Goal: Task Accomplishment & Management: Manage account settings

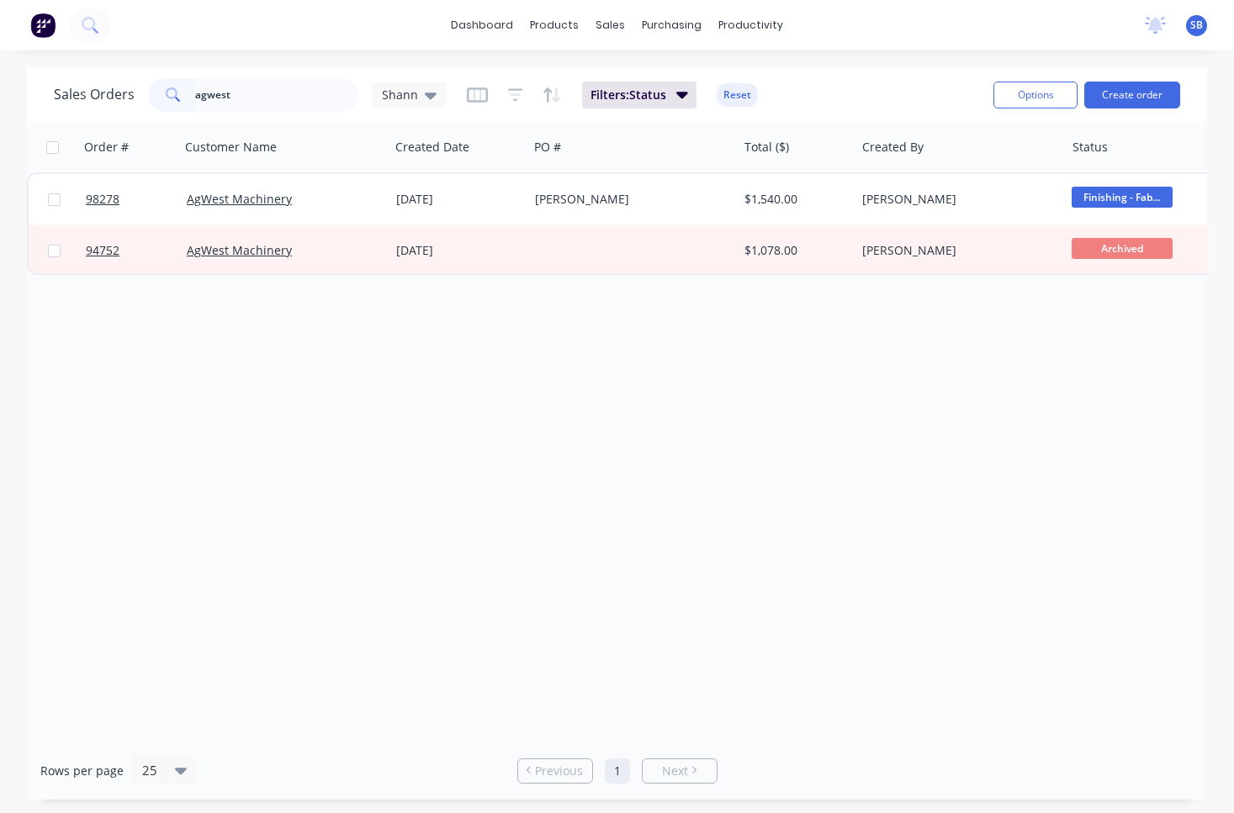
drag, startPoint x: 253, startPoint y: 92, endPoint x: 172, endPoint y: 96, distance: 81.7
click at [172, 96] on div "agwest" at bounding box center [253, 95] width 210 height 34
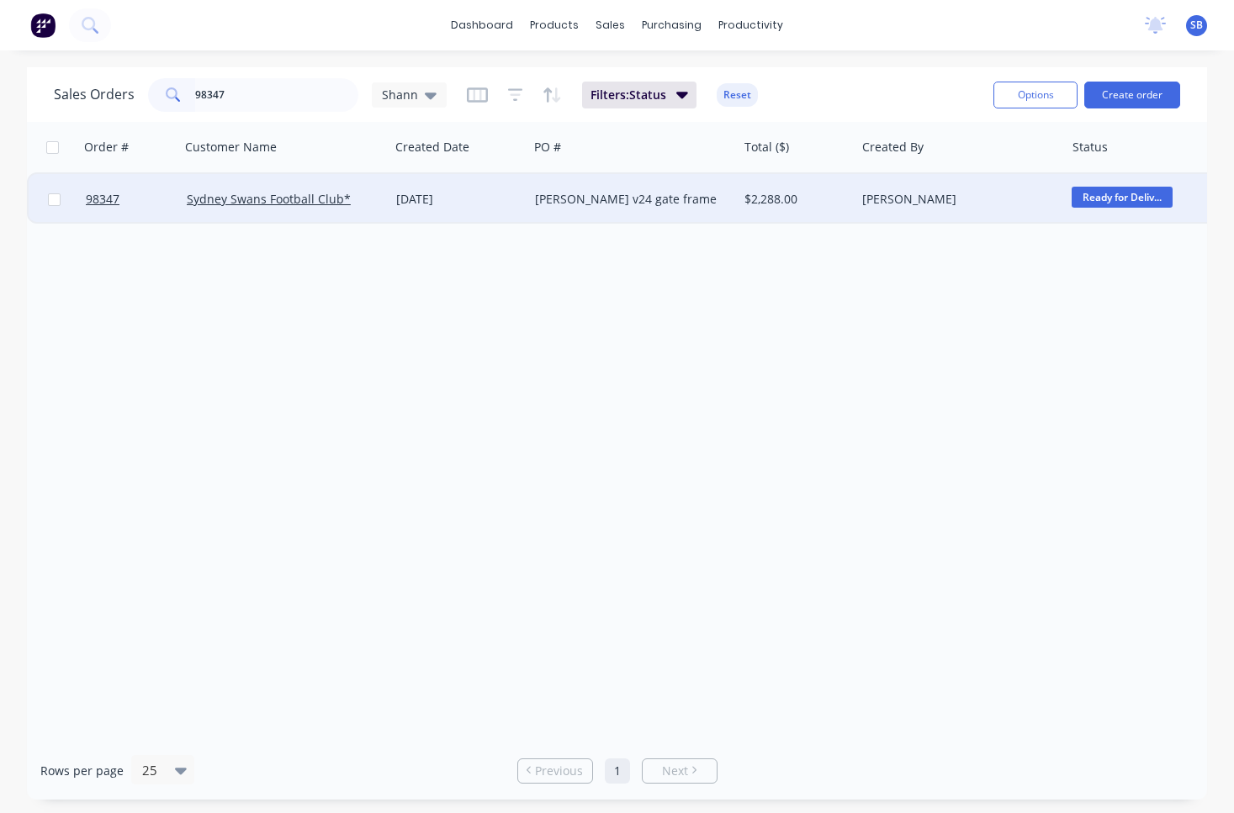
type input "98347"
click at [610, 201] on div "[PERSON_NAME] v24 gate frame" at bounding box center [628, 199] width 186 height 17
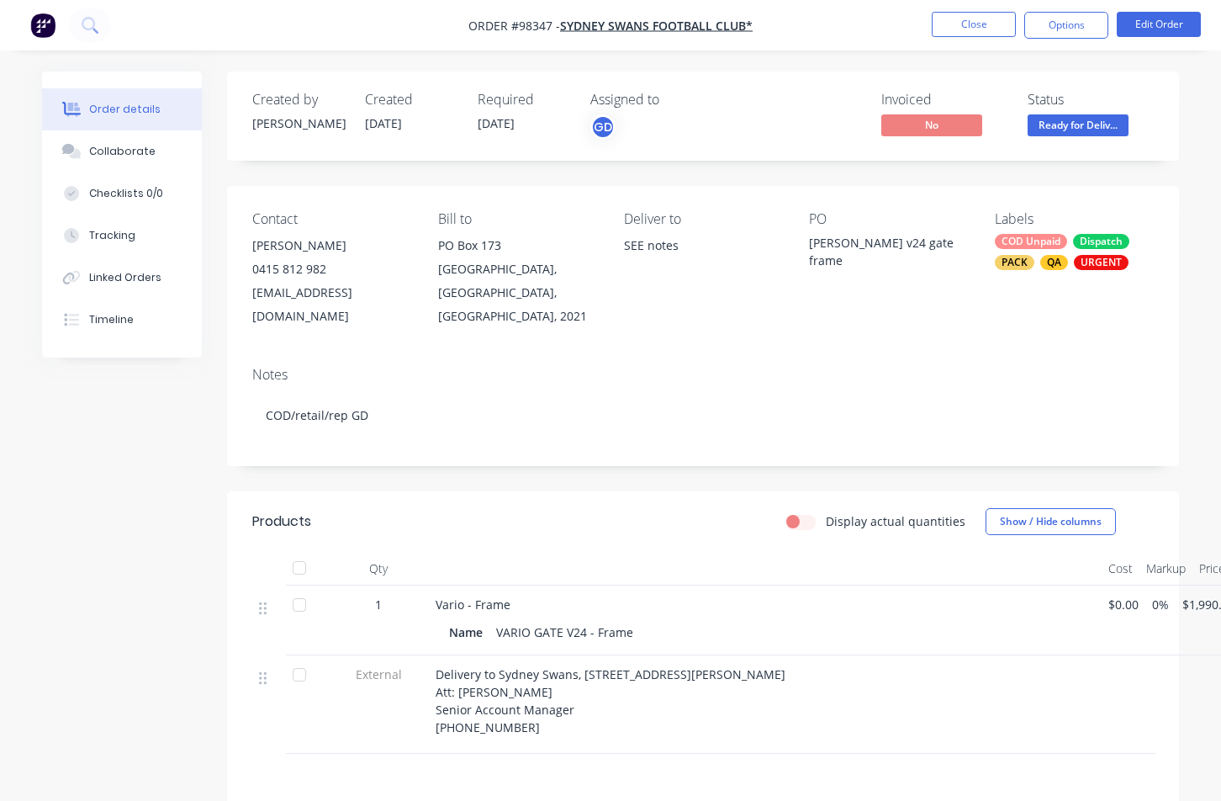
click at [1031, 237] on div "COD Unpaid" at bounding box center [1031, 241] width 72 height 15
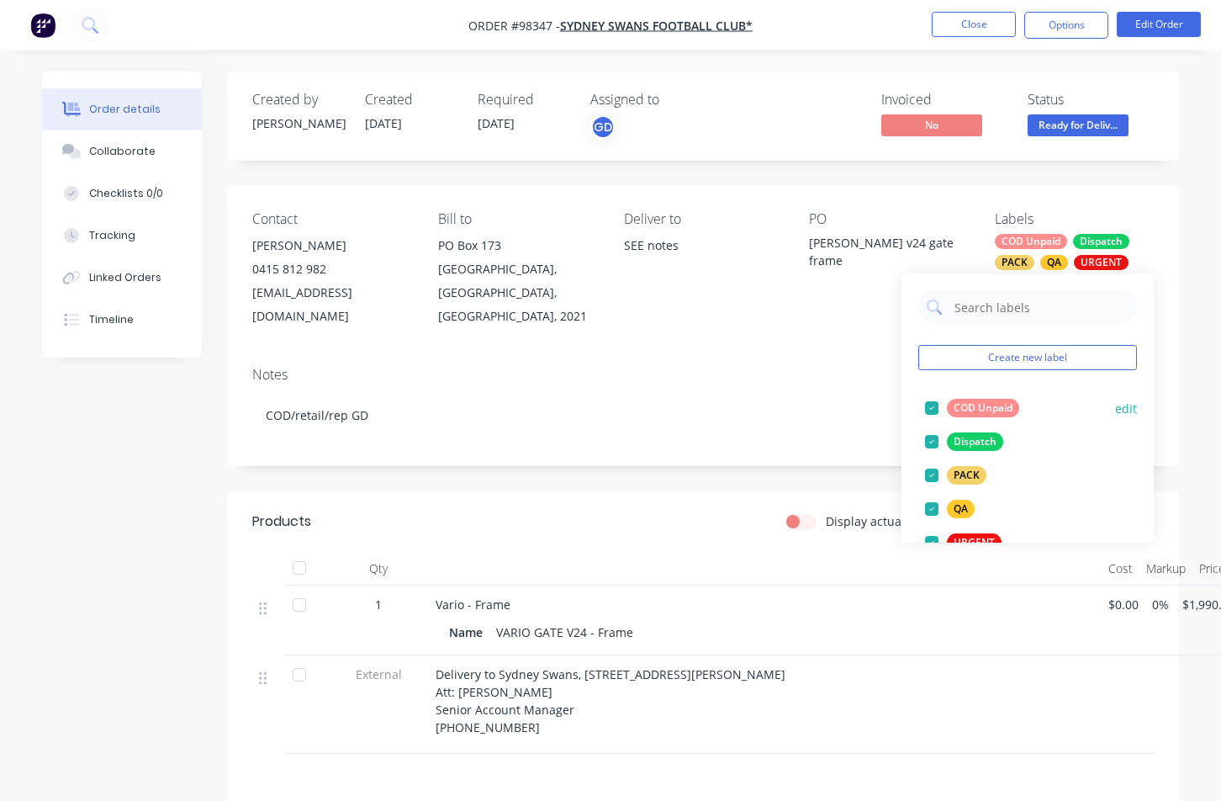
click at [930, 405] on div at bounding box center [932, 408] width 34 height 34
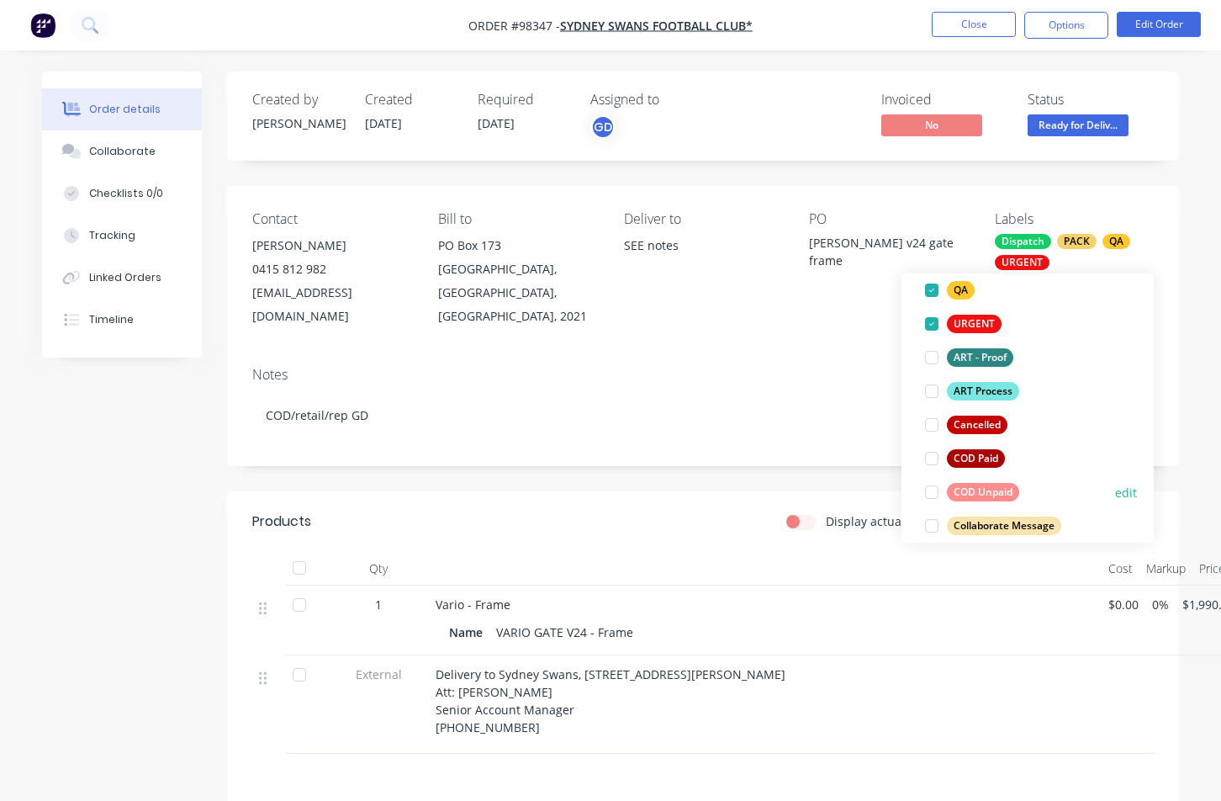
scroll to position [252, 0]
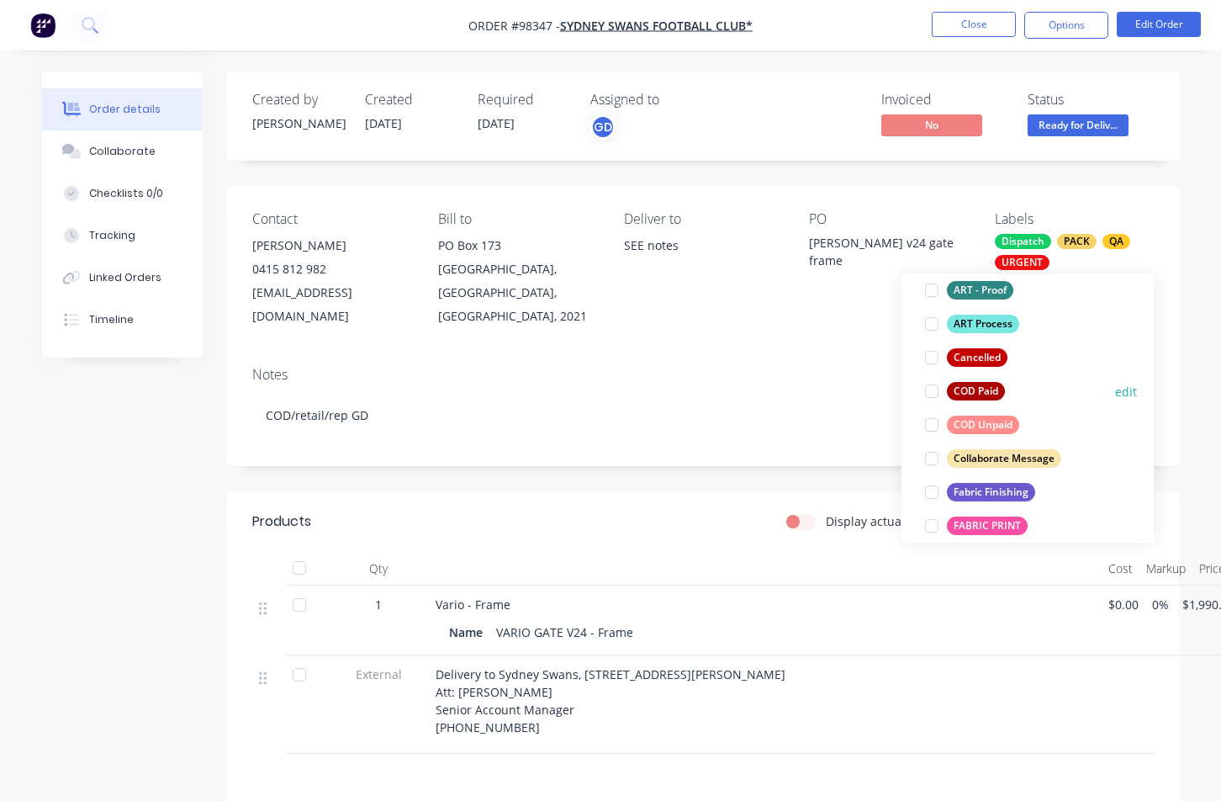
click at [937, 392] on div at bounding box center [932, 391] width 34 height 34
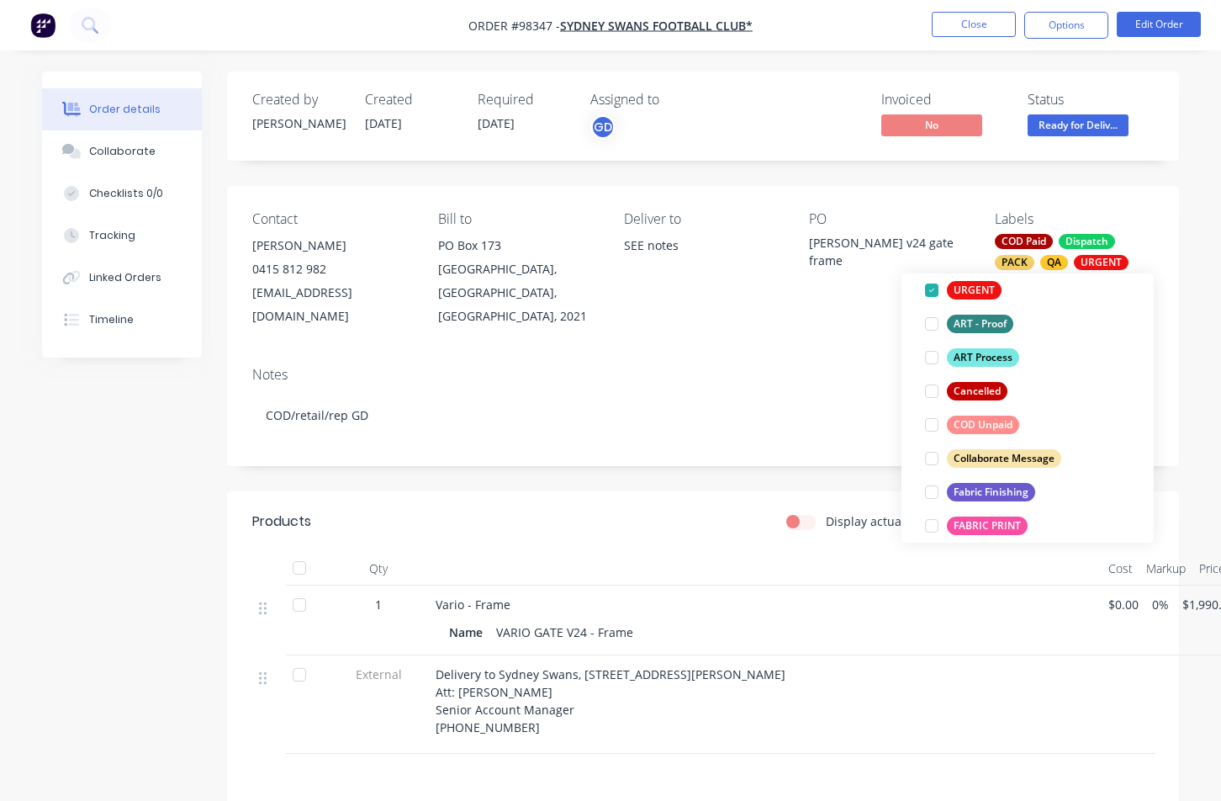
click at [827, 362] on div "Notes COD/retail/rep GD" at bounding box center [703, 409] width 952 height 113
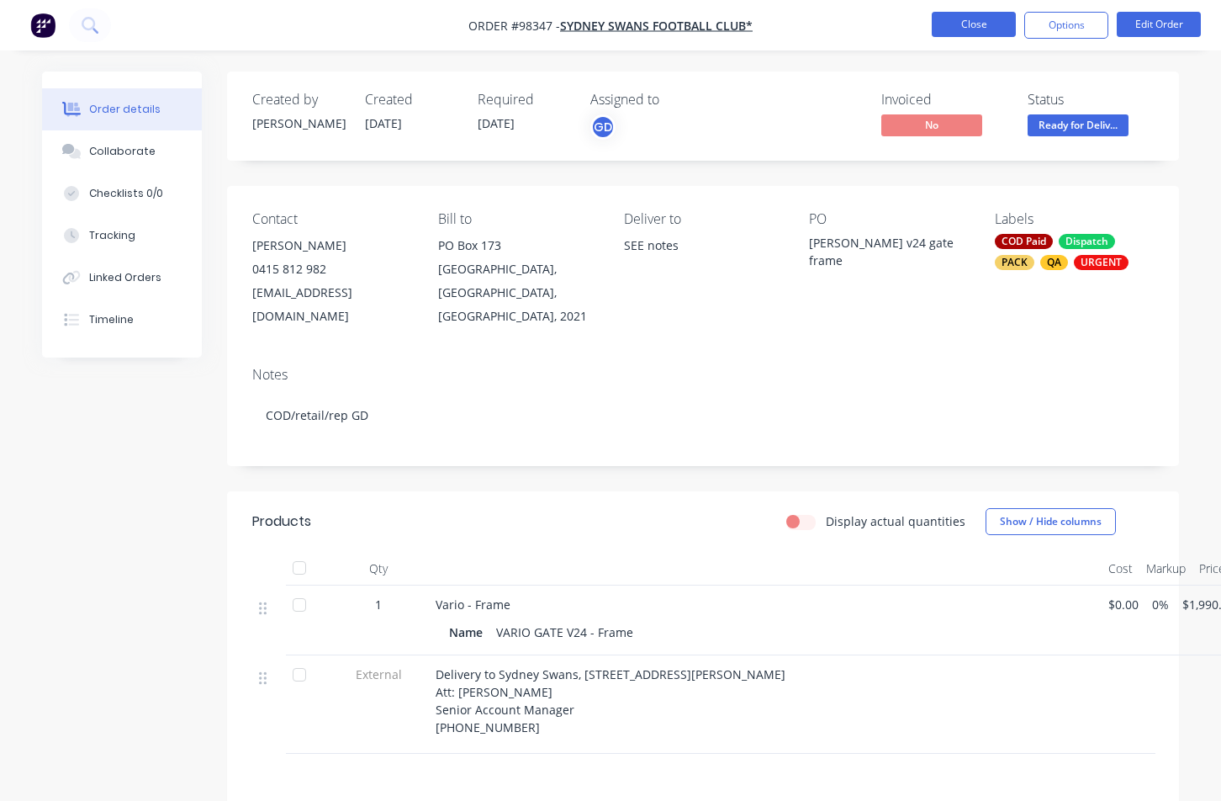
click at [950, 23] on button "Close" at bounding box center [974, 24] width 84 height 25
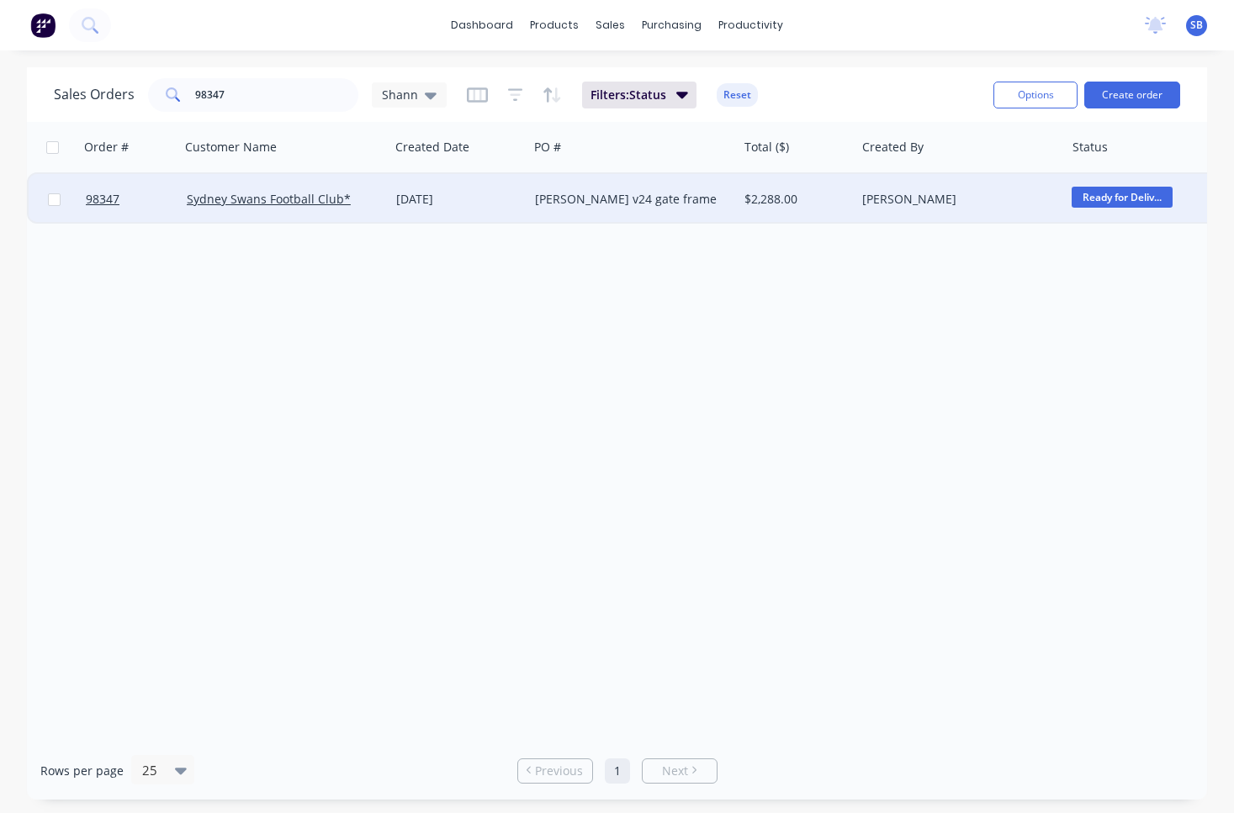
click at [660, 205] on div "[PERSON_NAME] v24 gate frame" at bounding box center [628, 199] width 186 height 17
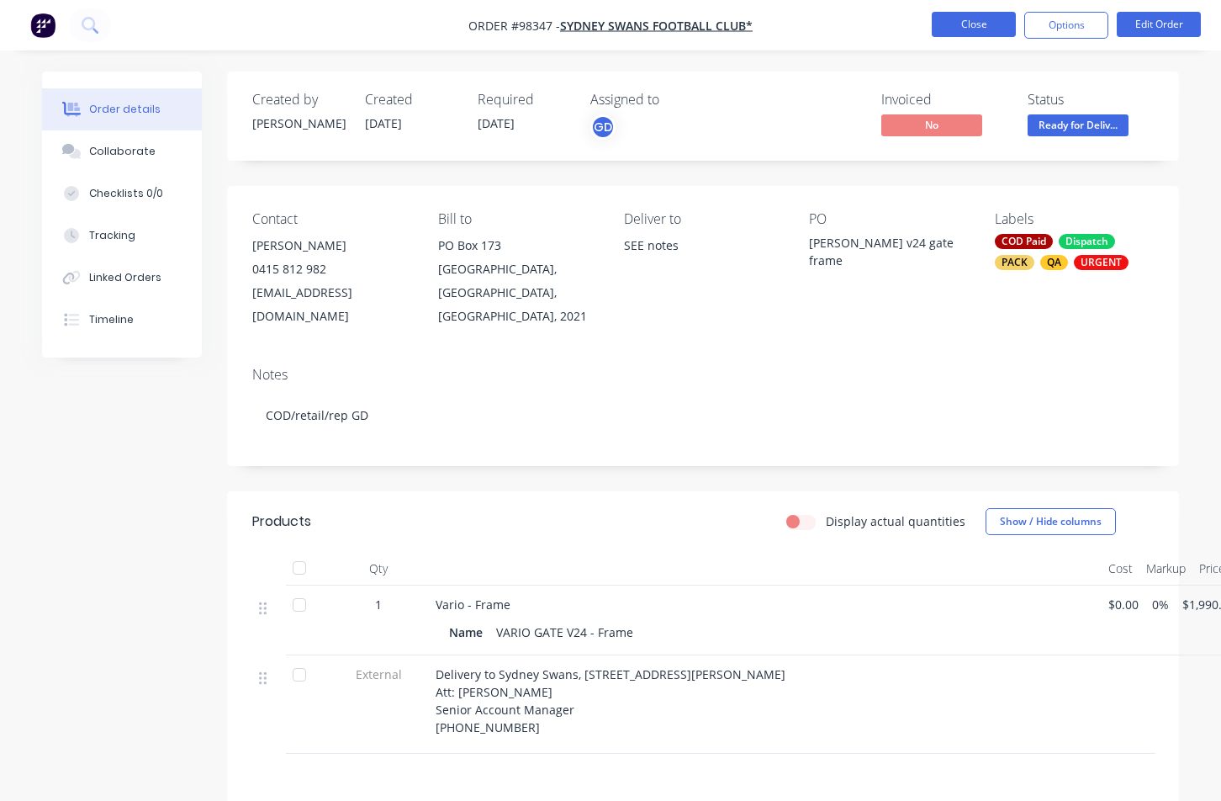
click at [948, 29] on button "Close" at bounding box center [974, 24] width 84 height 25
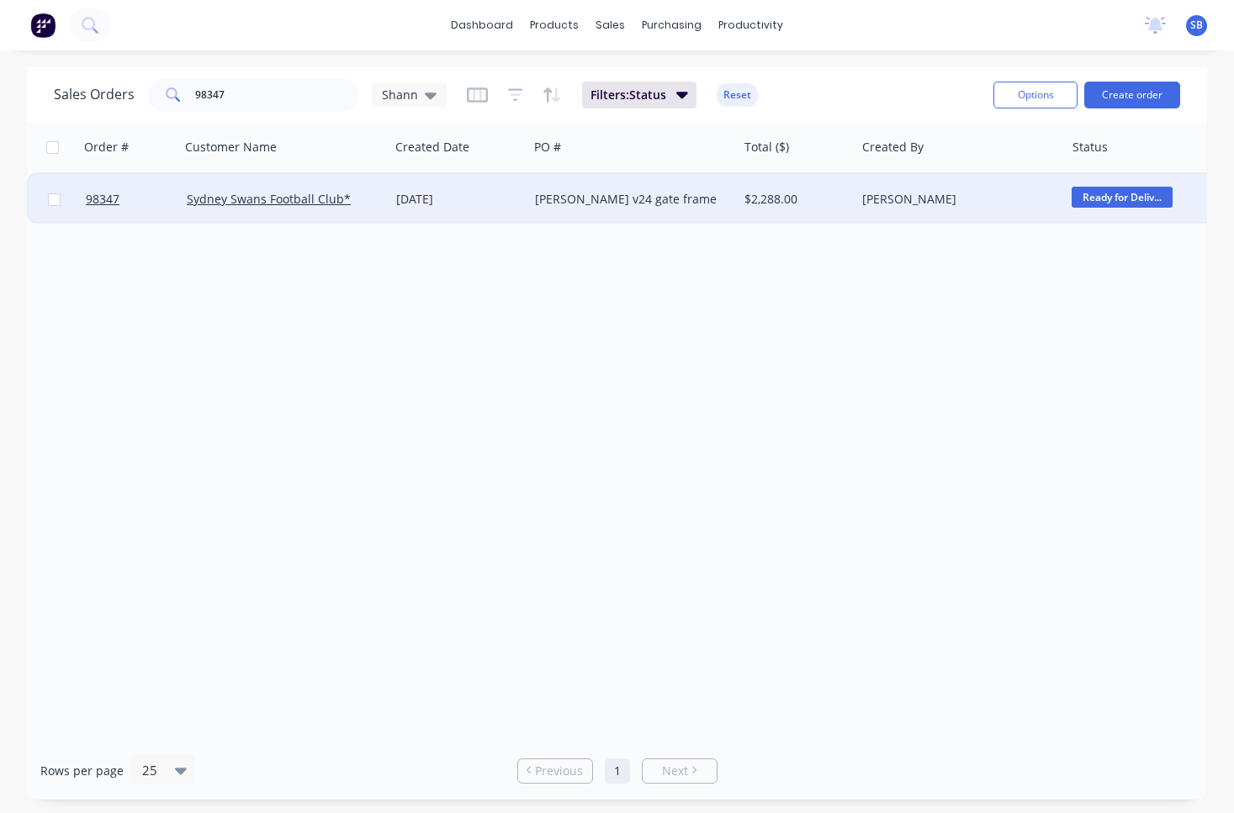
click at [694, 199] on div "[PERSON_NAME] v24 gate frame" at bounding box center [628, 199] width 186 height 17
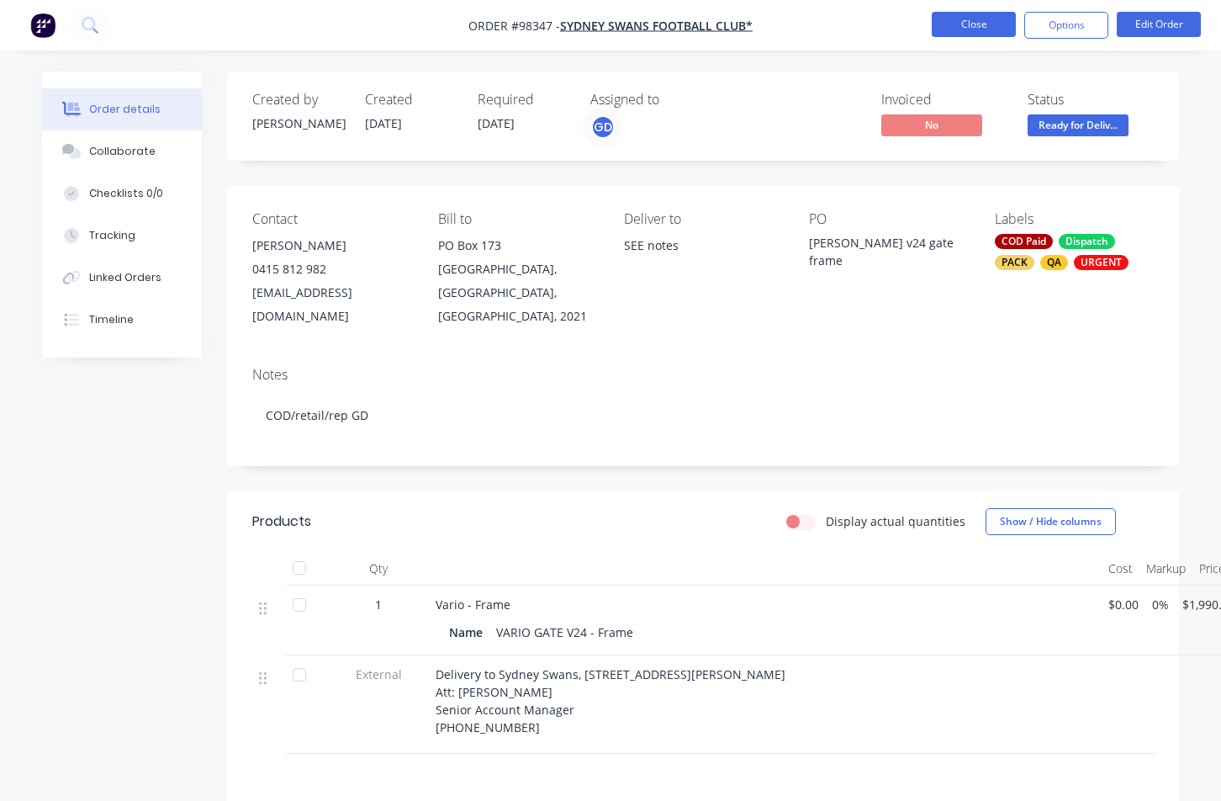
click at [976, 26] on button "Close" at bounding box center [974, 24] width 84 height 25
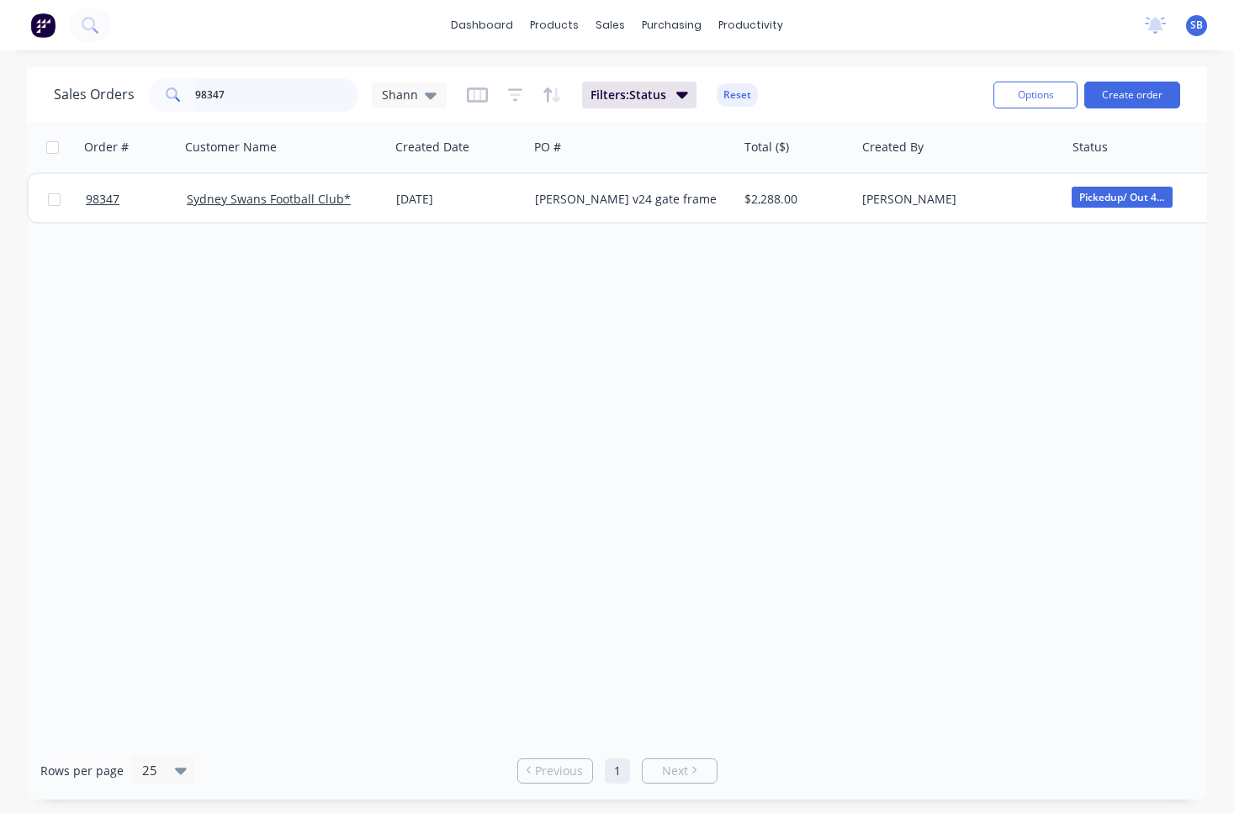
click at [254, 95] on input "98347" at bounding box center [277, 95] width 164 height 34
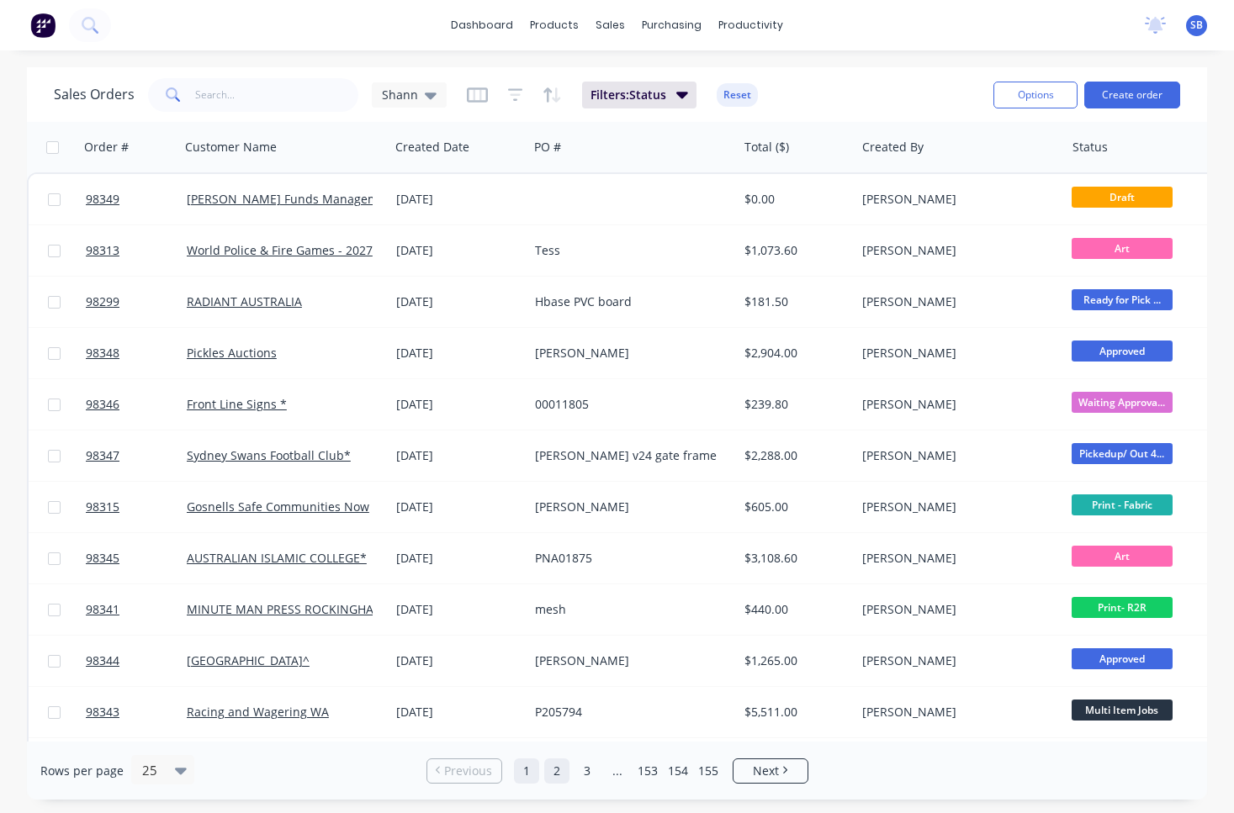
click at [548, 770] on link "2" at bounding box center [556, 771] width 25 height 25
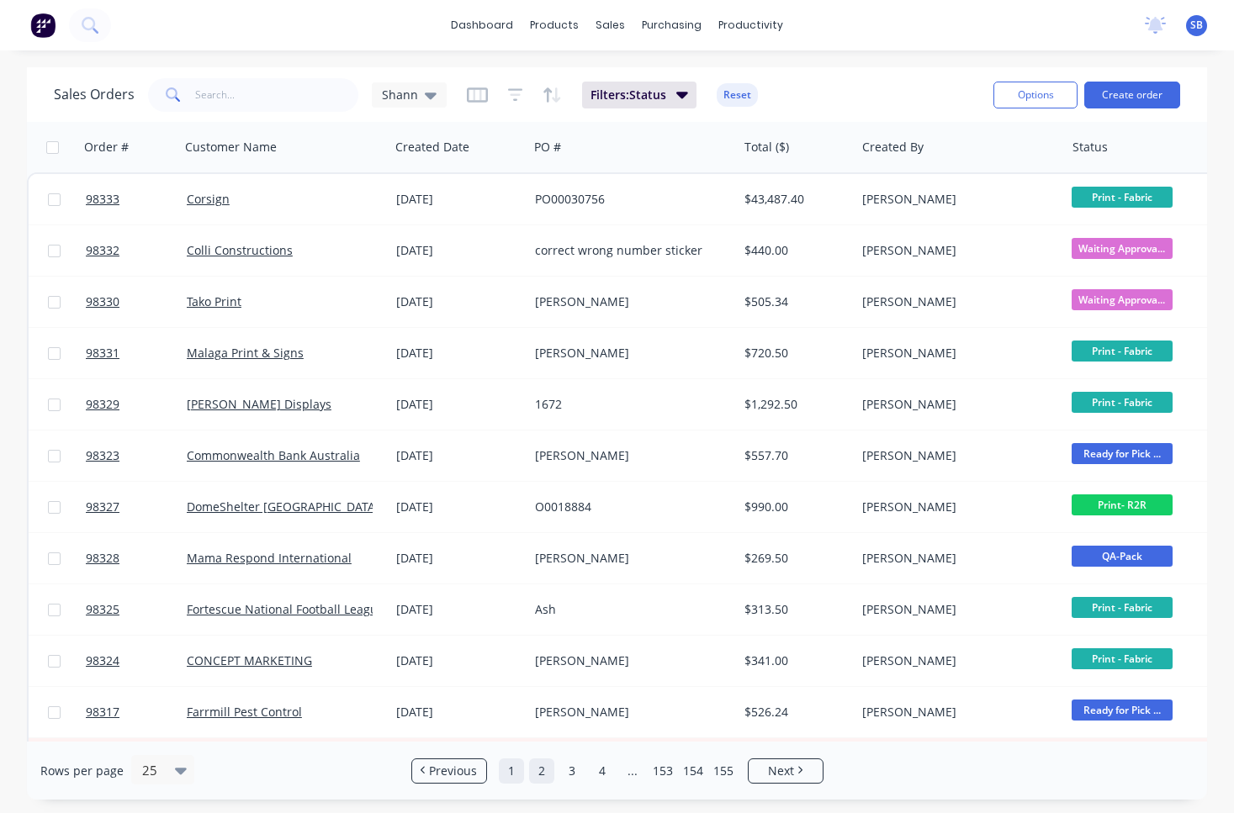
click at [511, 772] on link "1" at bounding box center [511, 771] width 25 height 25
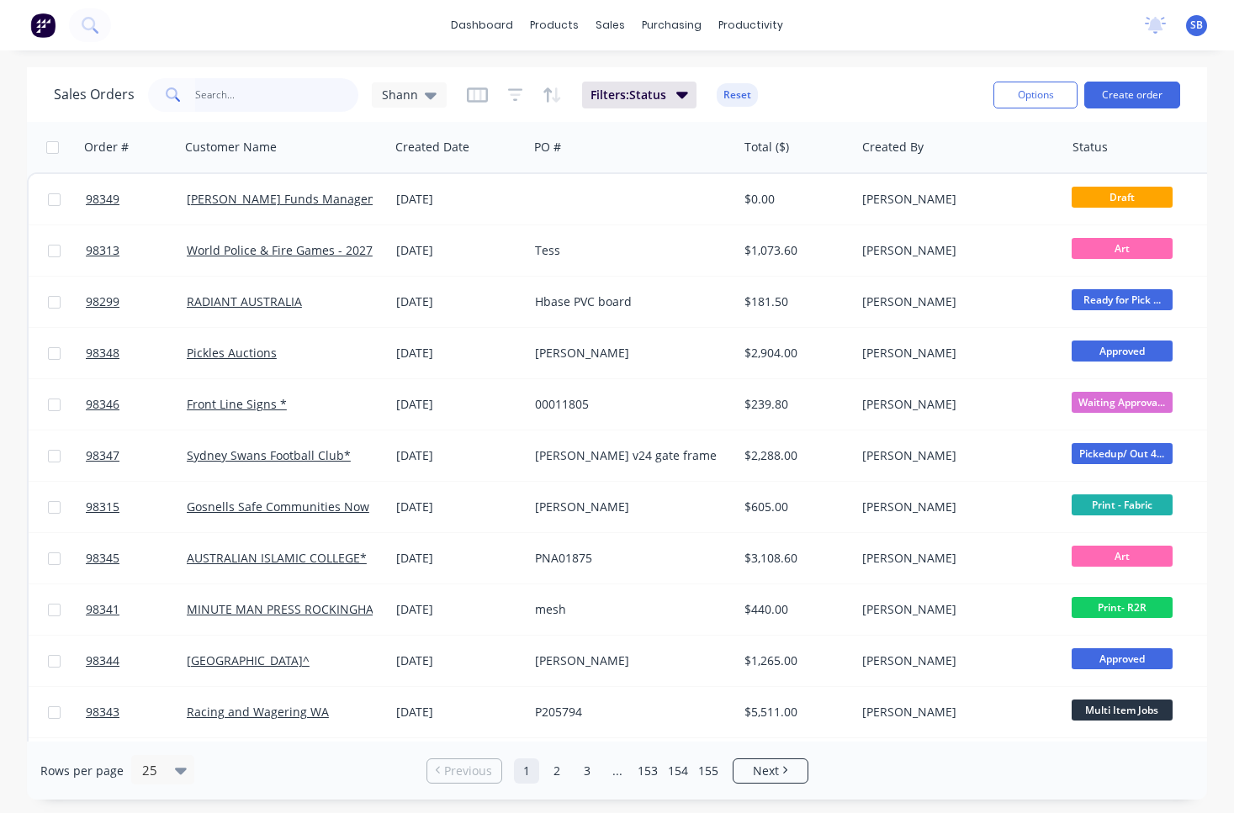
click at [268, 103] on input "text" at bounding box center [277, 95] width 164 height 34
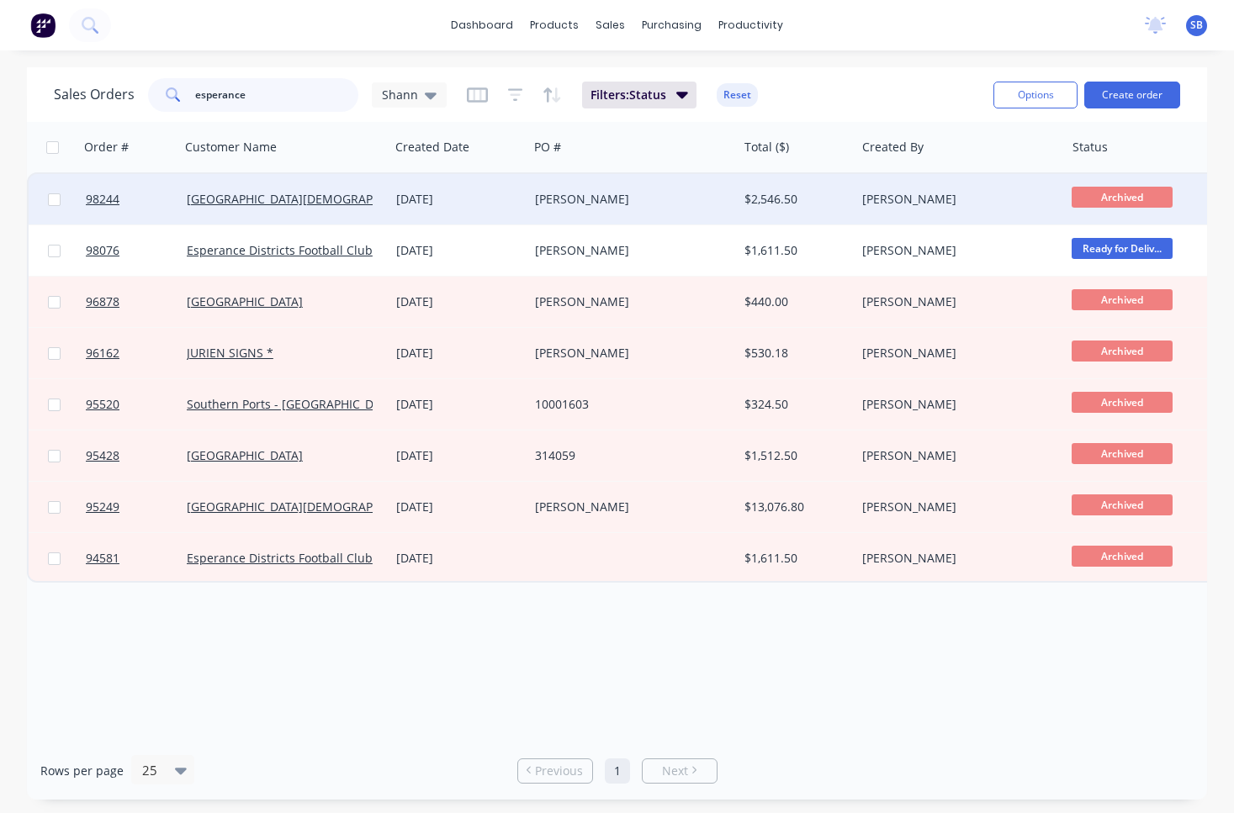
type input "esperance"
click at [631, 200] on div "[PERSON_NAME]" at bounding box center [628, 199] width 186 height 17
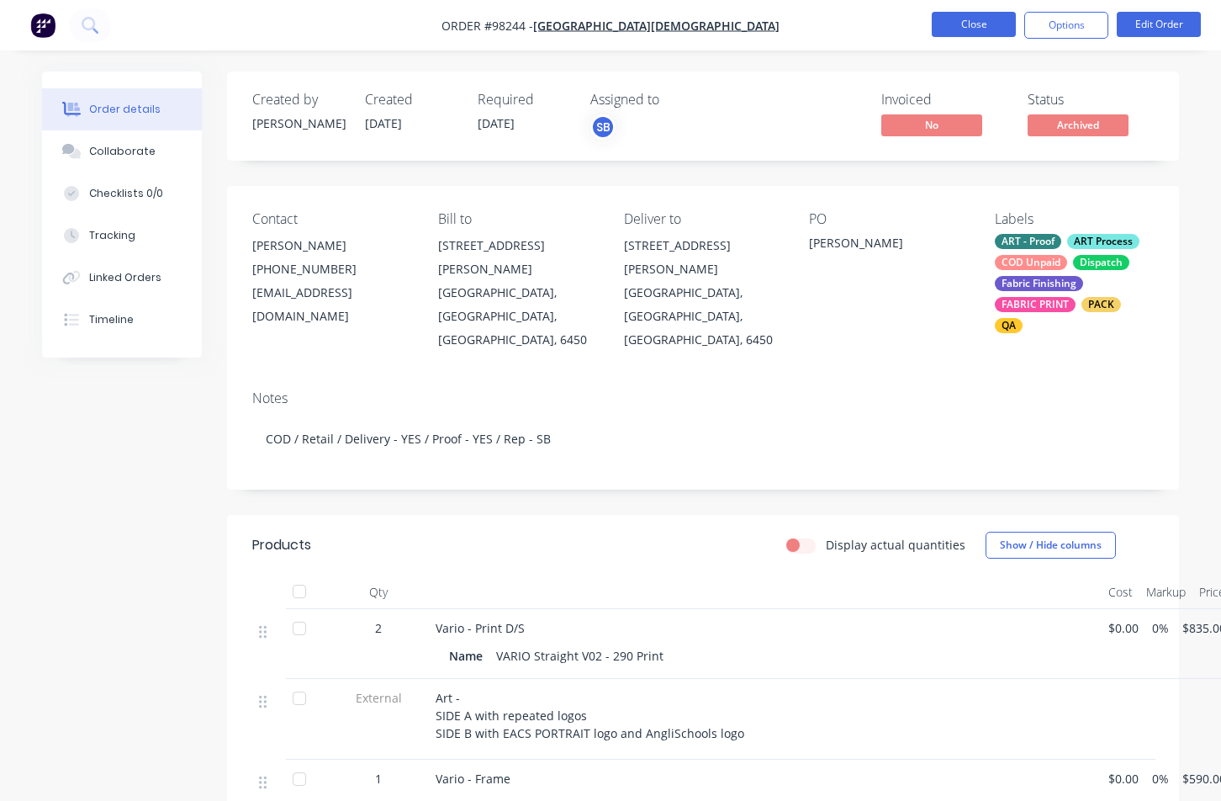
click at [962, 29] on button "Close" at bounding box center [974, 24] width 84 height 25
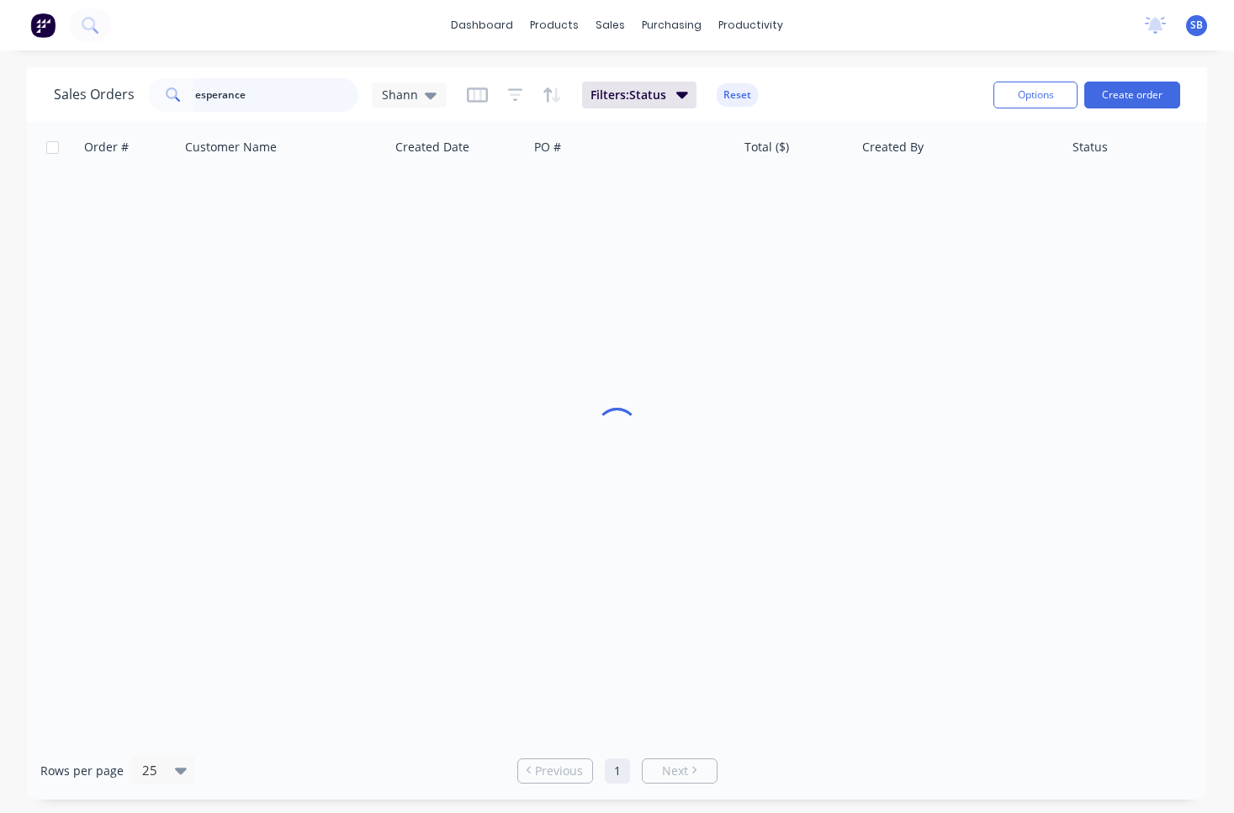
click at [260, 100] on input "esperance" at bounding box center [277, 95] width 164 height 34
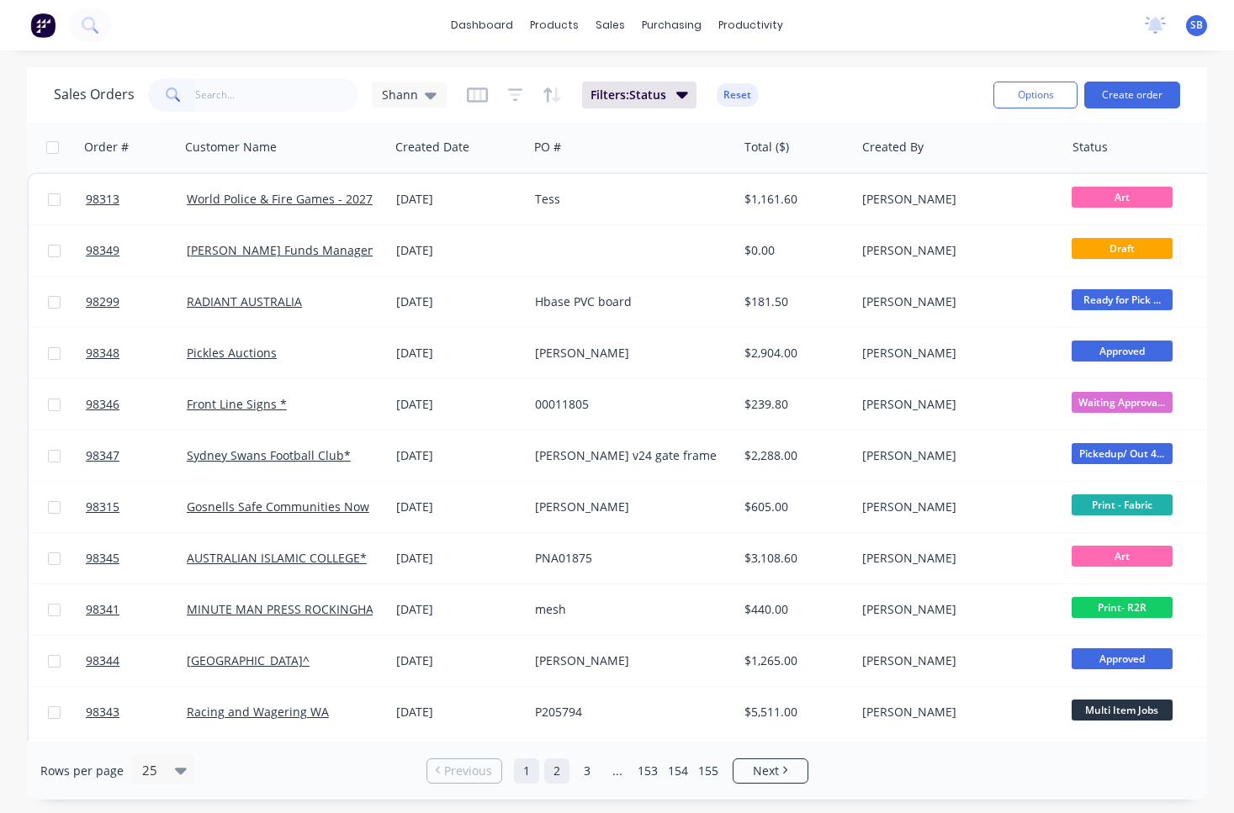
click at [559, 771] on link "2" at bounding box center [556, 771] width 25 height 25
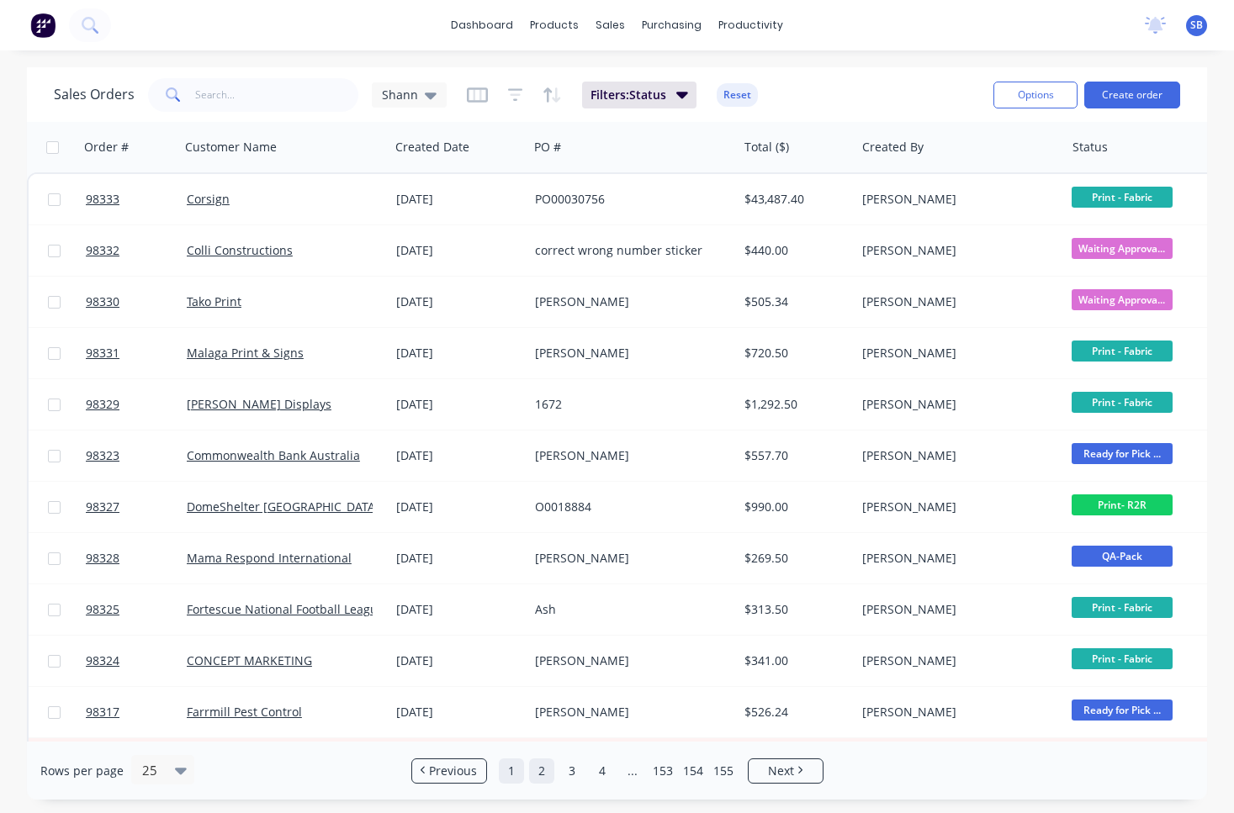
click at [520, 772] on link "1" at bounding box center [511, 771] width 25 height 25
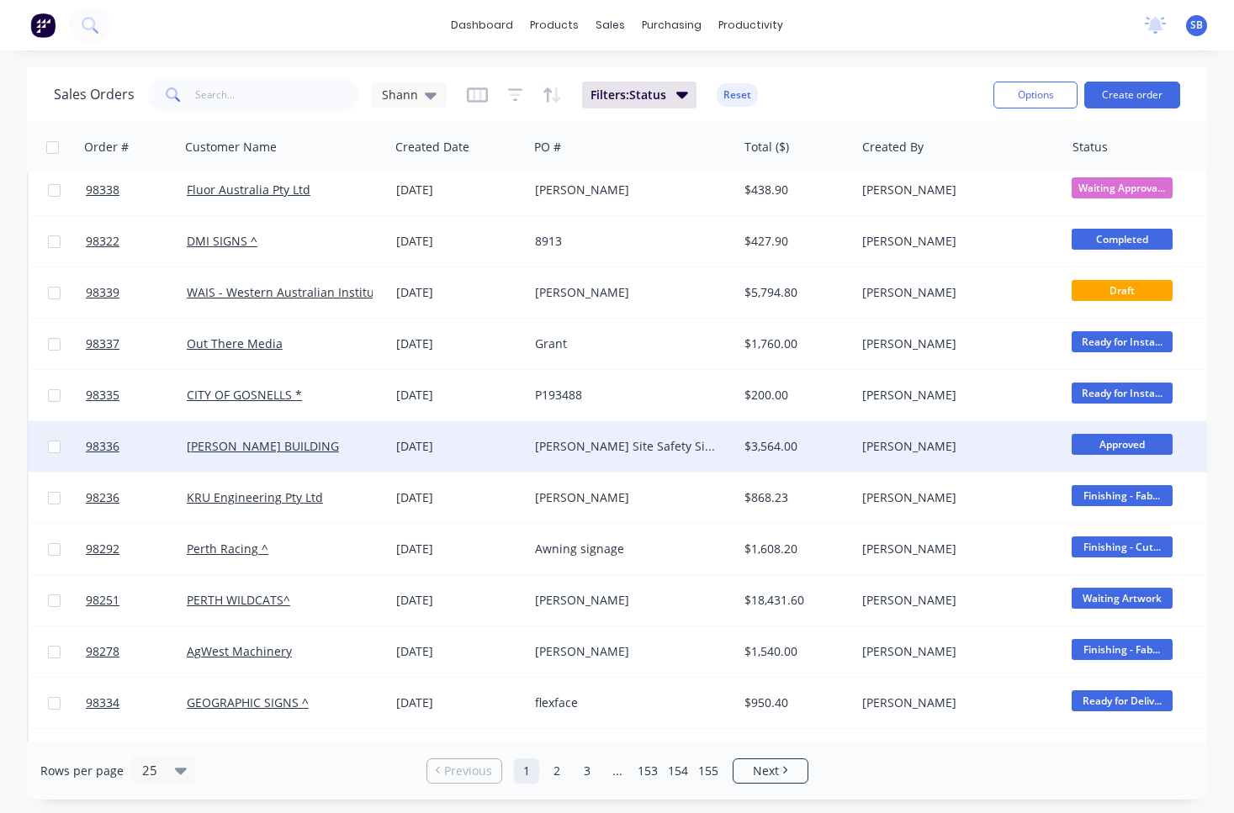
scroll to position [722, 0]
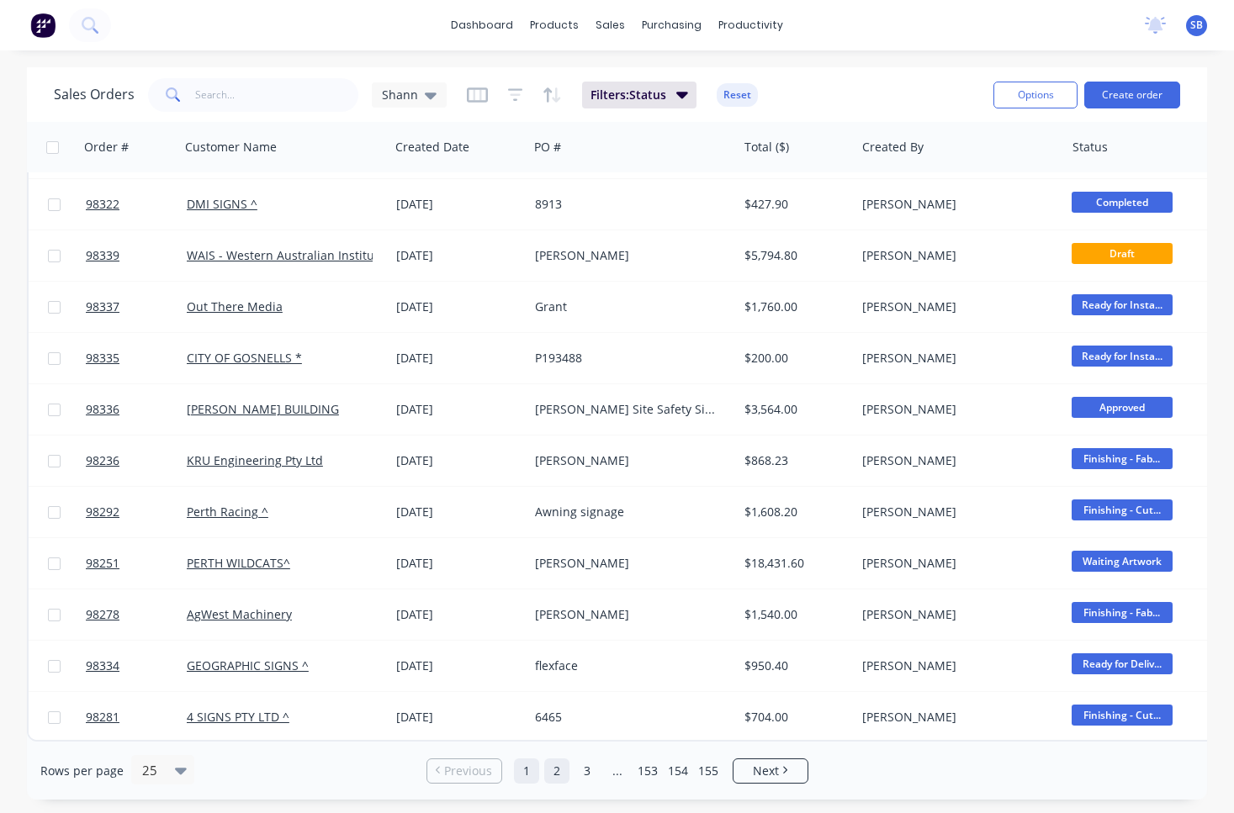
click at [561, 771] on link "2" at bounding box center [556, 771] width 25 height 25
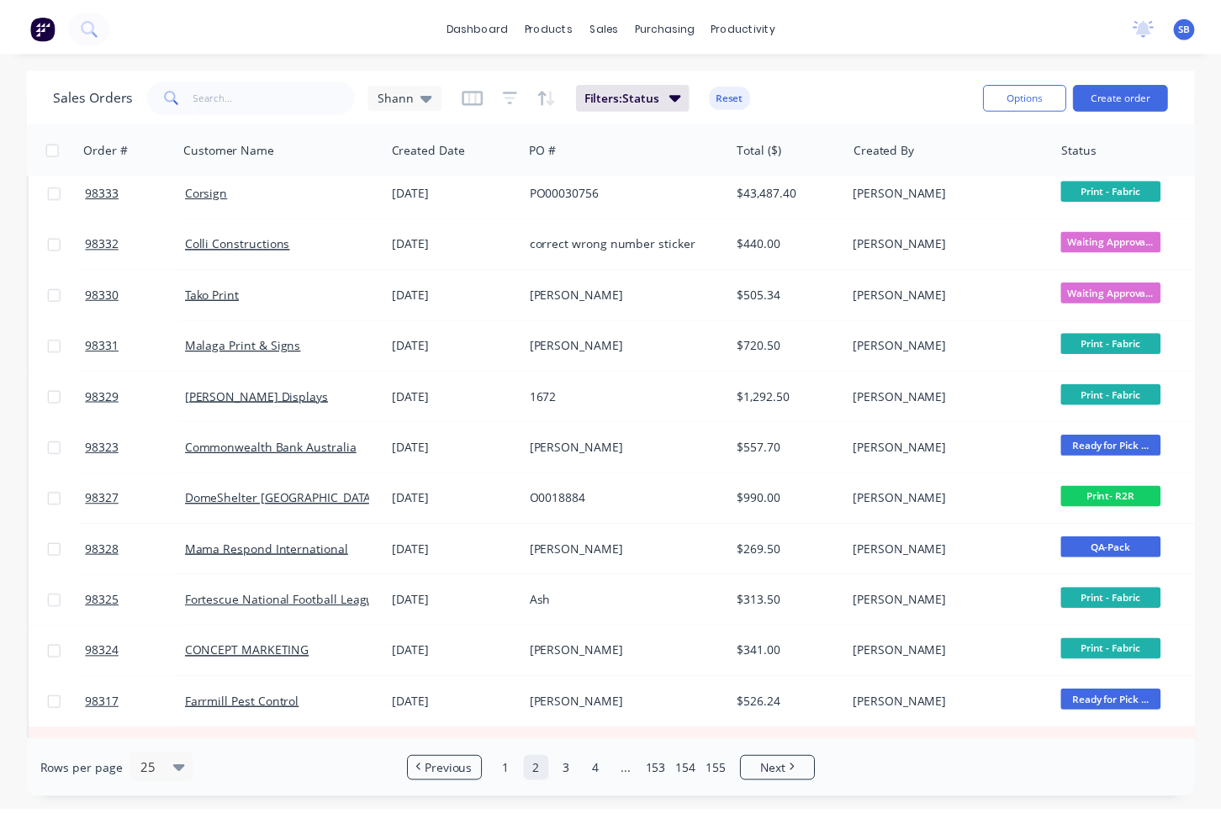
scroll to position [0, 0]
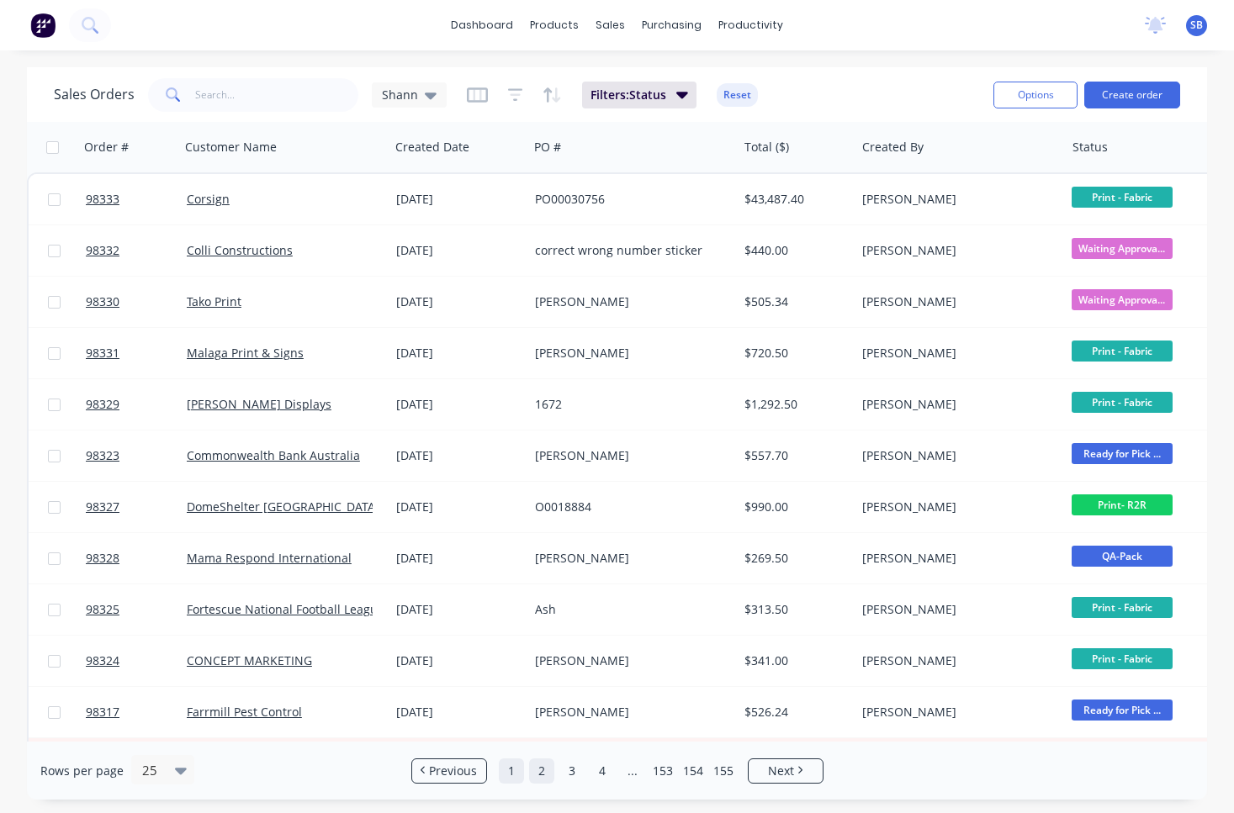
click at [512, 768] on link "1" at bounding box center [511, 771] width 25 height 25
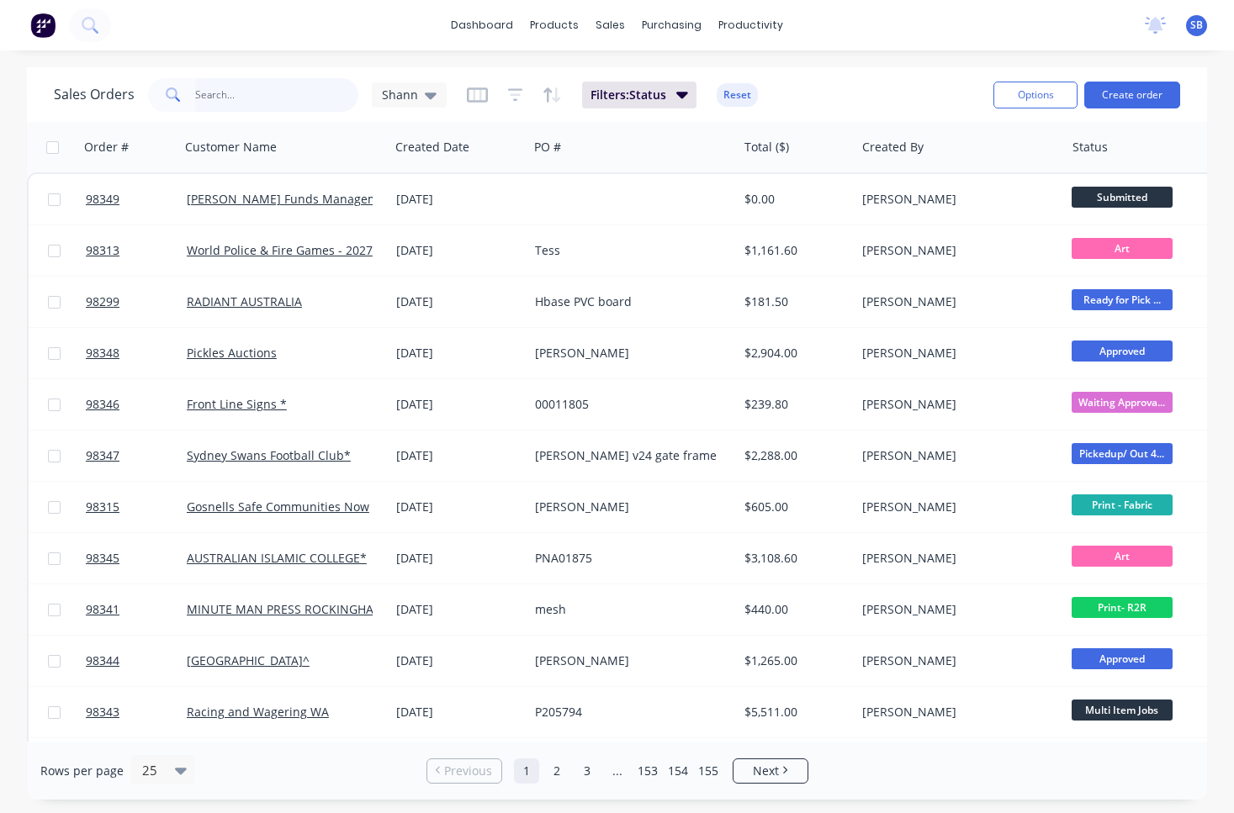
drag, startPoint x: 264, startPoint y: 103, endPoint x: 273, endPoint y: 103, distance: 8.5
click at [266, 103] on input "text" at bounding box center [277, 95] width 164 height 34
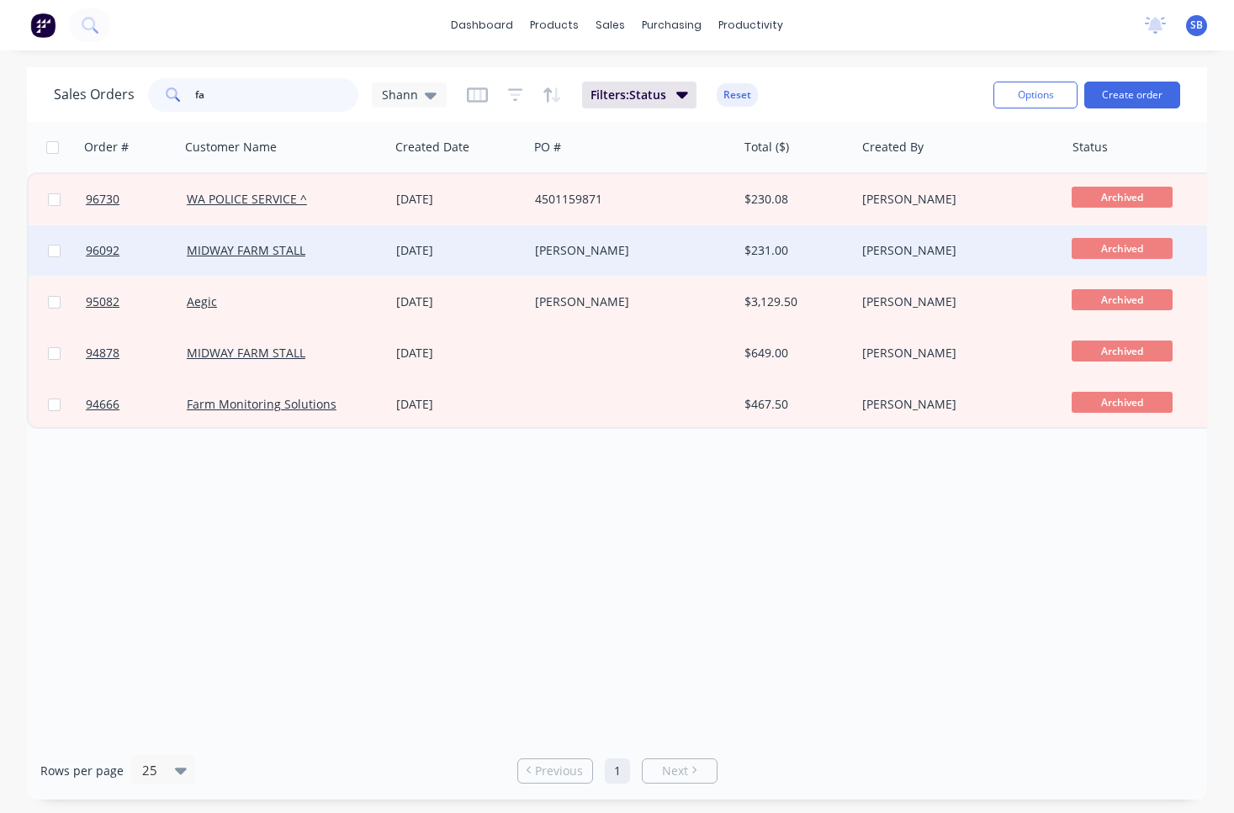
type input "f"
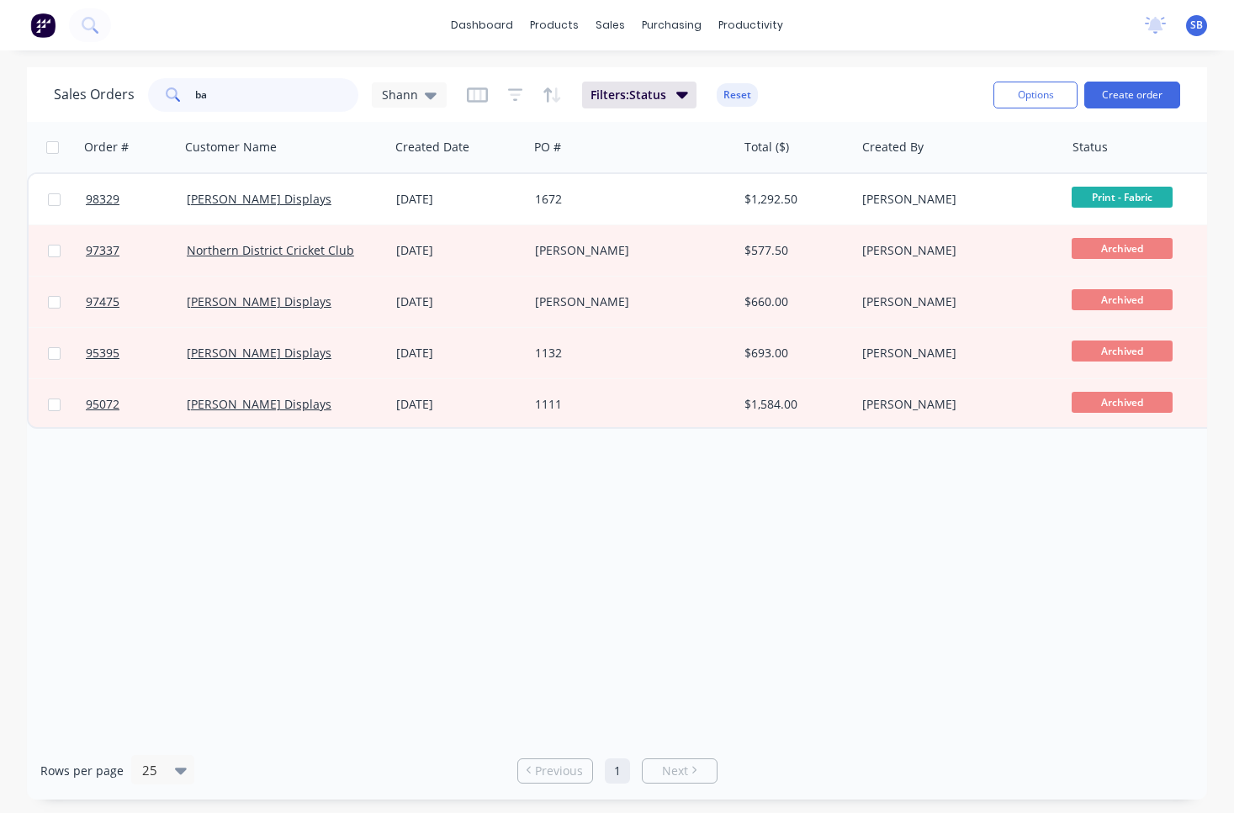
type input "b"
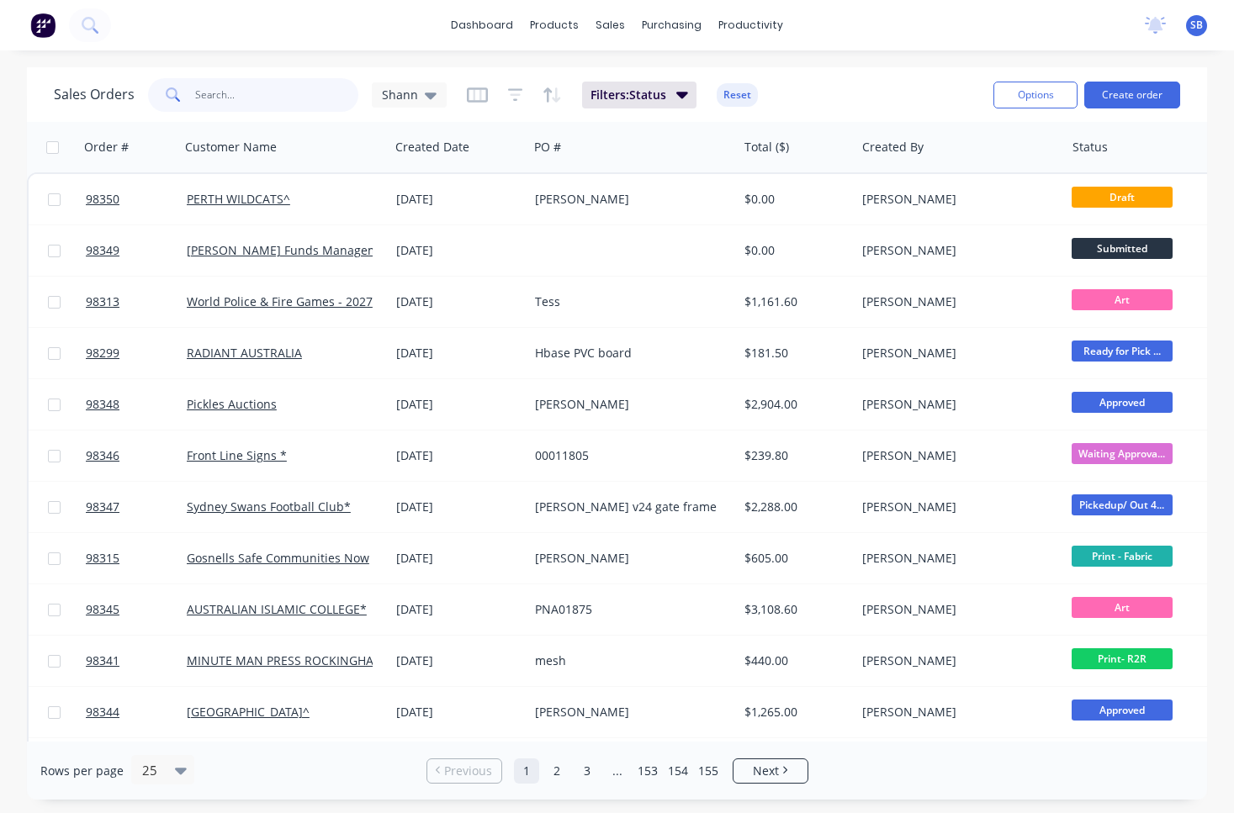
click at [220, 93] on input "text" at bounding box center [277, 95] width 164 height 34
type input "98317"
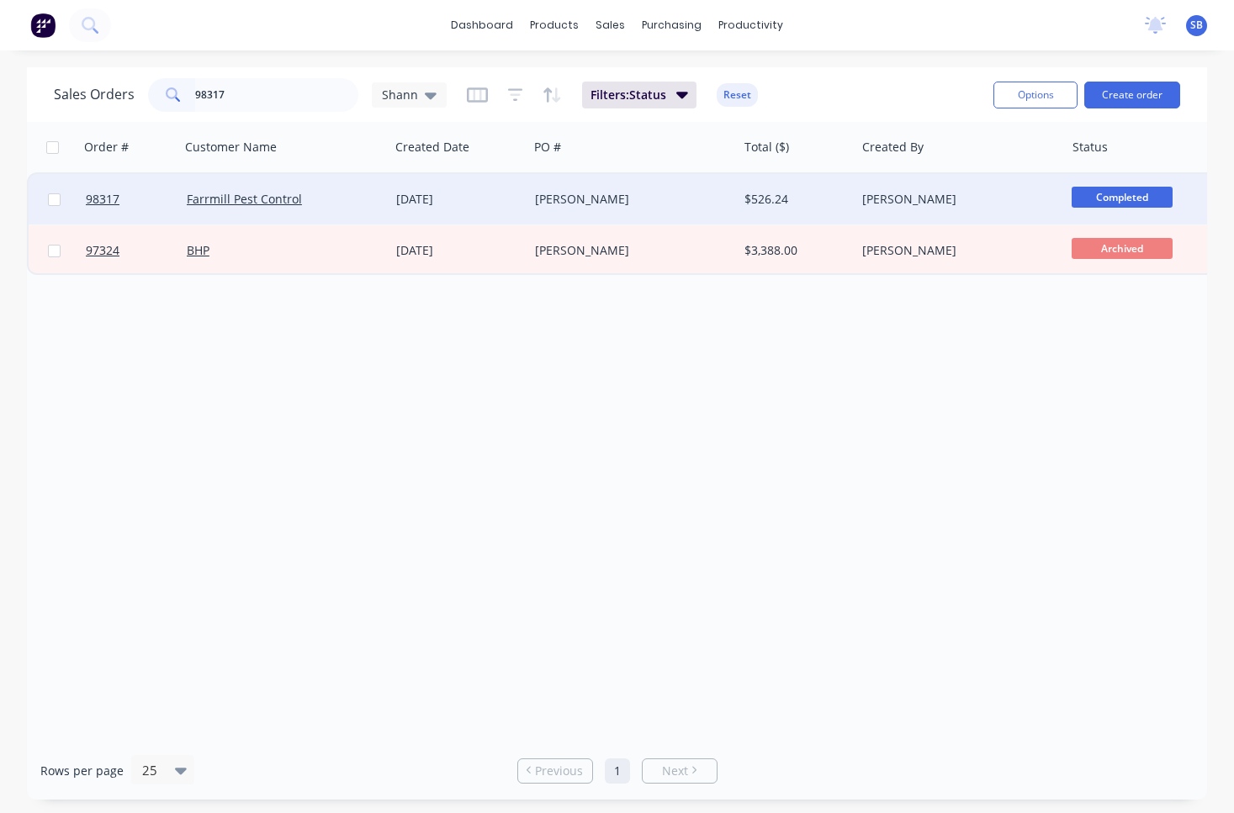
click at [591, 198] on div "[PERSON_NAME]" at bounding box center [628, 199] width 186 height 17
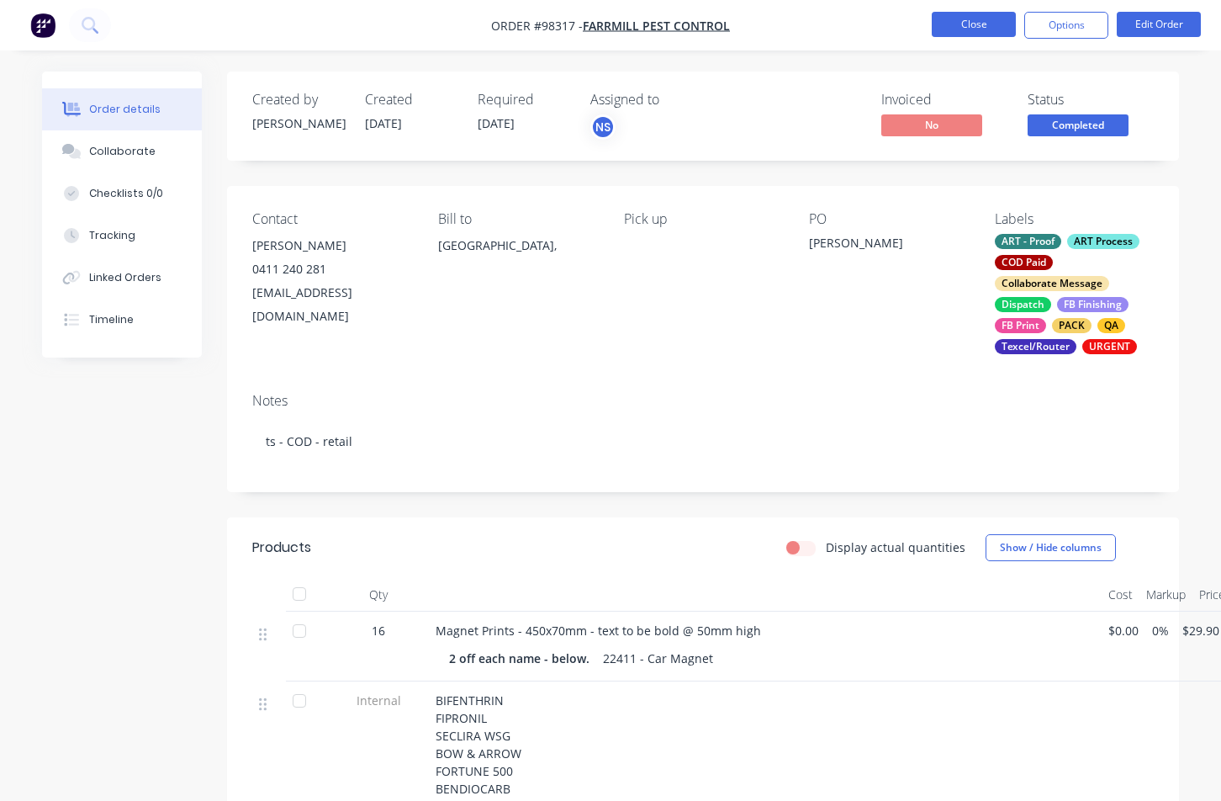
click at [982, 23] on button "Close" at bounding box center [974, 24] width 84 height 25
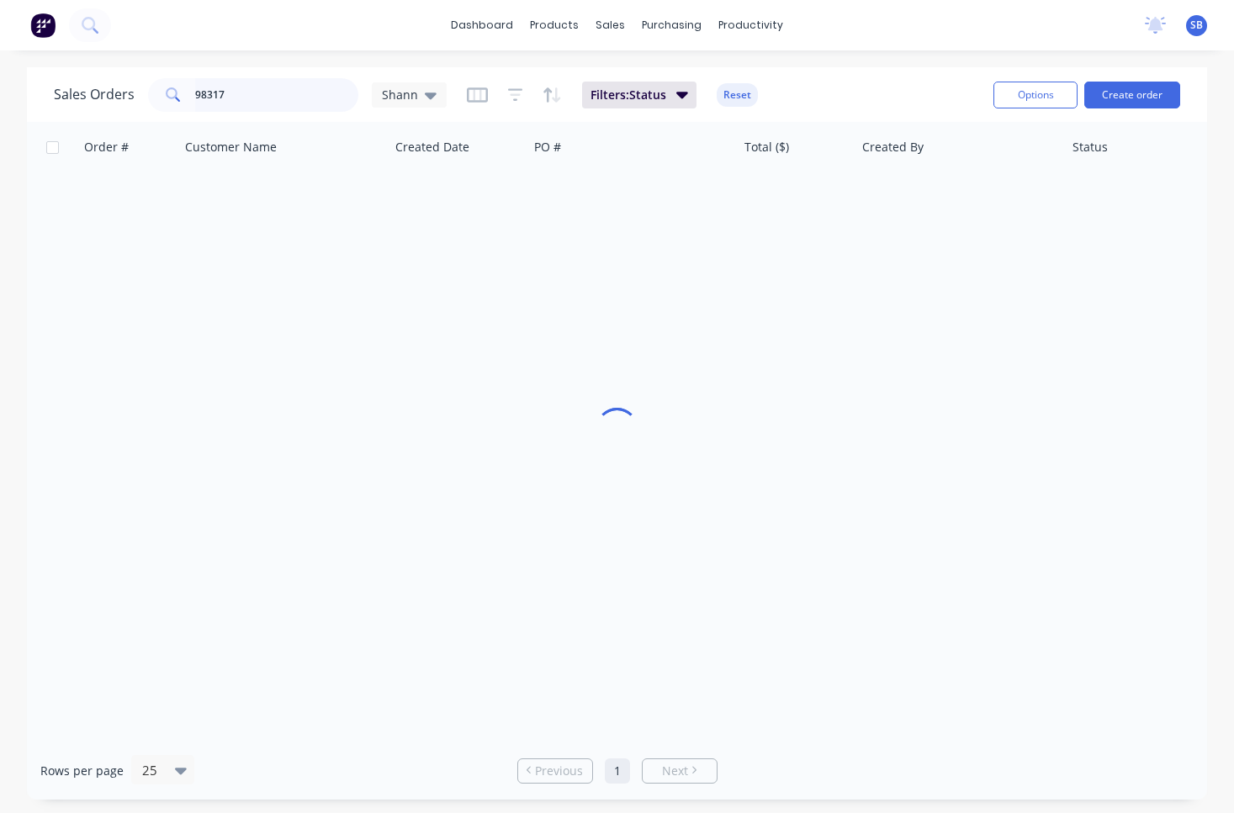
click at [271, 95] on input "98317" at bounding box center [277, 95] width 164 height 34
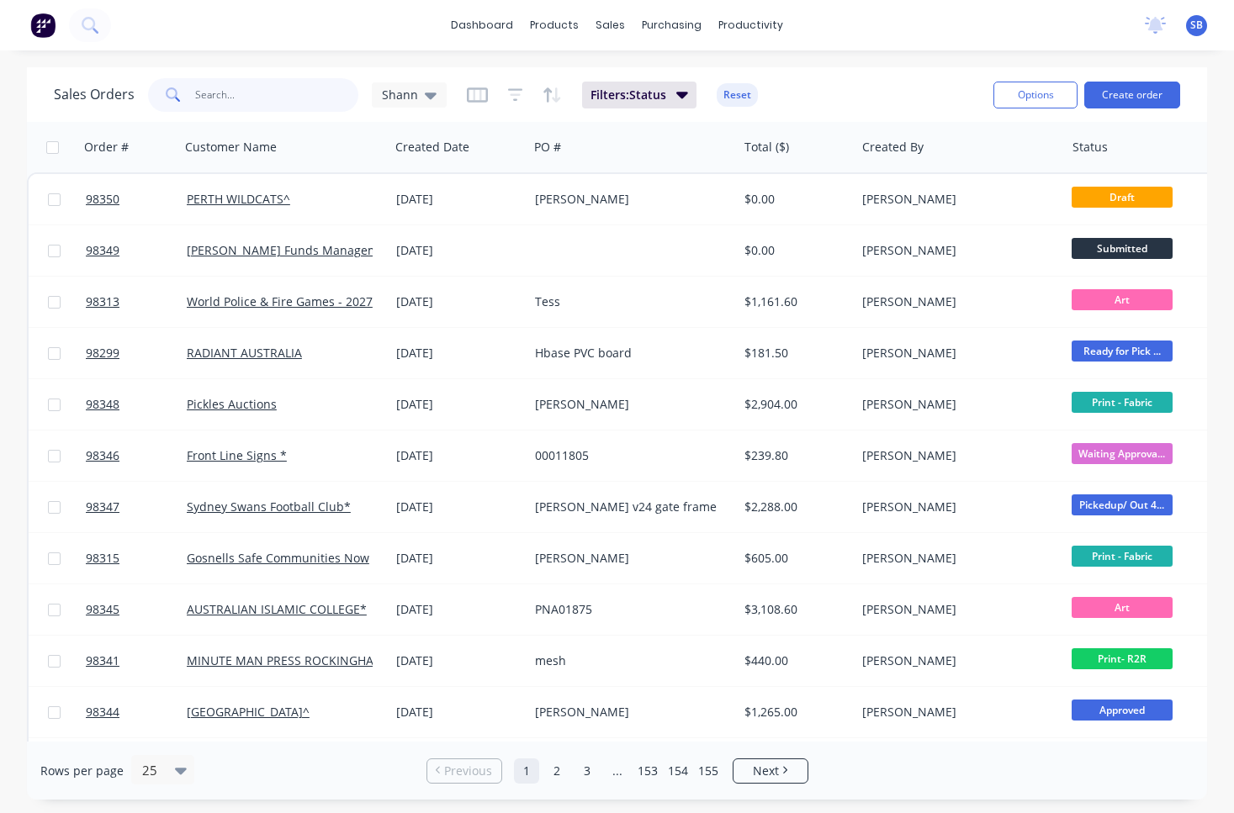
click at [240, 91] on input "text" at bounding box center [277, 95] width 164 height 34
type input "98317"
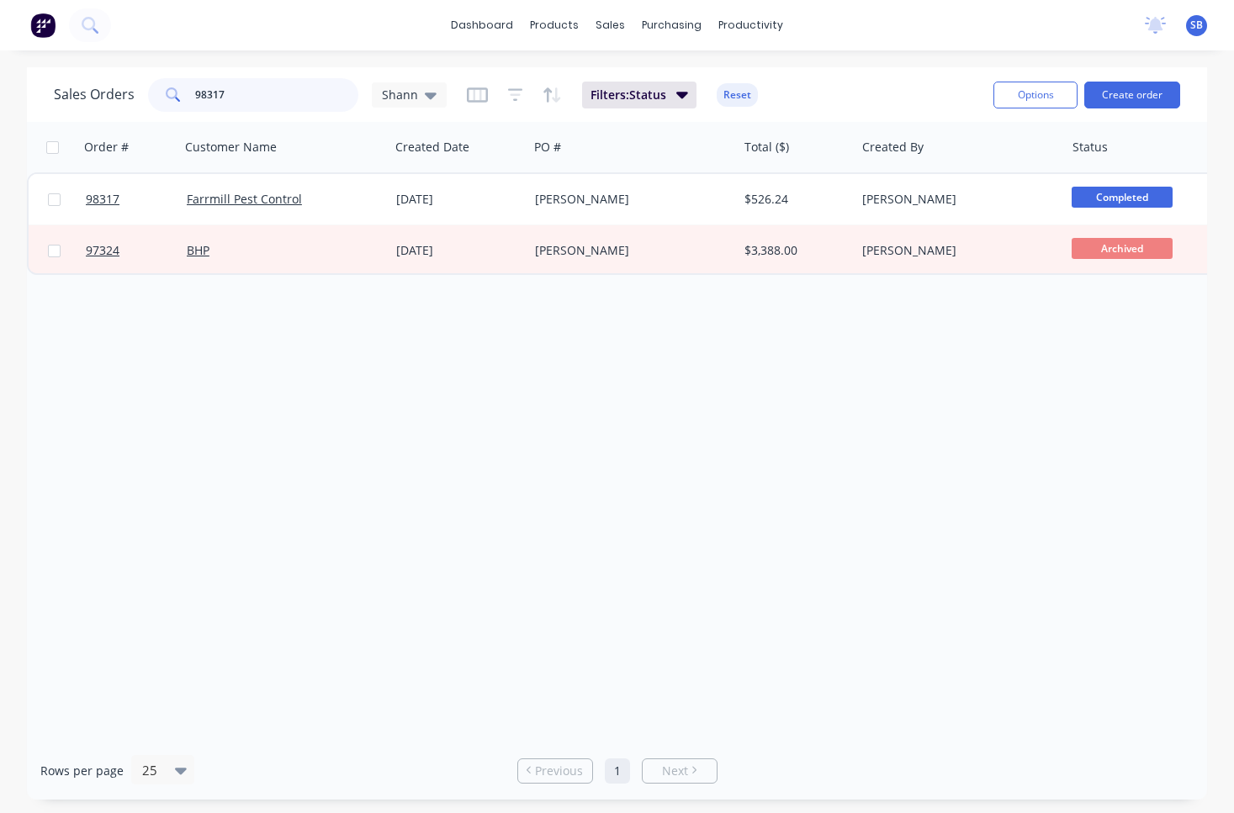
click at [257, 93] on input "98317" at bounding box center [277, 95] width 164 height 34
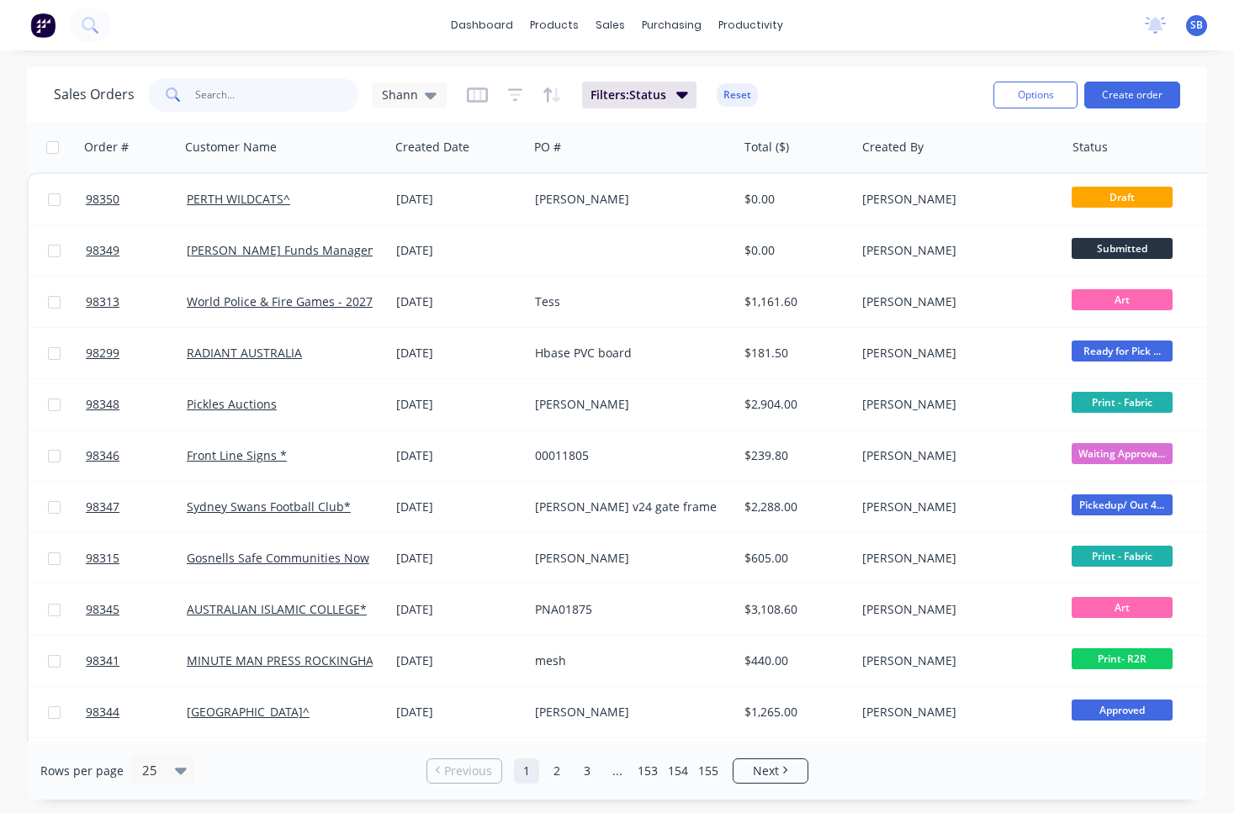
click at [267, 103] on input "text" at bounding box center [277, 95] width 164 height 34
click at [1156, 98] on button "Create order" at bounding box center [1132, 95] width 96 height 27
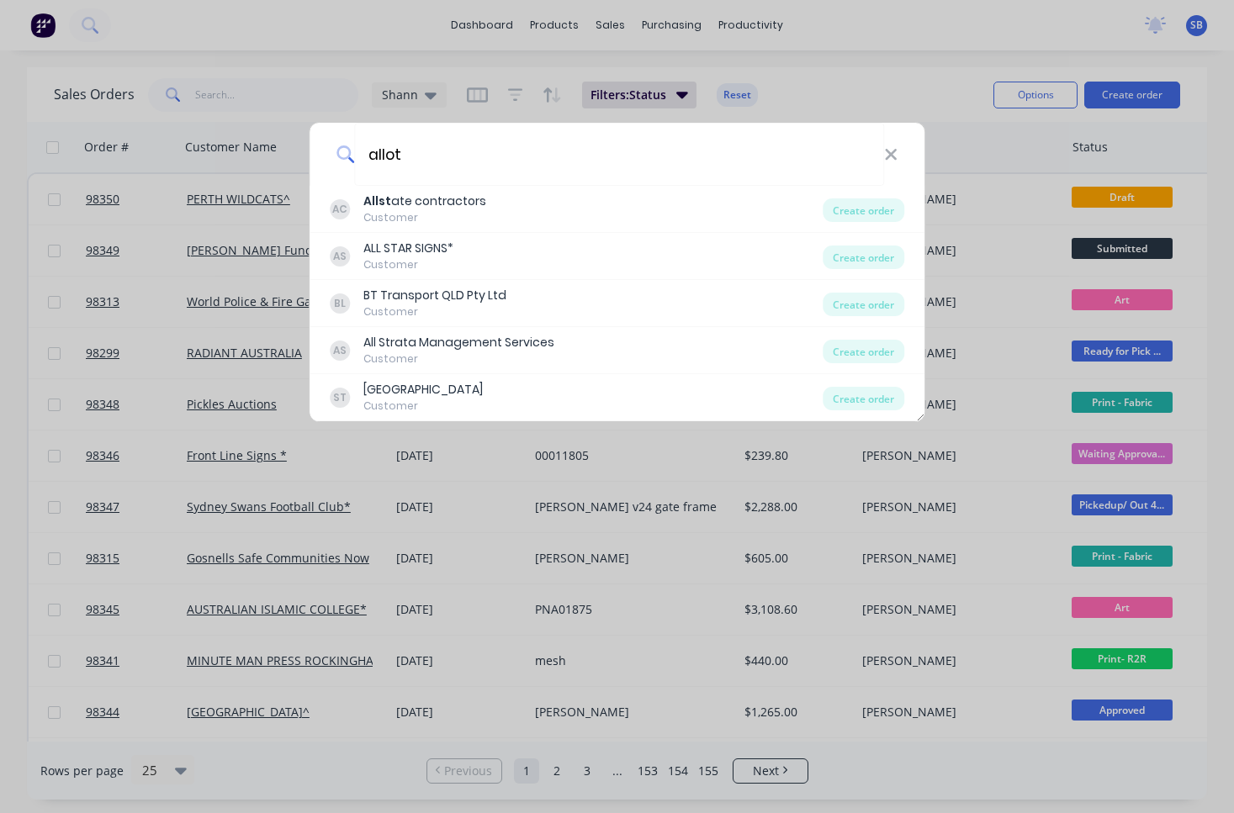
type input "allot"
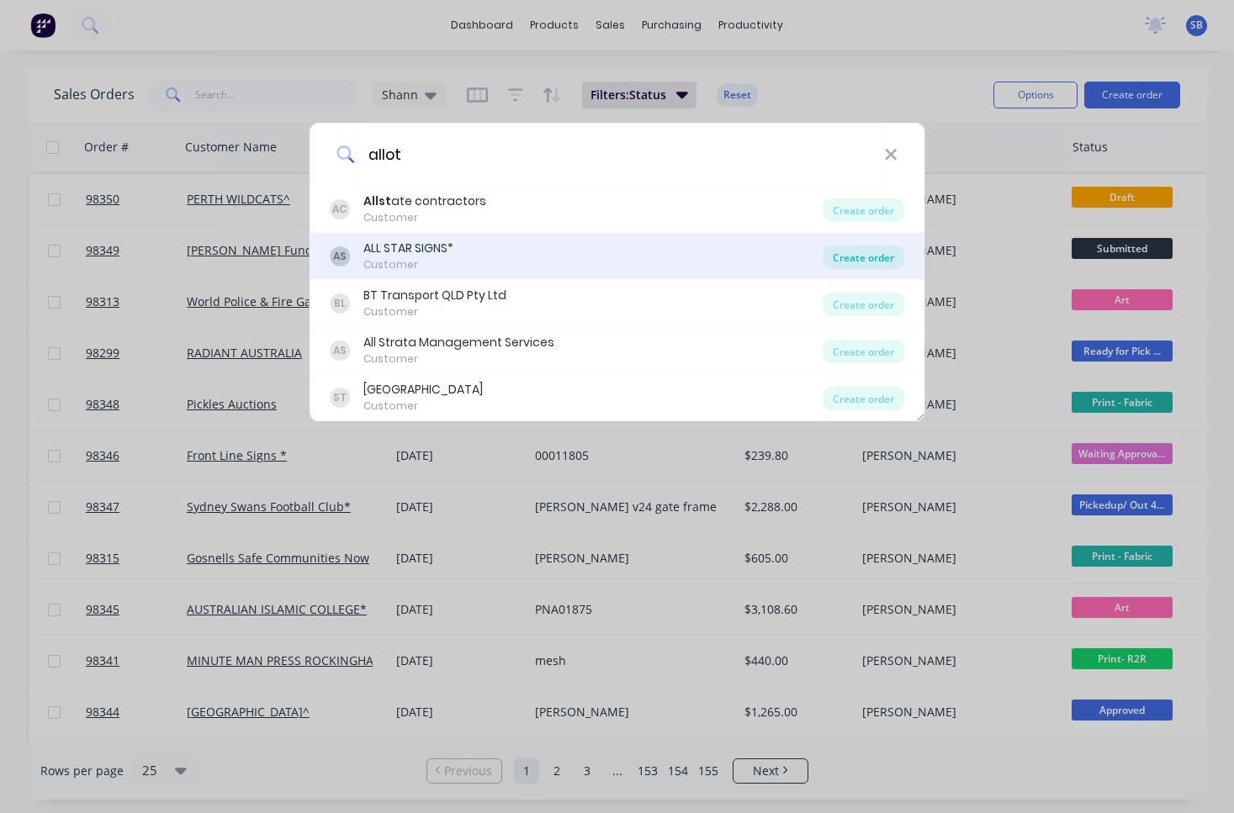
drag, startPoint x: 458, startPoint y: 368, endPoint x: 866, endPoint y: 257, distance: 423.4
click at [866, 257] on div "Create order" at bounding box center [864, 258] width 82 height 24
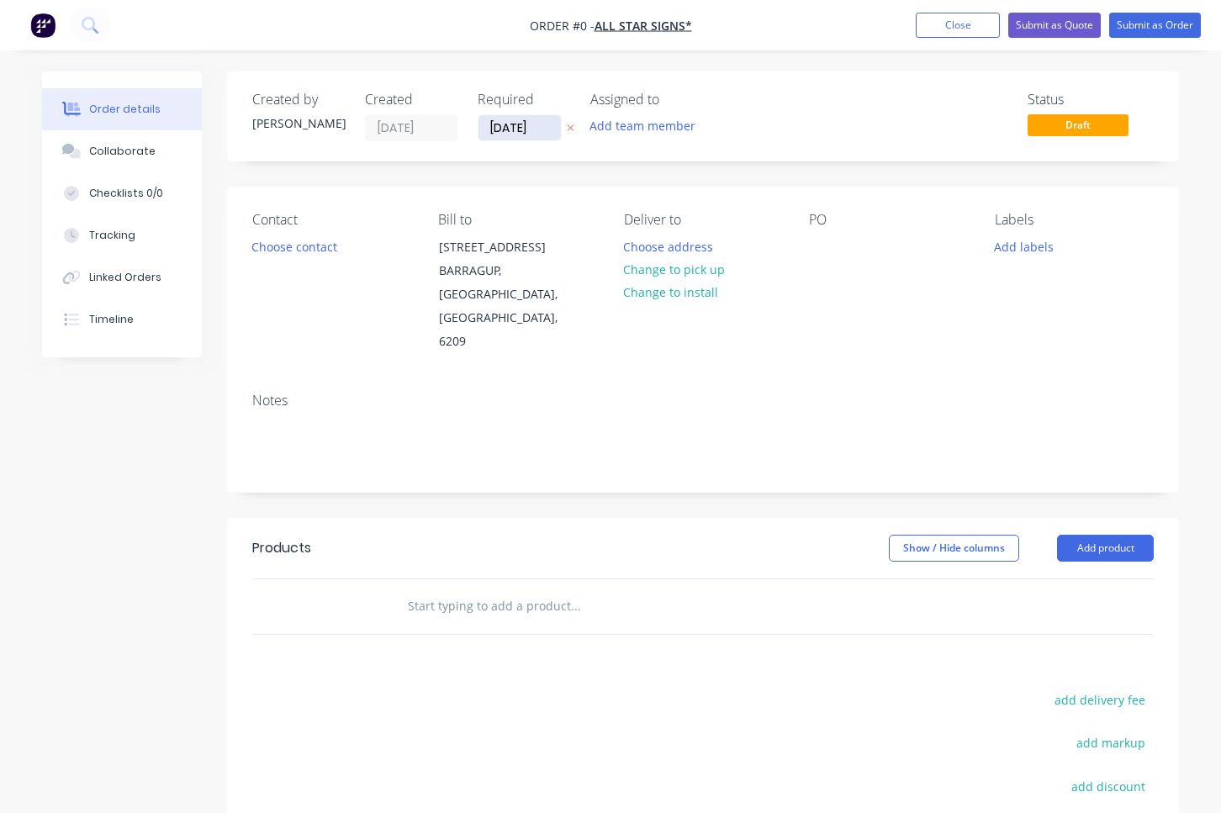
click at [518, 127] on input "[DATE]" at bounding box center [520, 127] width 82 height 25
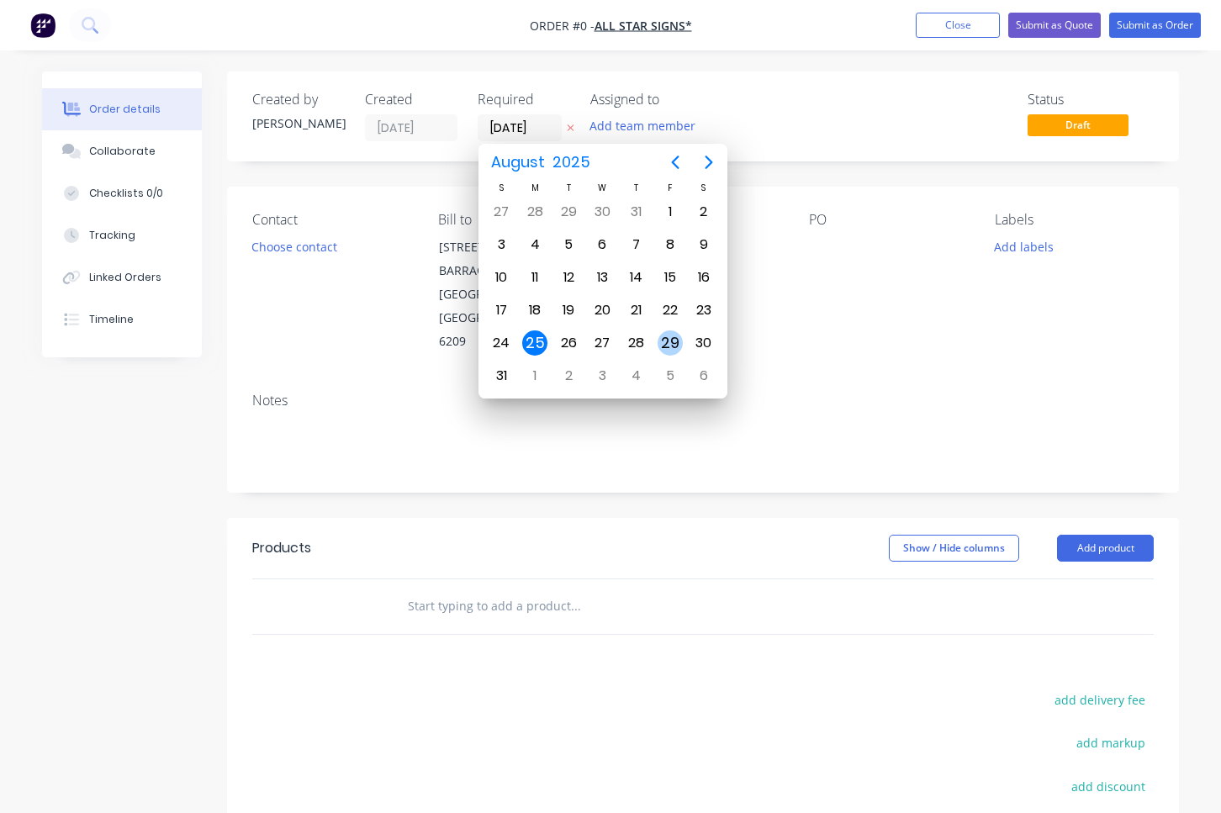
click at [675, 349] on div "29" at bounding box center [670, 343] width 25 height 25
type input "[DATE]"
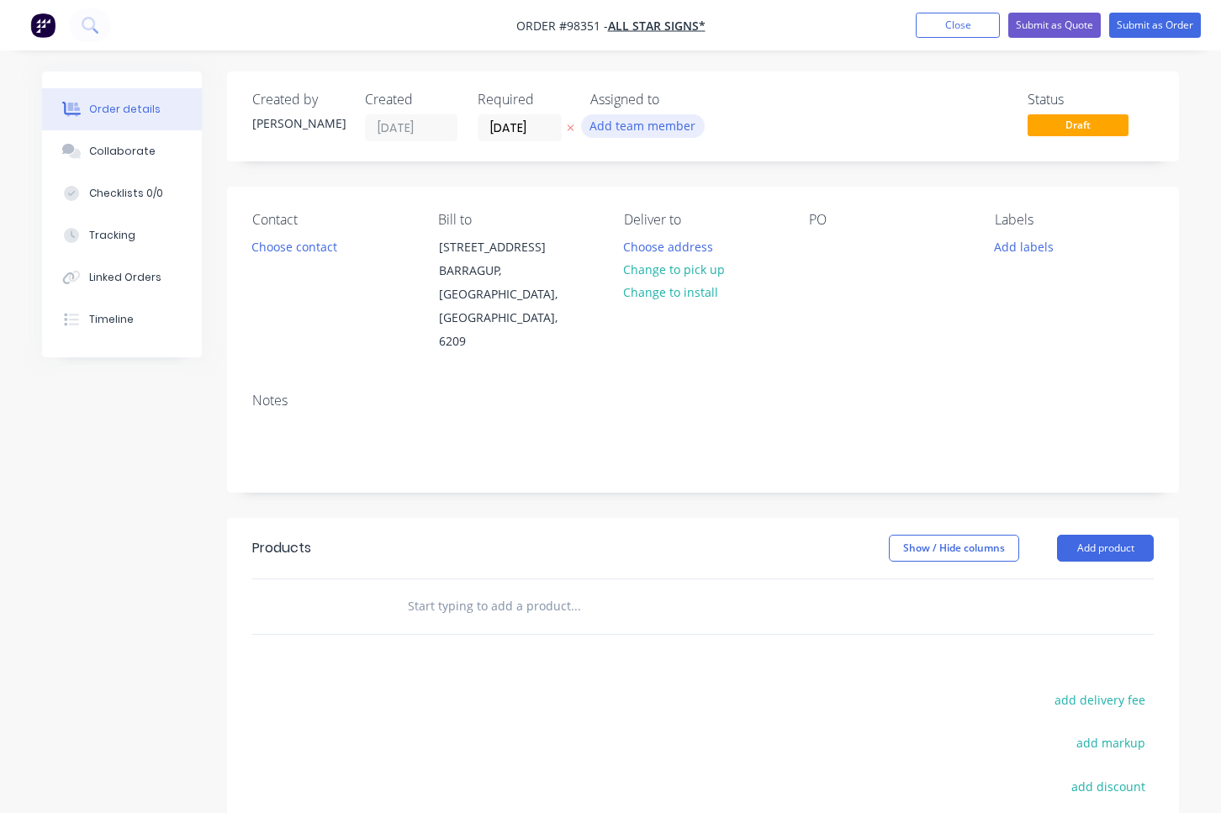
click at [681, 127] on button "Add team member" at bounding box center [643, 125] width 124 height 23
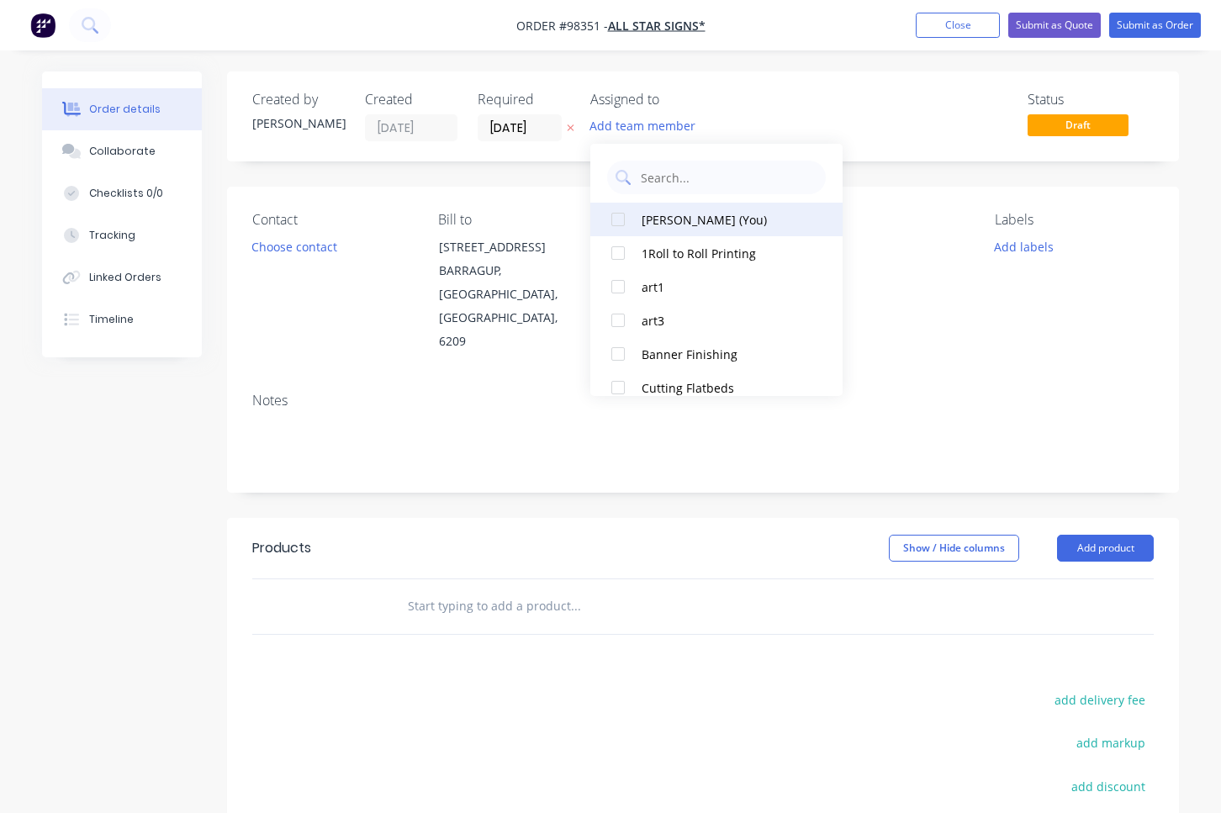
click at [726, 215] on div "[PERSON_NAME] (You)" at bounding box center [726, 220] width 168 height 18
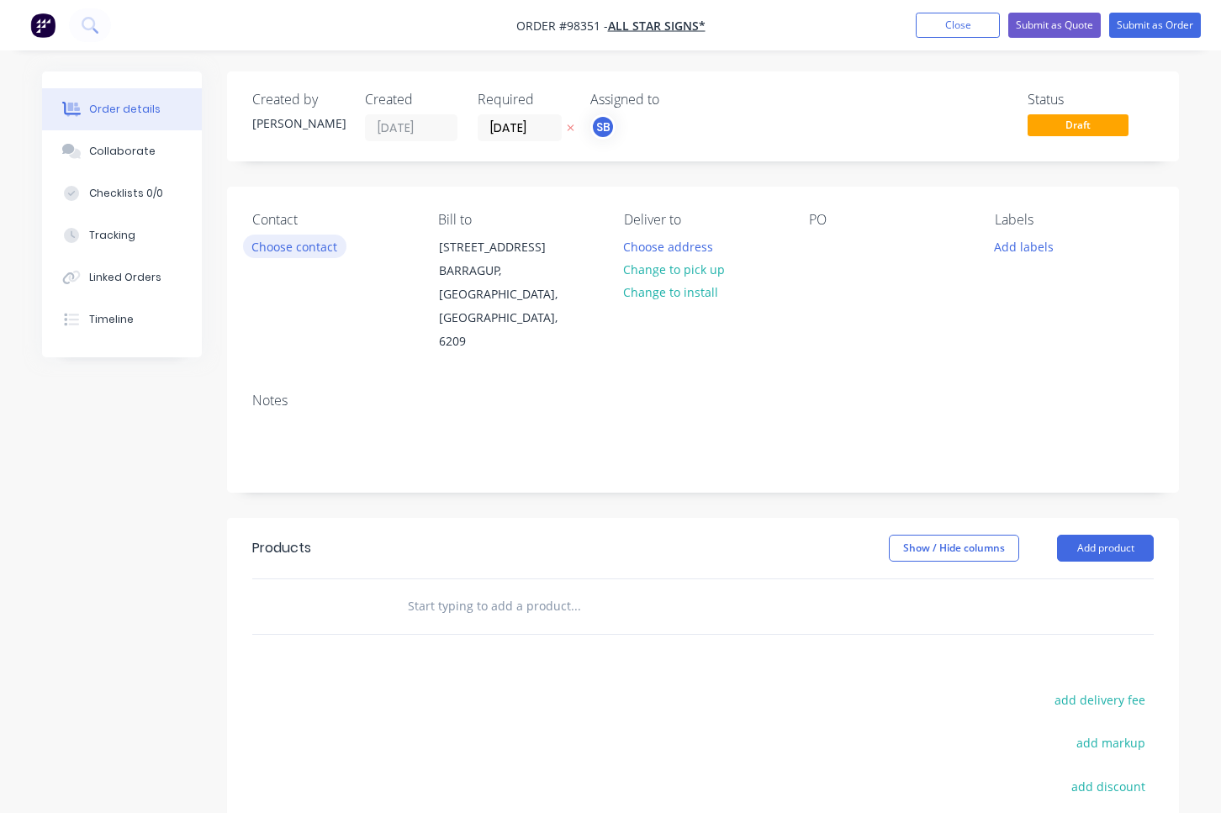
click at [268, 248] on button "Choose contact" at bounding box center [294, 246] width 103 height 23
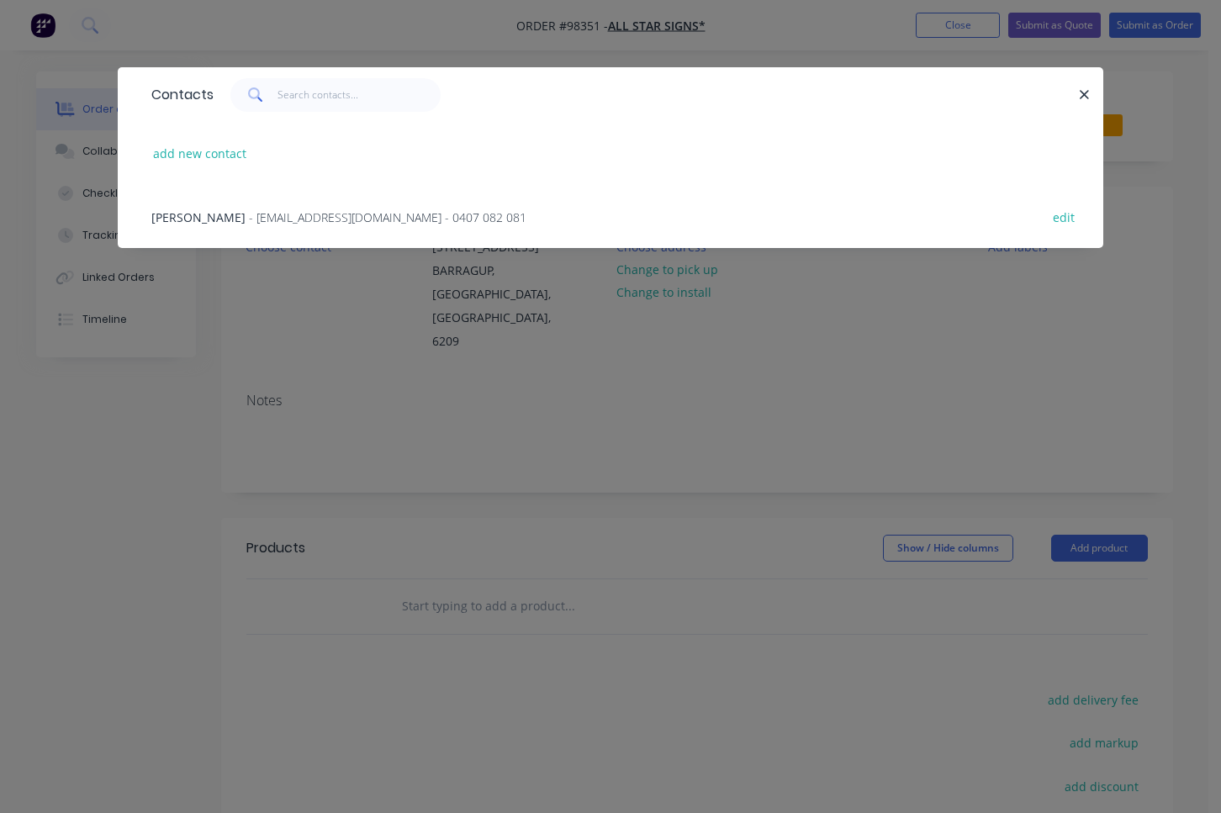
click at [283, 221] on span "- [EMAIL_ADDRESS][DOMAIN_NAME] - 0407 082 081" at bounding box center [388, 217] width 278 height 16
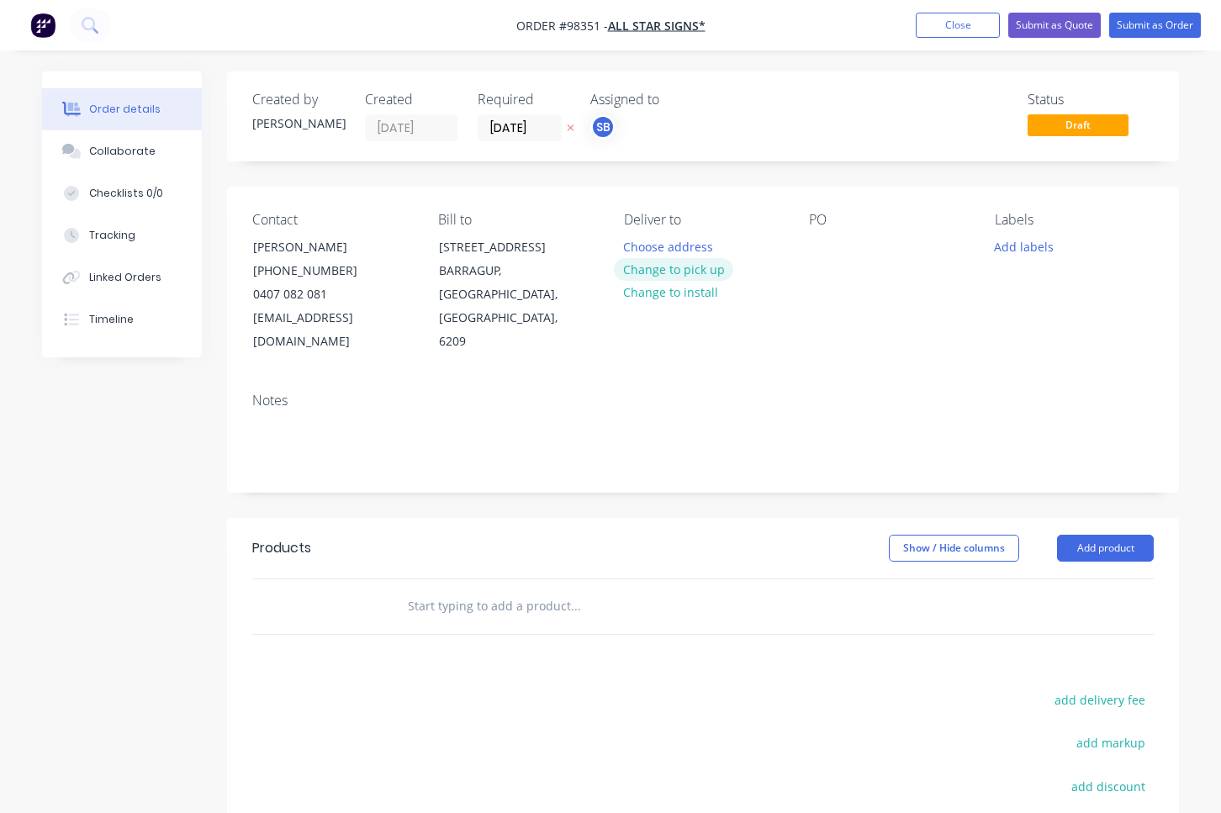
click at [692, 273] on button "Change to pick up" at bounding box center [673, 269] width 119 height 23
click at [638, 248] on div at bounding box center [637, 247] width 27 height 24
click at [824, 240] on div at bounding box center [822, 247] width 27 height 24
click at [1043, 249] on button "Add labels" at bounding box center [1024, 246] width 77 height 23
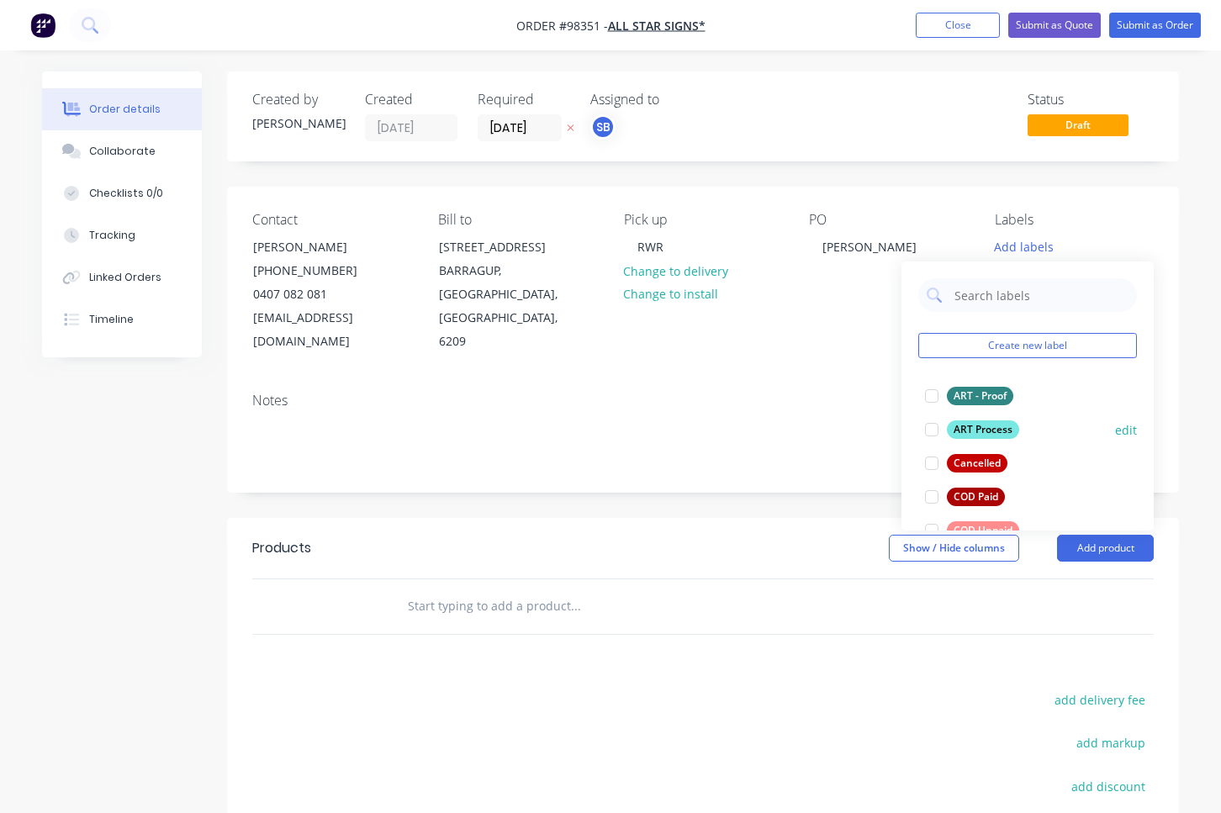
click at [939, 434] on div at bounding box center [932, 430] width 34 height 34
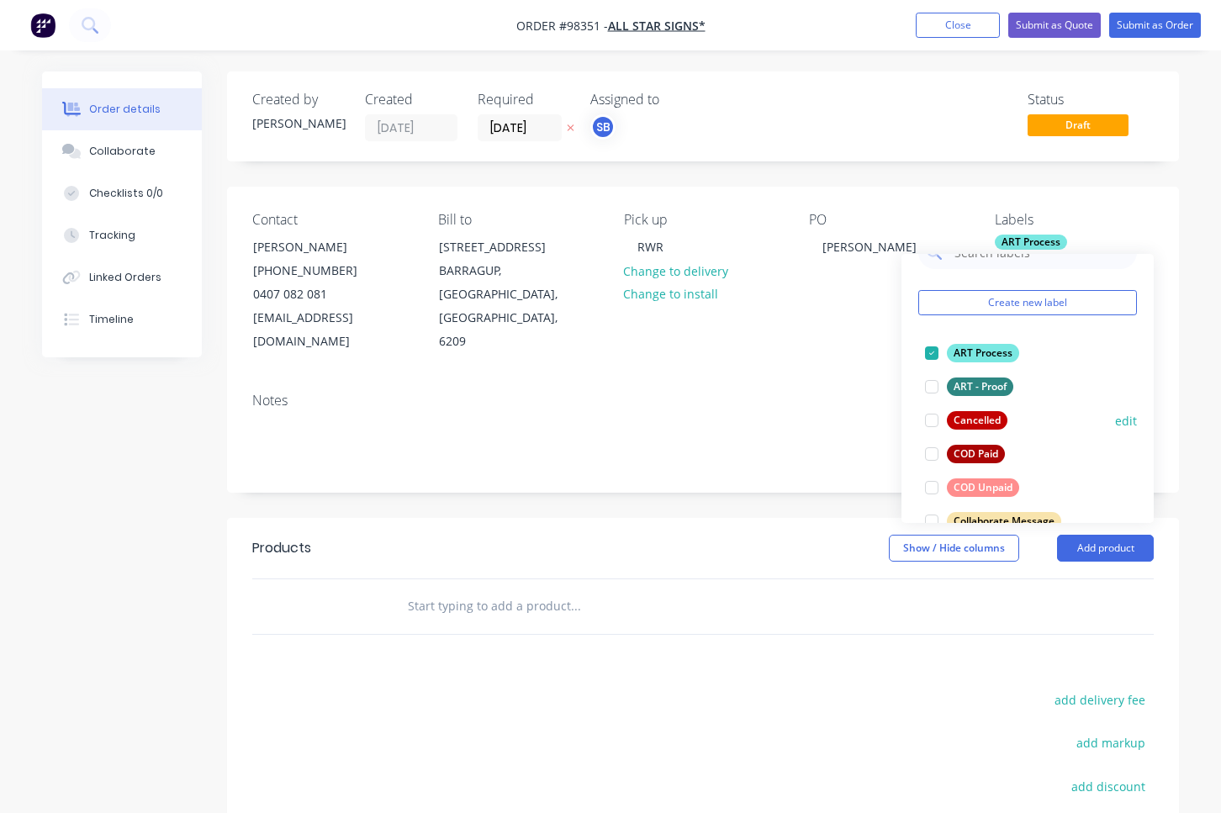
scroll to position [39, 0]
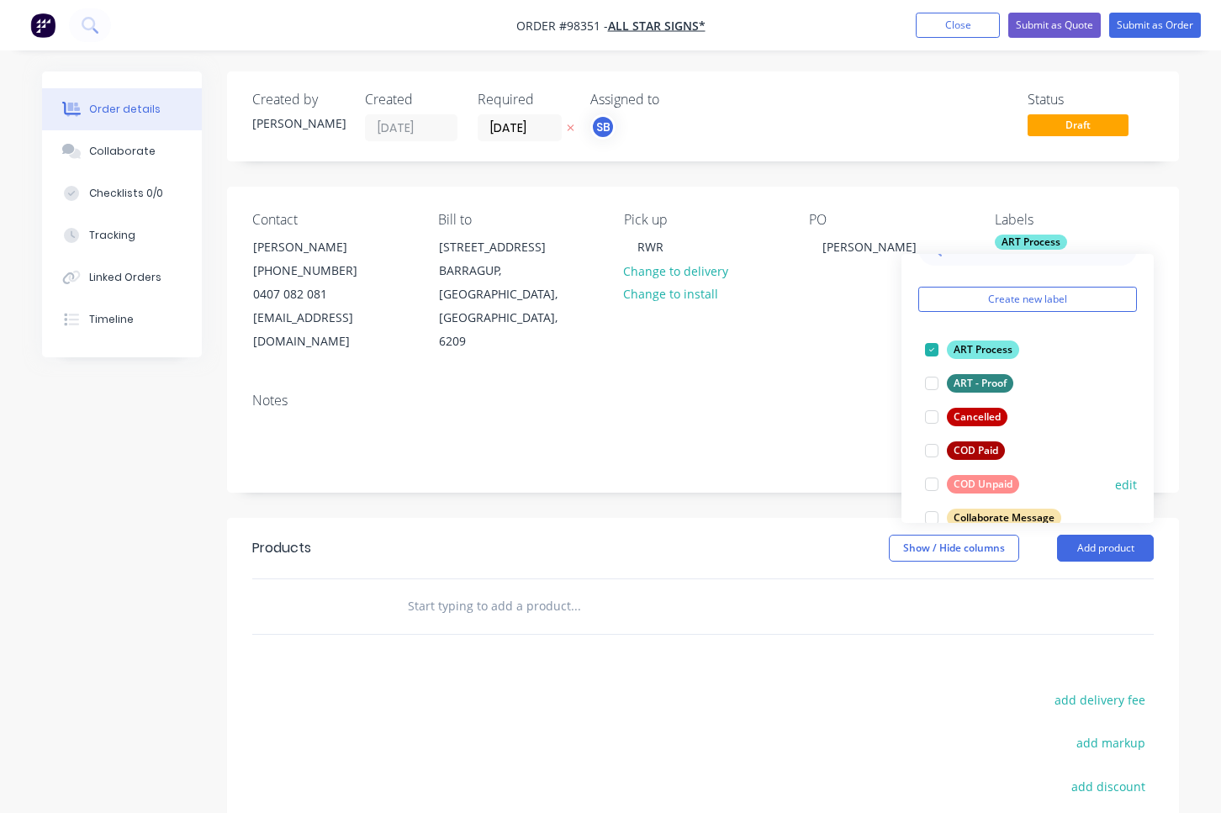
click at [935, 486] on div at bounding box center [932, 485] width 34 height 34
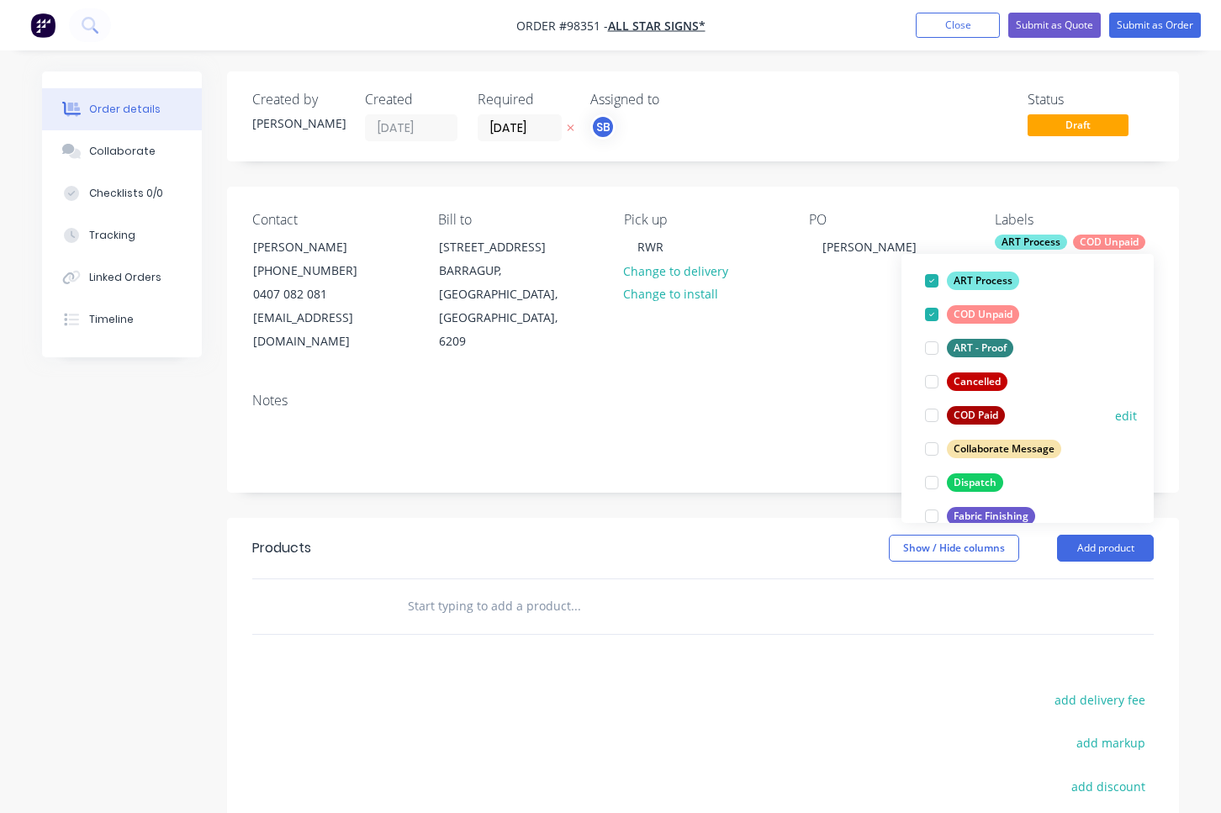
scroll to position [156, 0]
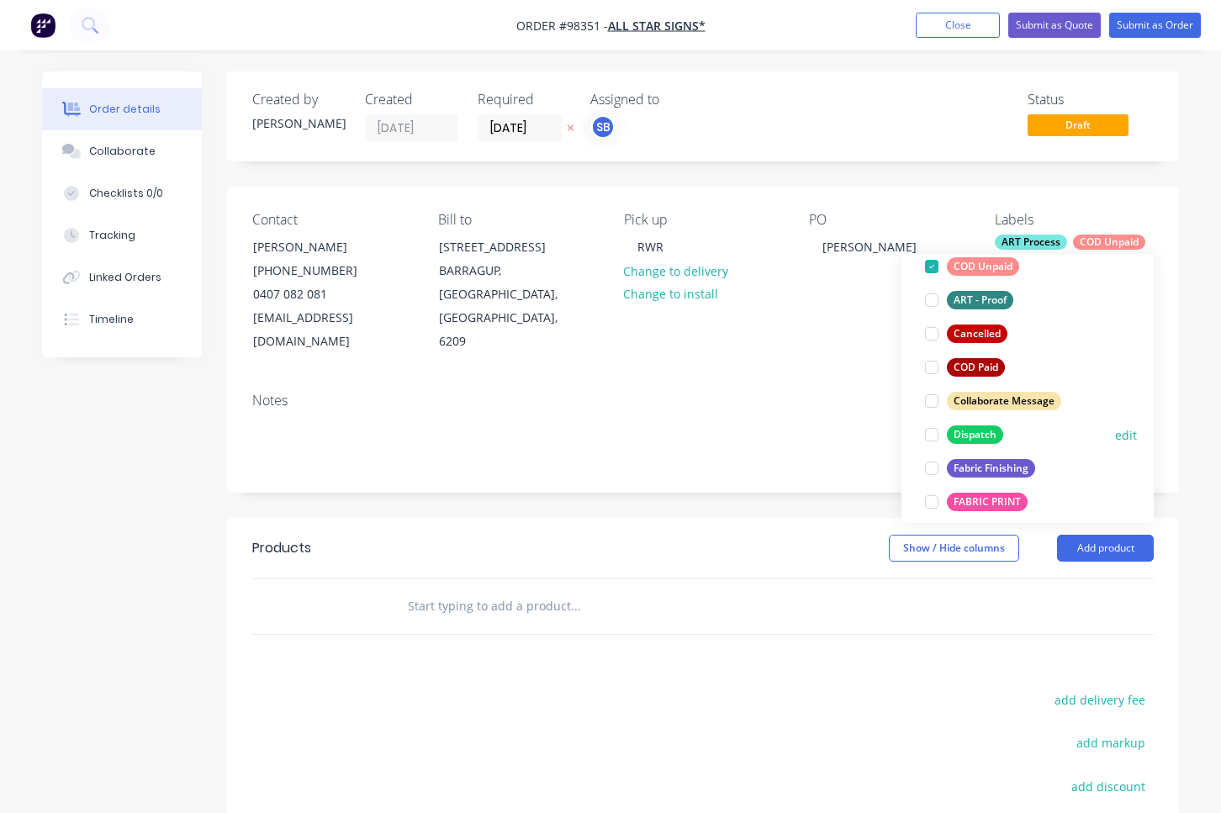
click at [935, 437] on div at bounding box center [932, 435] width 34 height 34
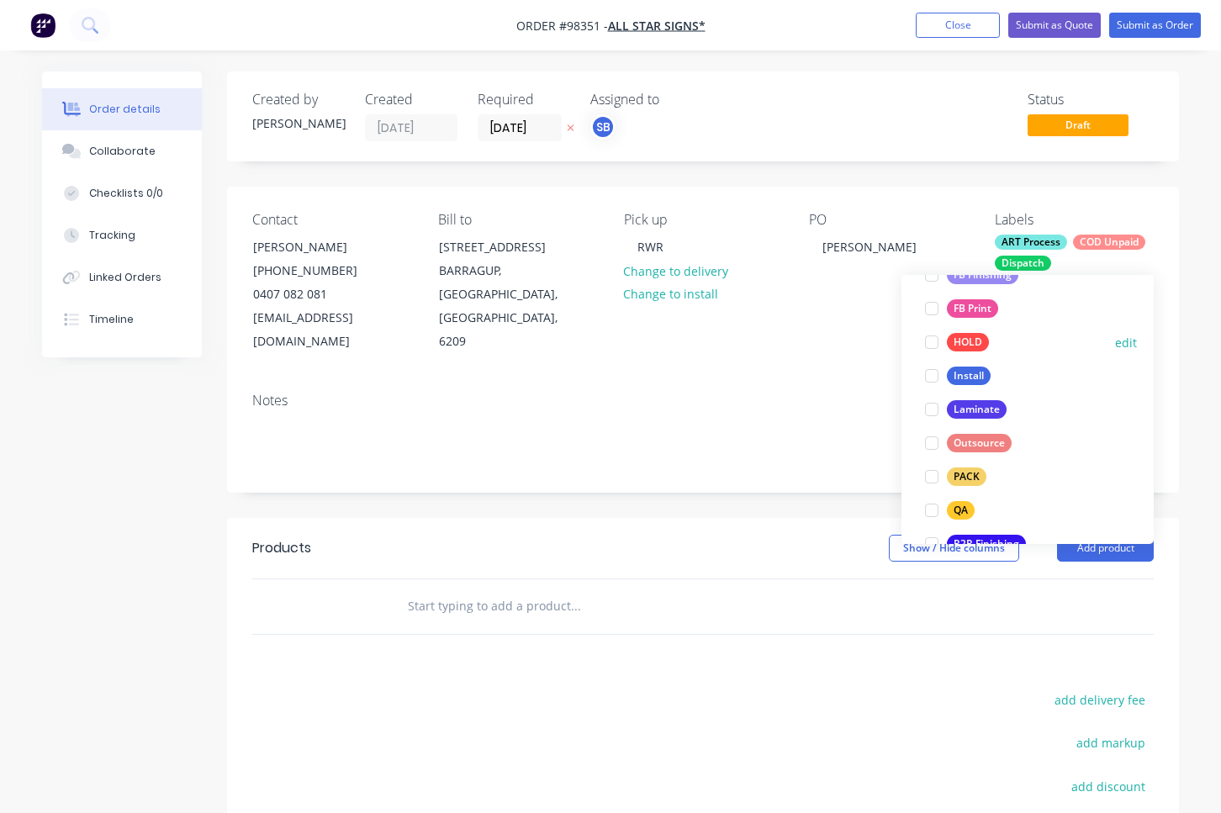
scroll to position [519, 0]
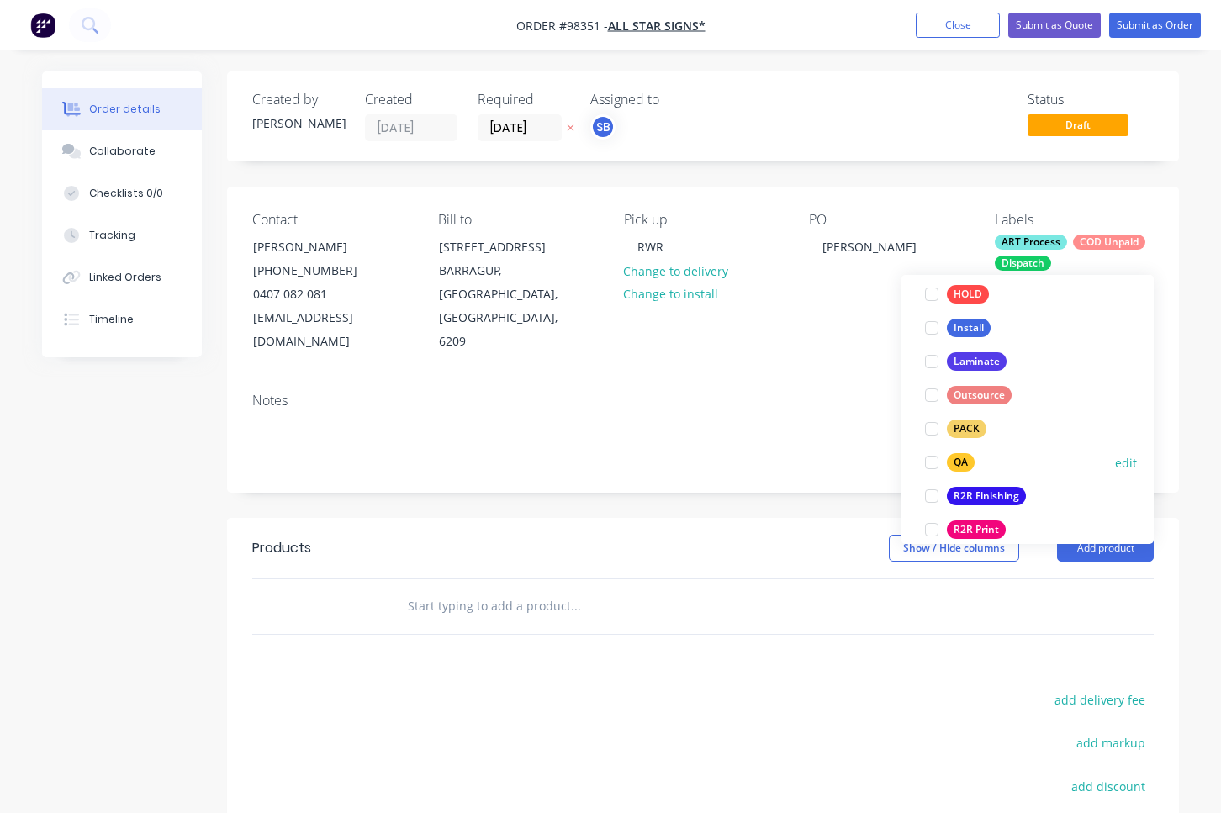
click at [930, 460] on div at bounding box center [932, 463] width 34 height 34
click at [931, 462] on div at bounding box center [932, 463] width 34 height 34
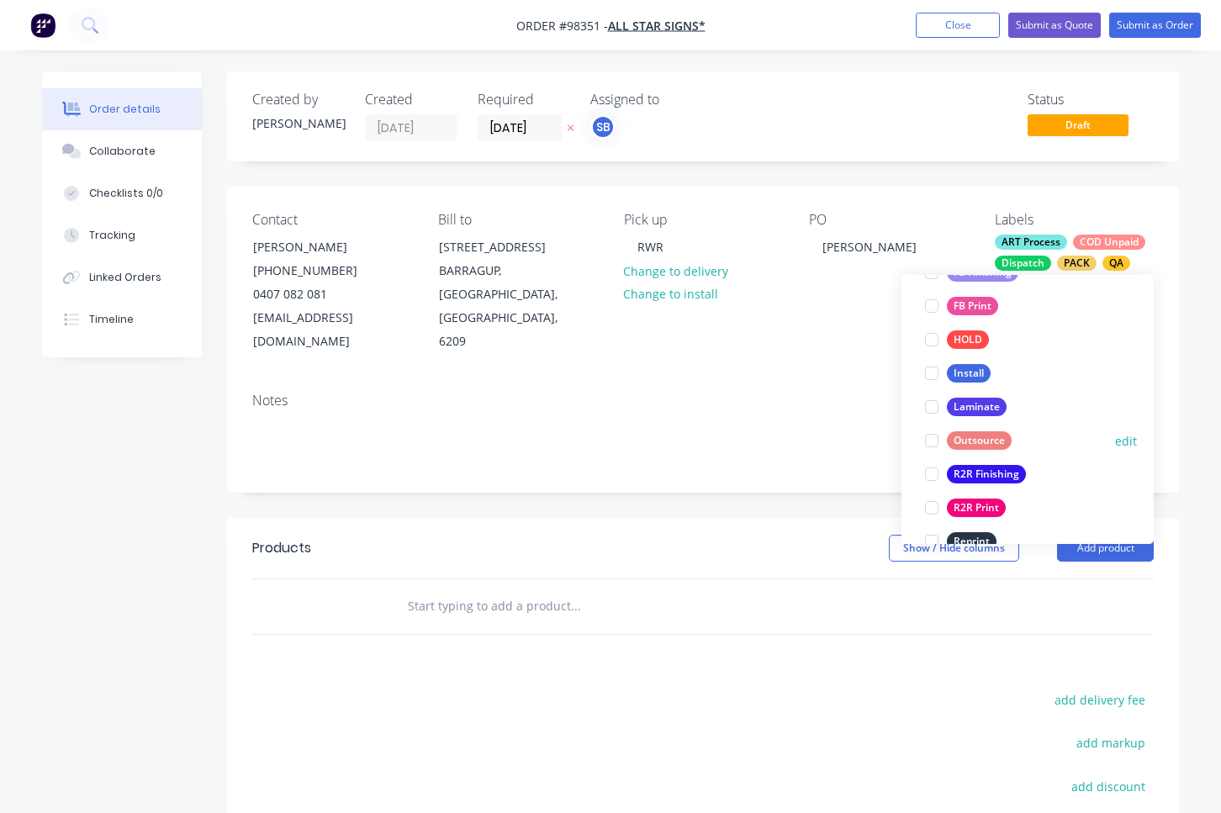
scroll to position [570, 0]
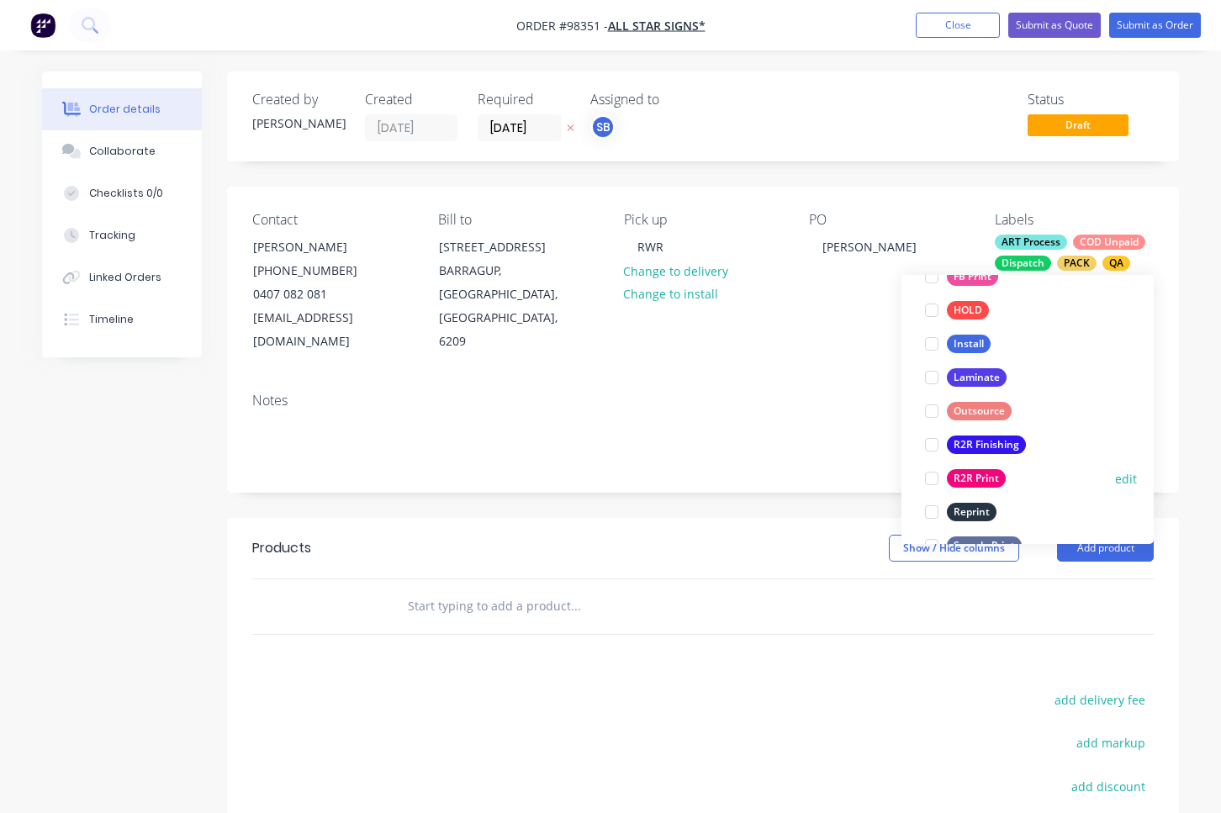
click at [933, 477] on div at bounding box center [932, 479] width 34 height 34
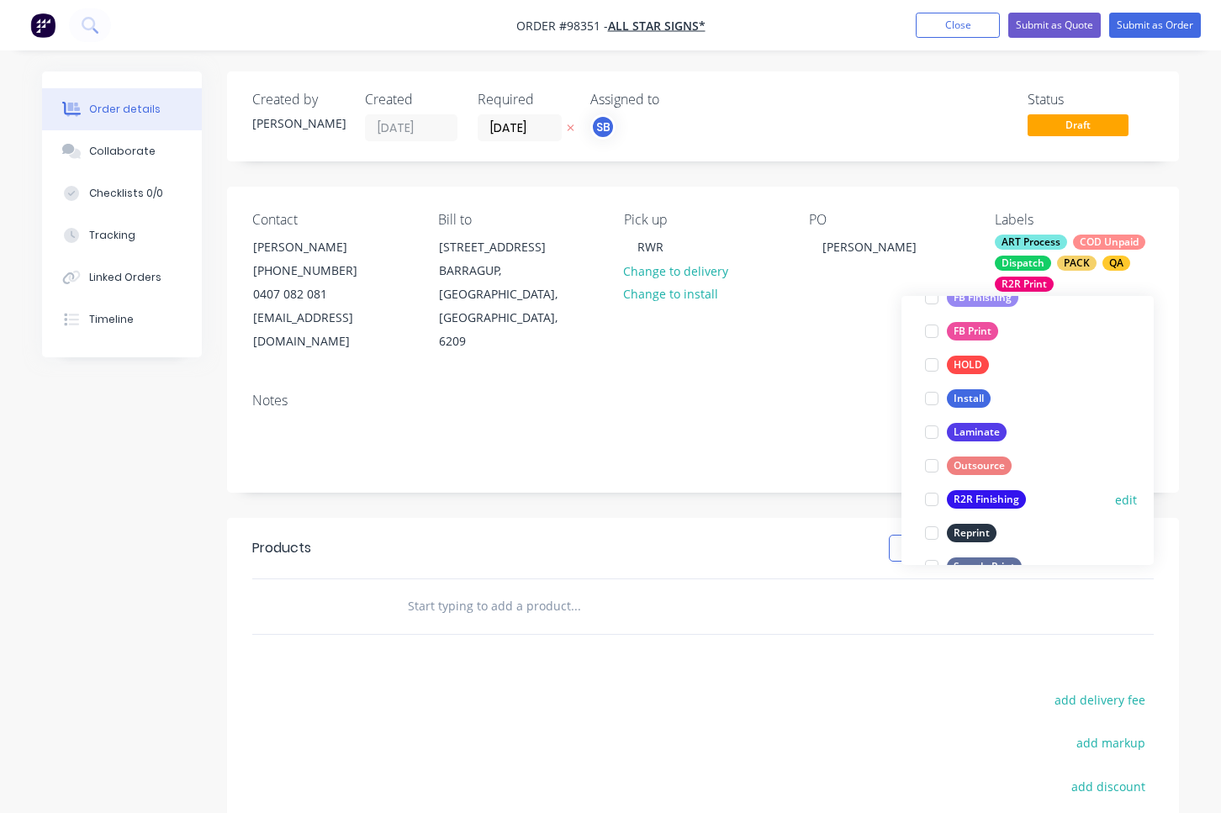
click at [934, 500] on div at bounding box center [932, 500] width 34 height 34
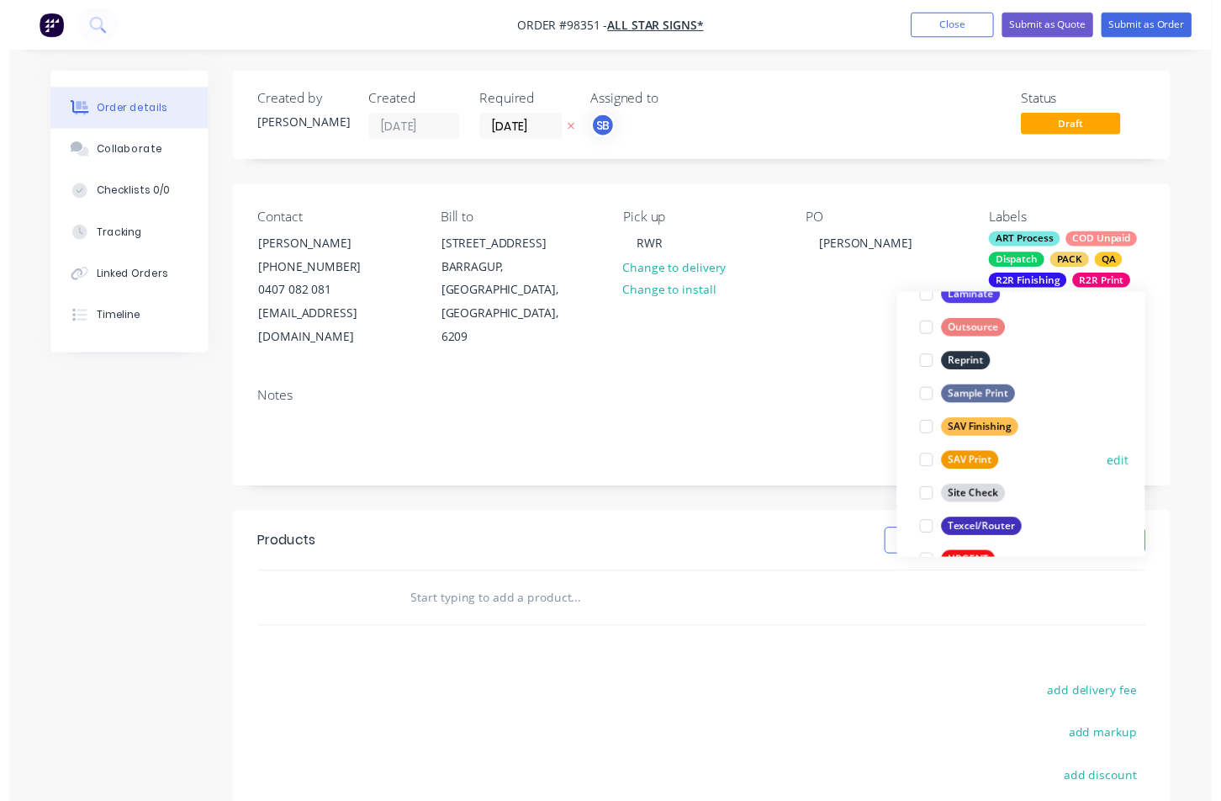
scroll to position [808, 0]
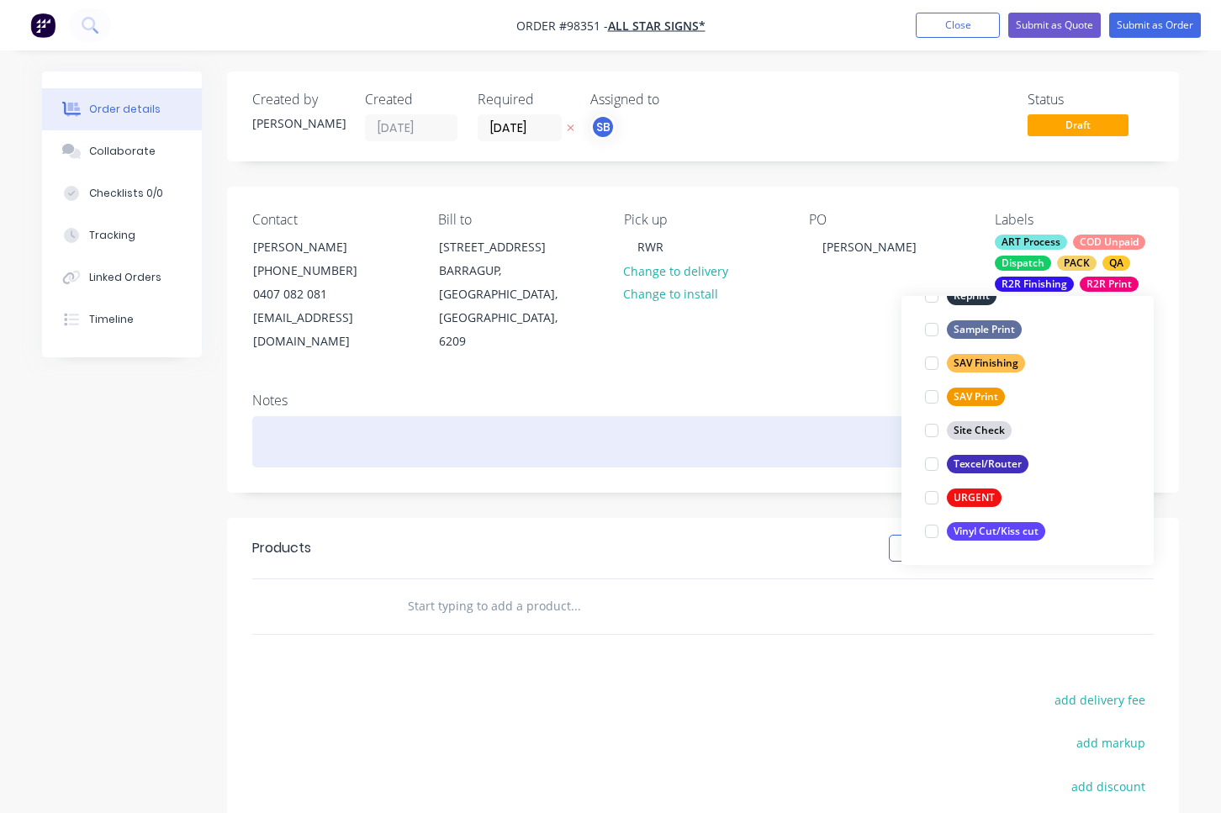
click at [453, 416] on div at bounding box center [703, 441] width 902 height 51
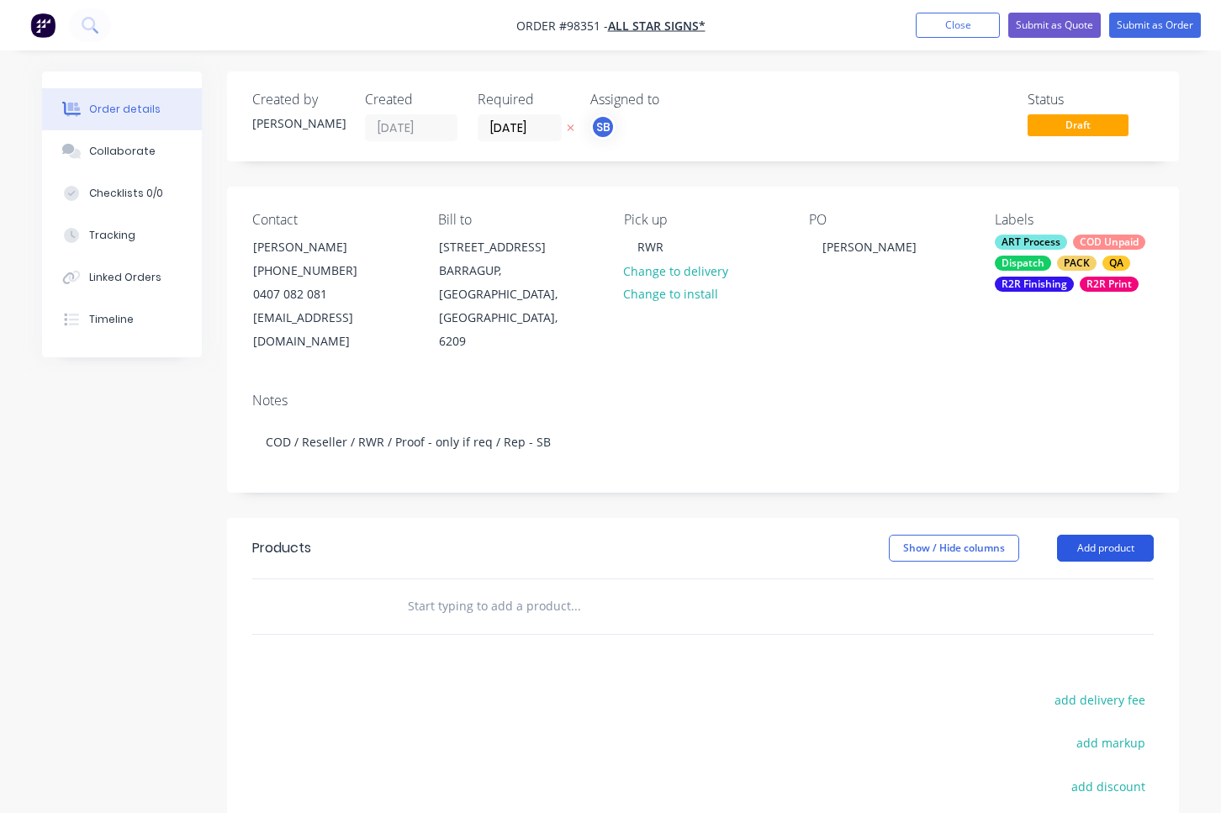
click at [1132, 535] on button "Add product" at bounding box center [1105, 548] width 97 height 27
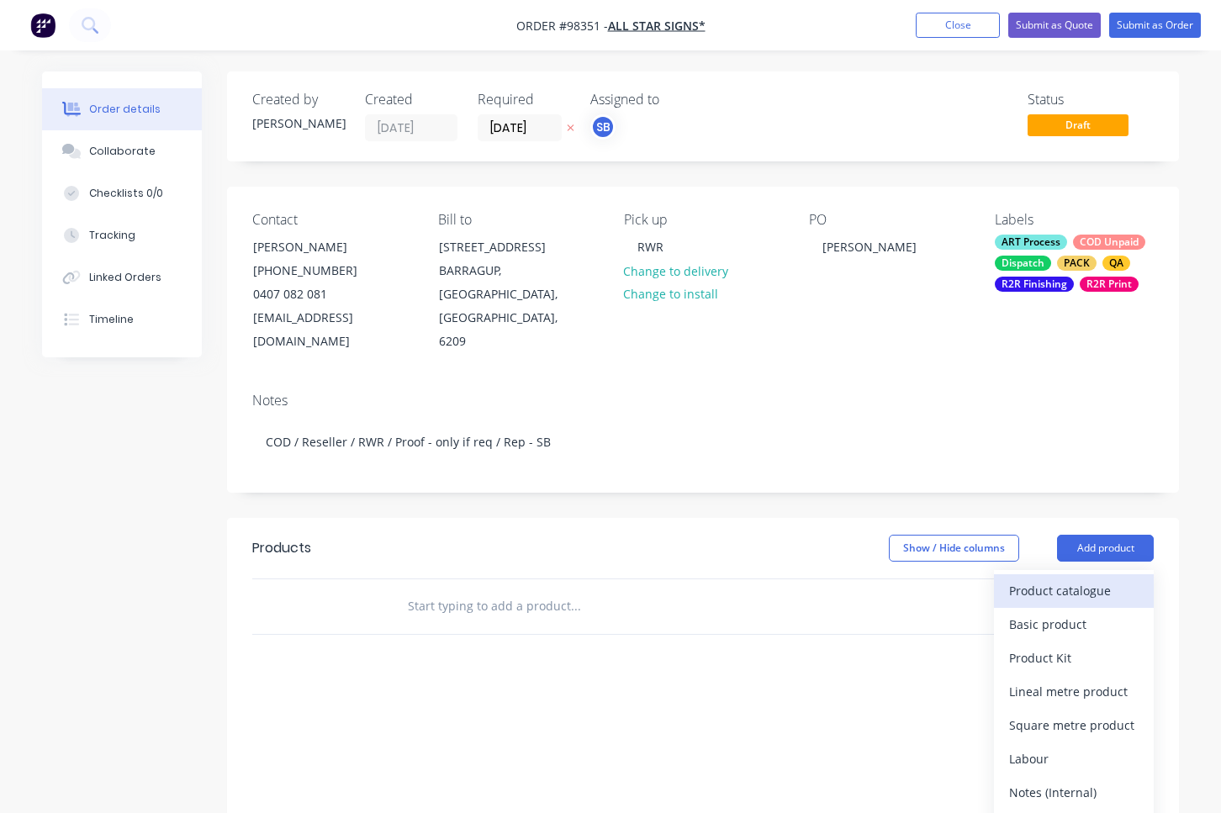
click at [1134, 579] on div "Product catalogue" at bounding box center [1074, 591] width 130 height 24
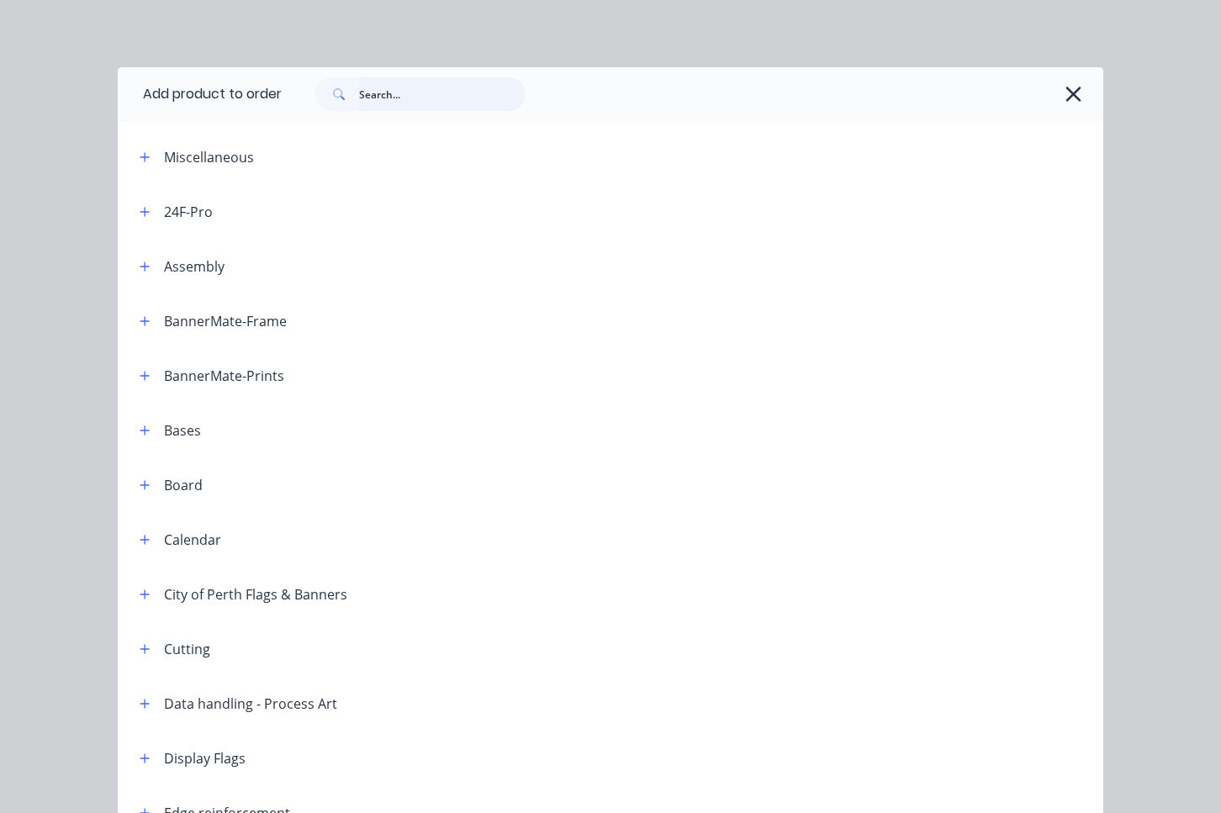
click at [406, 89] on input "text" at bounding box center [442, 94] width 167 height 34
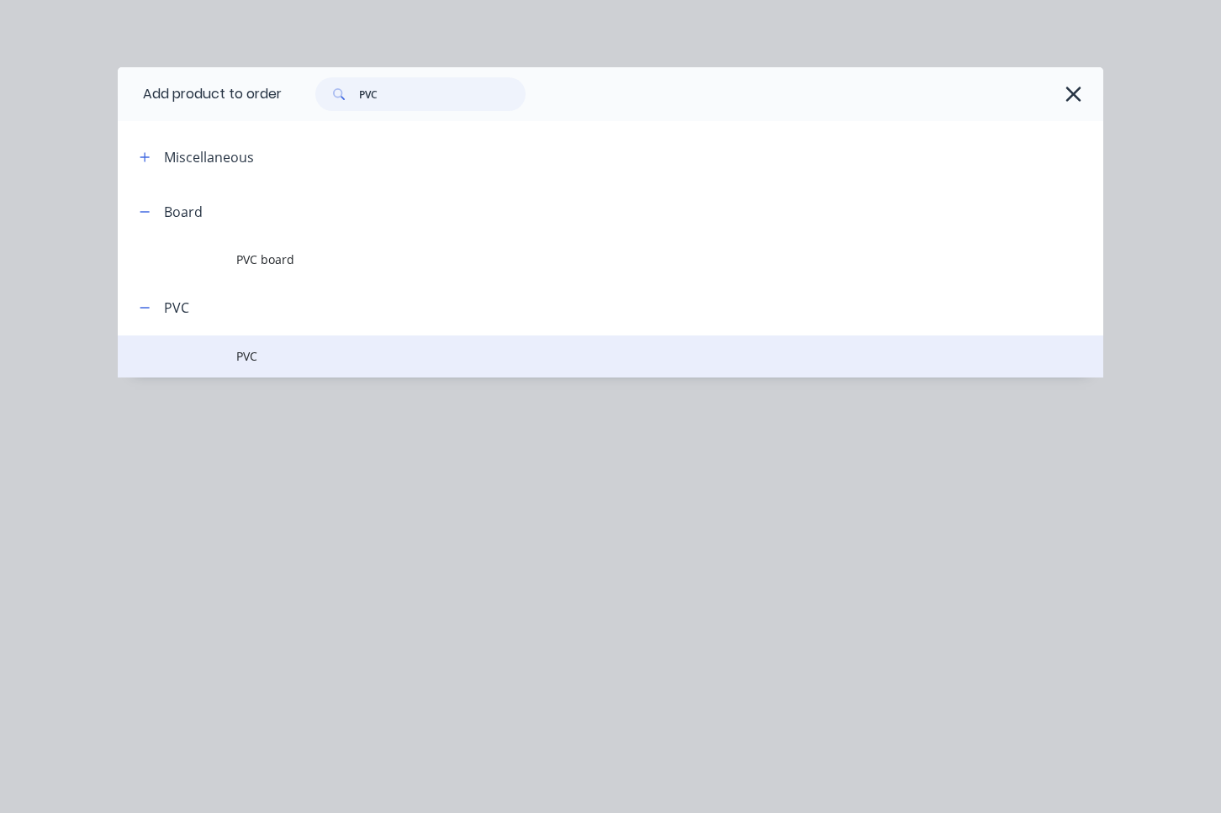
type input "PVC"
click at [290, 354] on span "PVC" at bounding box center [583, 356] width 694 height 18
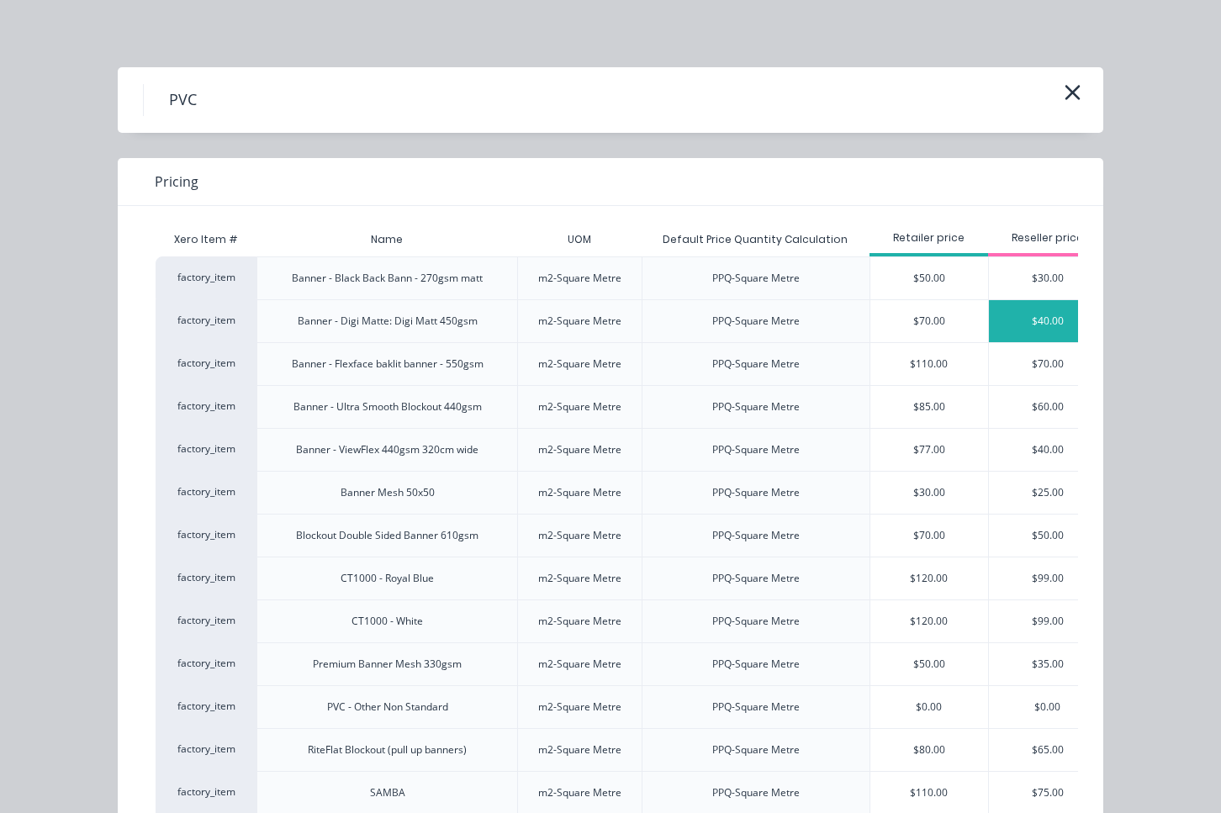
click at [1020, 318] on div "$40.00" at bounding box center [1048, 321] width 118 height 42
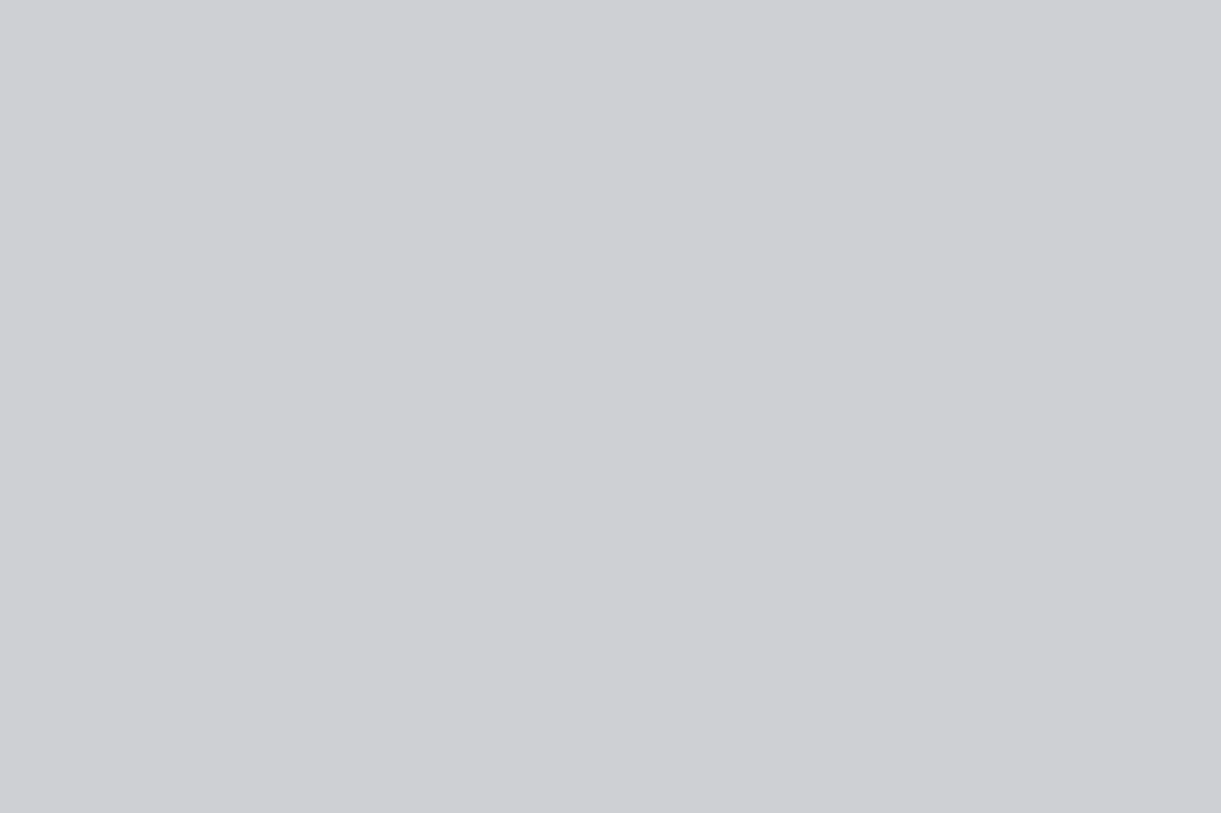
type input "$40.00"
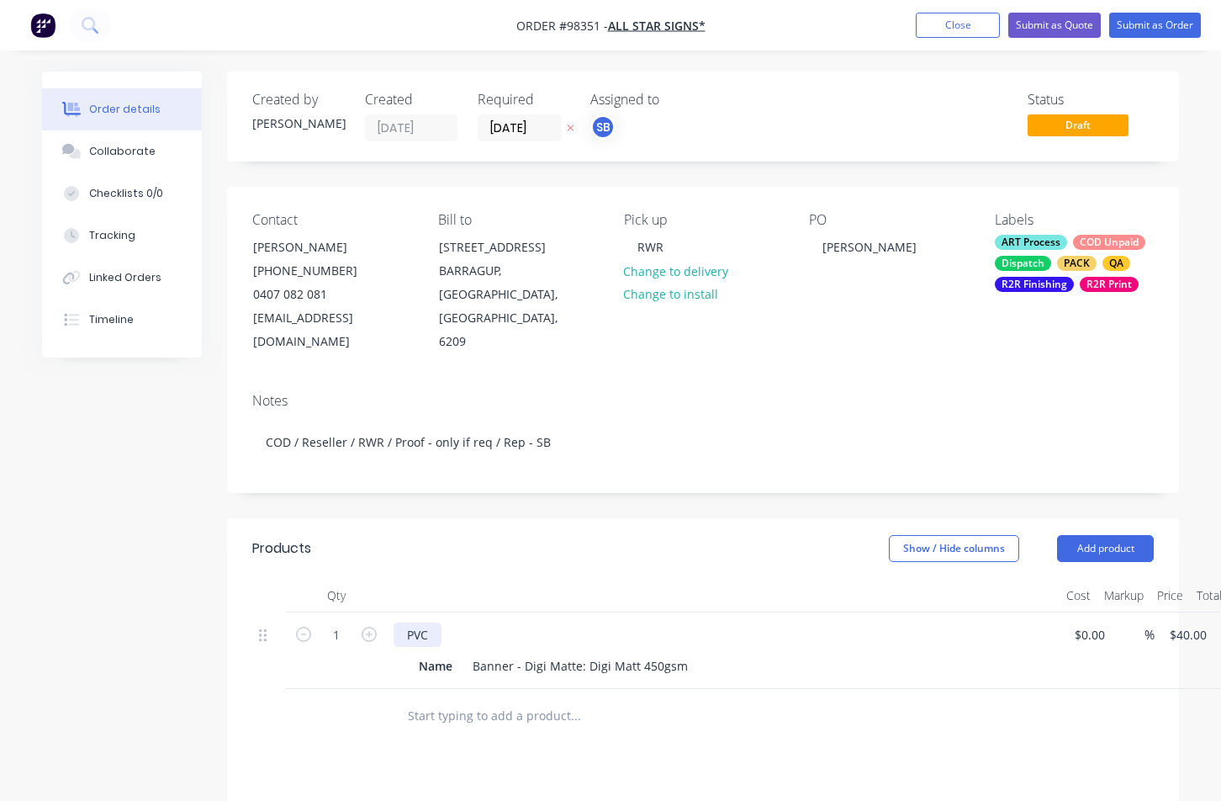
click at [427, 622] on div "PVC" at bounding box center [418, 634] width 48 height 24
drag, startPoint x: 432, startPoint y: 610, endPoint x: 346, endPoint y: 601, distance: 86.2
click at [346, 612] on div "1 PVC Name Banner - Digi Matte: Digi Matt 450gsm $0.00 $0.00 % $40.00 $40.00 $4…" at bounding box center [703, 650] width 902 height 77
paste div
click at [1154, 612] on div "1 Banner 450gsm 9000mm (width) x 700mm (height) + hem (single-sided) Name Banne…" at bounding box center [703, 650] width 902 height 77
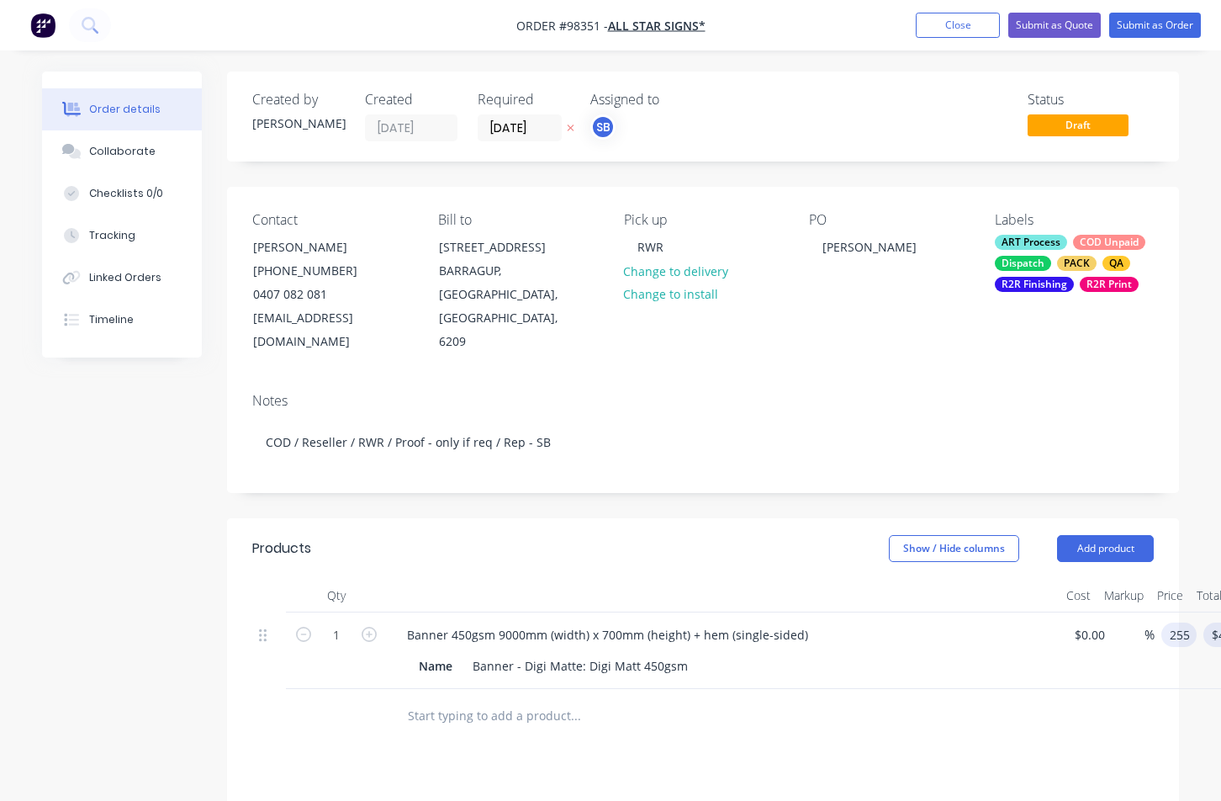
type input "$255.00"
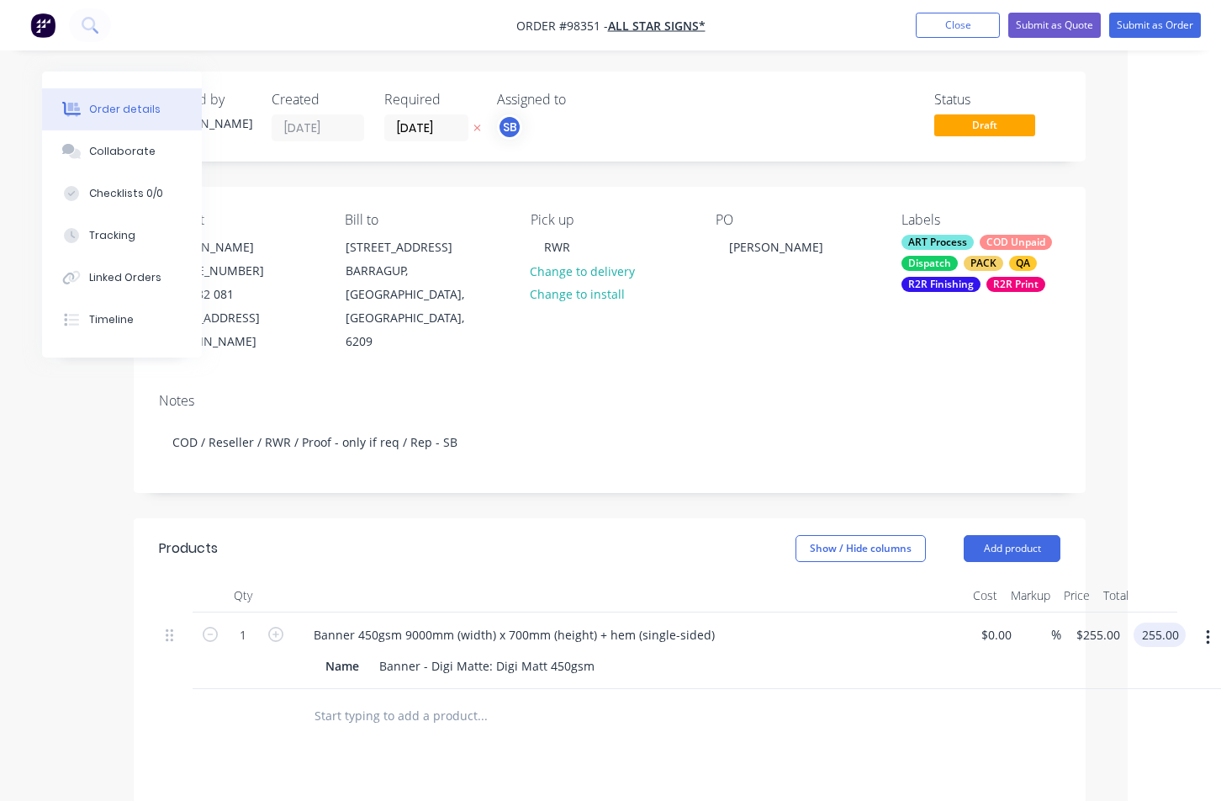
click at [612, 579] on div at bounding box center [630, 596] width 673 height 34
type input "$255.00"
click at [923, 25] on button "Close" at bounding box center [958, 25] width 84 height 25
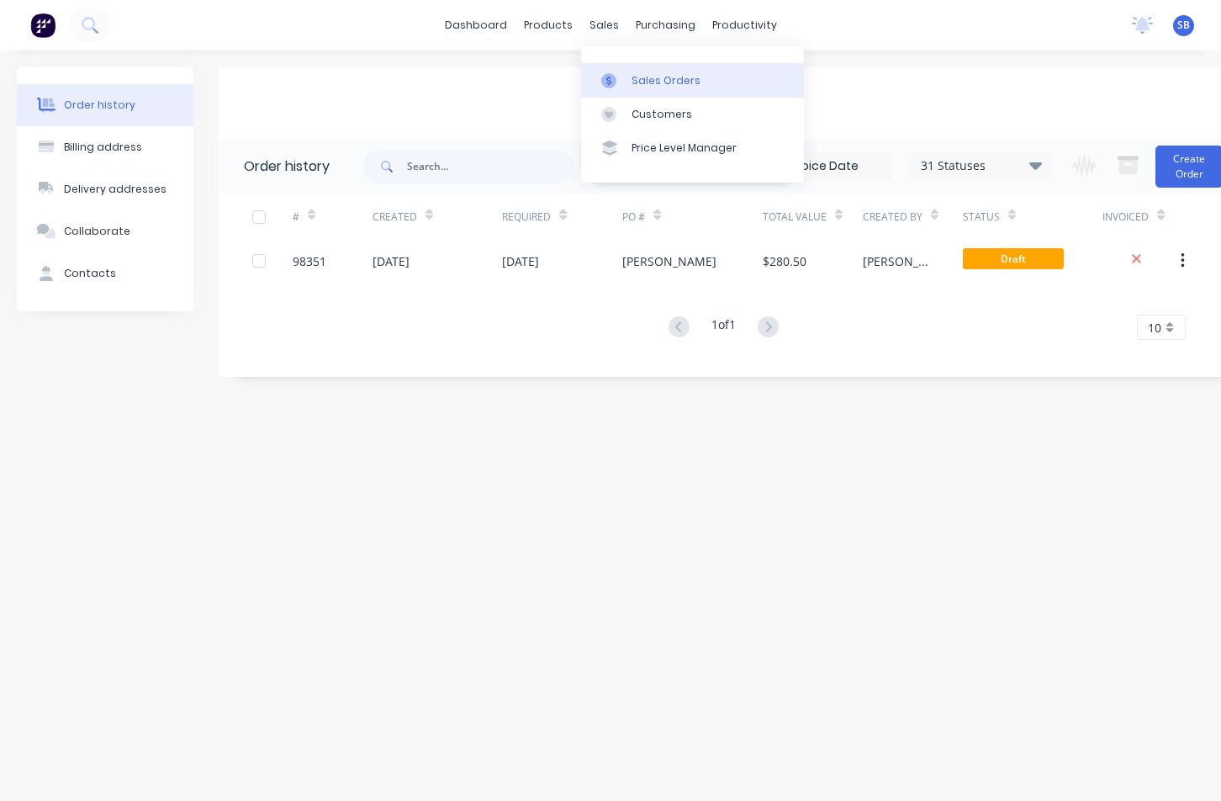
click at [628, 87] on link "Sales Orders" at bounding box center [692, 80] width 223 height 34
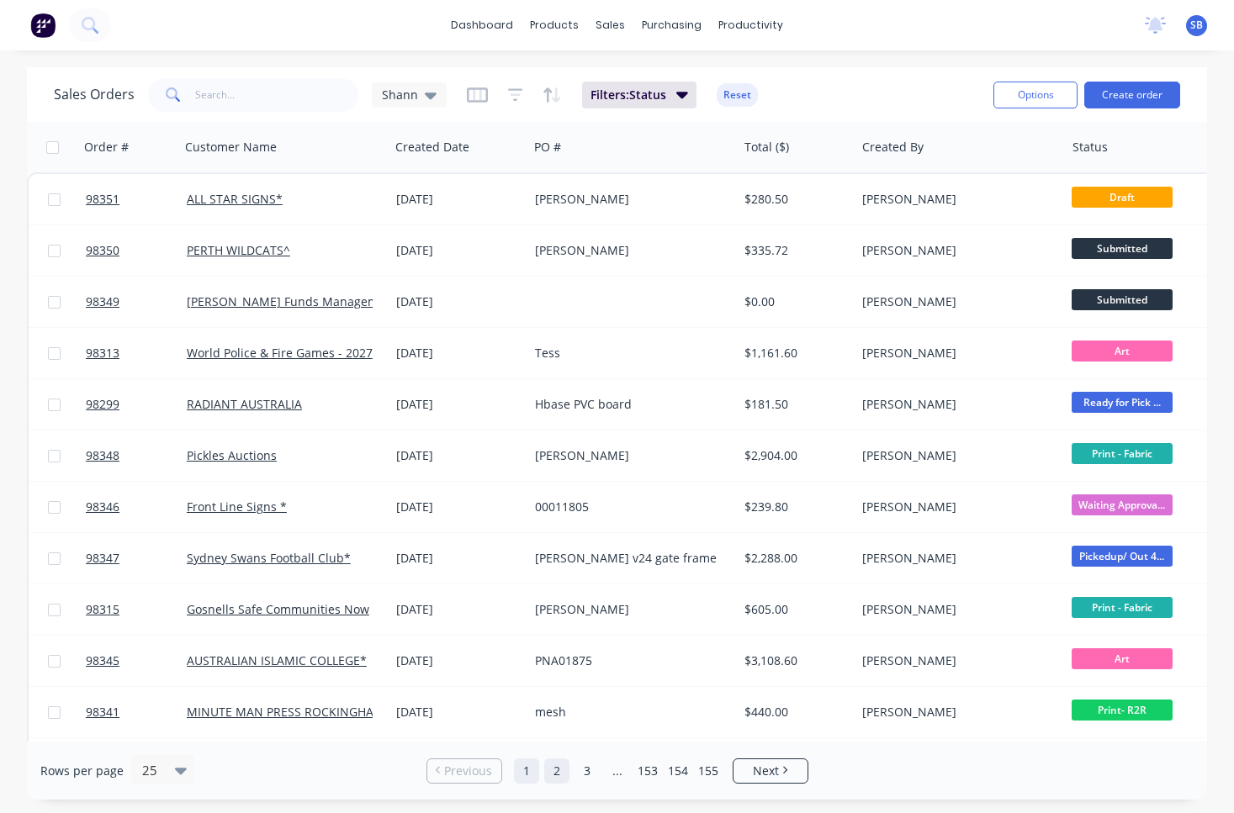
click at [557, 771] on link "2" at bounding box center [556, 771] width 25 height 25
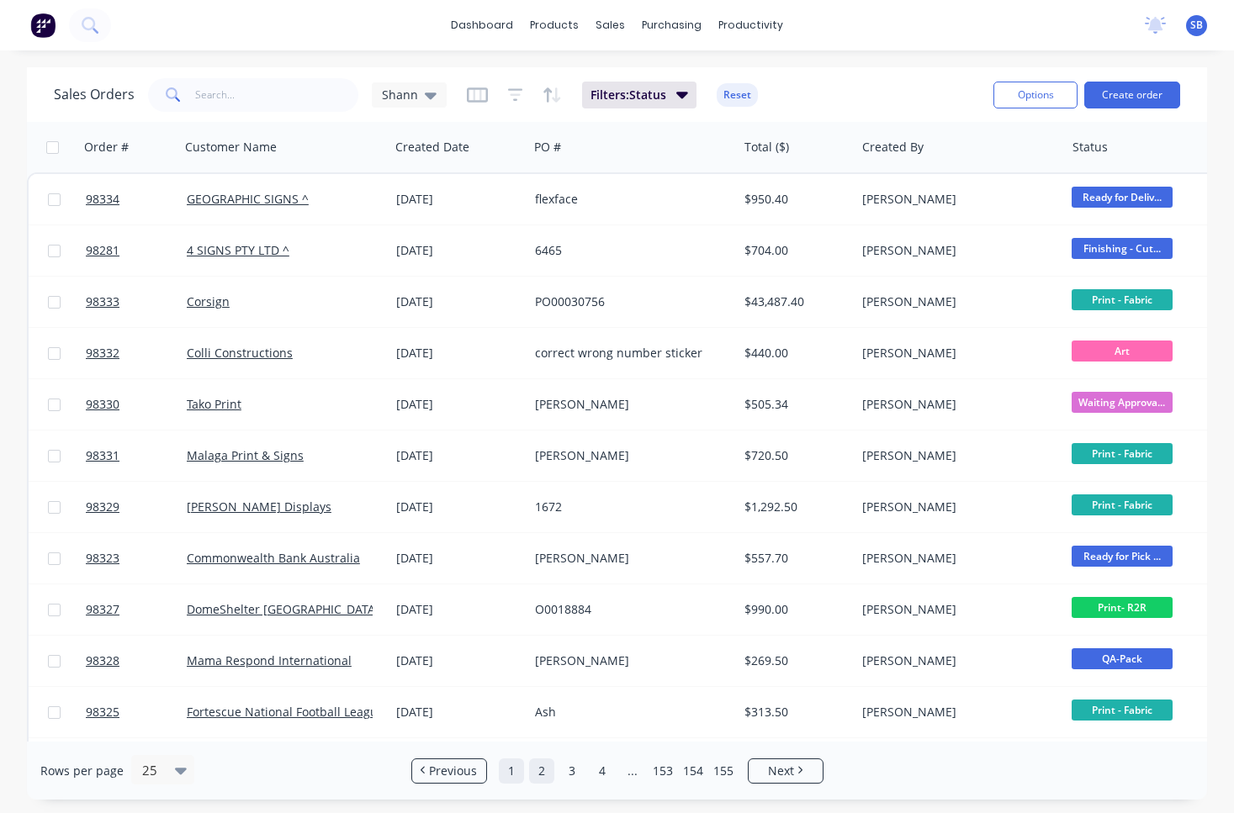
click at [517, 770] on link "1" at bounding box center [511, 771] width 25 height 25
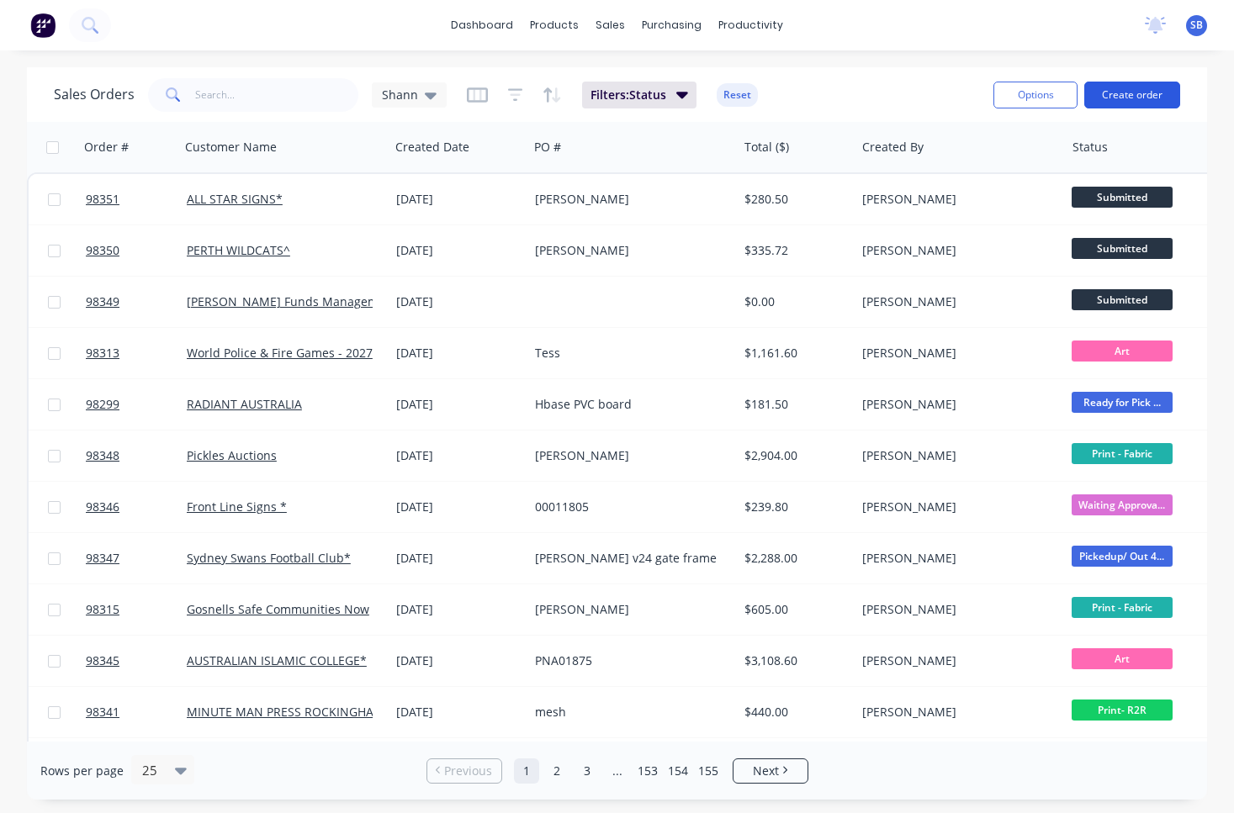
click at [1119, 97] on button "Create order" at bounding box center [1132, 95] width 96 height 27
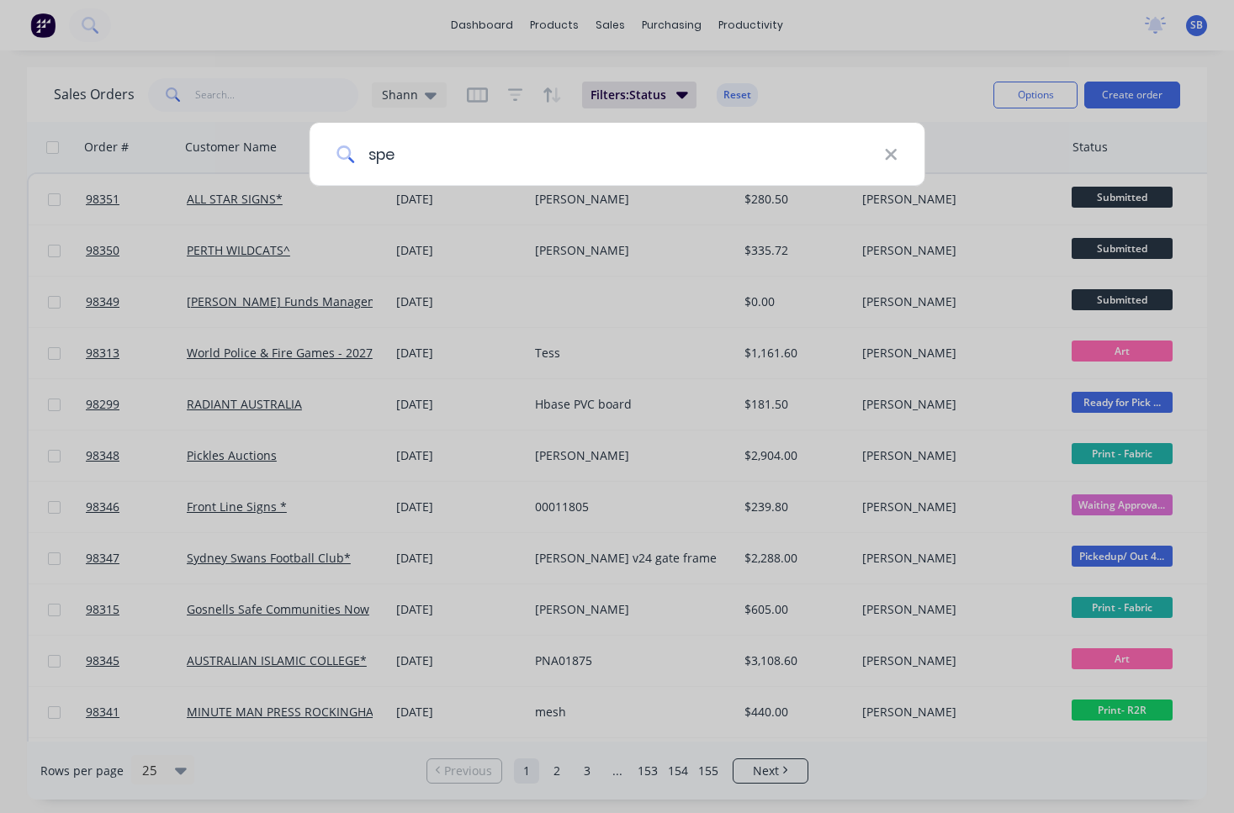
type input "spen"
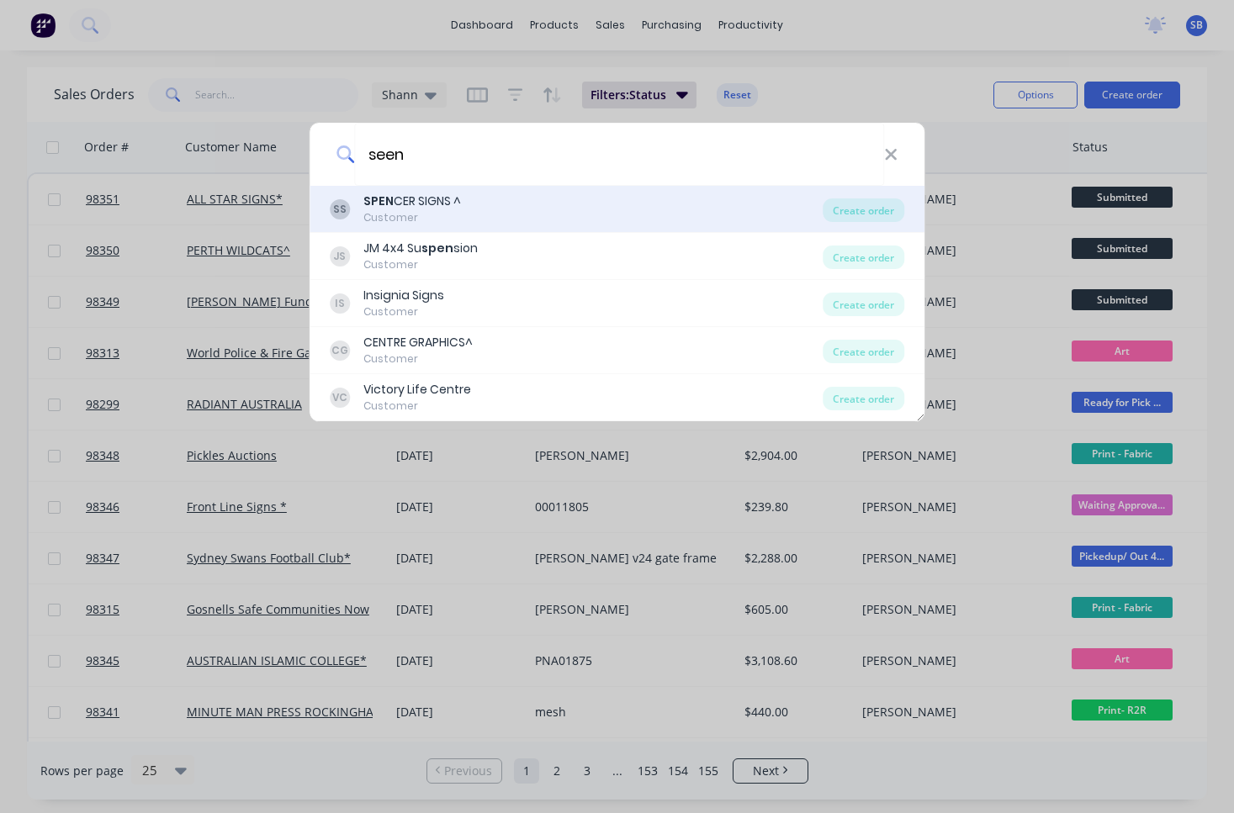
drag, startPoint x: 775, startPoint y: 183, endPoint x: 737, endPoint y: 212, distance: 48.0
click at [737, 212] on div "SS SPEN CER SIGNS ^ Customer" at bounding box center [577, 209] width 494 height 33
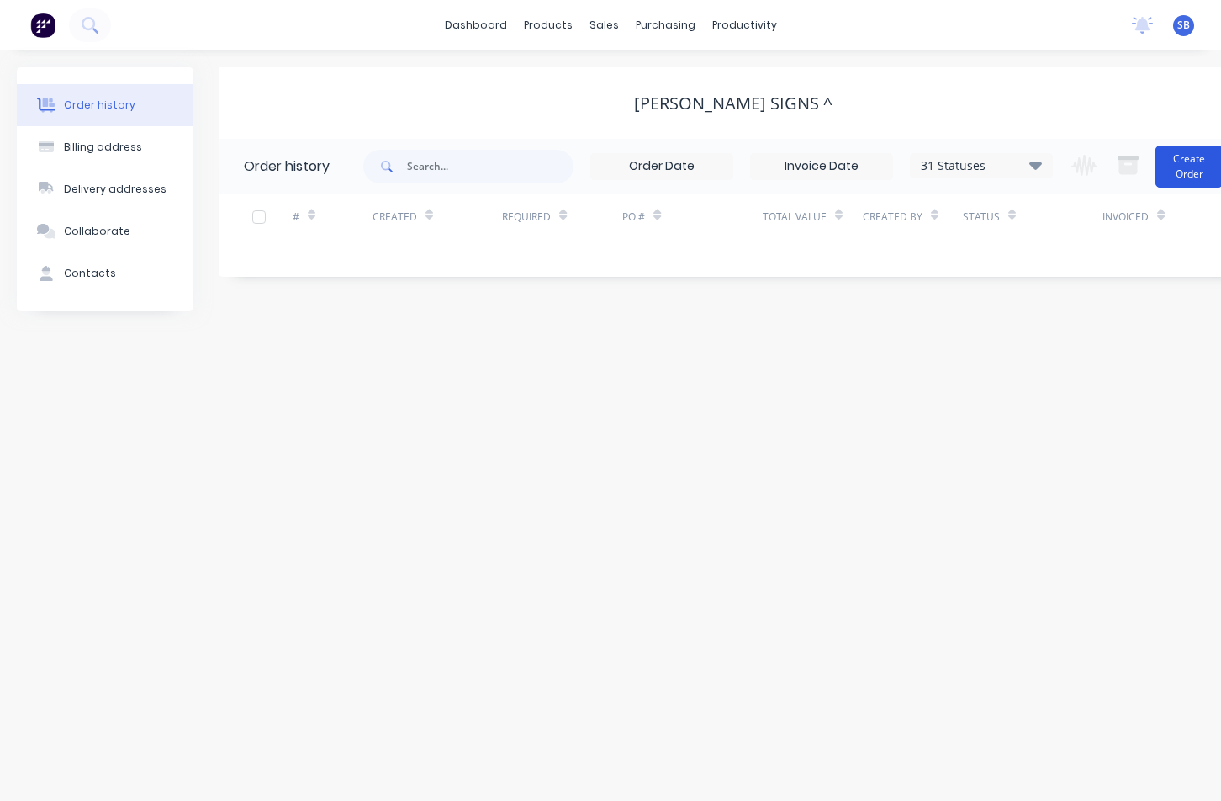
click at [1186, 160] on button "Create Order" at bounding box center [1189, 167] width 67 height 42
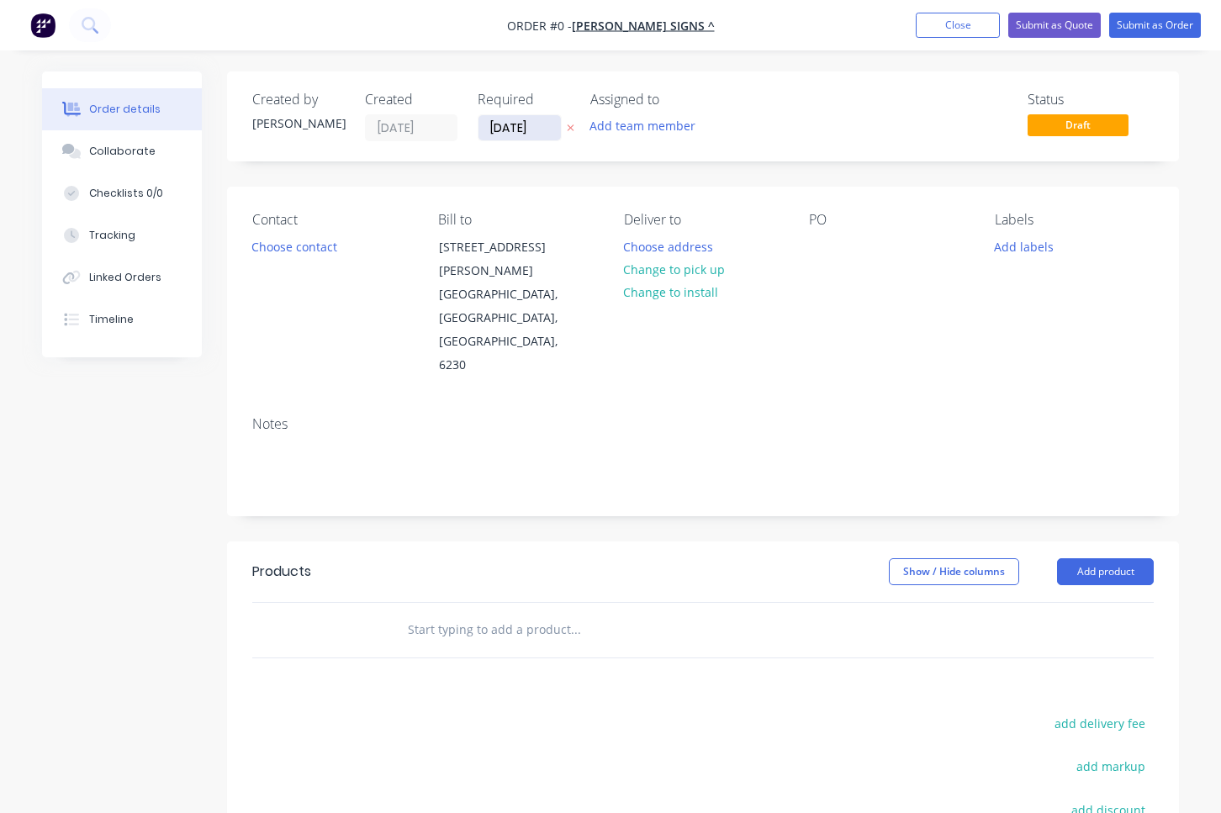
click at [522, 124] on input "[DATE]" at bounding box center [520, 127] width 82 height 25
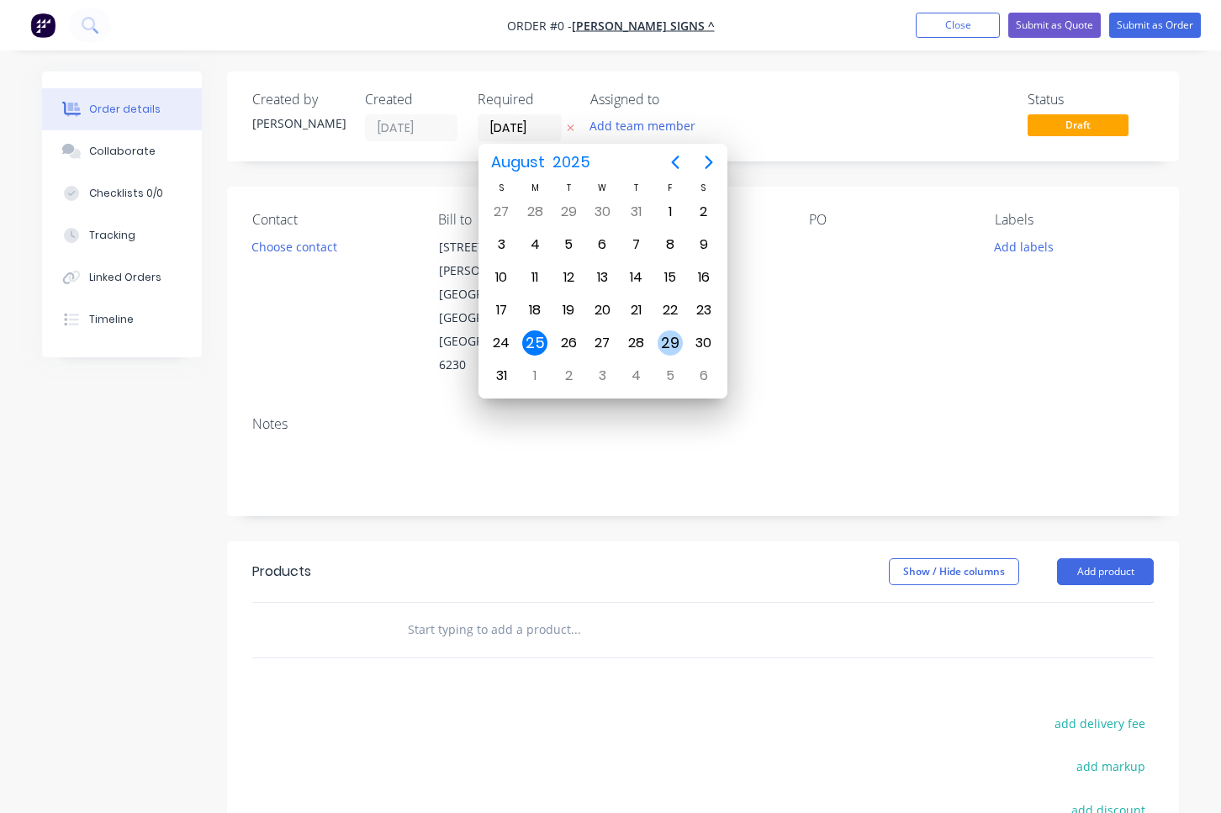
click at [675, 345] on div "29" at bounding box center [670, 343] width 25 height 25
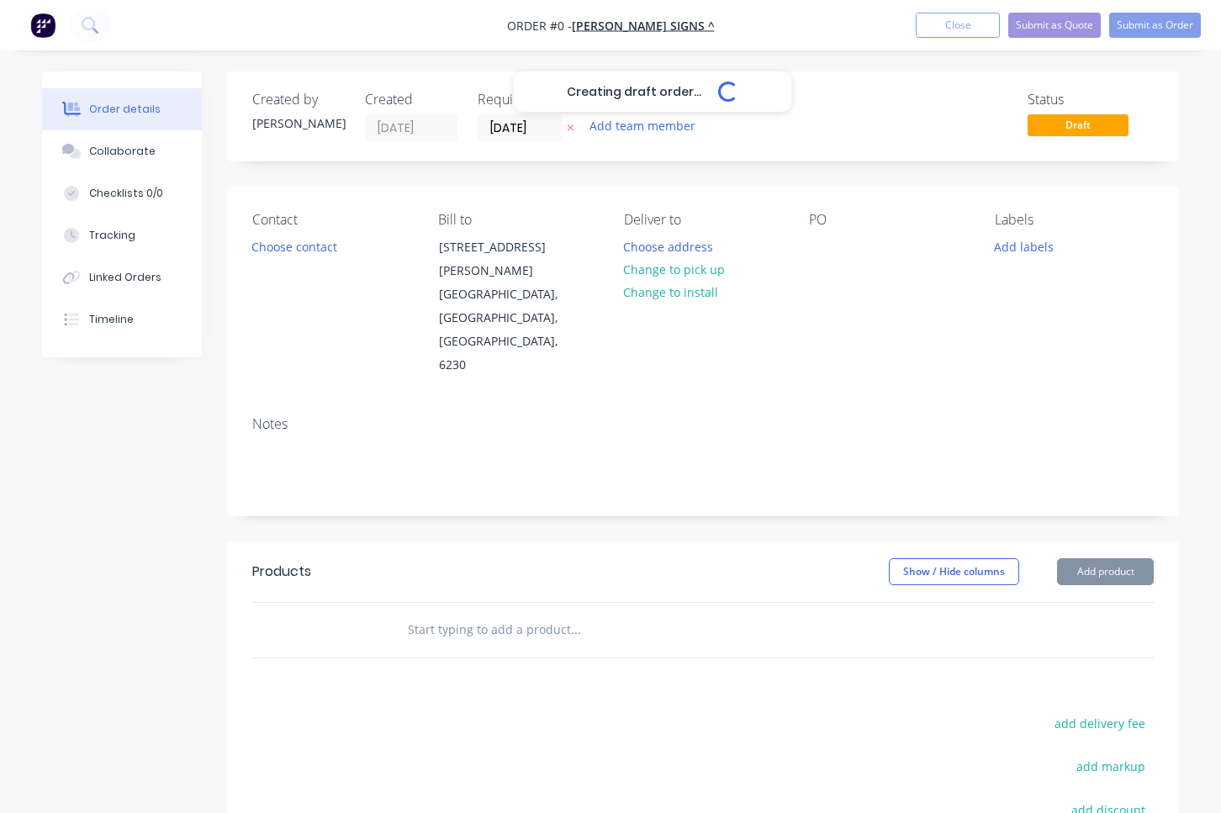
type input "[DATE]"
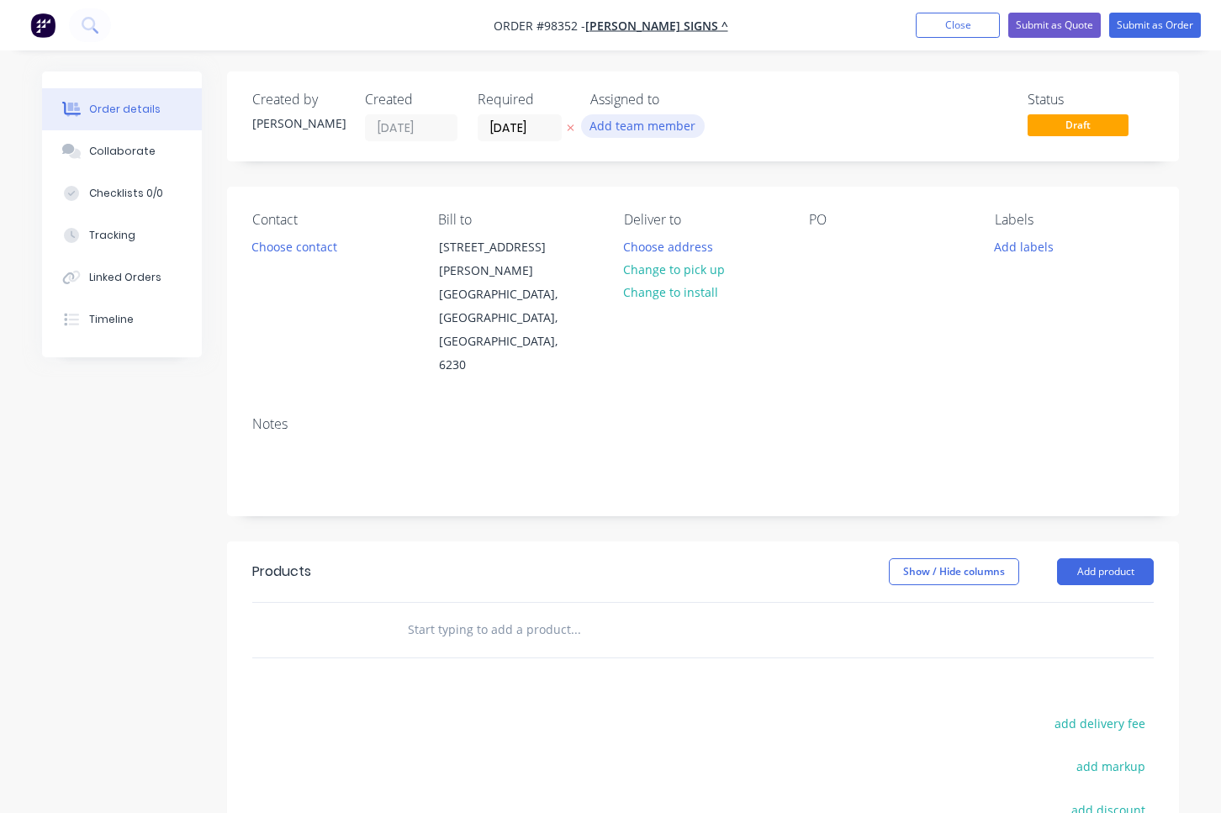
click at [653, 127] on button "Add team member" at bounding box center [643, 125] width 124 height 23
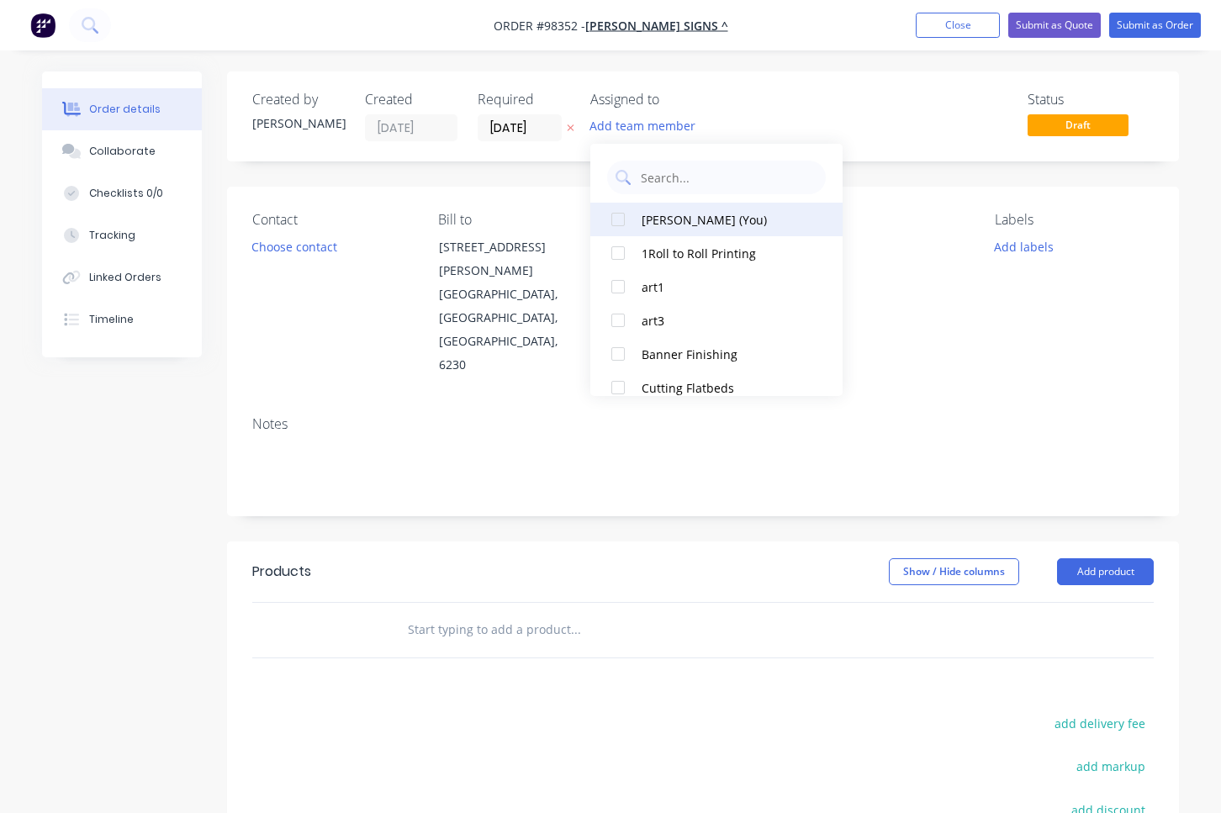
click at [680, 223] on div "[PERSON_NAME] (You)" at bounding box center [726, 220] width 168 height 18
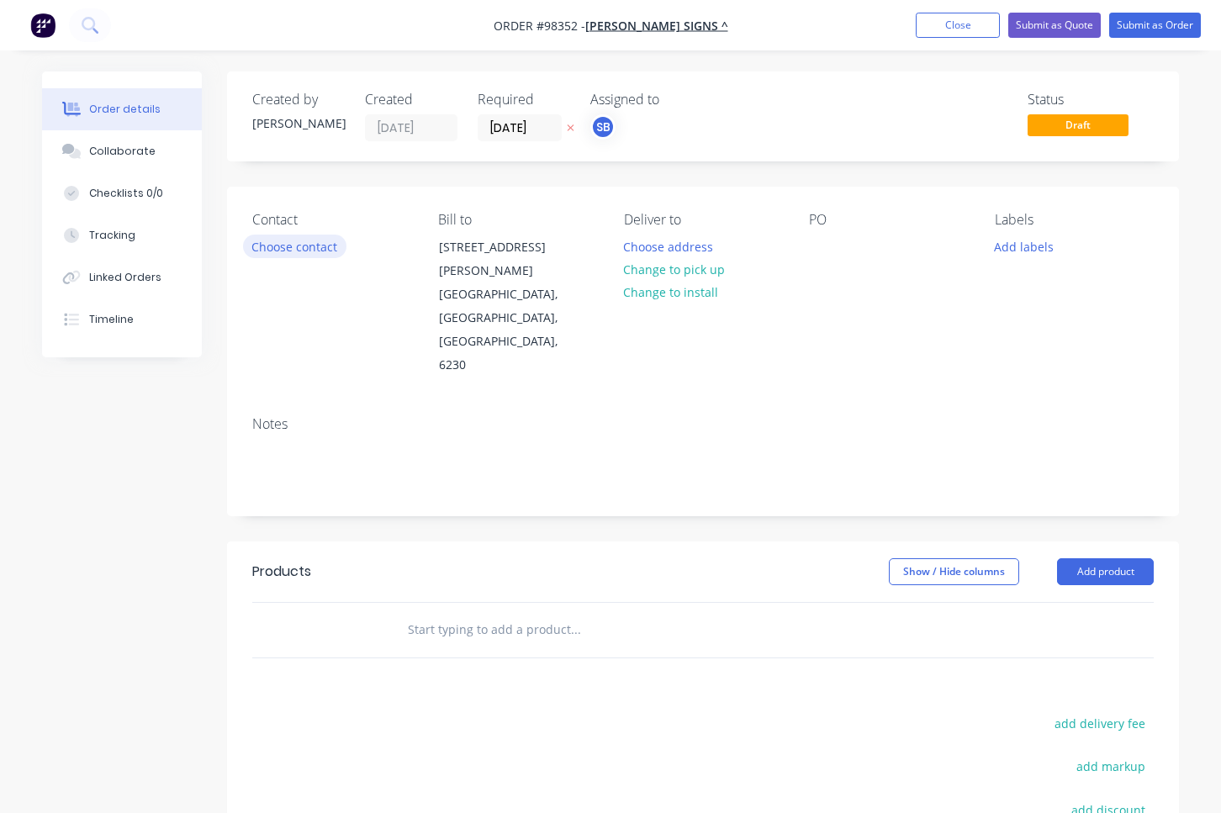
click at [276, 246] on button "Choose contact" at bounding box center [294, 246] width 103 height 23
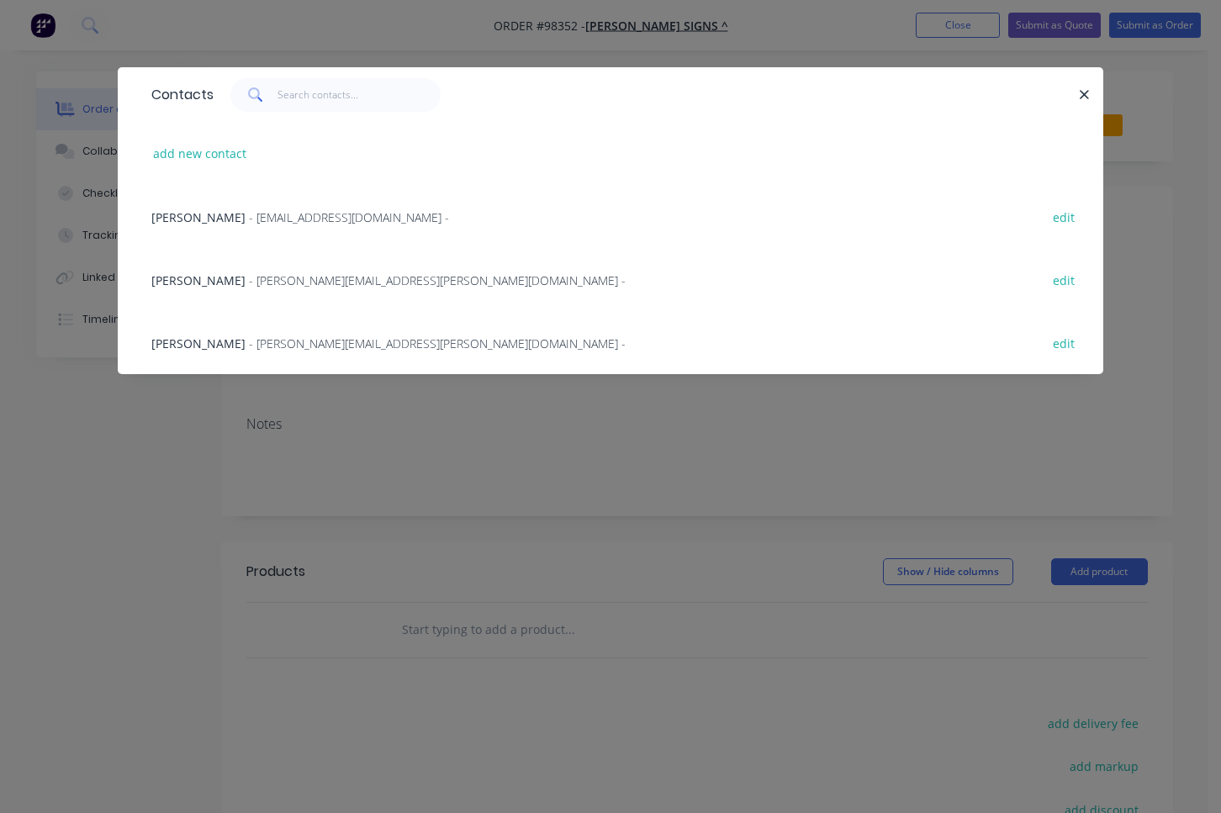
click at [299, 278] on span "- [PERSON_NAME][EMAIL_ADDRESS][PERSON_NAME][DOMAIN_NAME] -" at bounding box center [437, 281] width 377 height 16
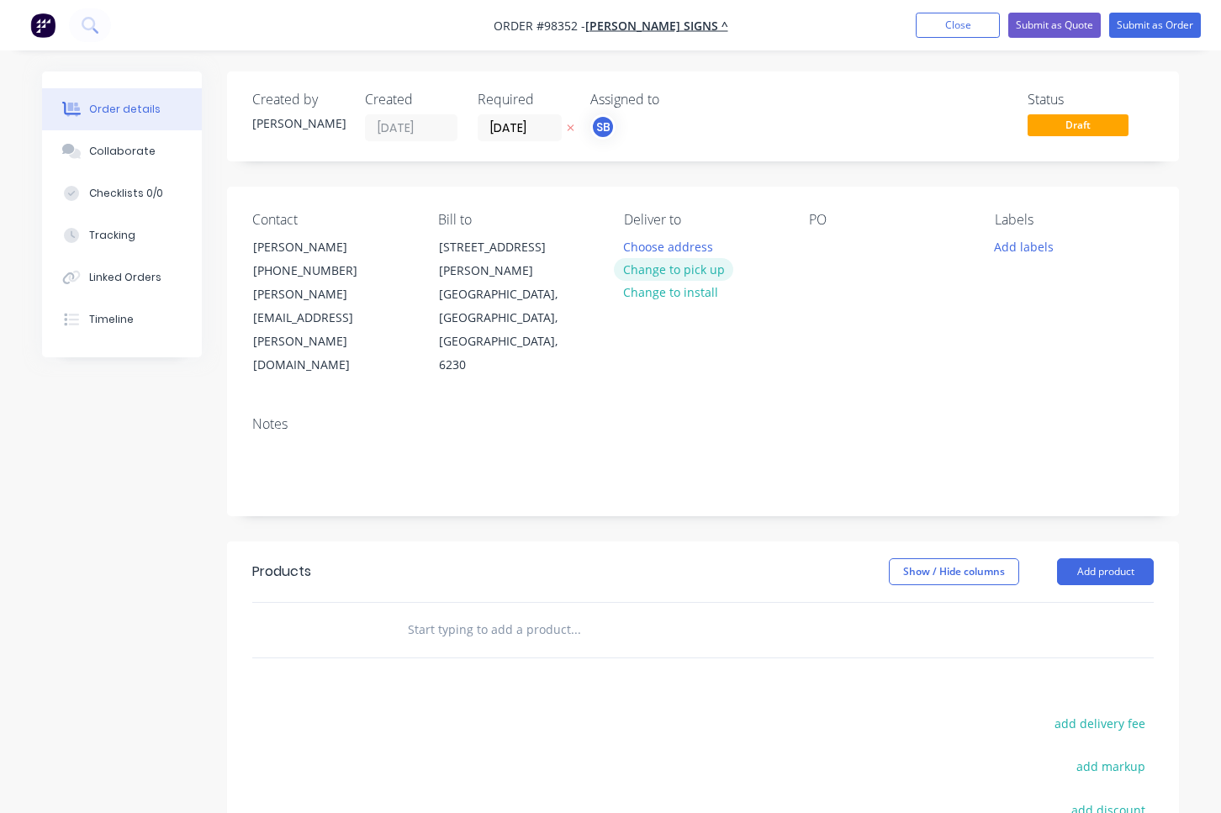
click at [657, 273] on button "Change to pick up" at bounding box center [673, 269] width 119 height 23
click at [644, 245] on div at bounding box center [637, 247] width 27 height 24
paste div
click at [824, 245] on div at bounding box center [822, 247] width 27 height 24
click at [1014, 246] on button "Add labels" at bounding box center [1024, 246] width 77 height 23
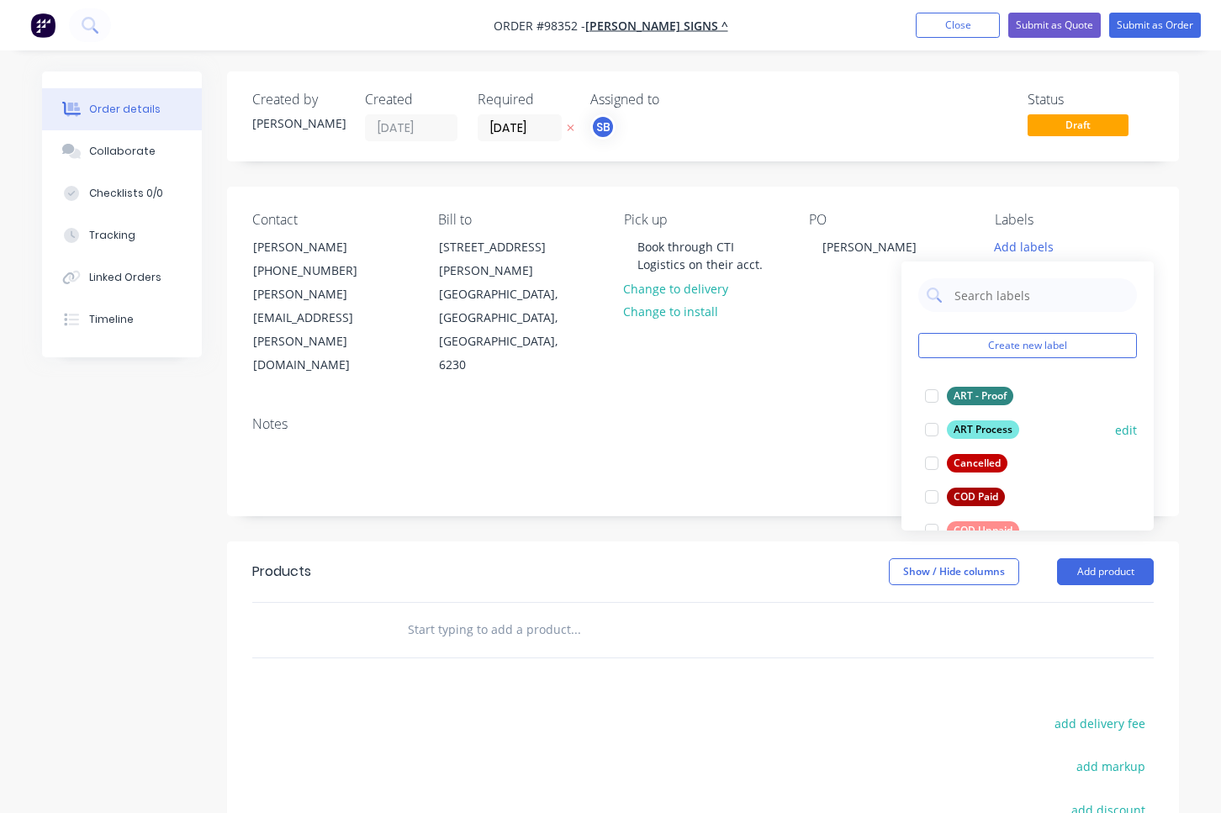
click at [932, 429] on div at bounding box center [932, 430] width 34 height 34
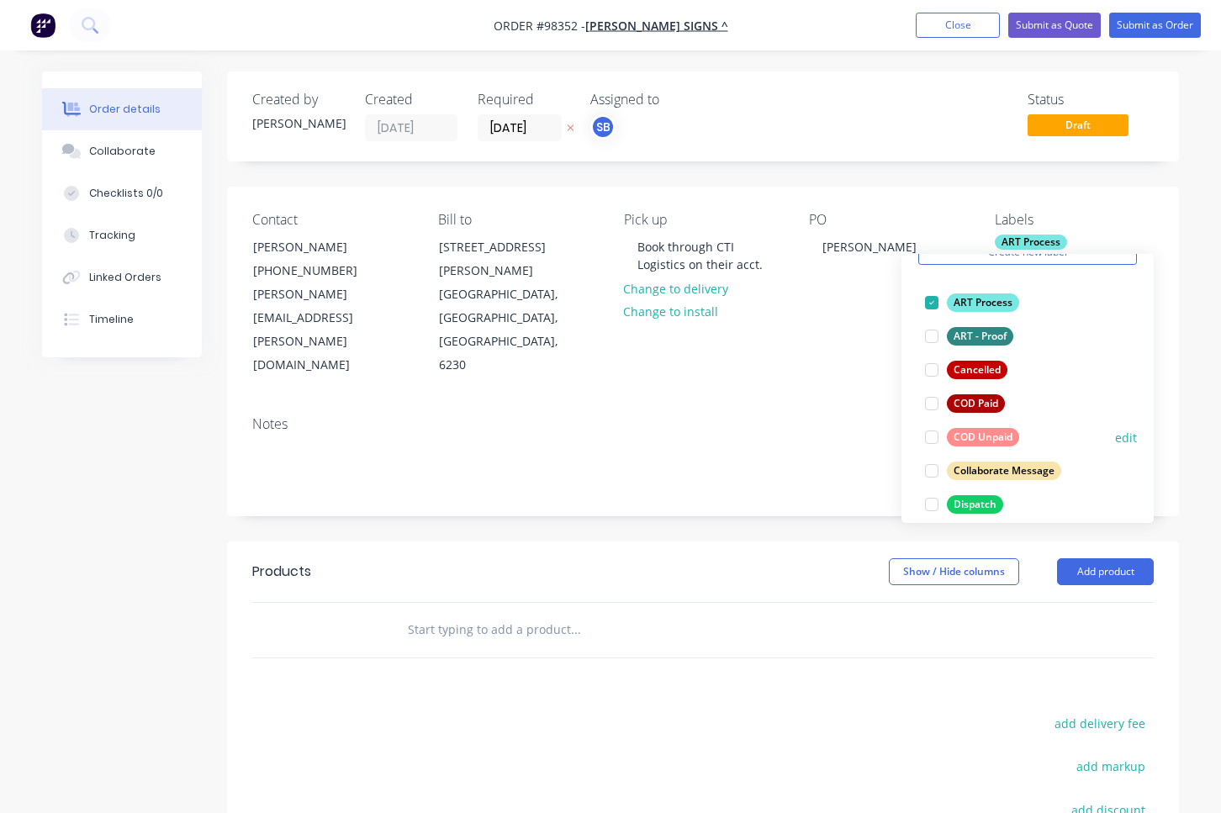
scroll to position [145, 0]
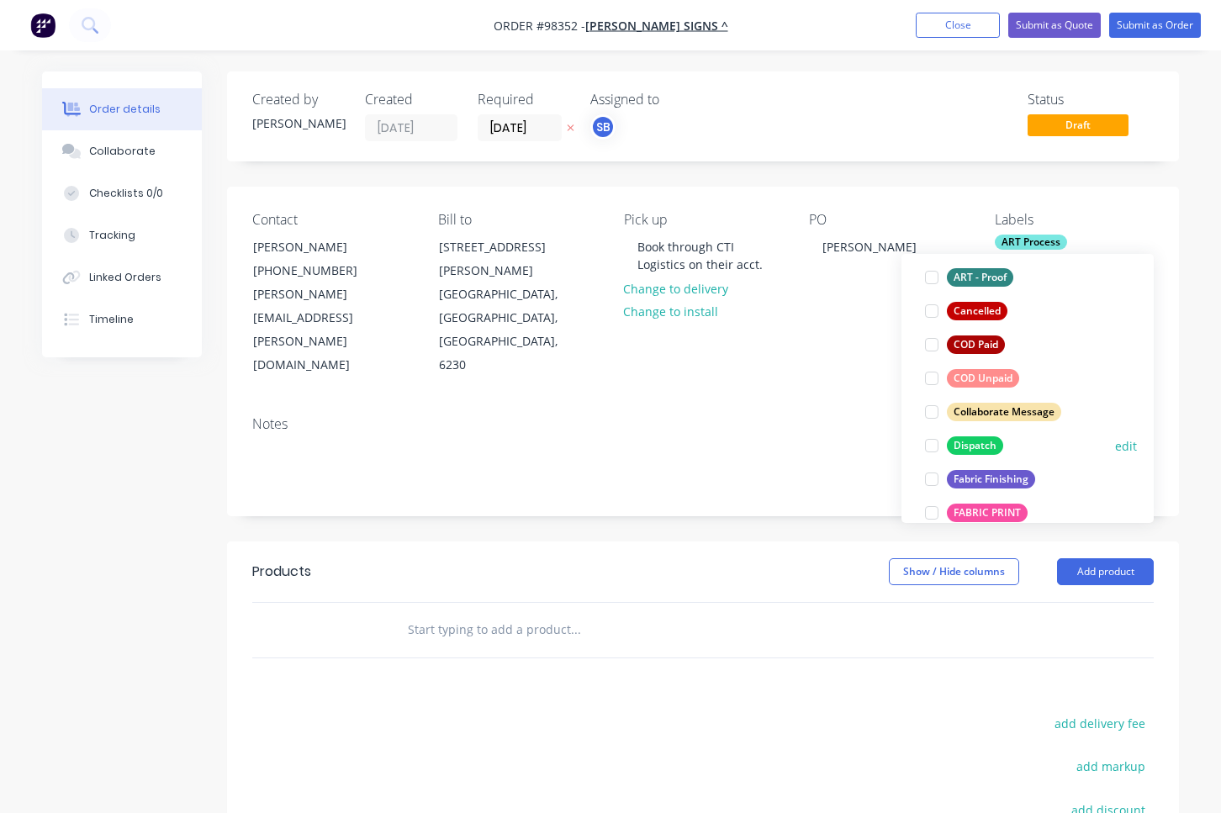
click at [935, 448] on div at bounding box center [932, 446] width 34 height 34
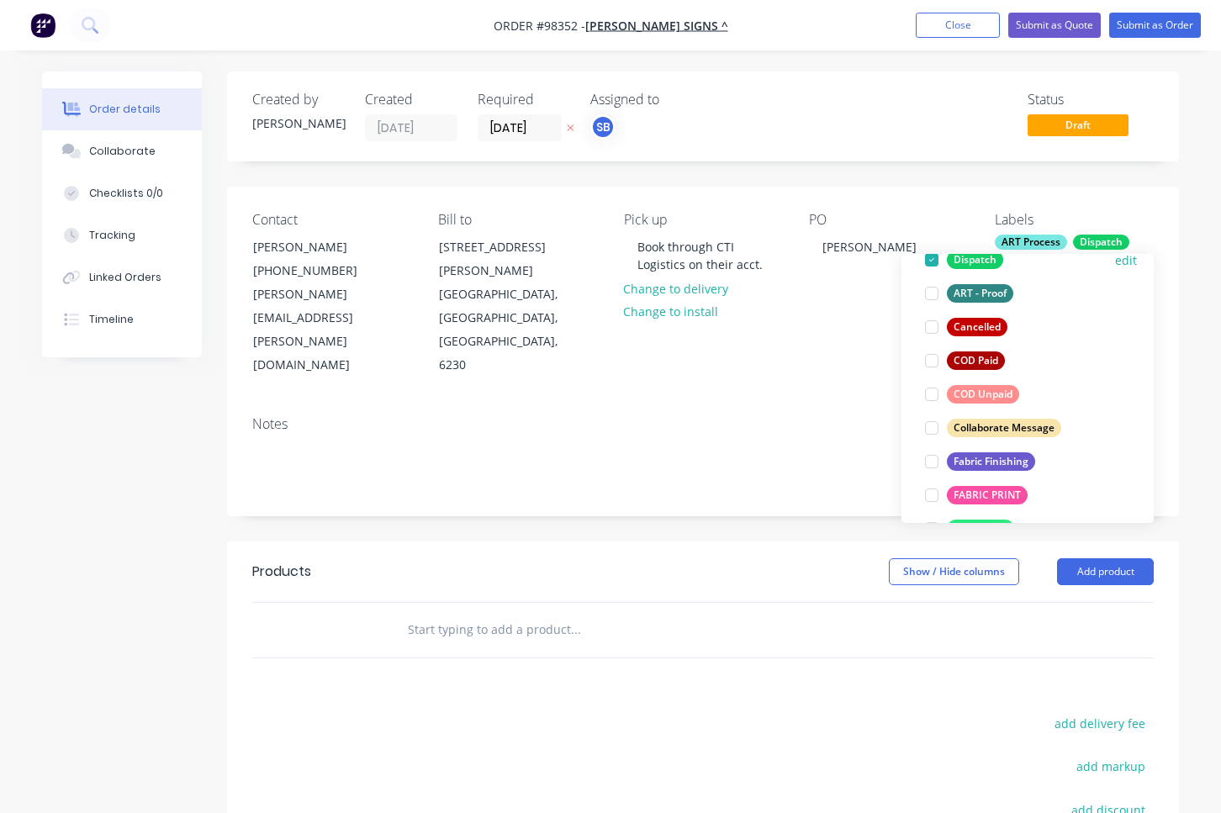
scroll to position [192, 0]
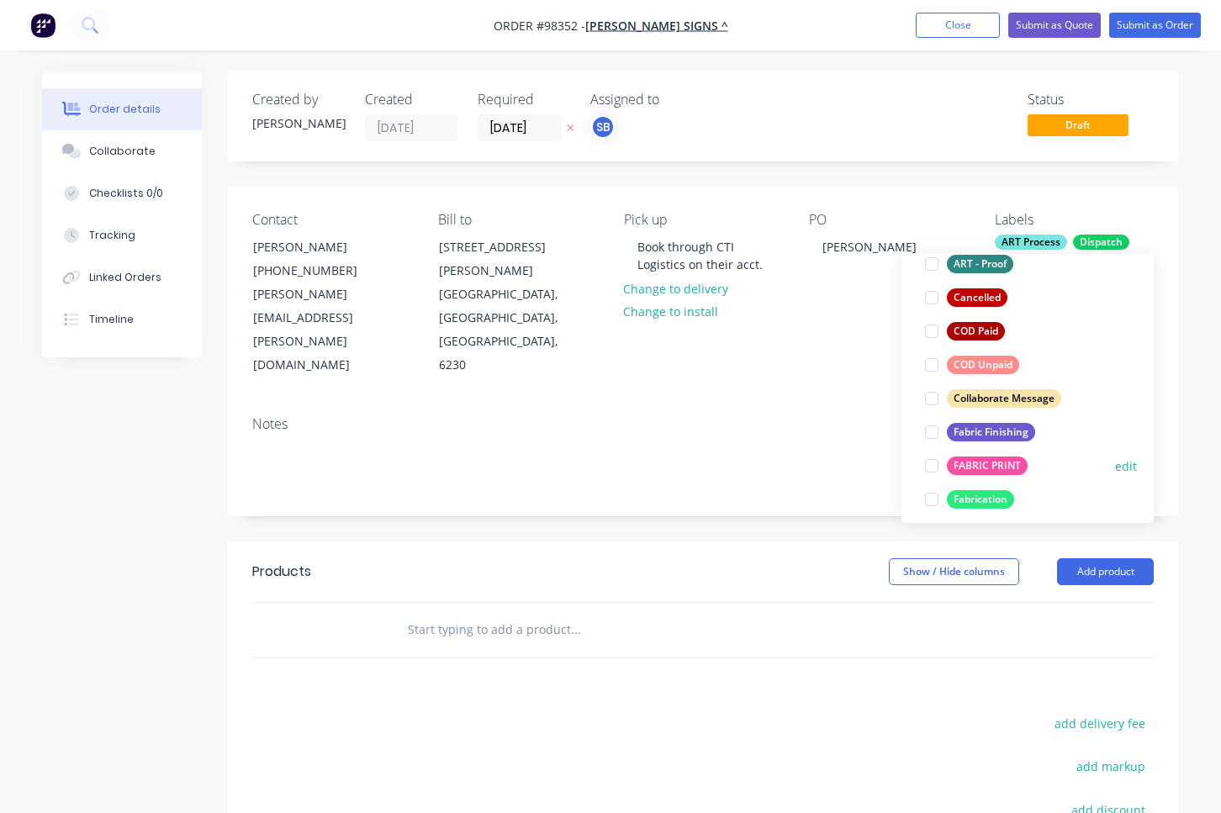
click at [933, 469] on div at bounding box center [932, 466] width 34 height 34
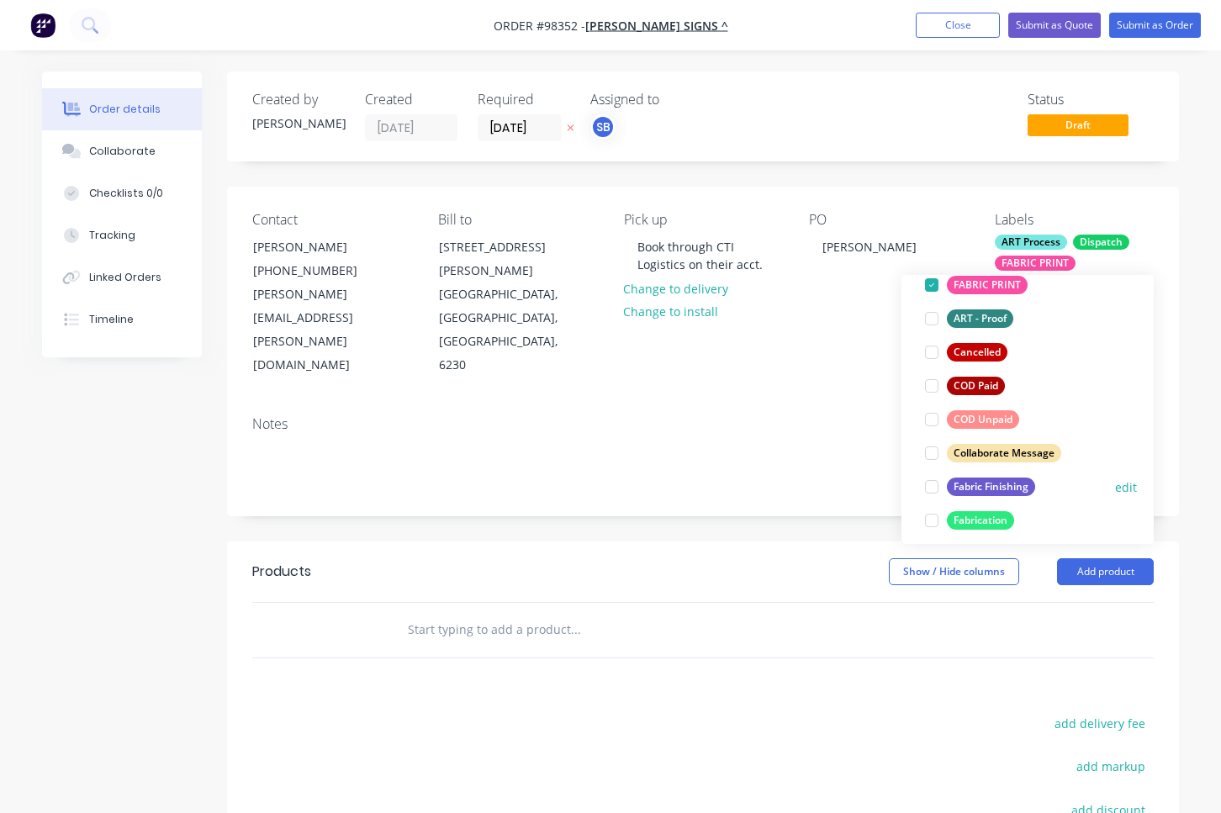
click at [934, 488] on div at bounding box center [932, 487] width 34 height 34
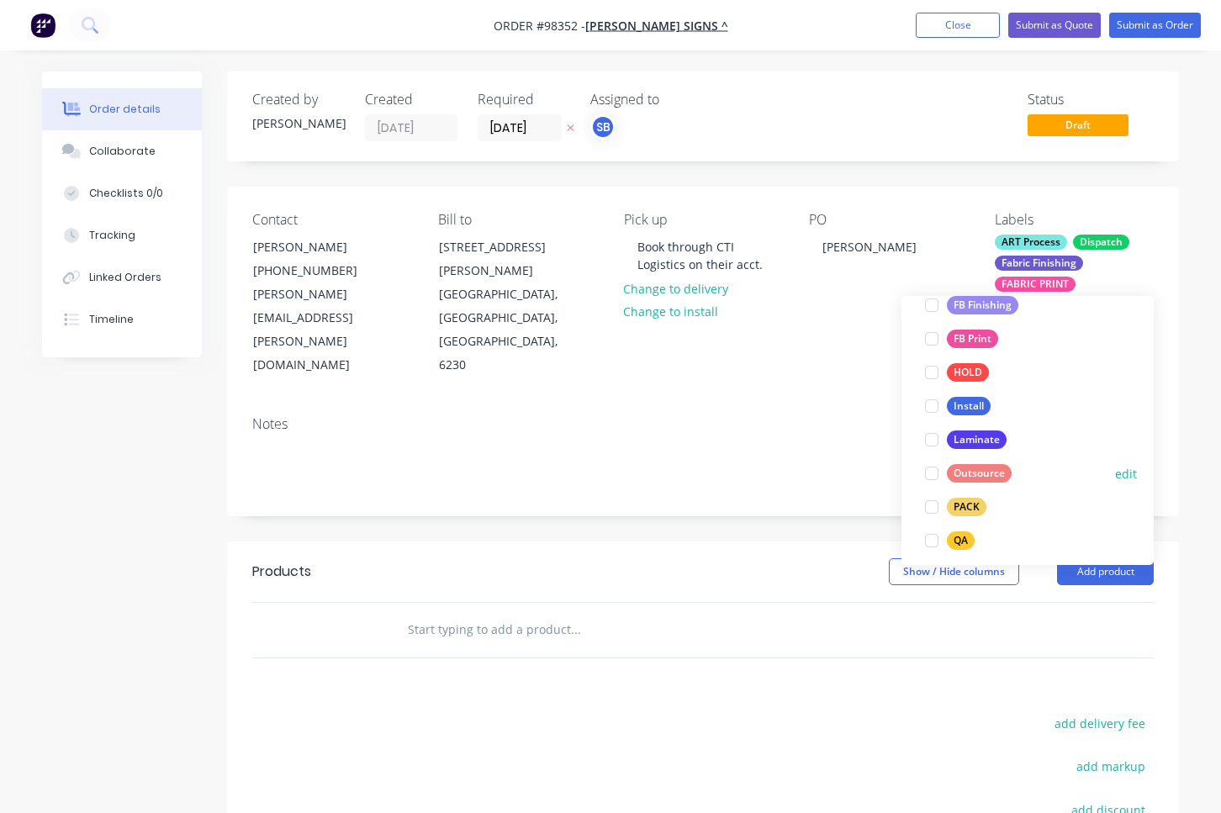
scroll to position [509, 0]
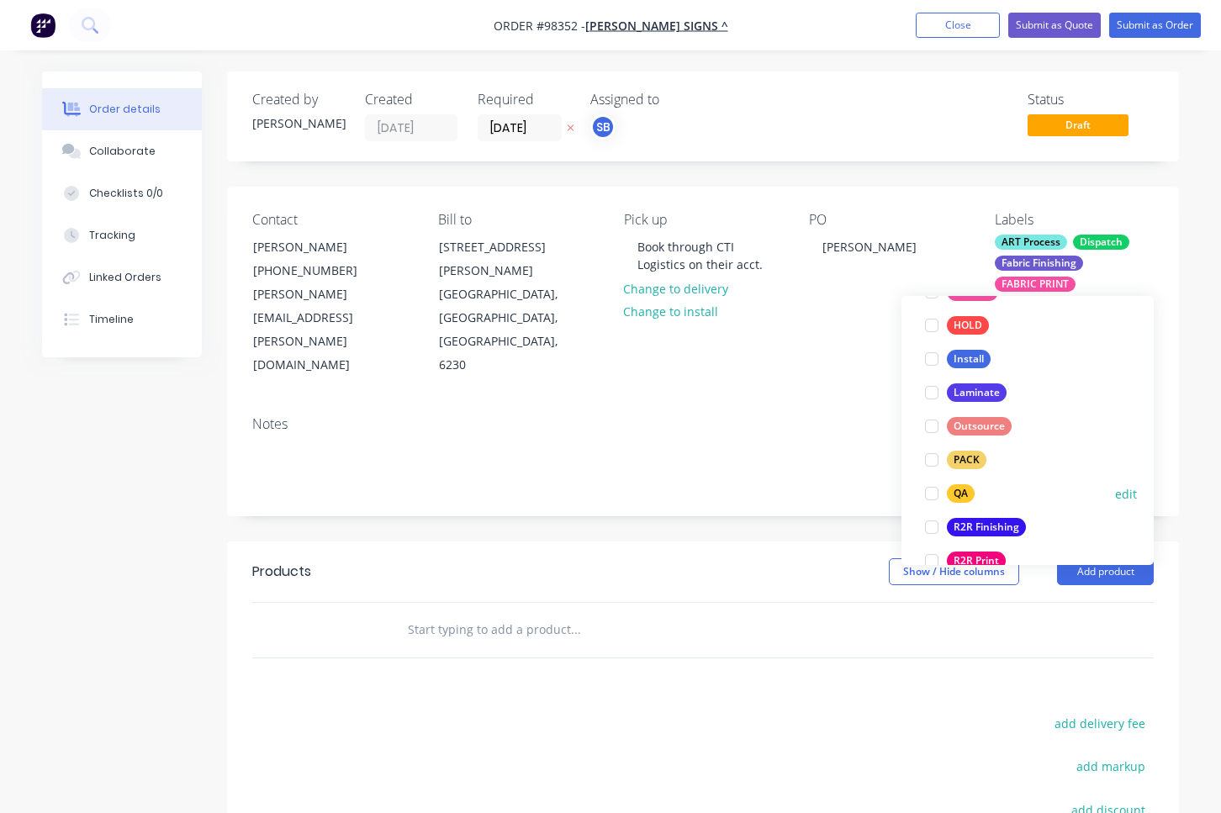
click at [931, 495] on div at bounding box center [932, 494] width 34 height 34
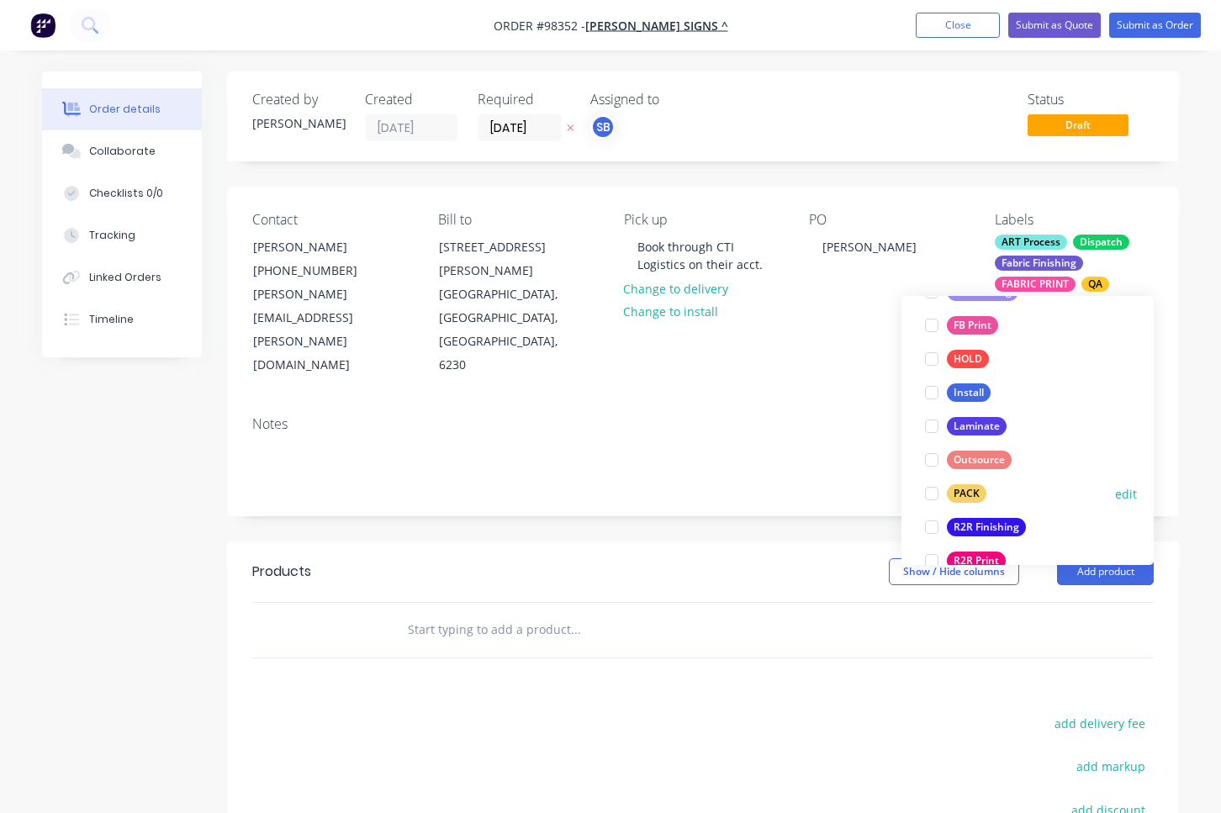
click at [931, 495] on div at bounding box center [932, 494] width 34 height 34
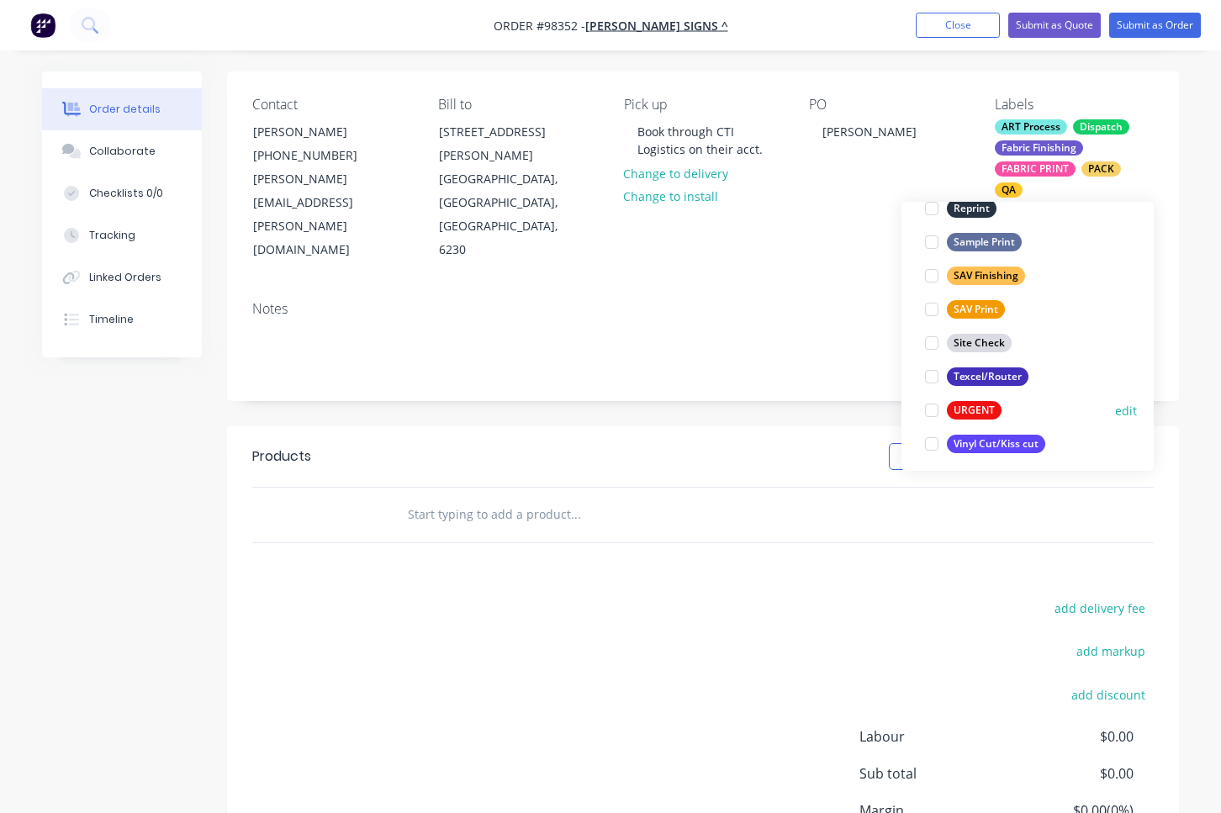
scroll to position [774, 0]
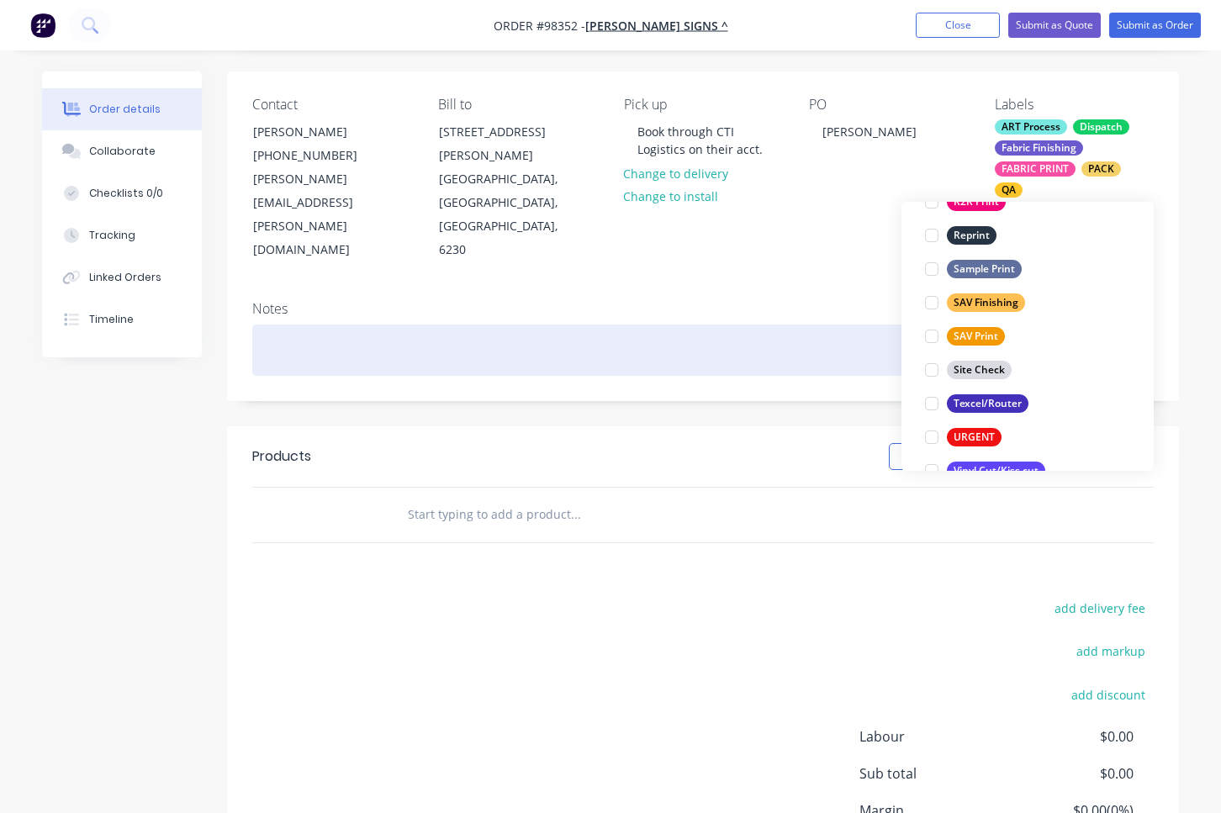
drag, startPoint x: 595, startPoint y: 289, endPoint x: 621, endPoint y: 294, distance: 26.7
click at [595, 325] on div at bounding box center [703, 350] width 902 height 51
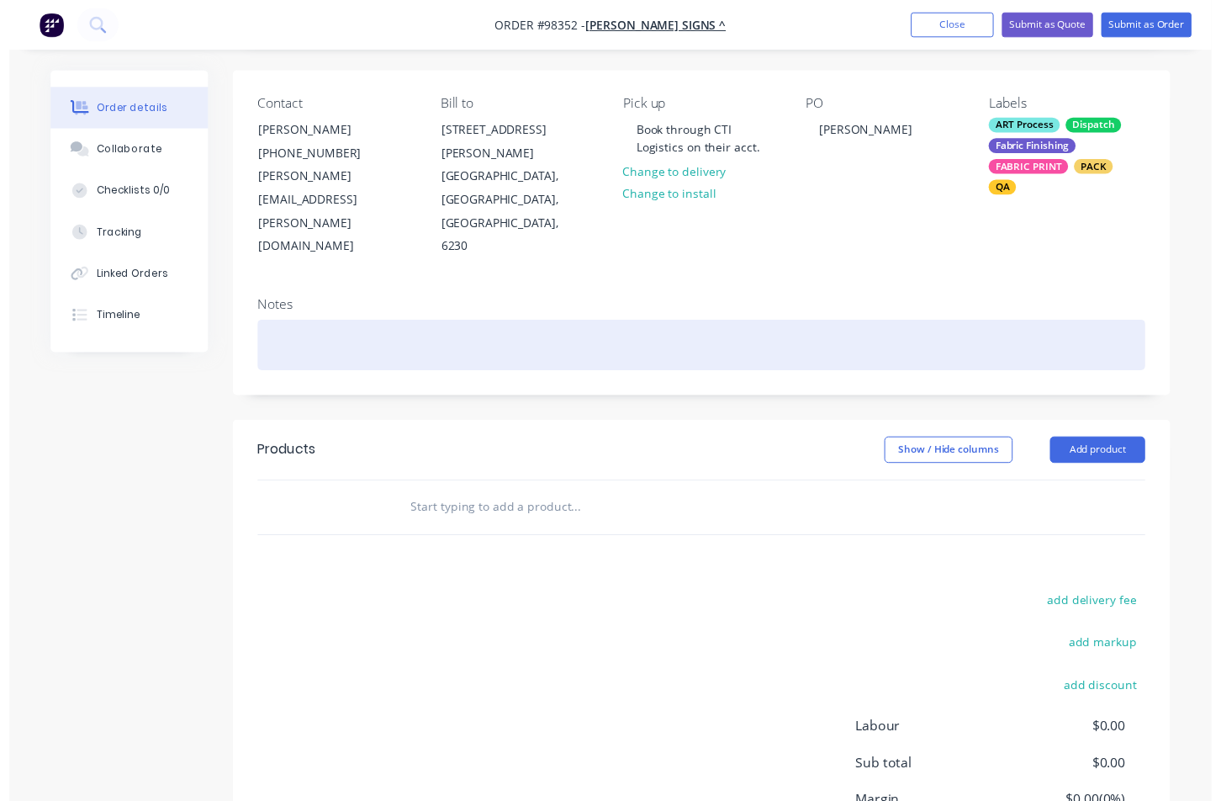
scroll to position [0, 0]
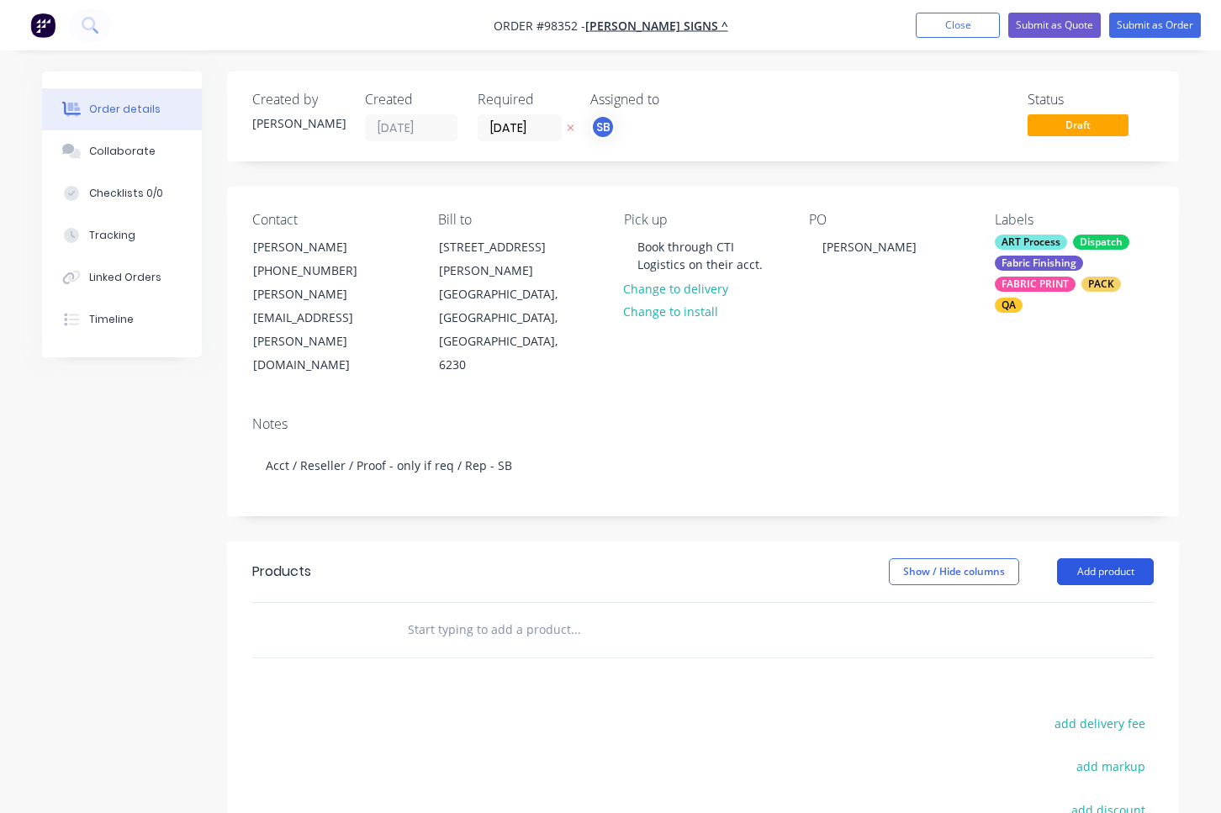
click at [1131, 559] on button "Add product" at bounding box center [1105, 572] width 97 height 27
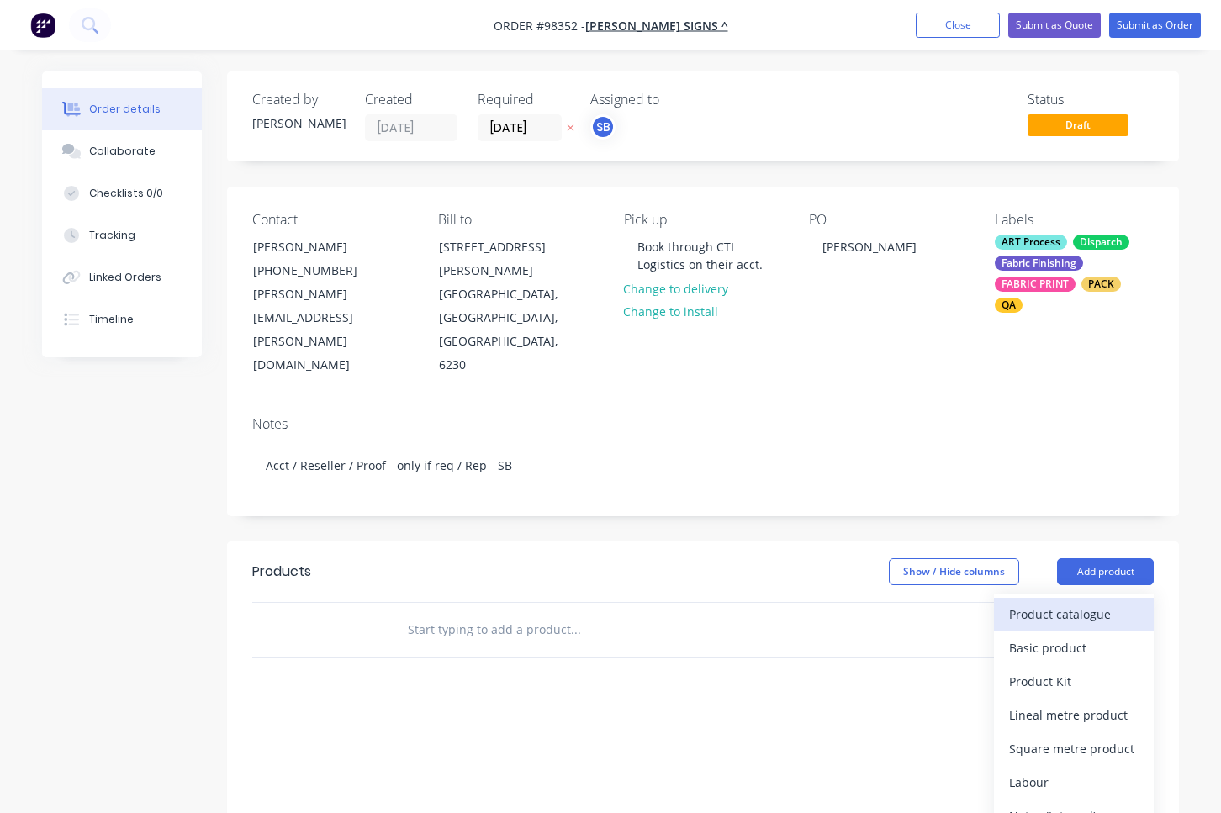
click at [1121, 602] on div "Product catalogue" at bounding box center [1074, 614] width 130 height 24
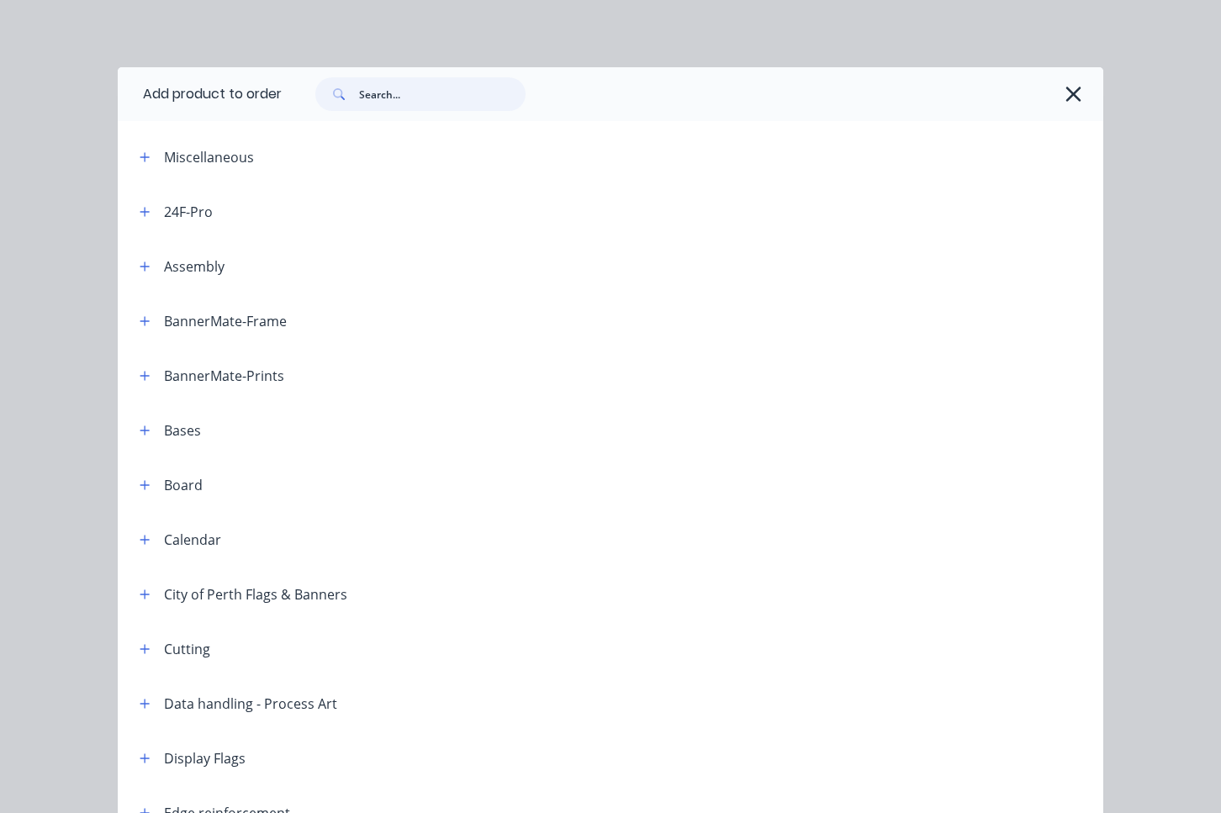
click at [406, 94] on input "text" at bounding box center [442, 94] width 167 height 34
type input "FEATHER"
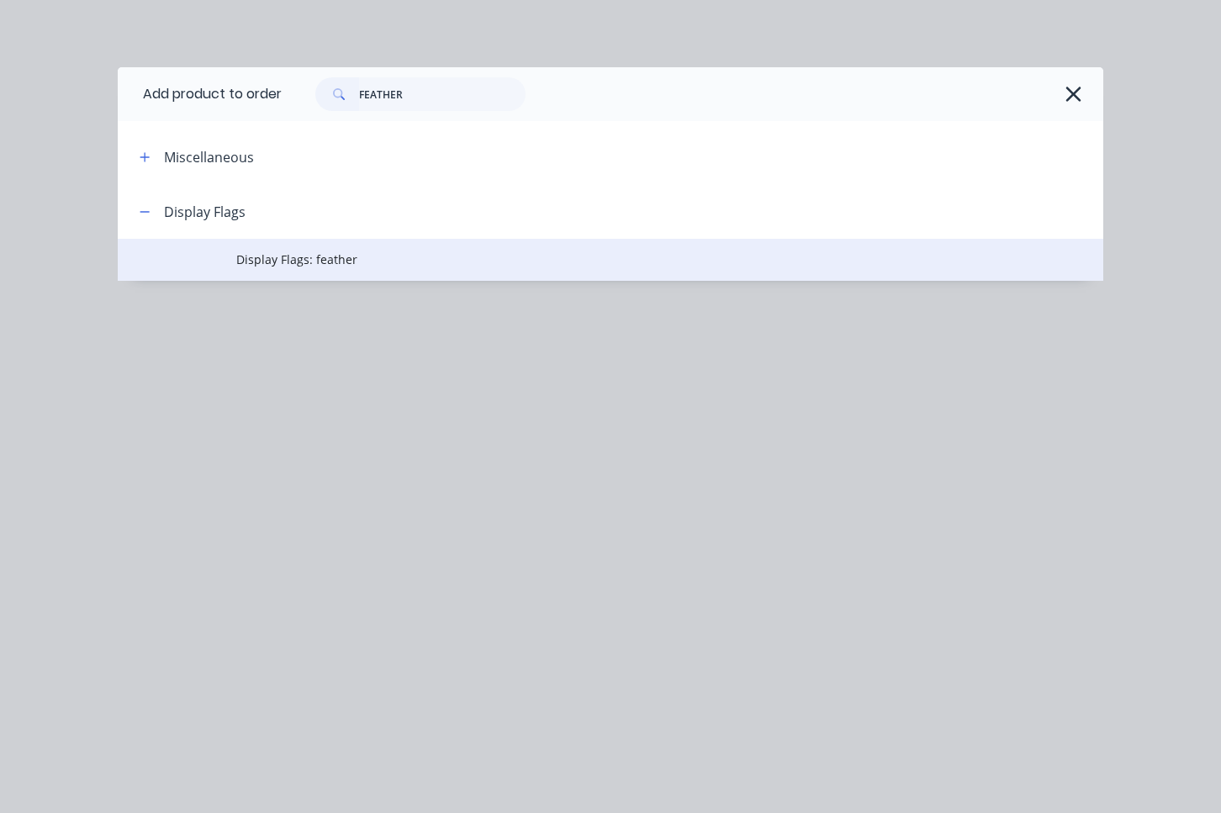
click at [386, 270] on td "Display Flags: feather" at bounding box center [669, 260] width 867 height 42
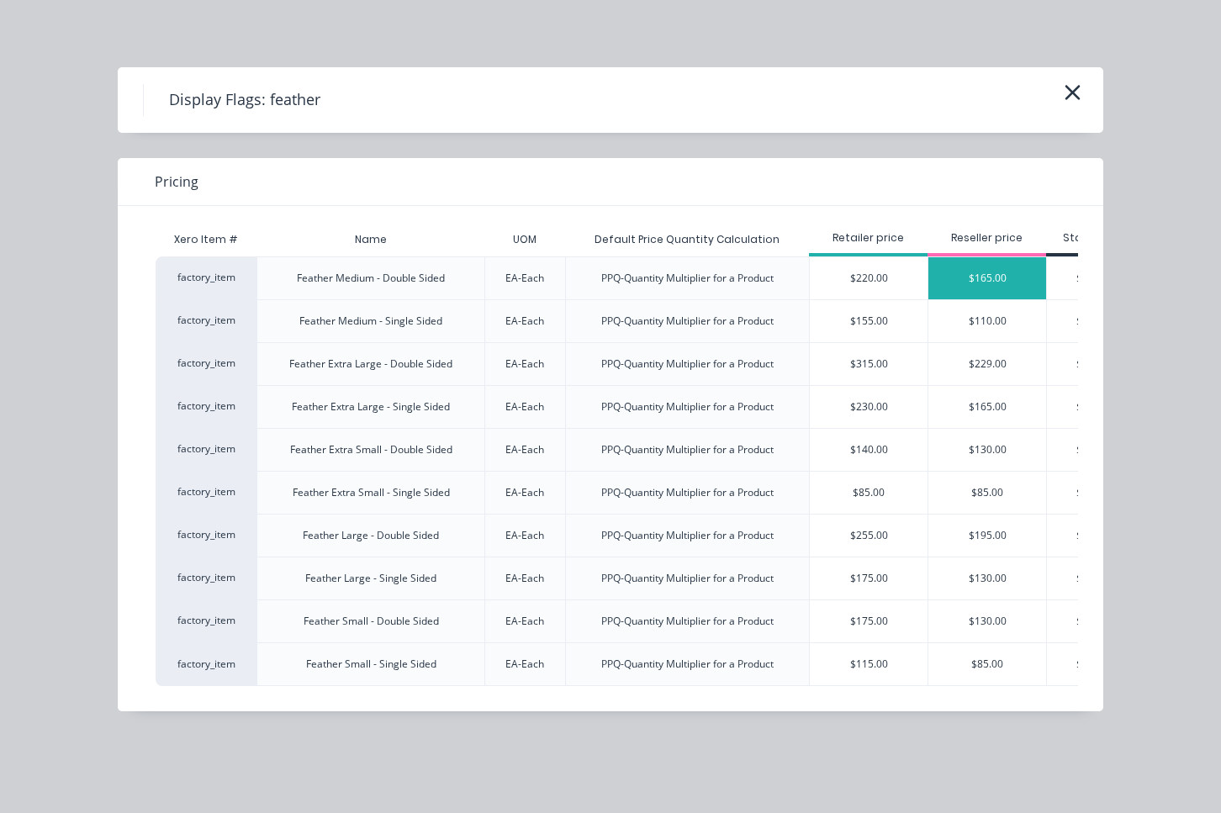
click at [967, 275] on div "$165.00" at bounding box center [988, 278] width 118 height 42
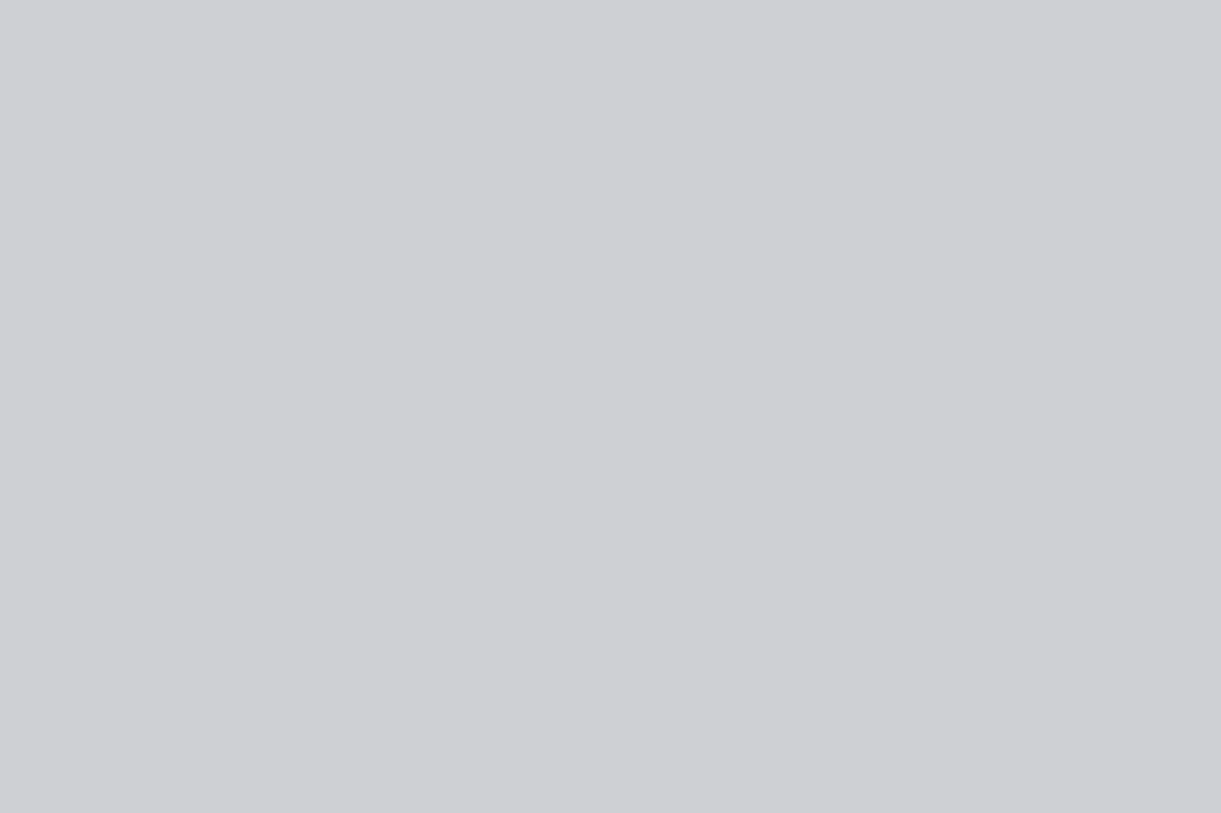
type input "$165.00"
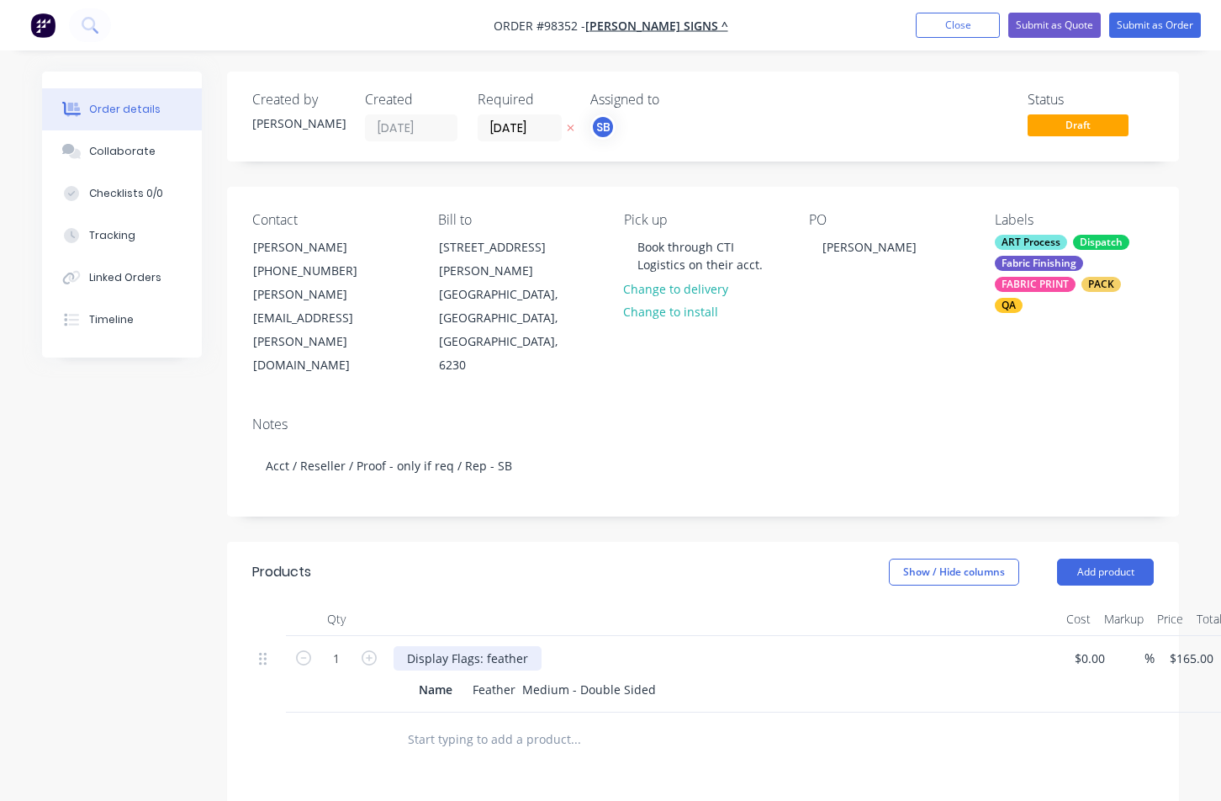
click at [530, 646] on div "Display Flags: feather" at bounding box center [468, 658] width 148 height 24
click at [1113, 559] on button "Add product" at bounding box center [1105, 572] width 97 height 27
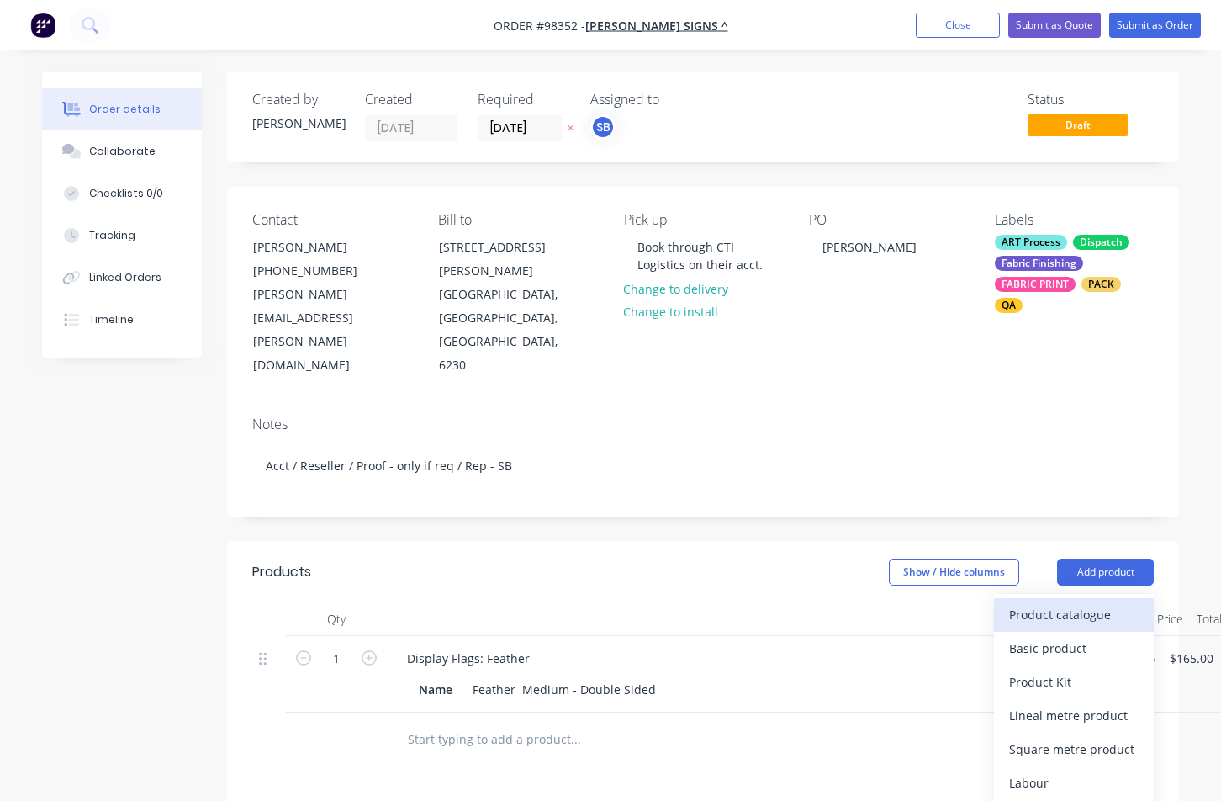
click at [1111, 602] on div "Product catalogue" at bounding box center [1074, 614] width 130 height 24
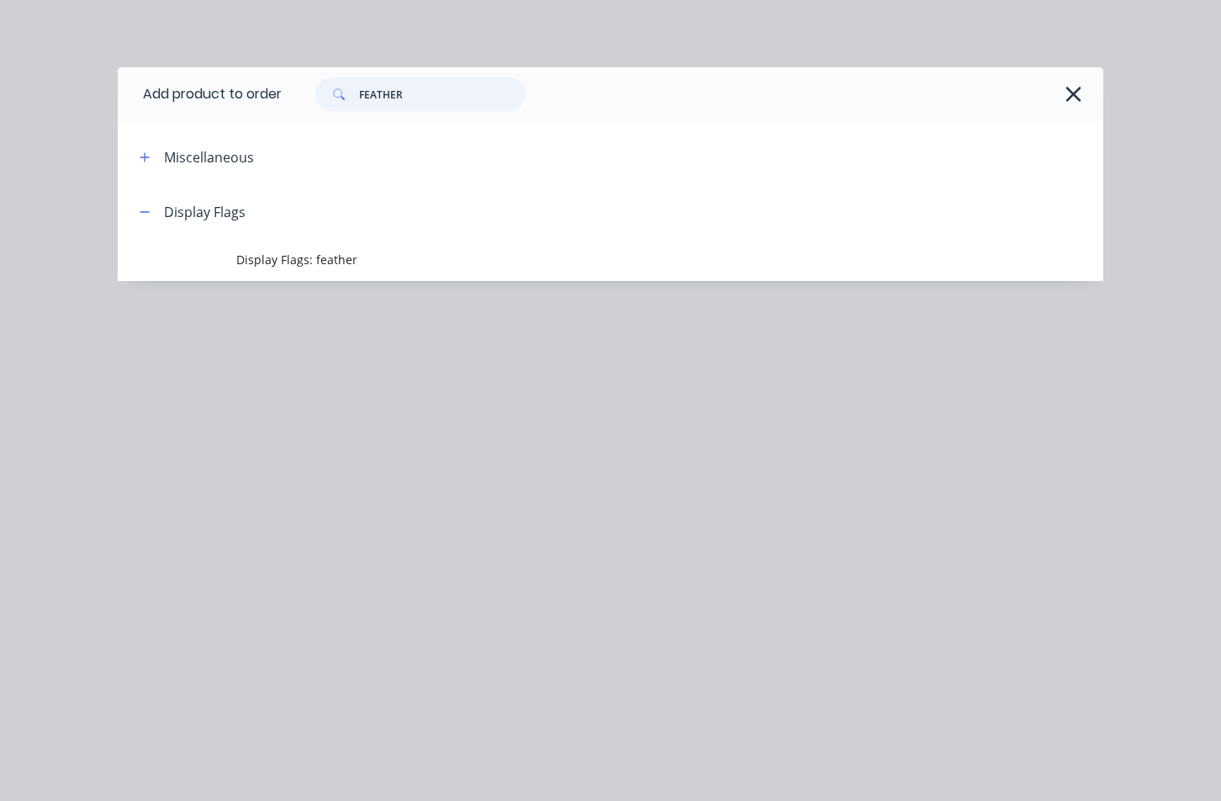
click at [404, 99] on input "FEATHER" at bounding box center [442, 94] width 167 height 34
drag, startPoint x: 429, startPoint y: 99, endPoint x: 288, endPoint y: 99, distance: 141.3
click at [288, 99] on div "FEATHER" at bounding box center [684, 94] width 805 height 34
type input "pole"
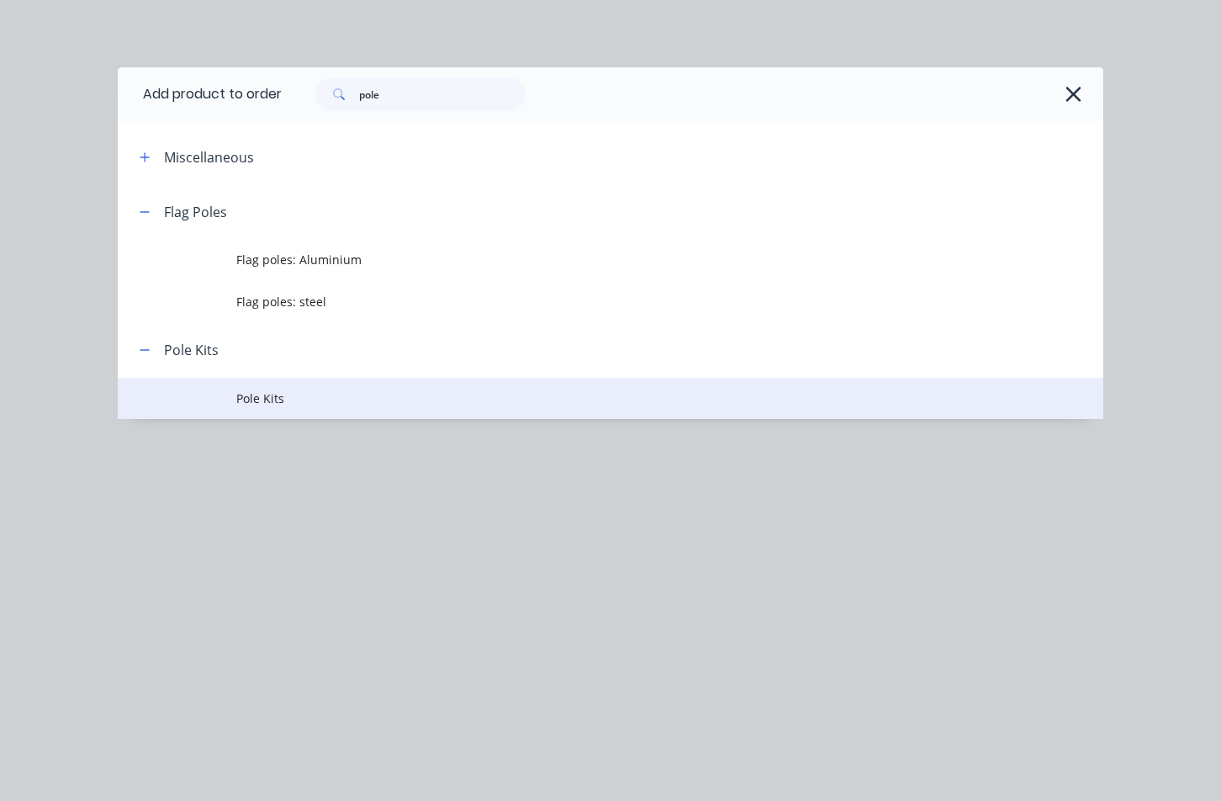
click at [320, 409] on td "Pole Kits" at bounding box center [669, 399] width 867 height 42
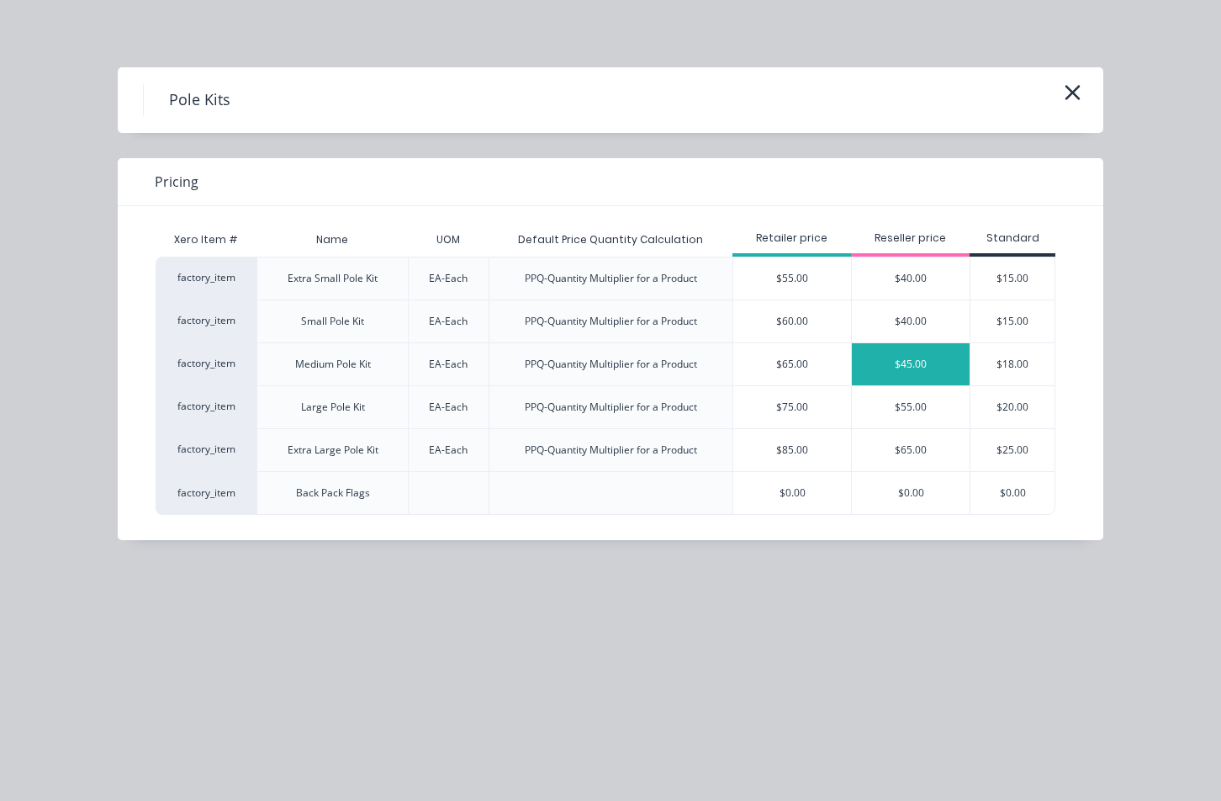
click at [919, 367] on div "$45.00" at bounding box center [911, 364] width 118 height 42
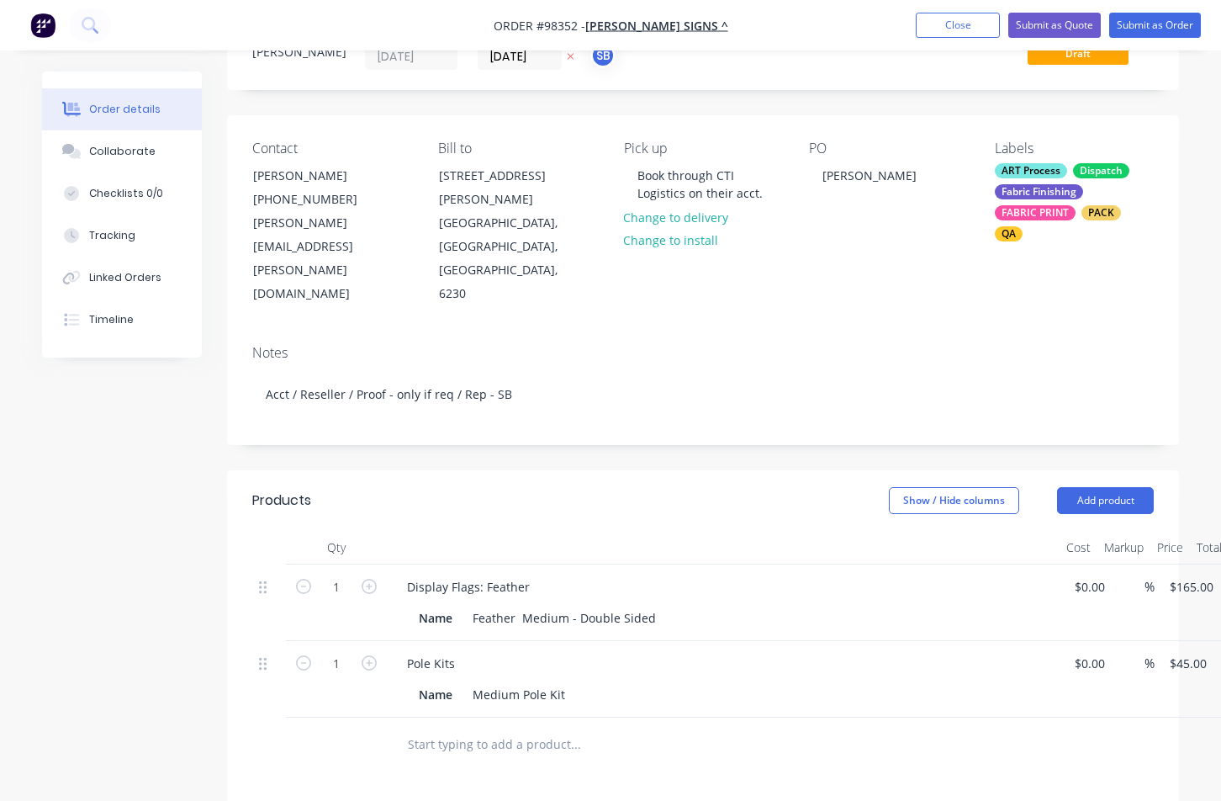
scroll to position [129, 0]
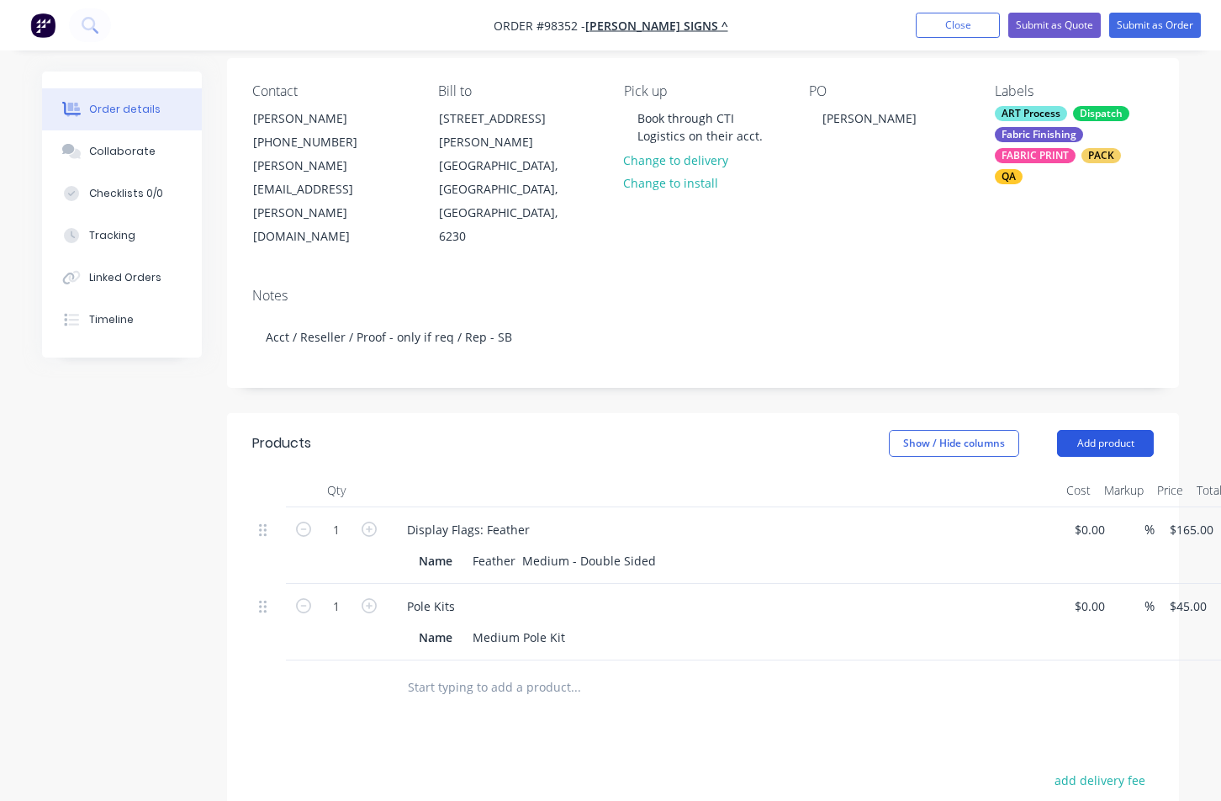
click at [1075, 430] on button "Add product" at bounding box center [1105, 443] width 97 height 27
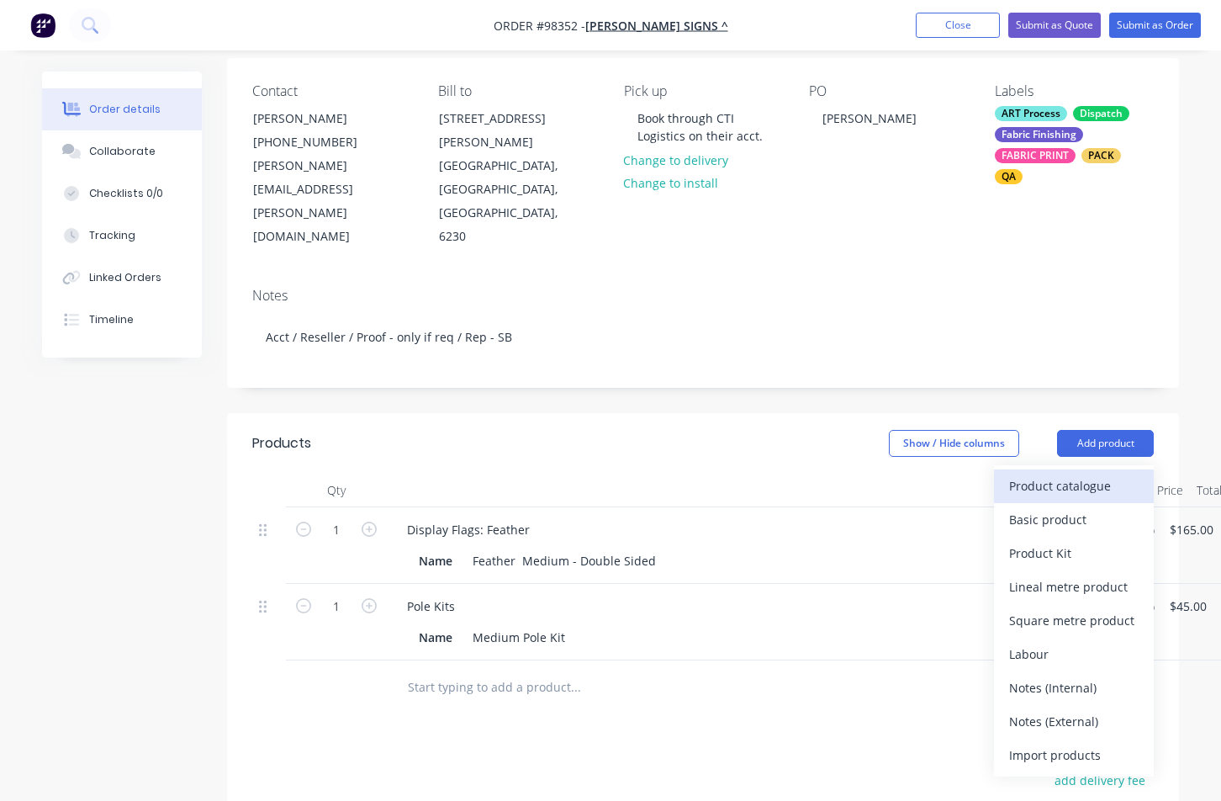
click at [1073, 474] on div "Product catalogue" at bounding box center [1074, 486] width 130 height 24
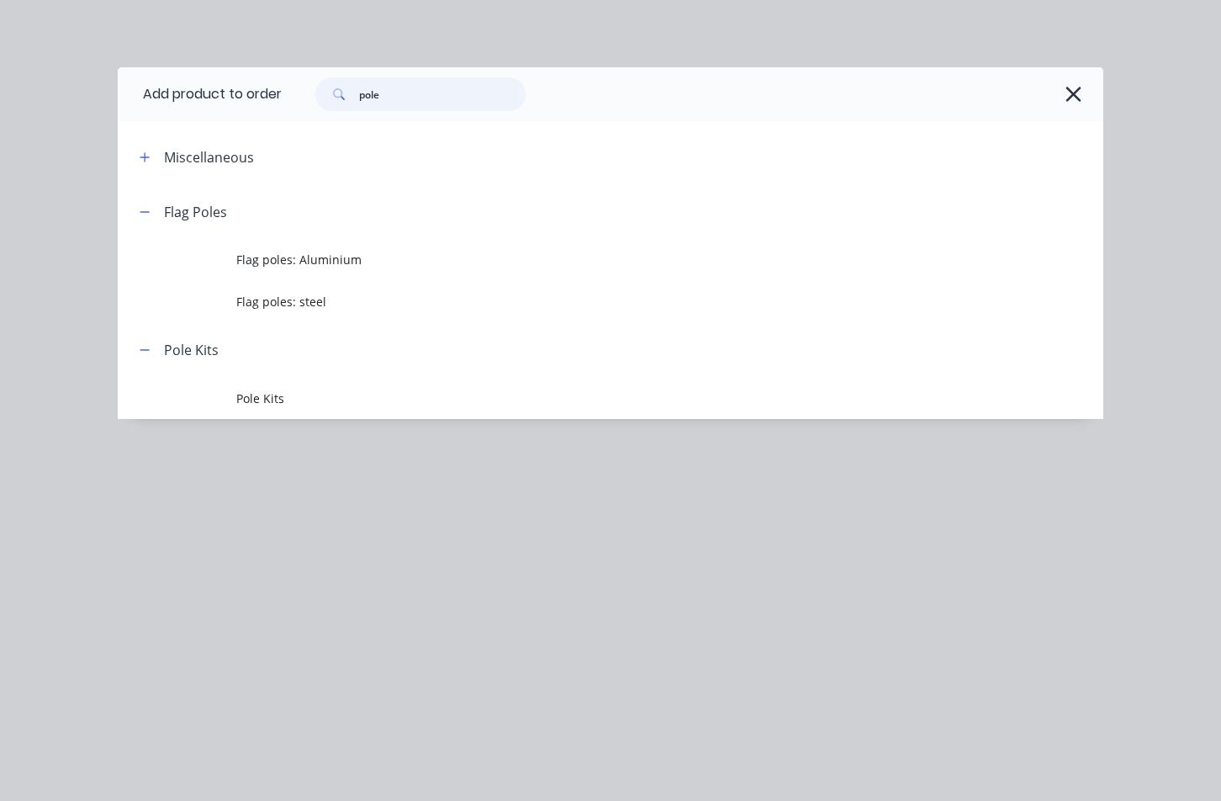
click at [396, 90] on input "pole" at bounding box center [442, 94] width 167 height 34
click at [289, 87] on div "pole" at bounding box center [684, 94] width 805 height 34
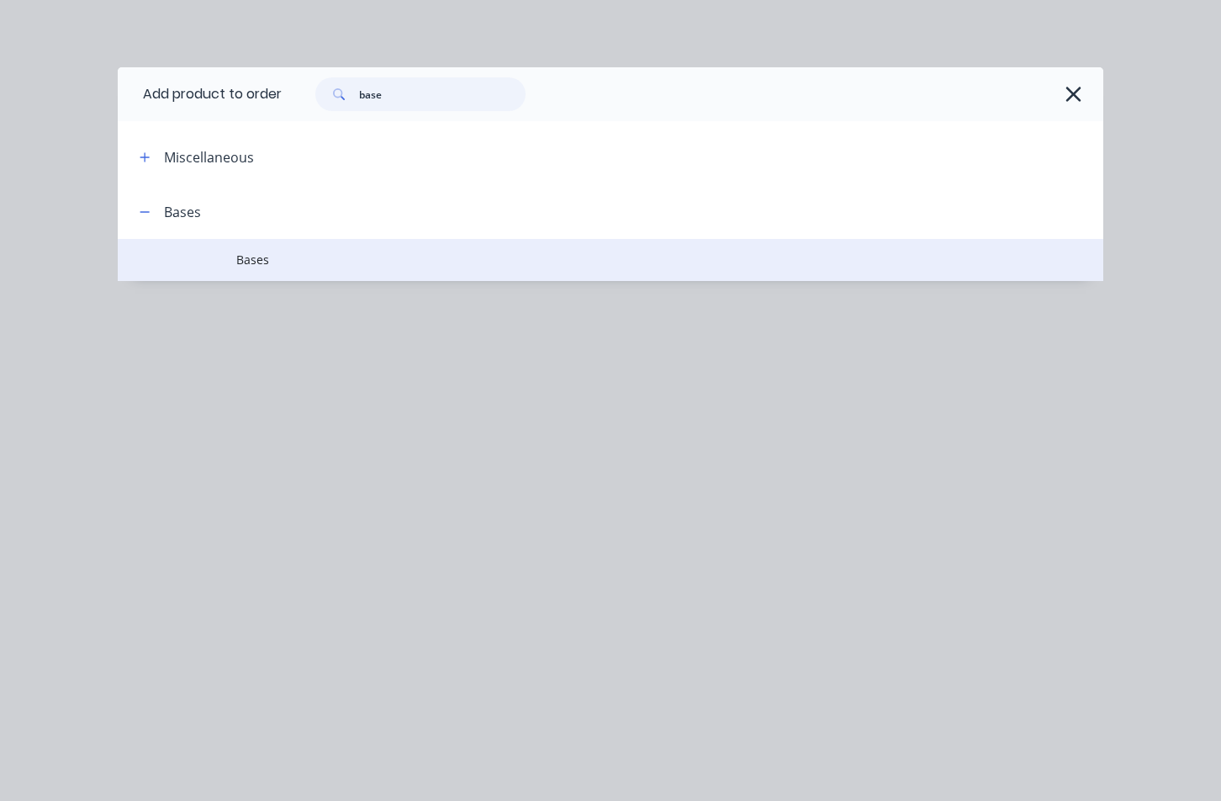
type input "base"
click at [301, 260] on span "Bases" at bounding box center [583, 260] width 694 height 18
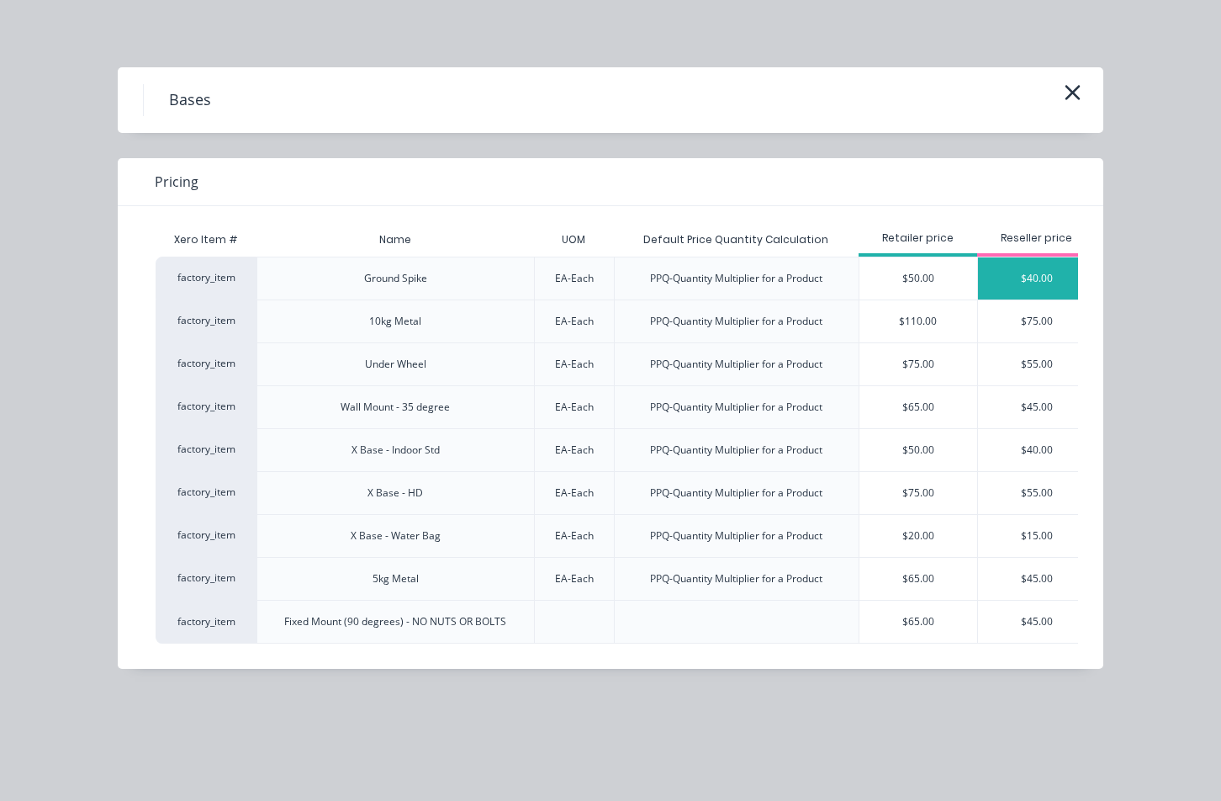
click at [1018, 285] on div "$40.00" at bounding box center [1037, 278] width 118 height 42
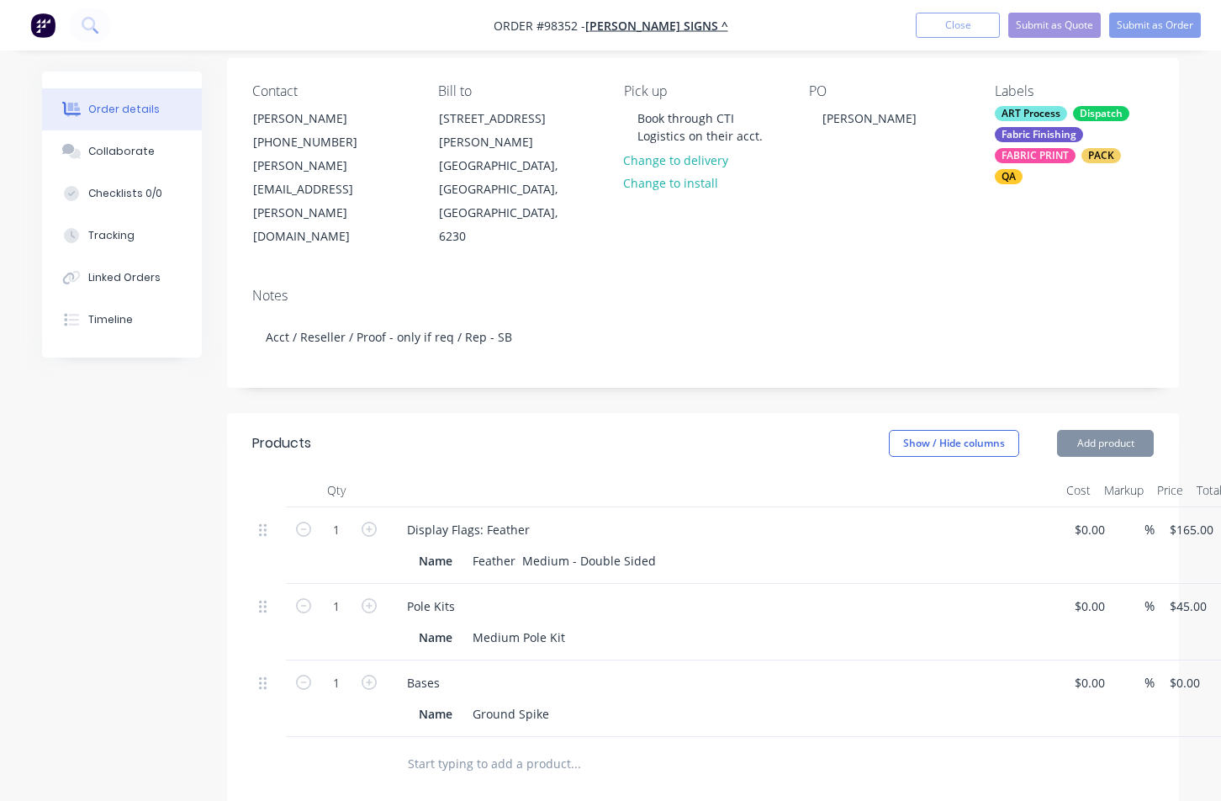
type input "$40.00"
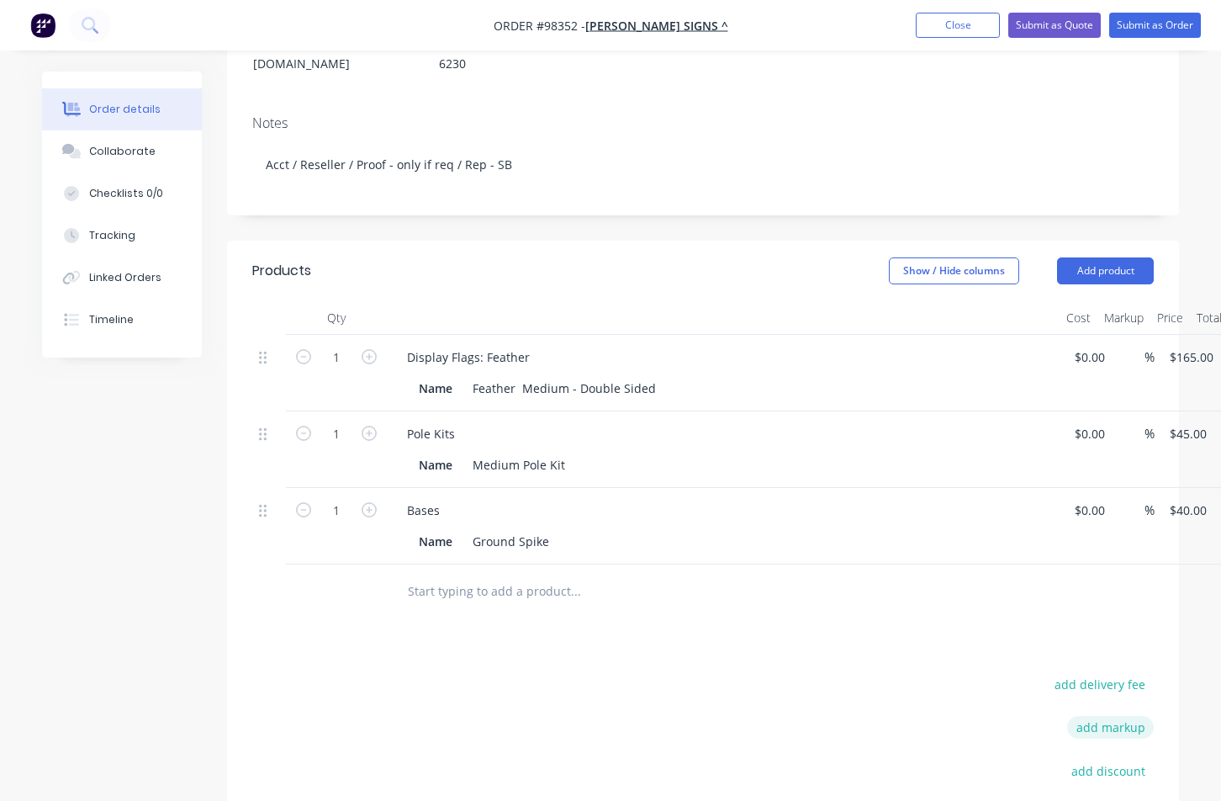
scroll to position [160, 0]
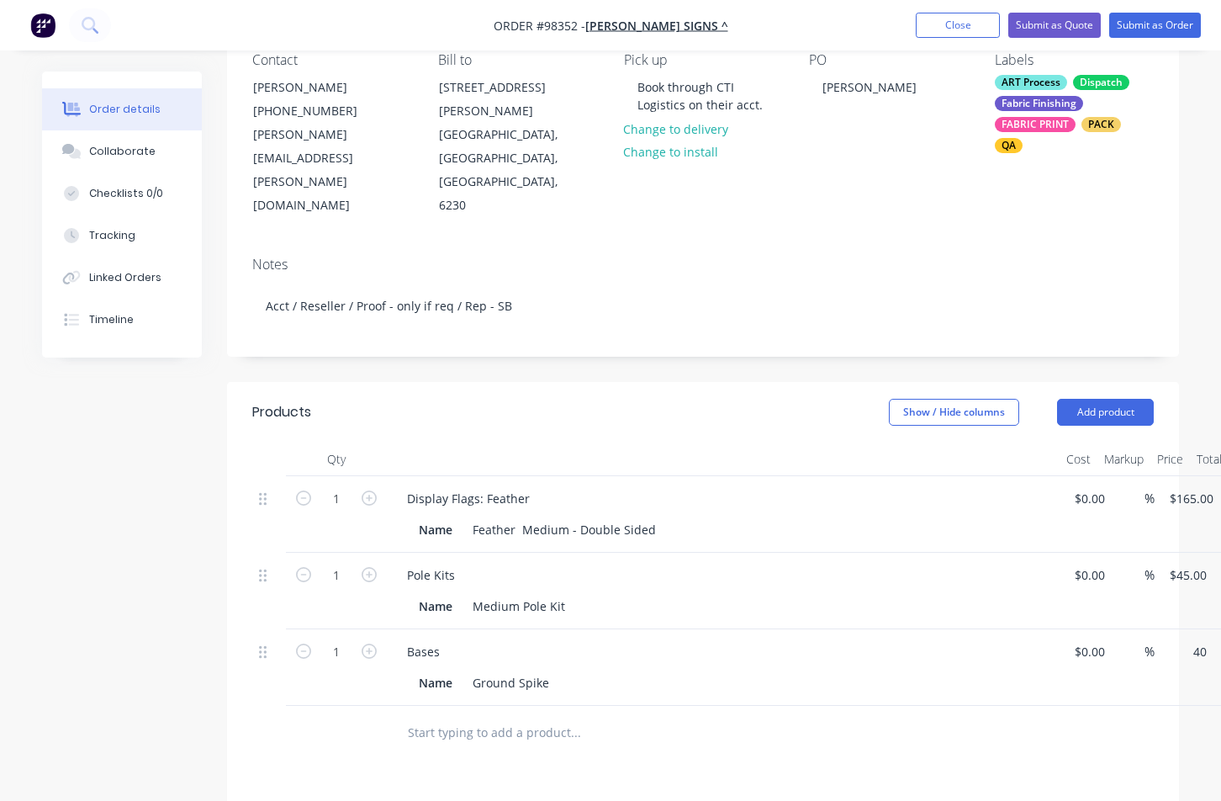
click at [1154, 629] on div "1 Bases Name Ground Spike $0.00 $0.00 % 40 $40.00 $40.00 $40.00" at bounding box center [703, 667] width 902 height 77
type input "4"
type input "$30.00"
type input "30.00"
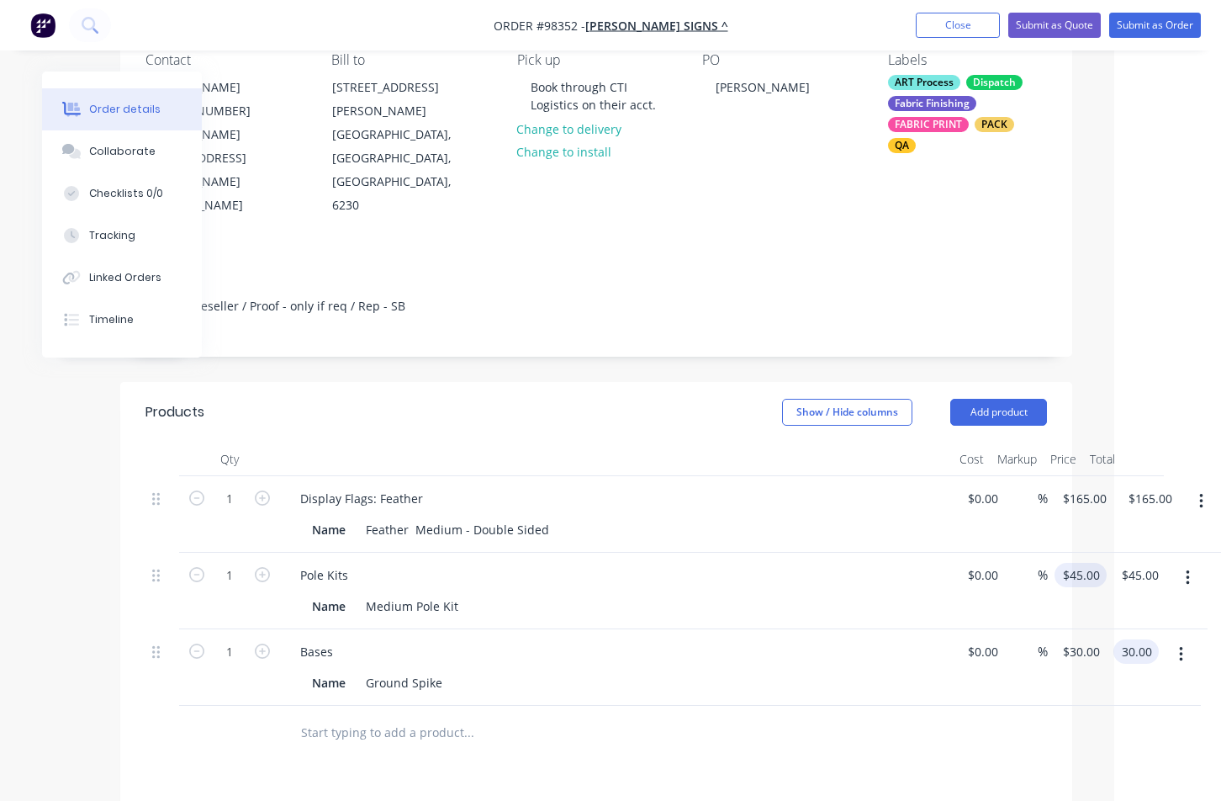
type input "45"
type input "$30.00"
click at [1047, 553] on div "1 Pole Kits Name Medium Pole Kit $0.00 $0.00 % 45 $45.00 $45.00 $45.00" at bounding box center [597, 591] width 902 height 77
type input "$40.00"
type input "40.00"
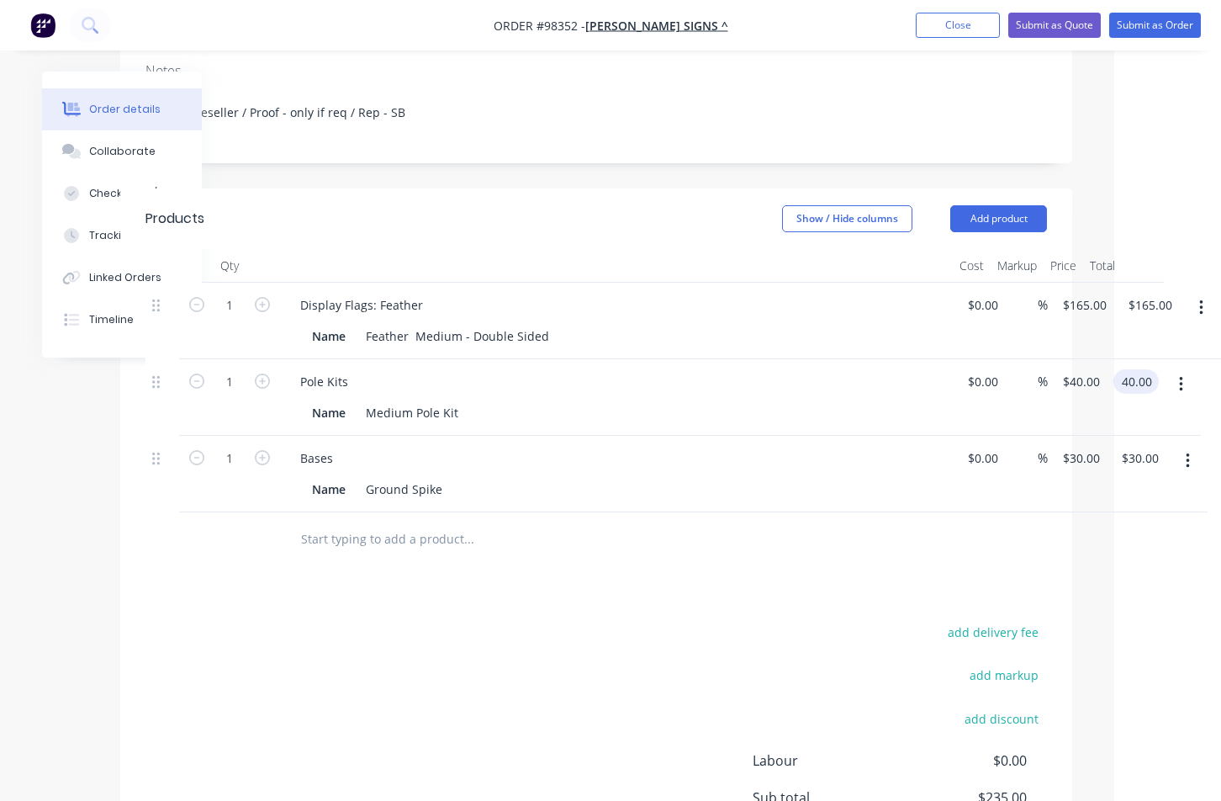
scroll to position [39, 107]
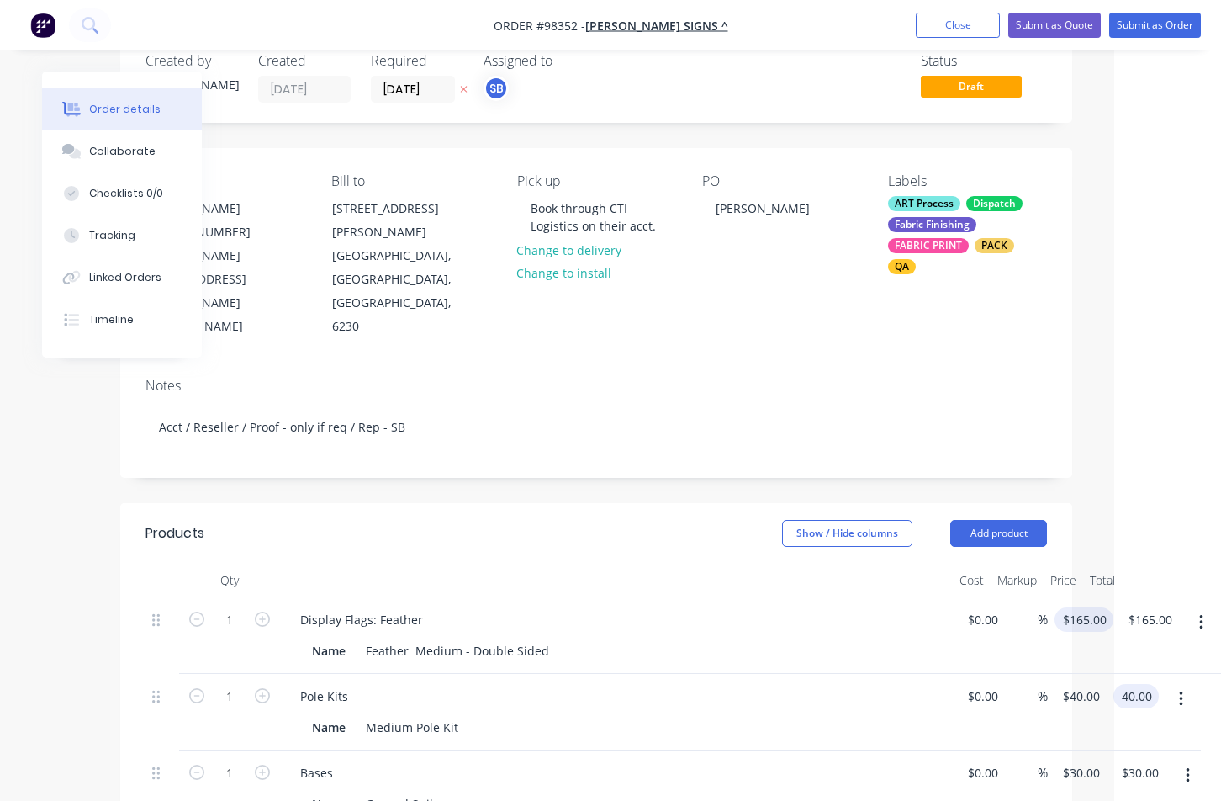
type input "165"
type input "$40.00"
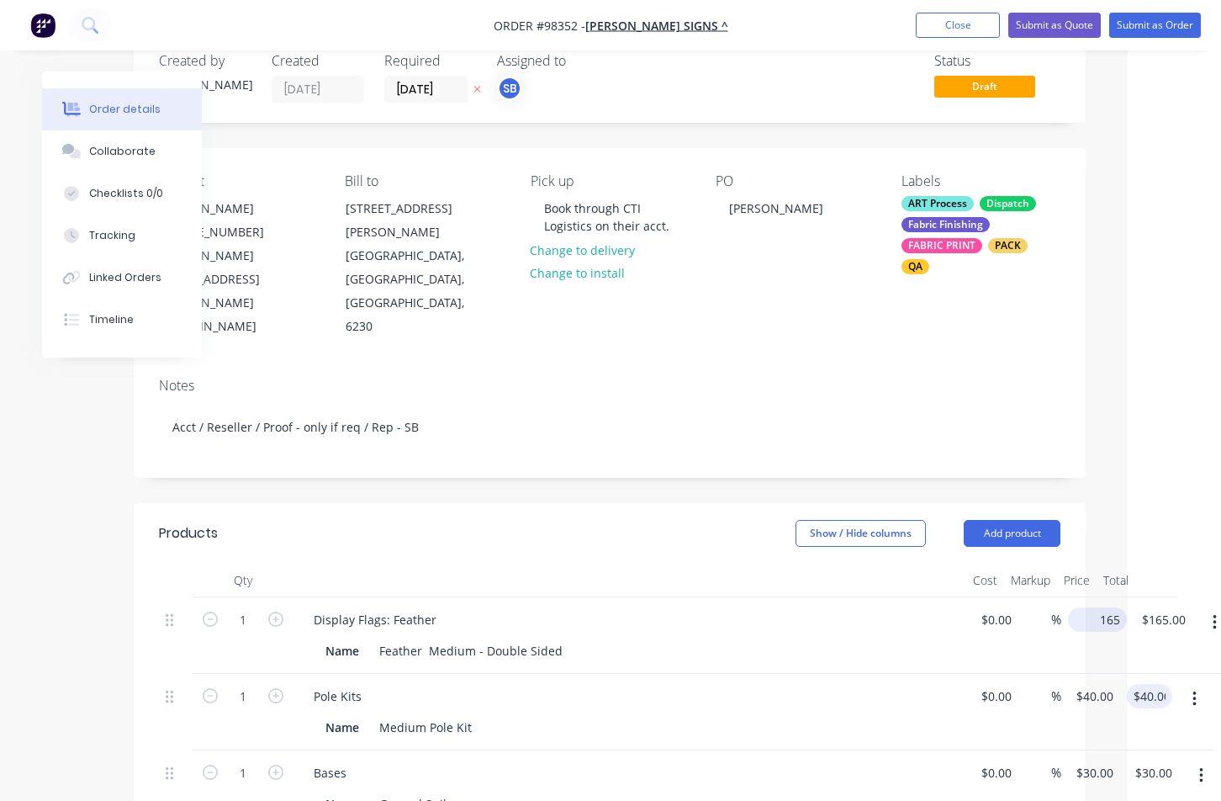
click at [1099, 607] on input "165" at bounding box center [1101, 619] width 52 height 24
type input "$155.00"
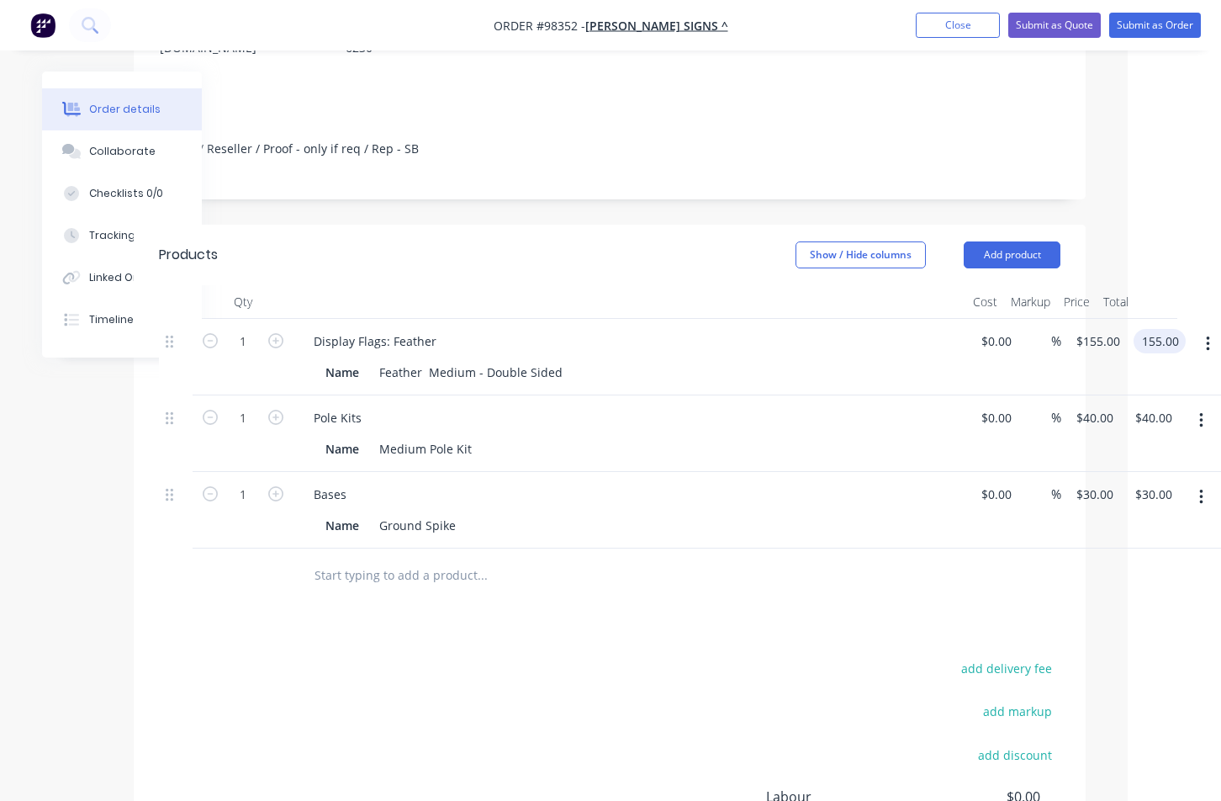
scroll to position [151, 93]
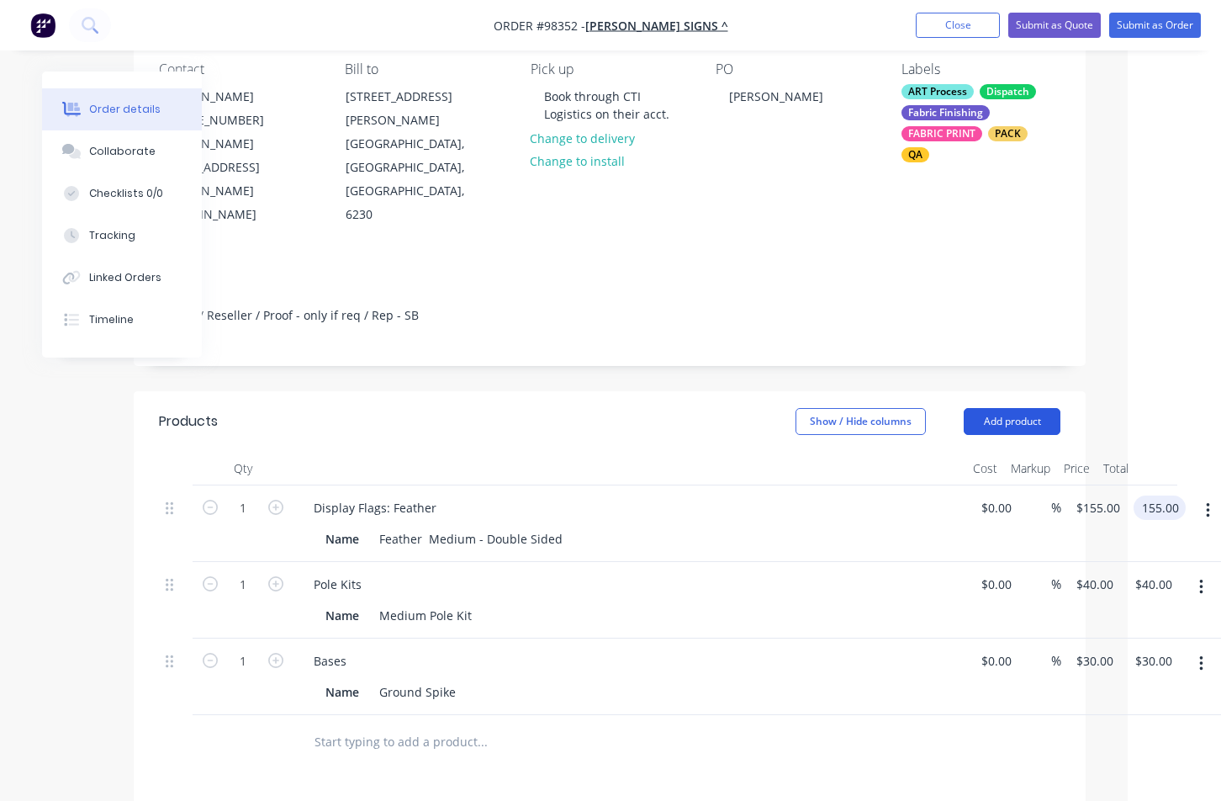
type input "$155.00"
click at [1047, 408] on button "Add product" at bounding box center [1012, 421] width 97 height 27
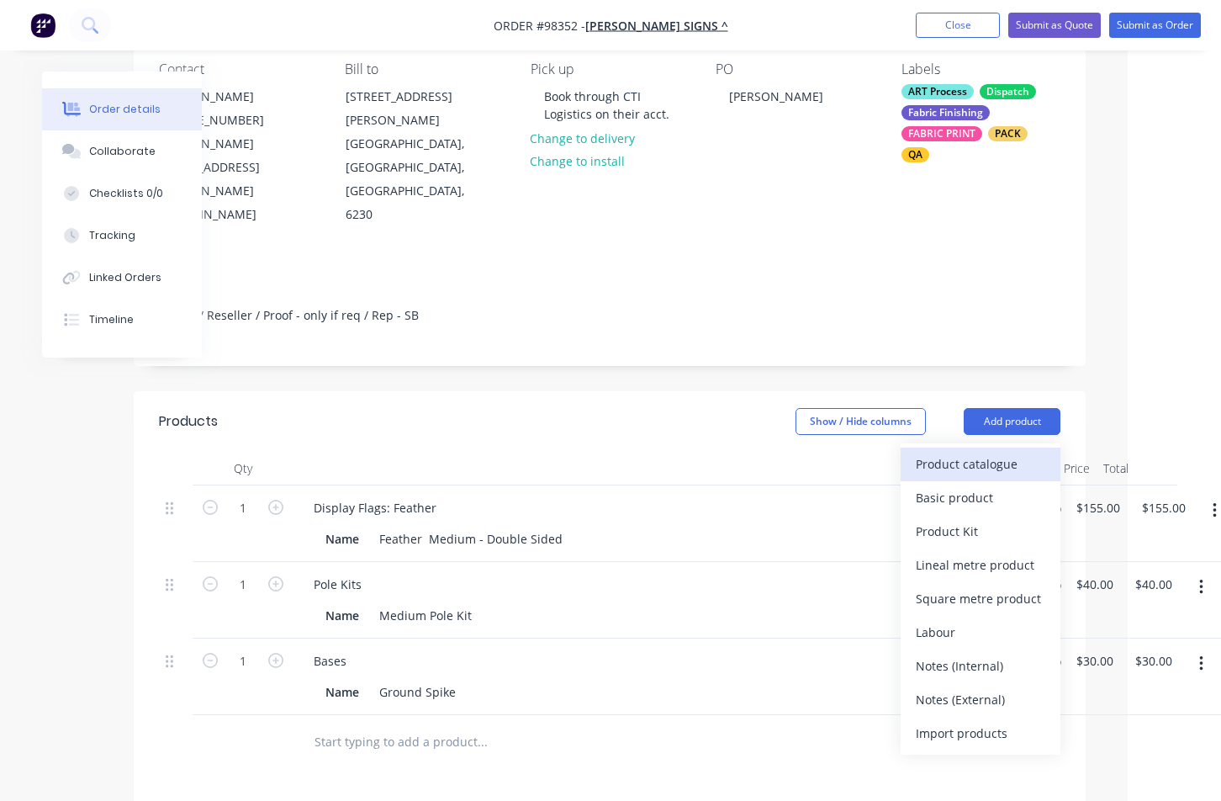
click at [1029, 452] on div "Product catalogue" at bounding box center [981, 464] width 130 height 24
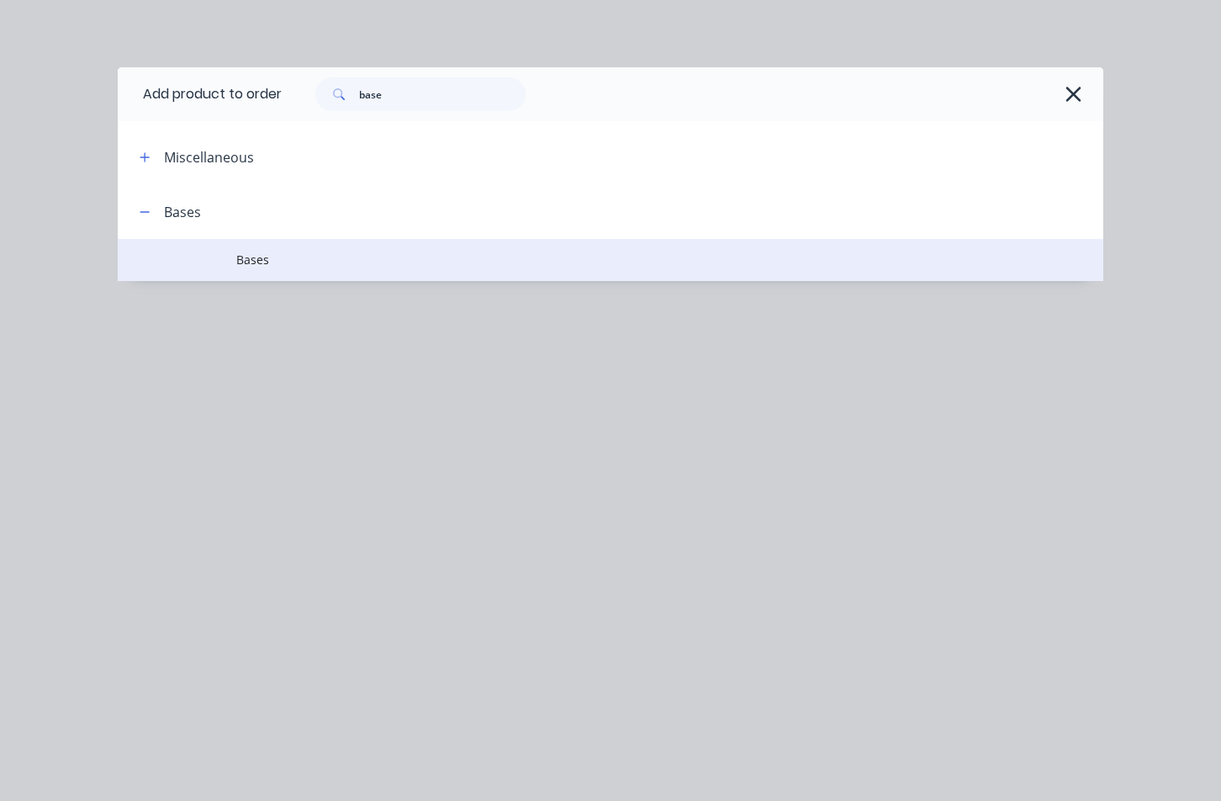
click at [309, 266] on span "Bases" at bounding box center [583, 260] width 694 height 18
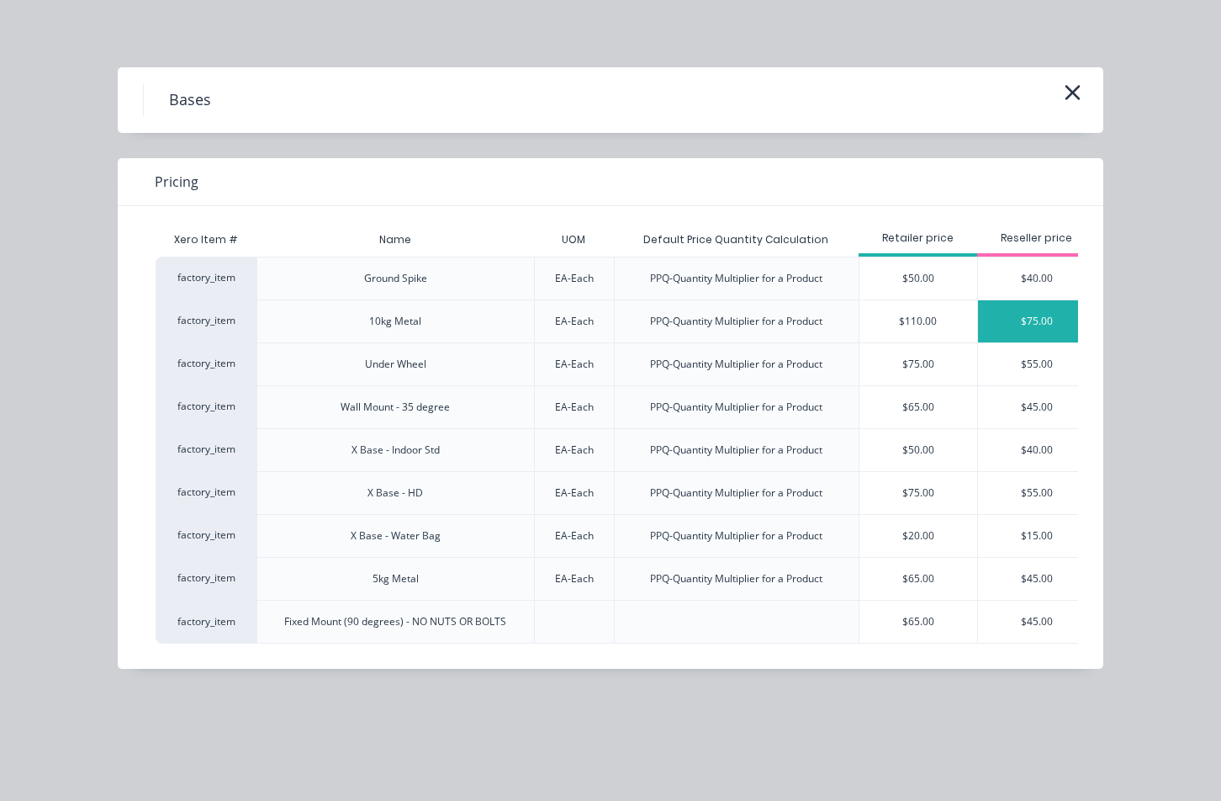
click at [1020, 317] on div "$75.00" at bounding box center [1037, 321] width 118 height 42
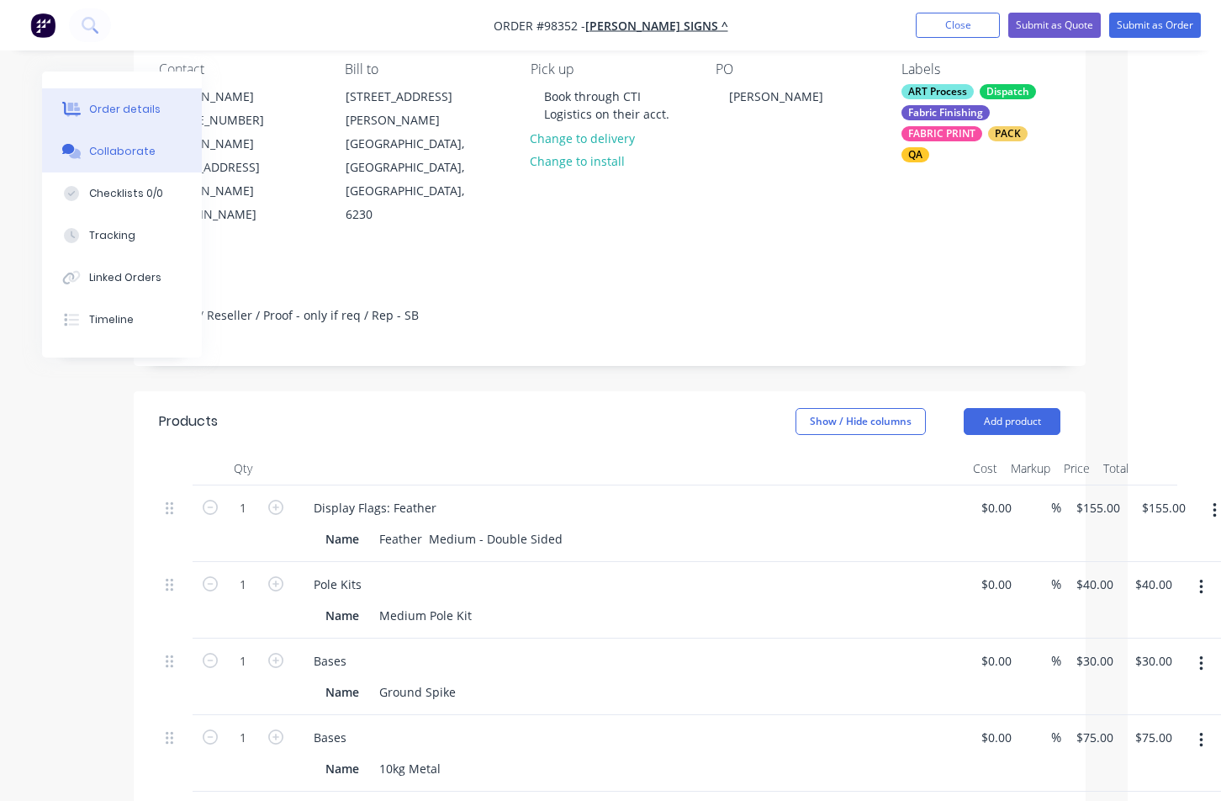
click at [135, 156] on div "Collaborate" at bounding box center [122, 151] width 66 height 15
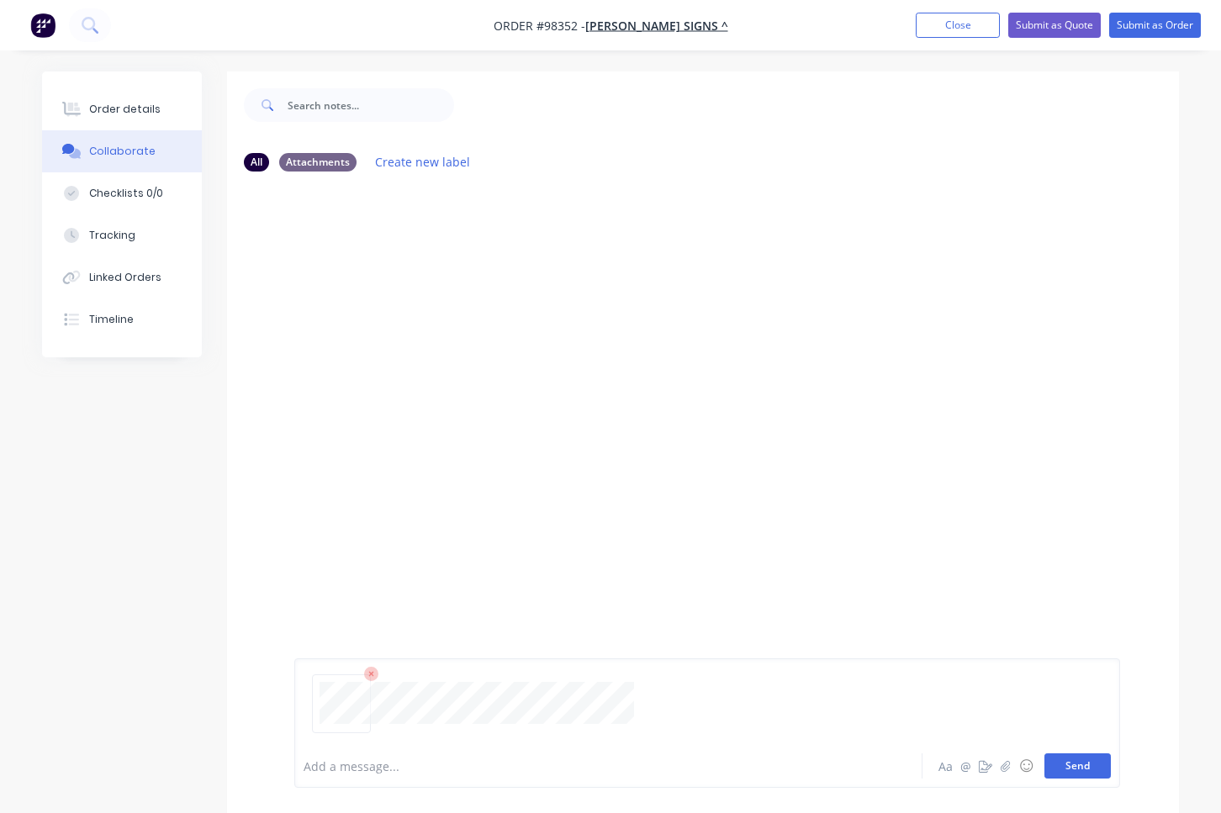
click at [1062, 770] on button "Send" at bounding box center [1078, 766] width 66 height 25
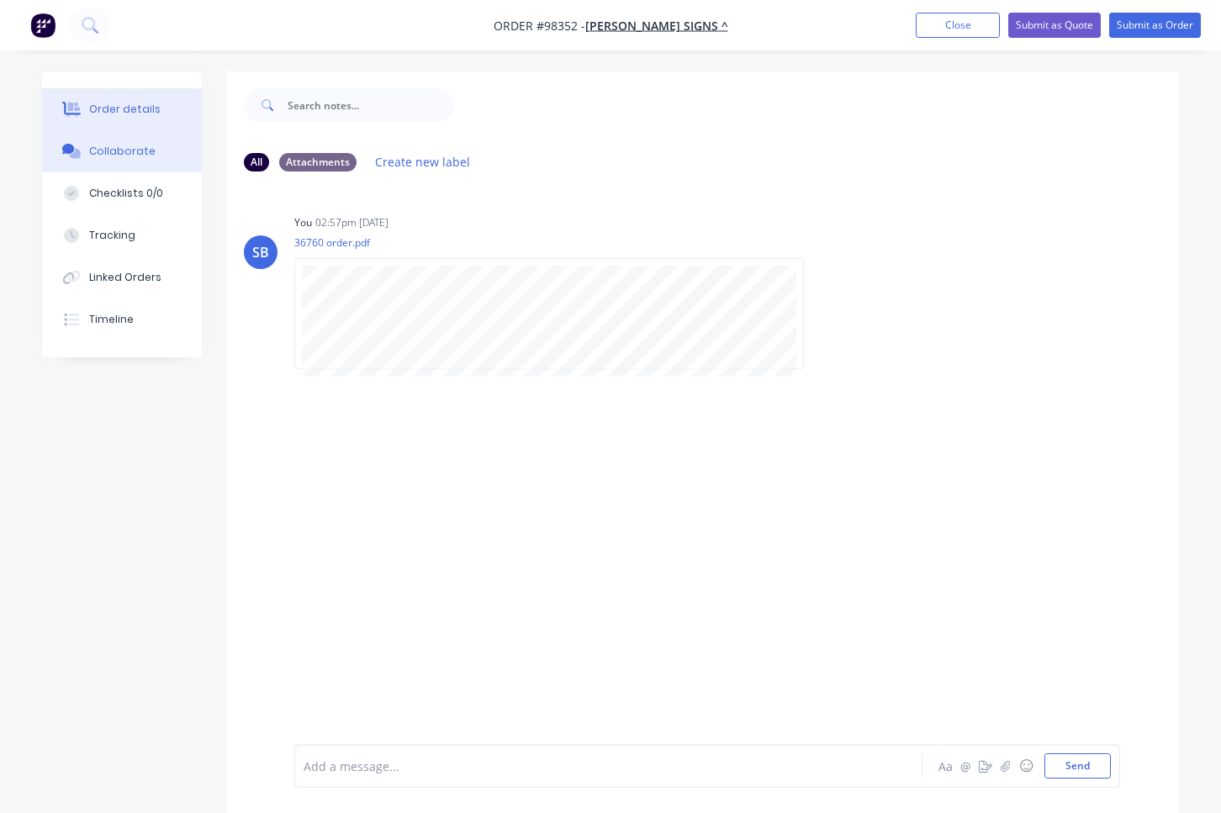
click at [130, 114] on div "Order details" at bounding box center [125, 109] width 72 height 15
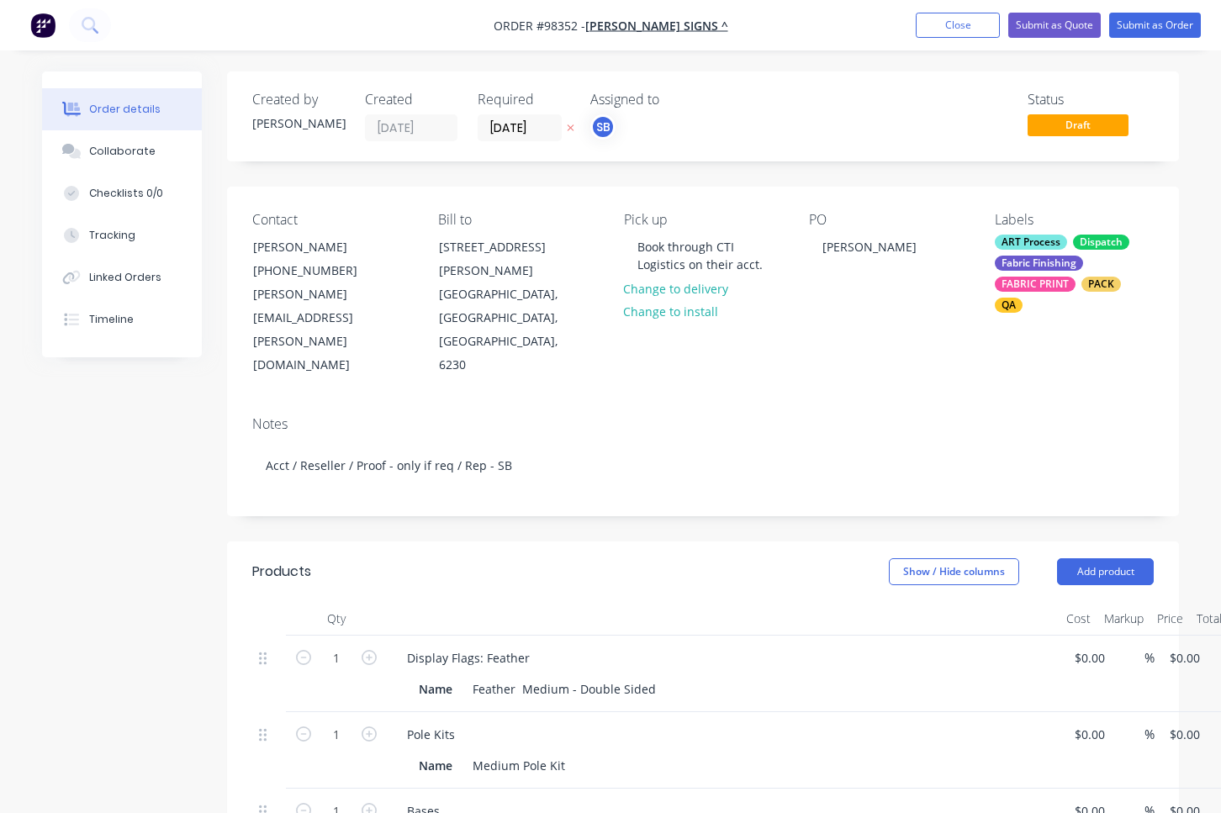
type input "$155.00"
type input "$40.00"
type input "$30.00"
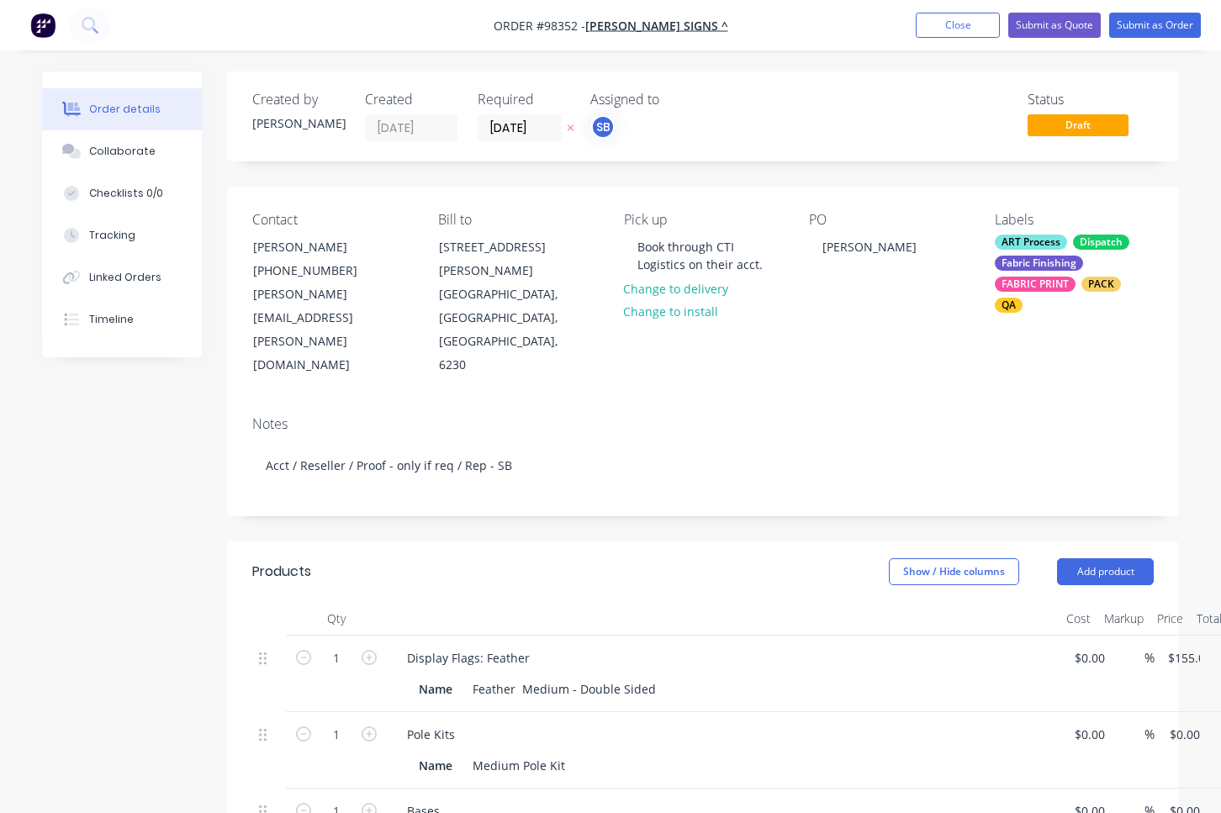
type input "$30.00"
type input "$75.00"
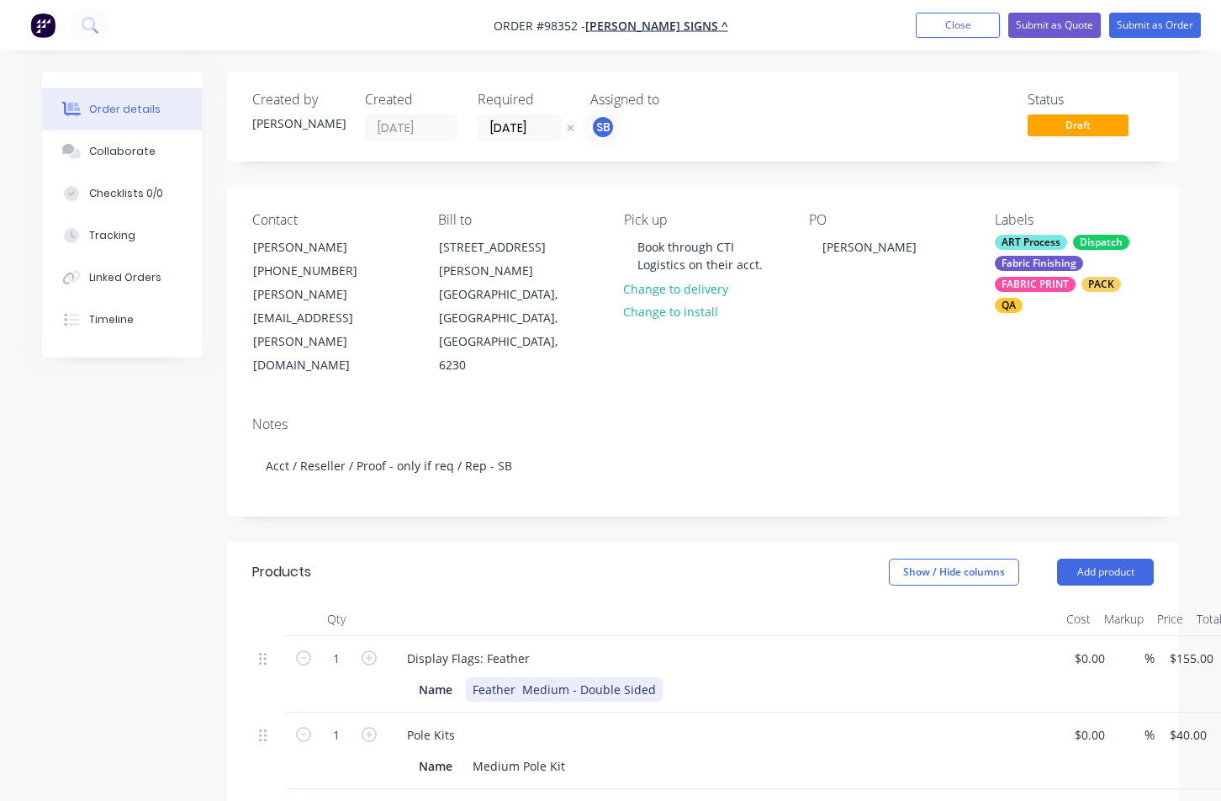
click at [651, 677] on div "Feather Medium - Double Sided" at bounding box center [564, 689] width 197 height 24
drag, startPoint x: 759, startPoint y: 622, endPoint x: 654, endPoint y: 619, distance: 105.2
click at [654, 677] on div "Feather Medium - Double Sided with black webbing" at bounding box center [621, 689] width 310 height 24
click at [877, 677] on div "Name Feather Medium - Double Sided with black webbing" at bounding box center [720, 689] width 616 height 24
click at [961, 24] on button "Close" at bounding box center [958, 25] width 84 height 25
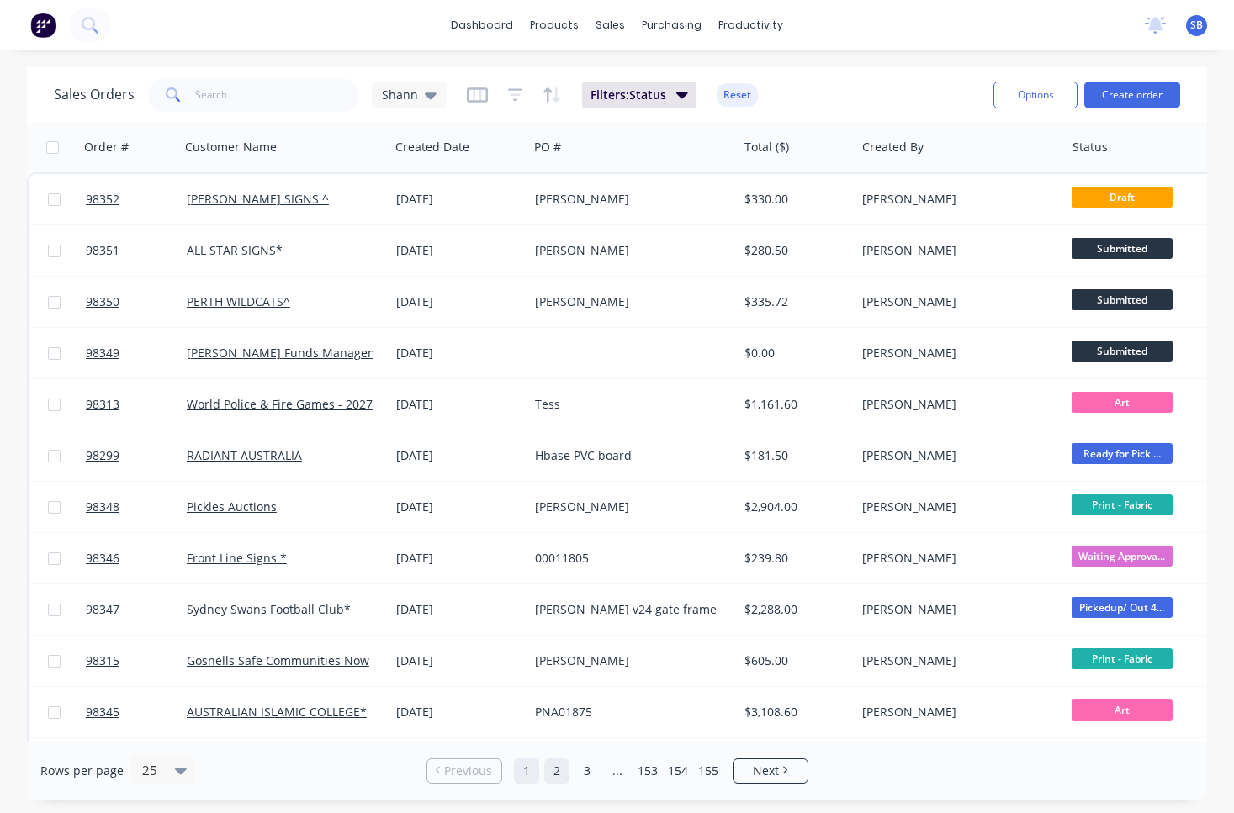
click at [553, 778] on link "2" at bounding box center [556, 771] width 25 height 25
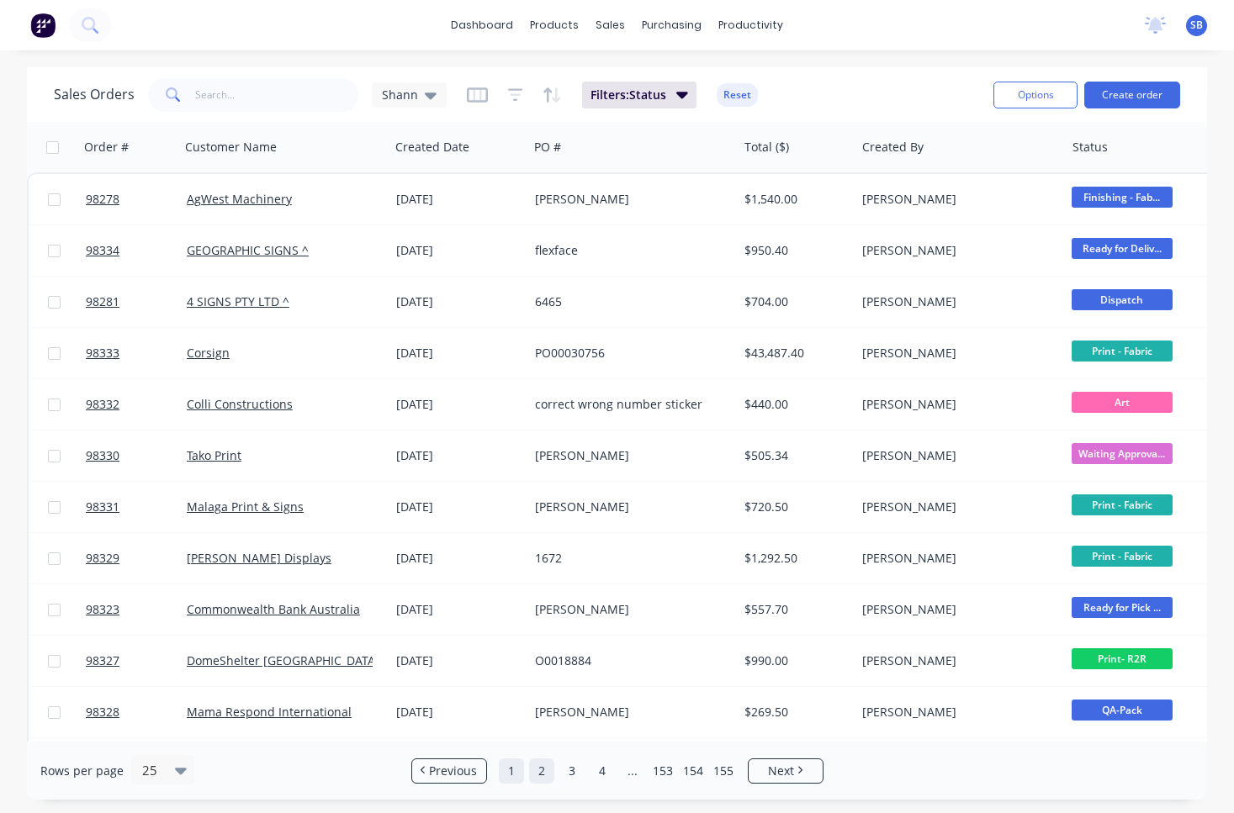
click at [515, 775] on link "1" at bounding box center [511, 771] width 25 height 25
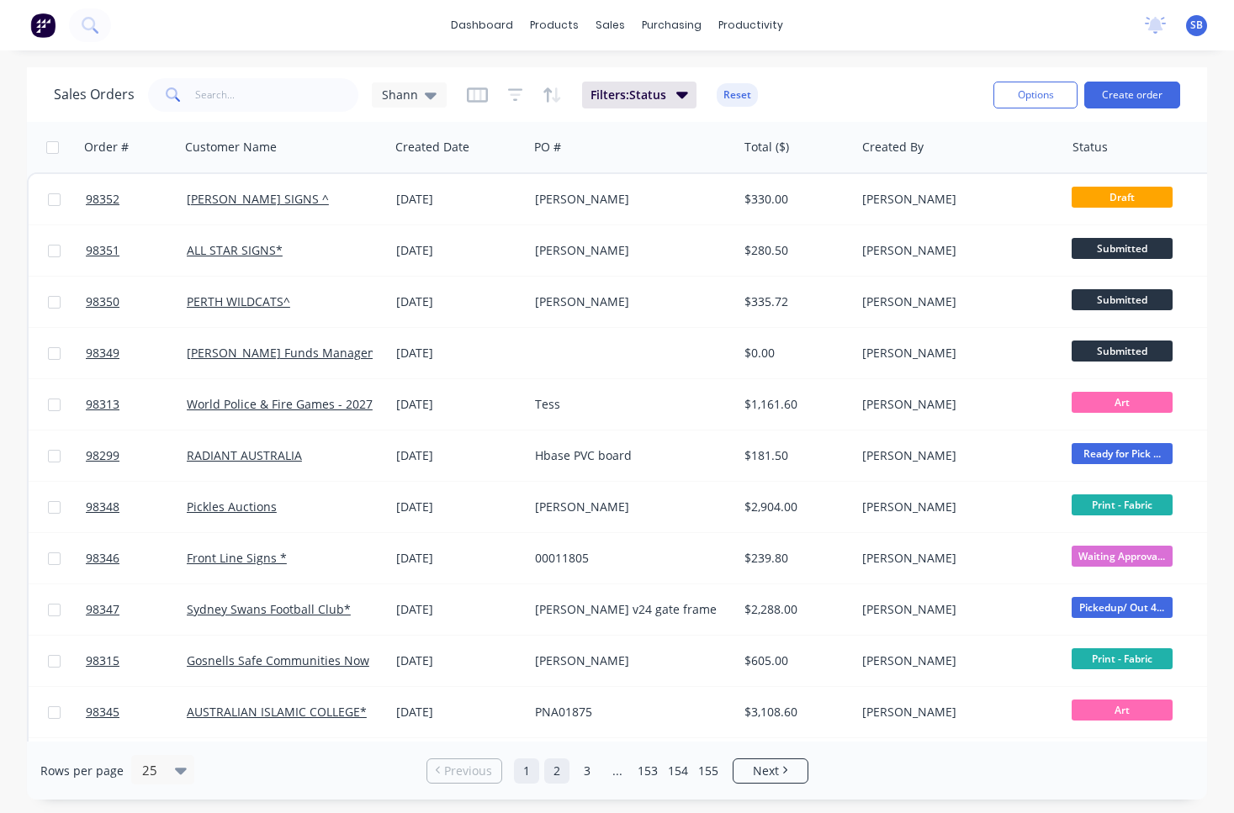
click at [561, 771] on link "2" at bounding box center [556, 771] width 25 height 25
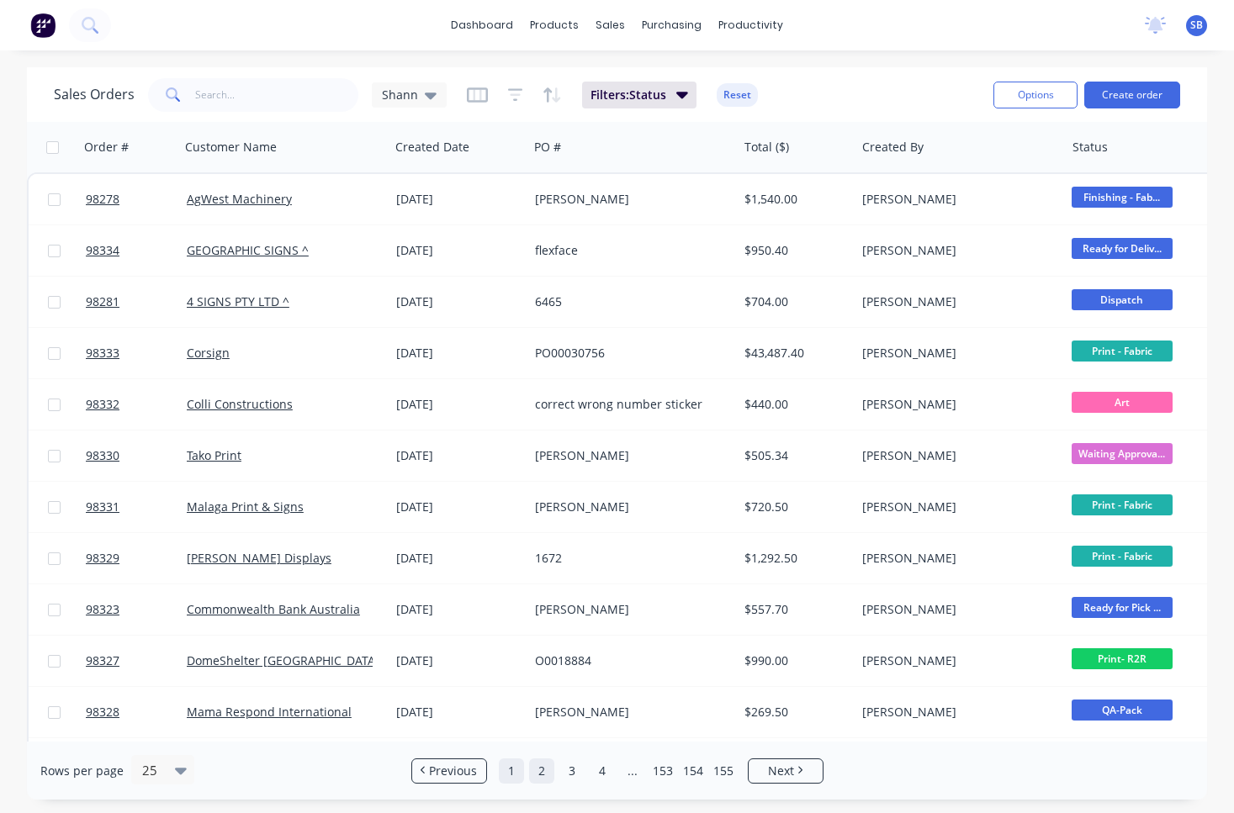
click at [503, 772] on link "1" at bounding box center [511, 771] width 25 height 25
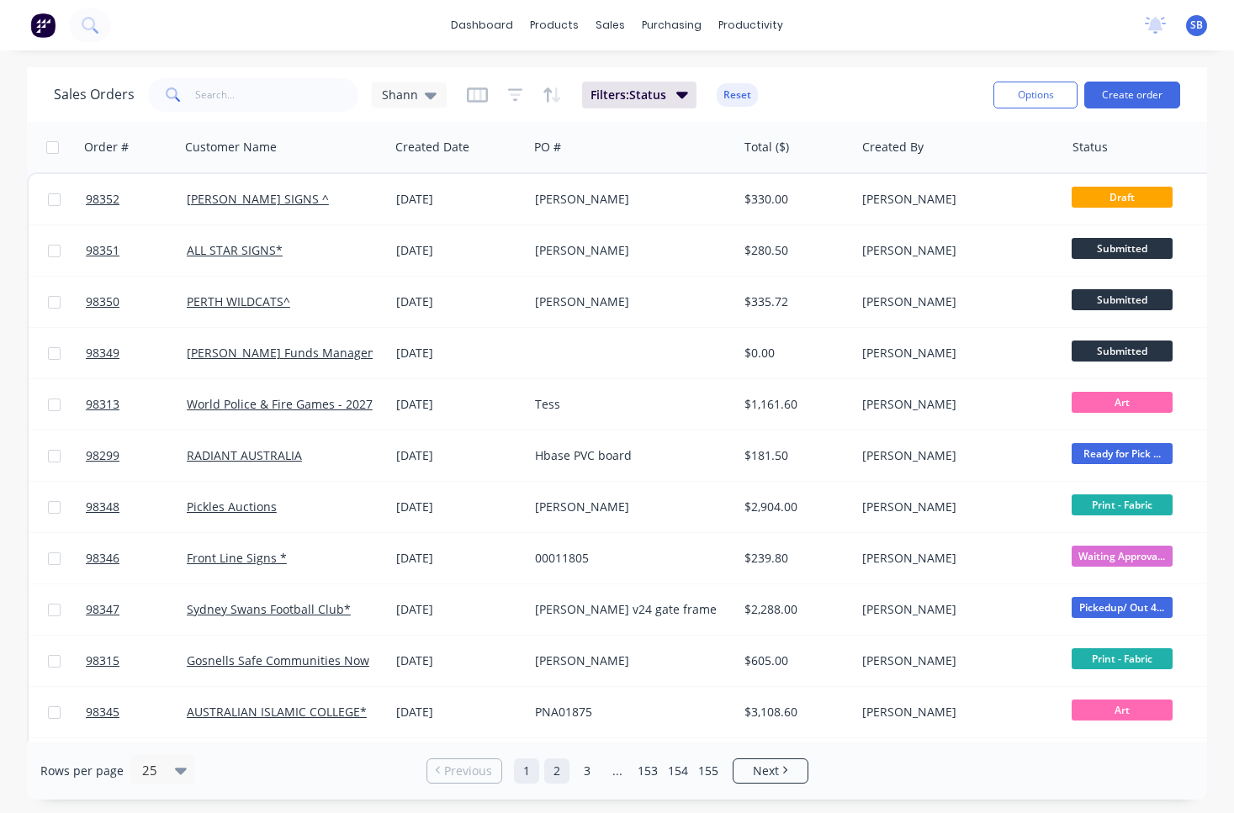
click at [548, 776] on link "2" at bounding box center [556, 771] width 25 height 25
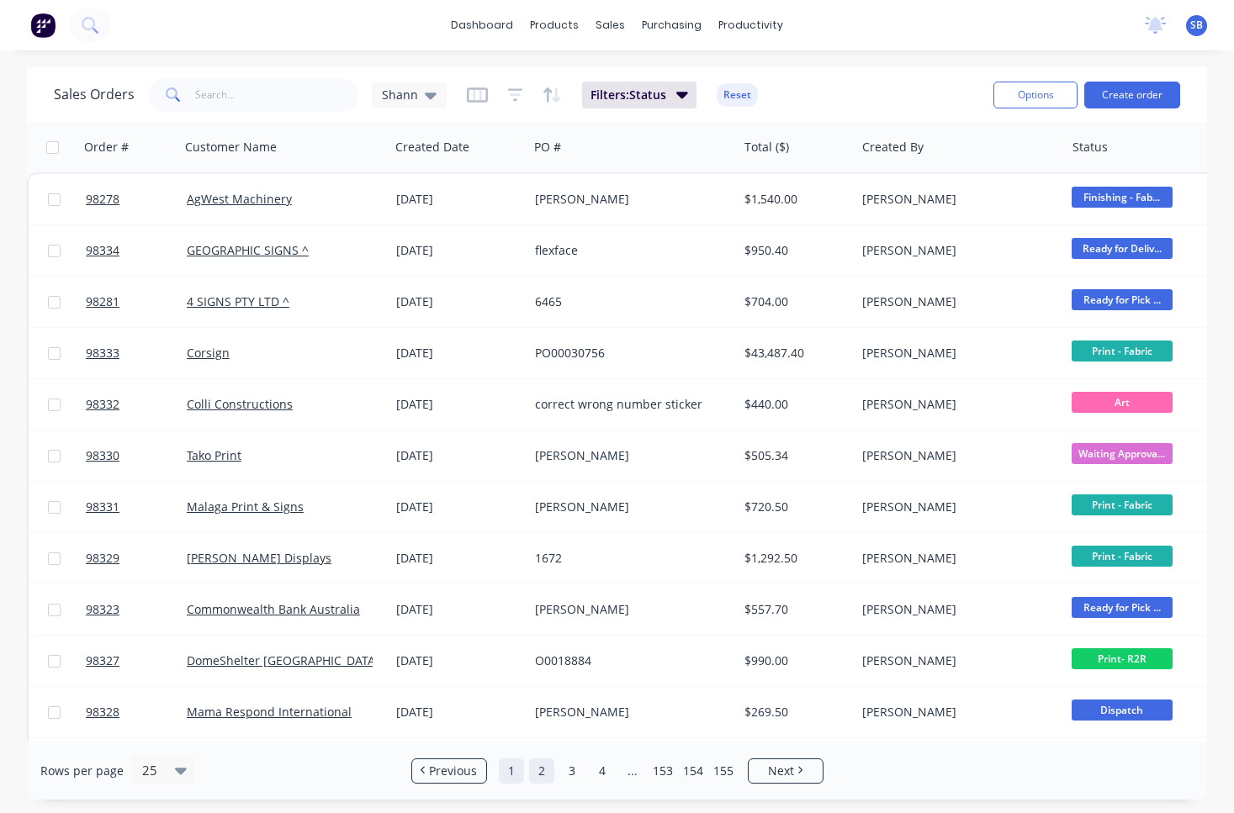
click at [516, 773] on link "1" at bounding box center [511, 771] width 25 height 25
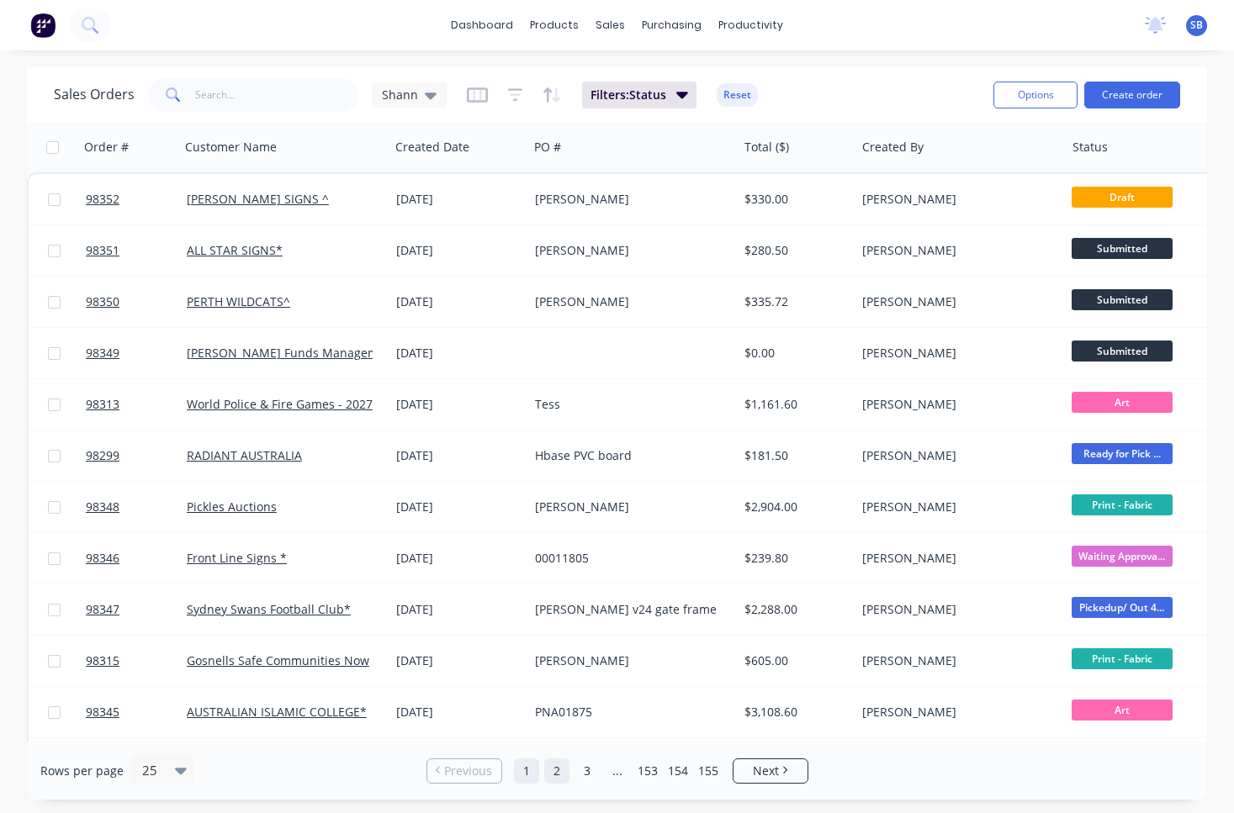
click at [555, 770] on link "2" at bounding box center [556, 771] width 25 height 25
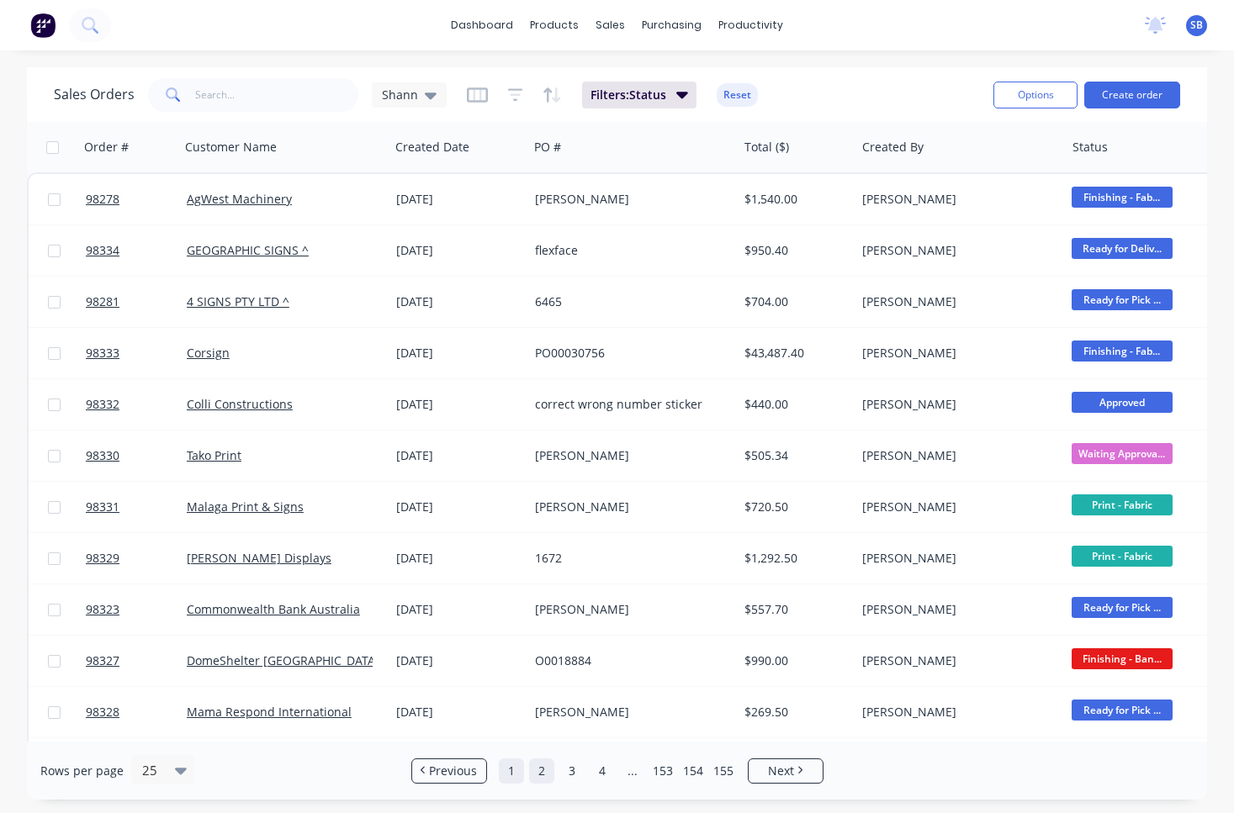
click at [516, 771] on link "1" at bounding box center [511, 771] width 25 height 25
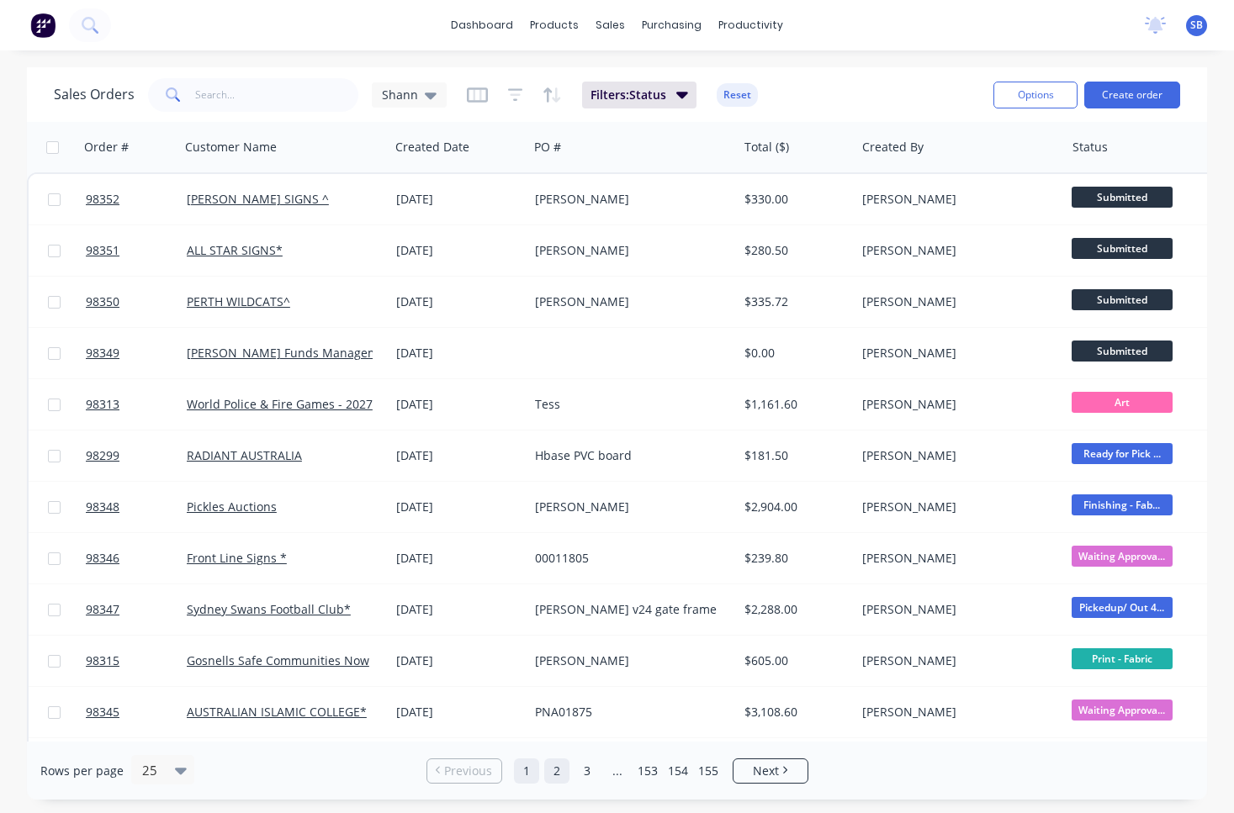
click at [553, 771] on link "2" at bounding box center [556, 771] width 25 height 25
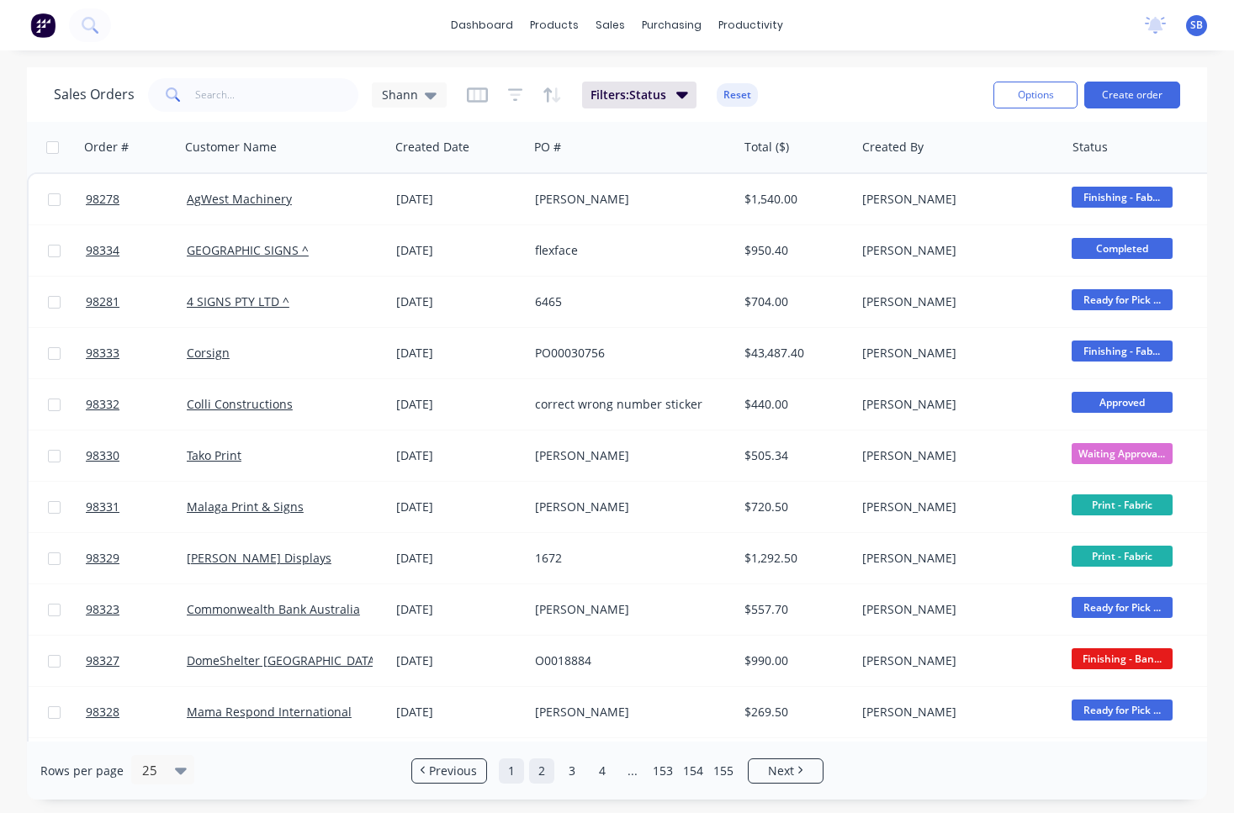
click at [516, 770] on link "1" at bounding box center [511, 771] width 25 height 25
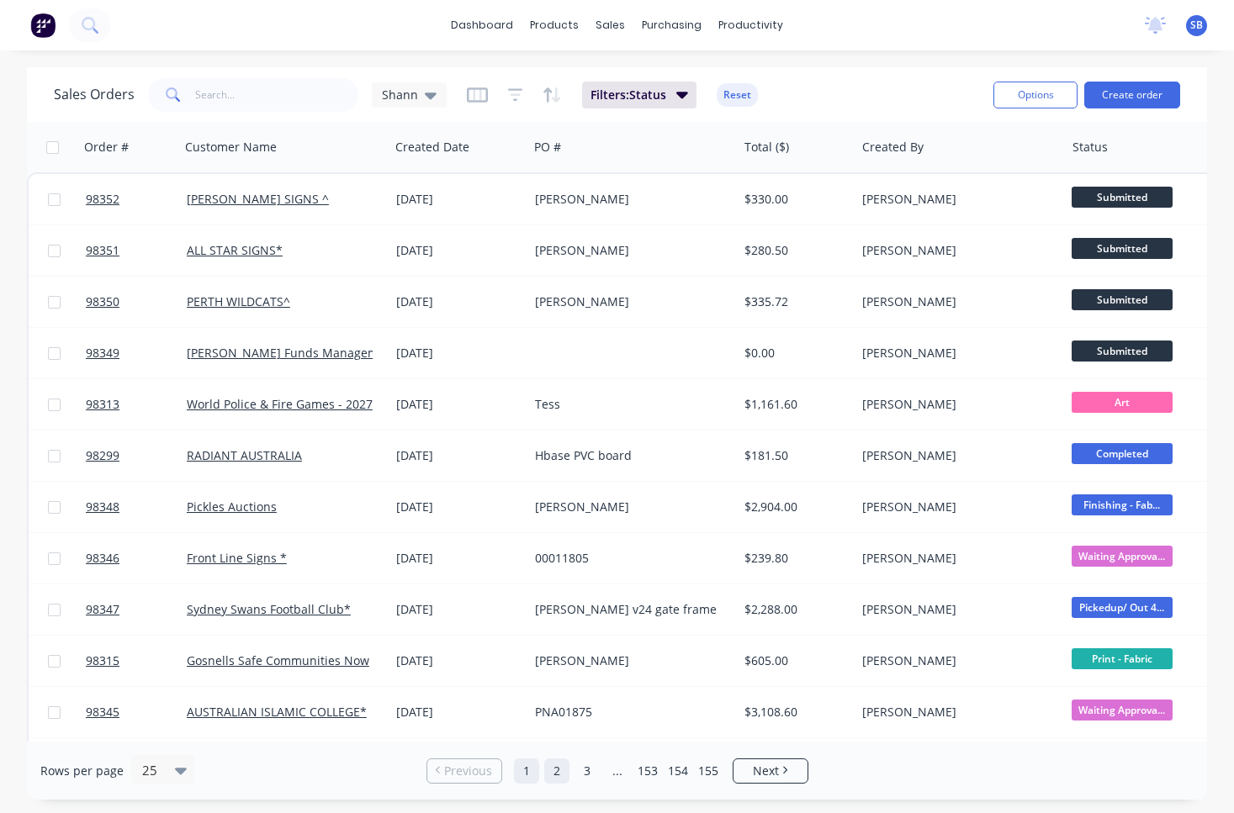
click at [548, 771] on link "2" at bounding box center [556, 771] width 25 height 25
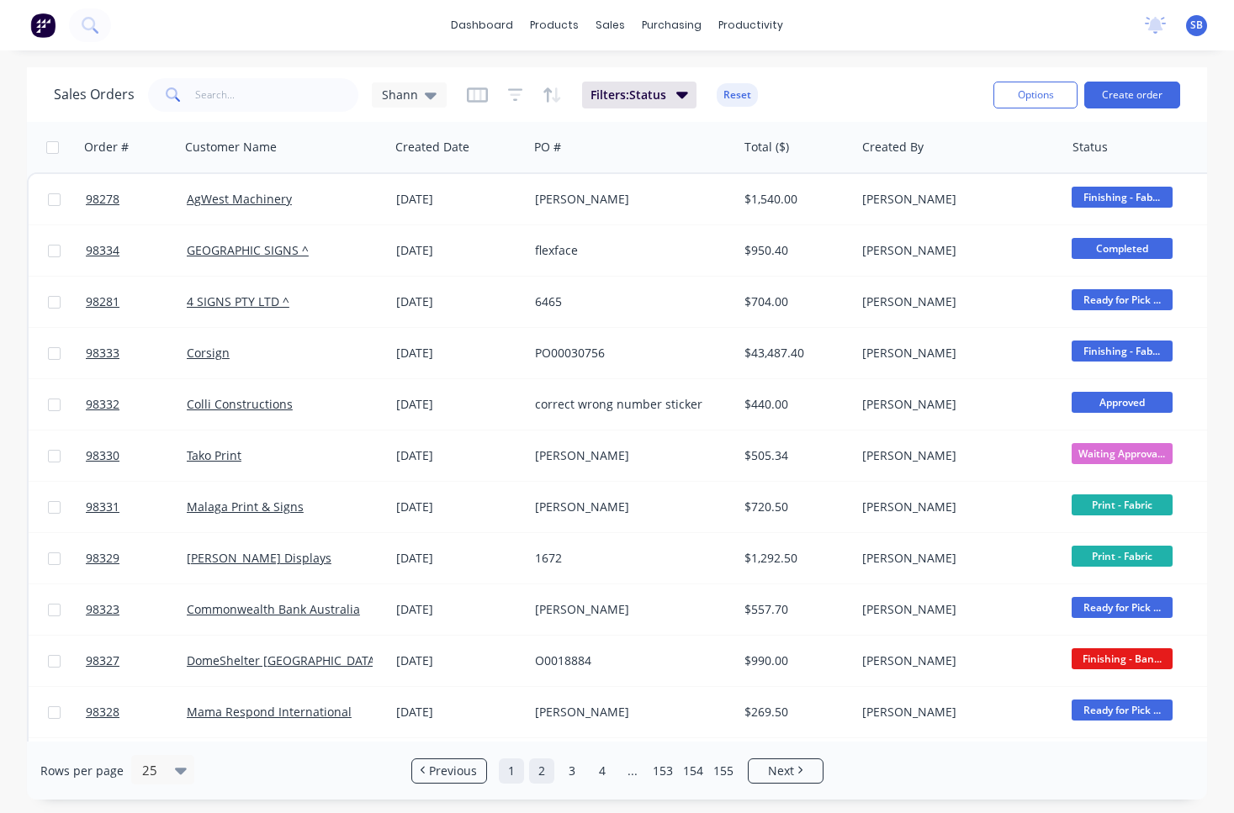
click at [517, 774] on link "1" at bounding box center [511, 771] width 25 height 25
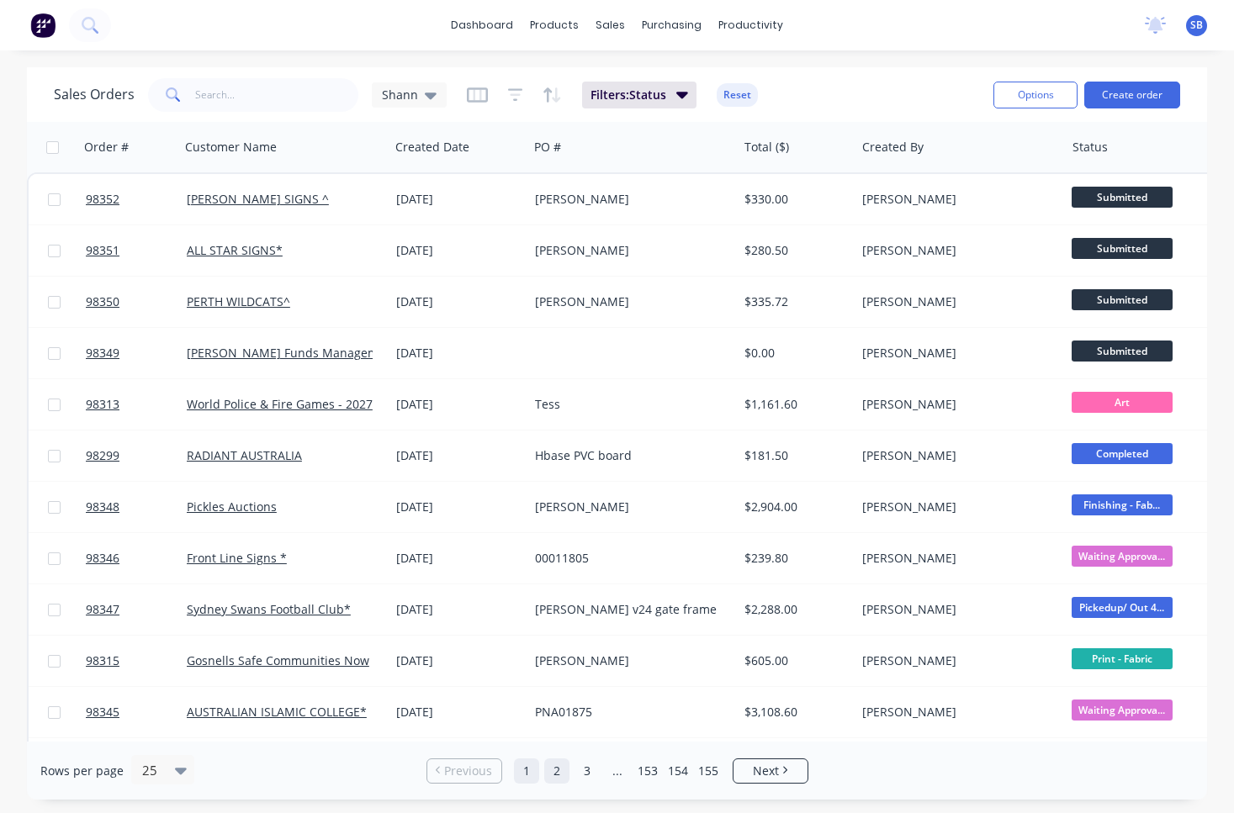
click at [559, 776] on link "2" at bounding box center [556, 771] width 25 height 25
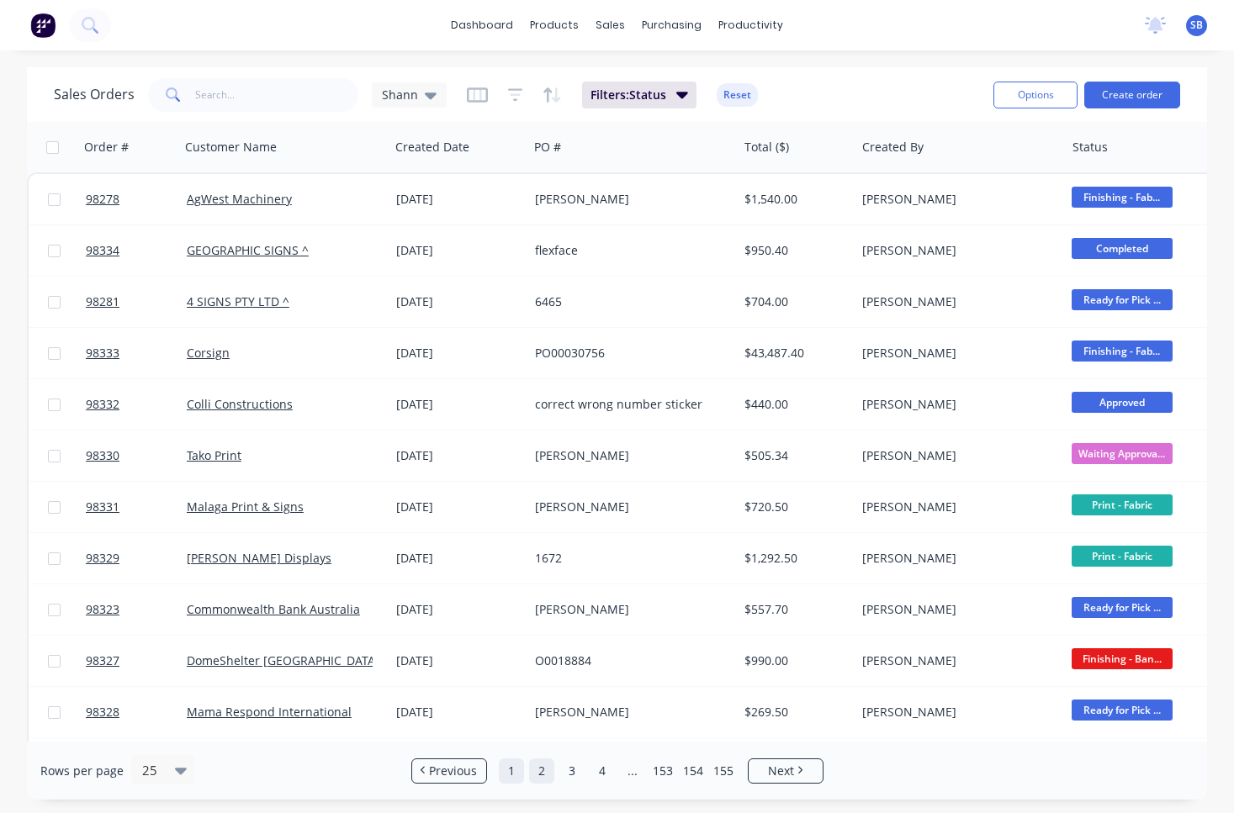
click at [514, 774] on link "1" at bounding box center [511, 771] width 25 height 25
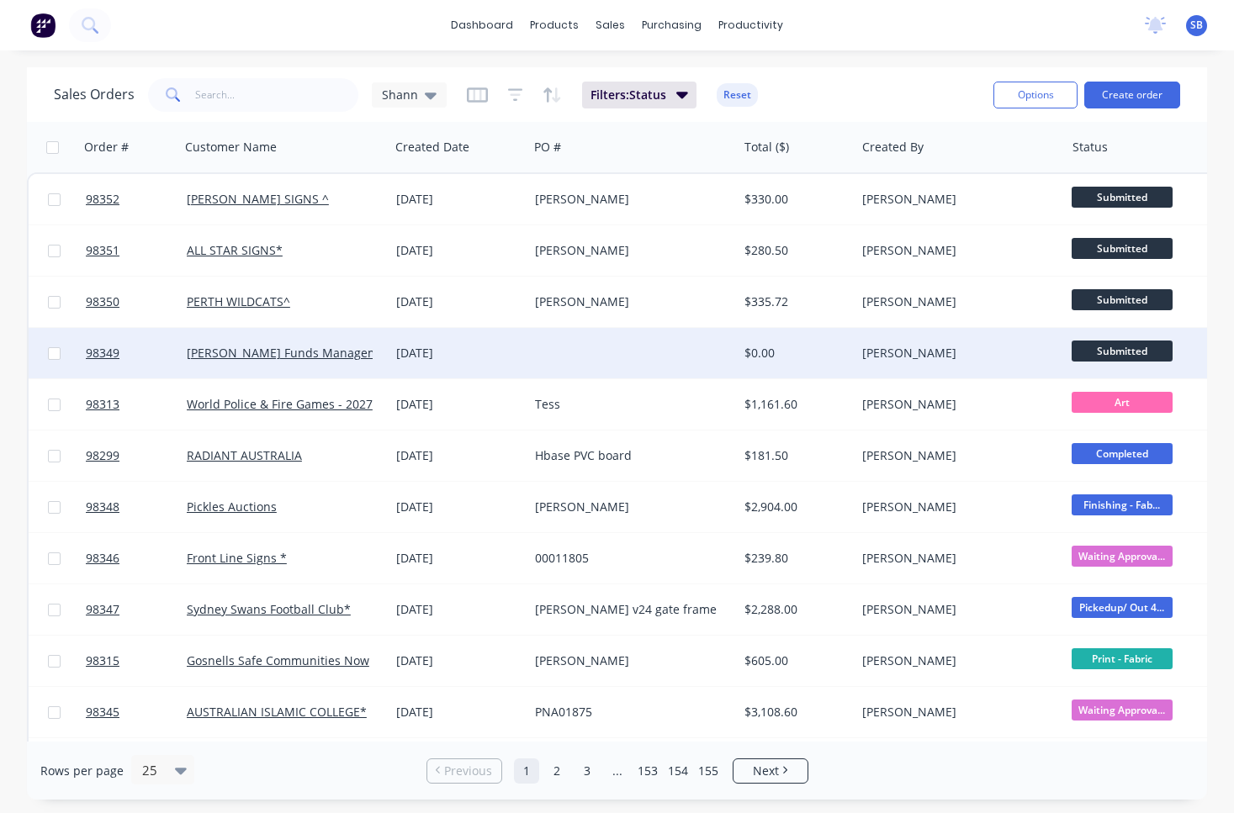
click at [529, 358] on div at bounding box center [632, 353] width 209 height 50
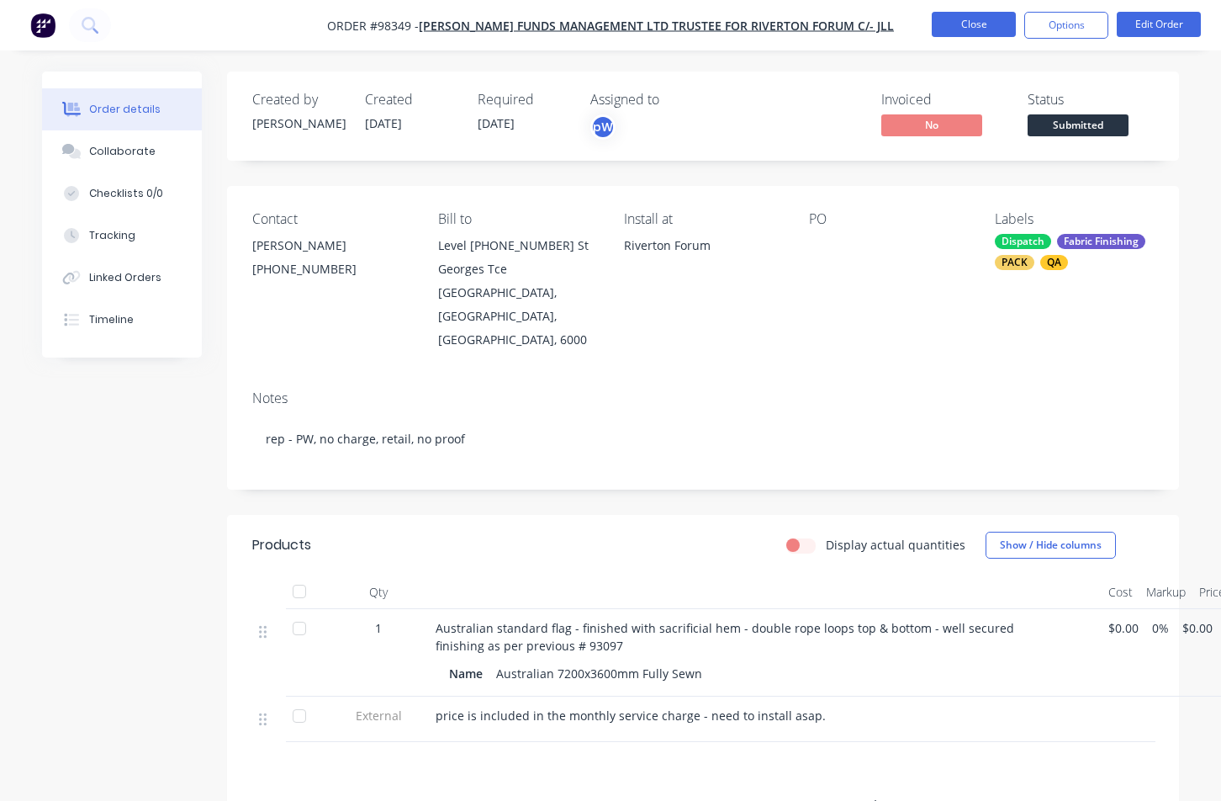
click at [956, 29] on button "Close" at bounding box center [974, 24] width 84 height 25
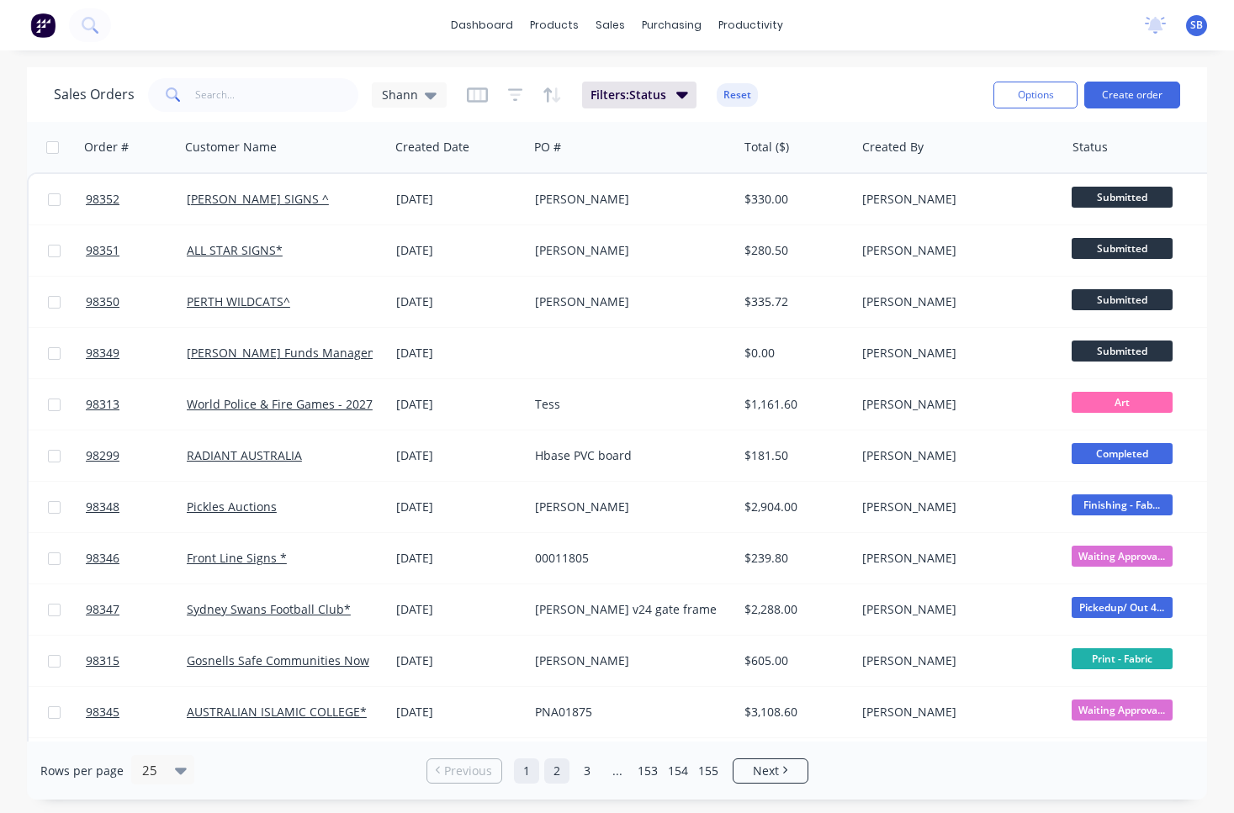
click at [556, 780] on link "2" at bounding box center [556, 771] width 25 height 25
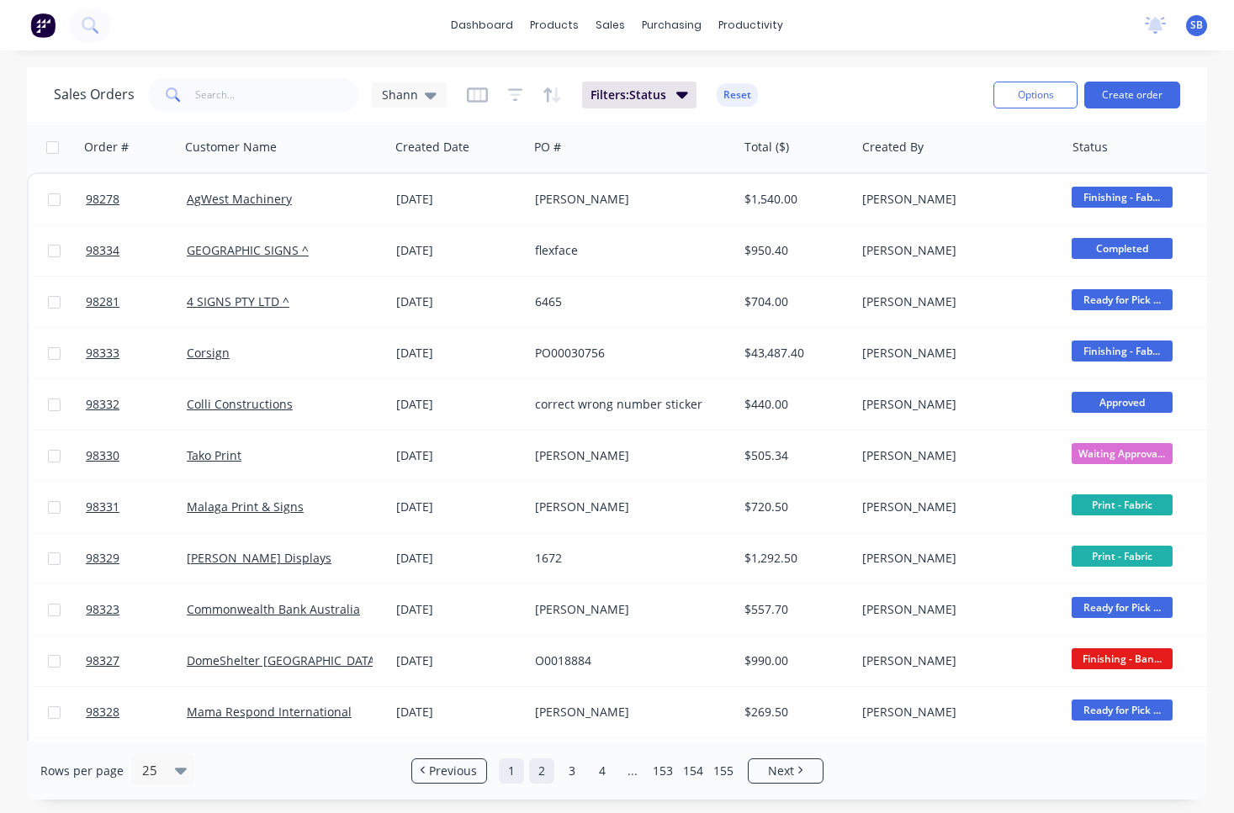
click at [504, 771] on link "1" at bounding box center [511, 771] width 25 height 25
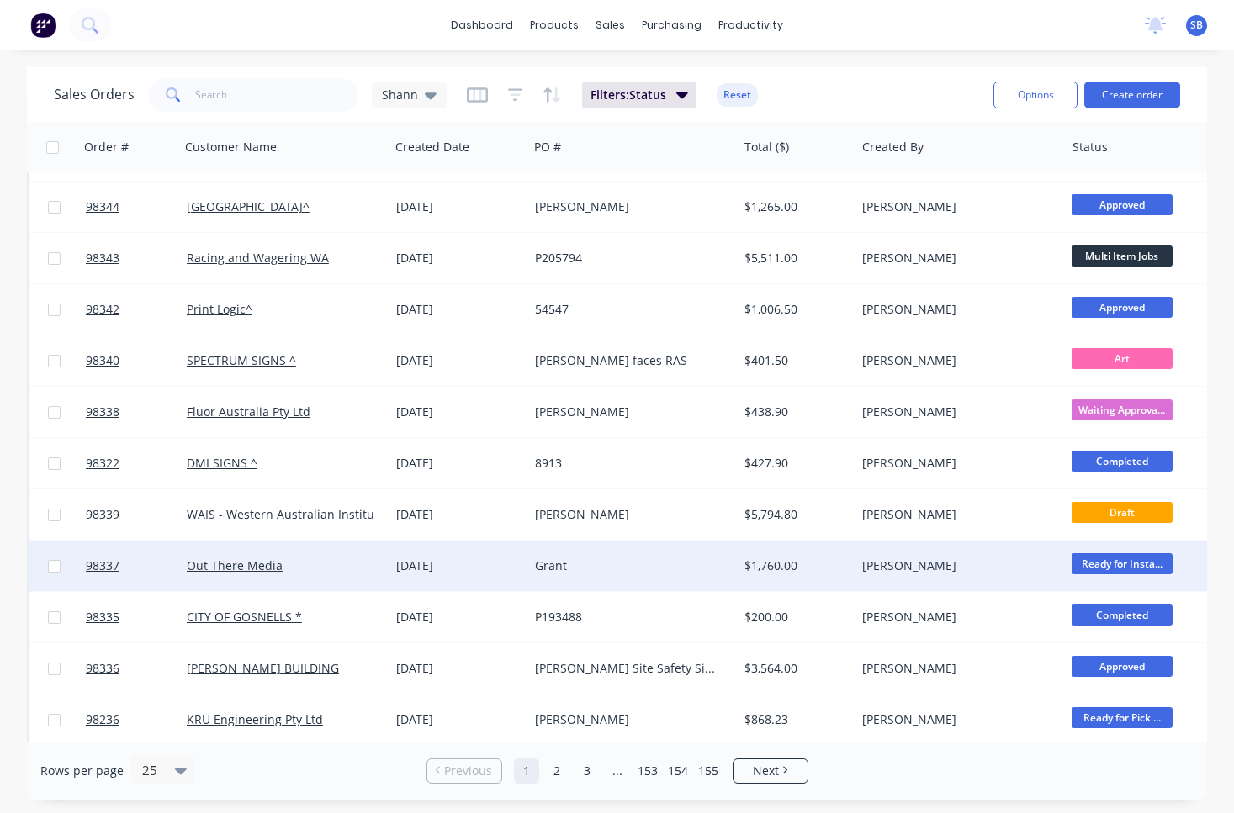
scroll to position [722, 0]
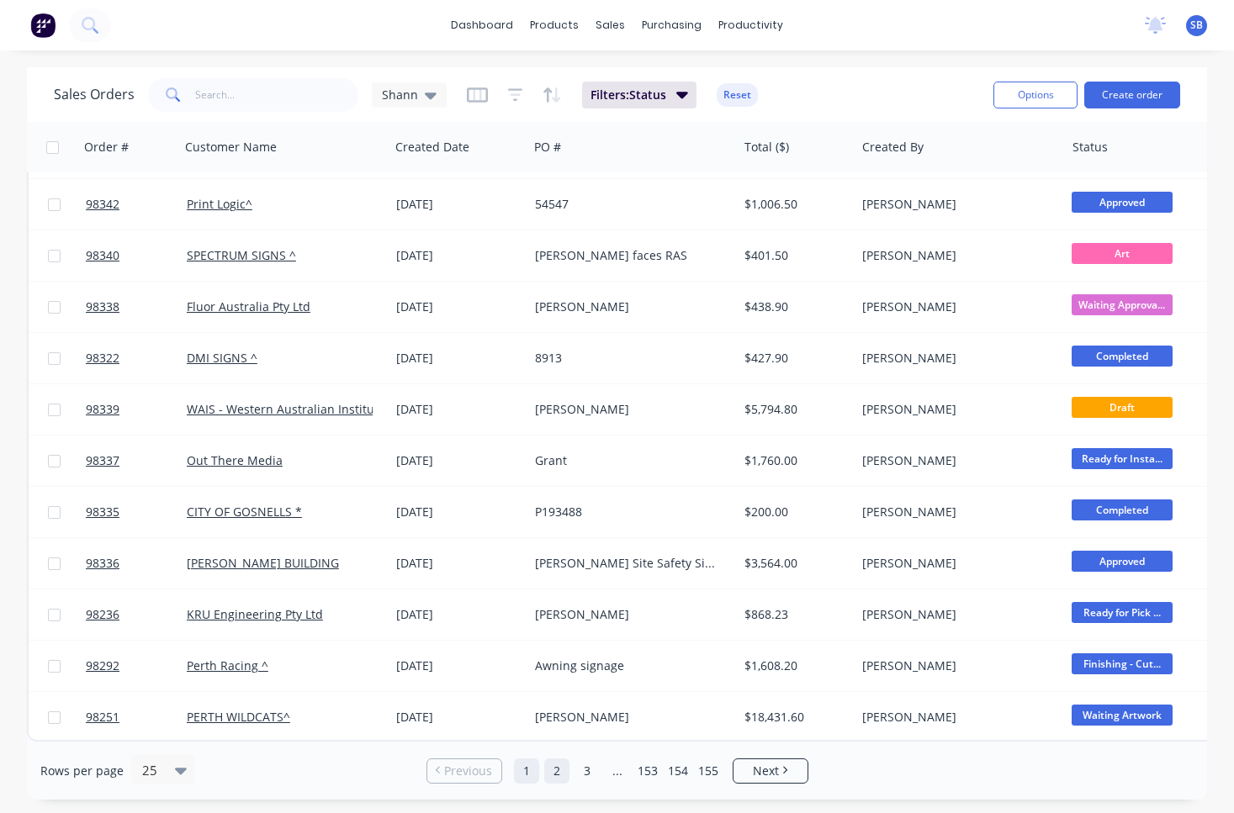
click at [556, 776] on link "2" at bounding box center [556, 771] width 25 height 25
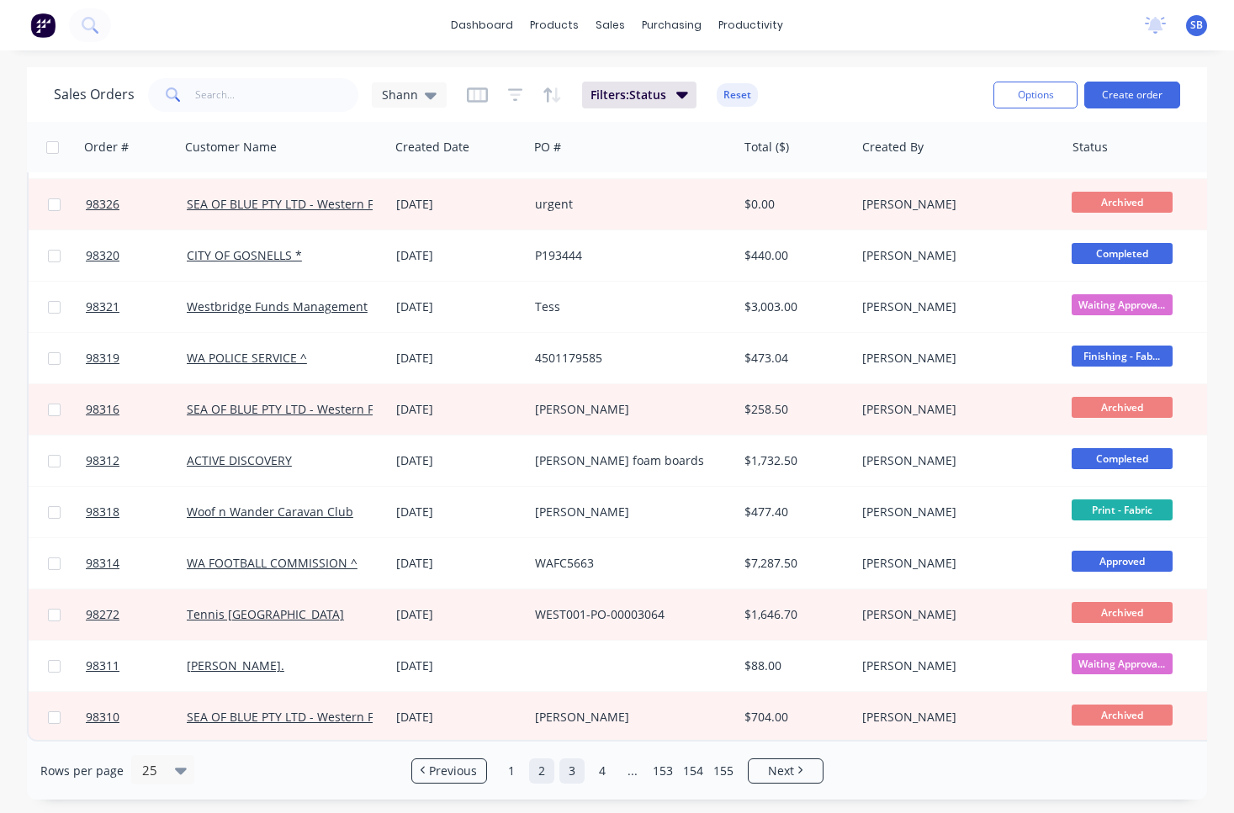
click at [576, 773] on link "3" at bounding box center [571, 771] width 25 height 25
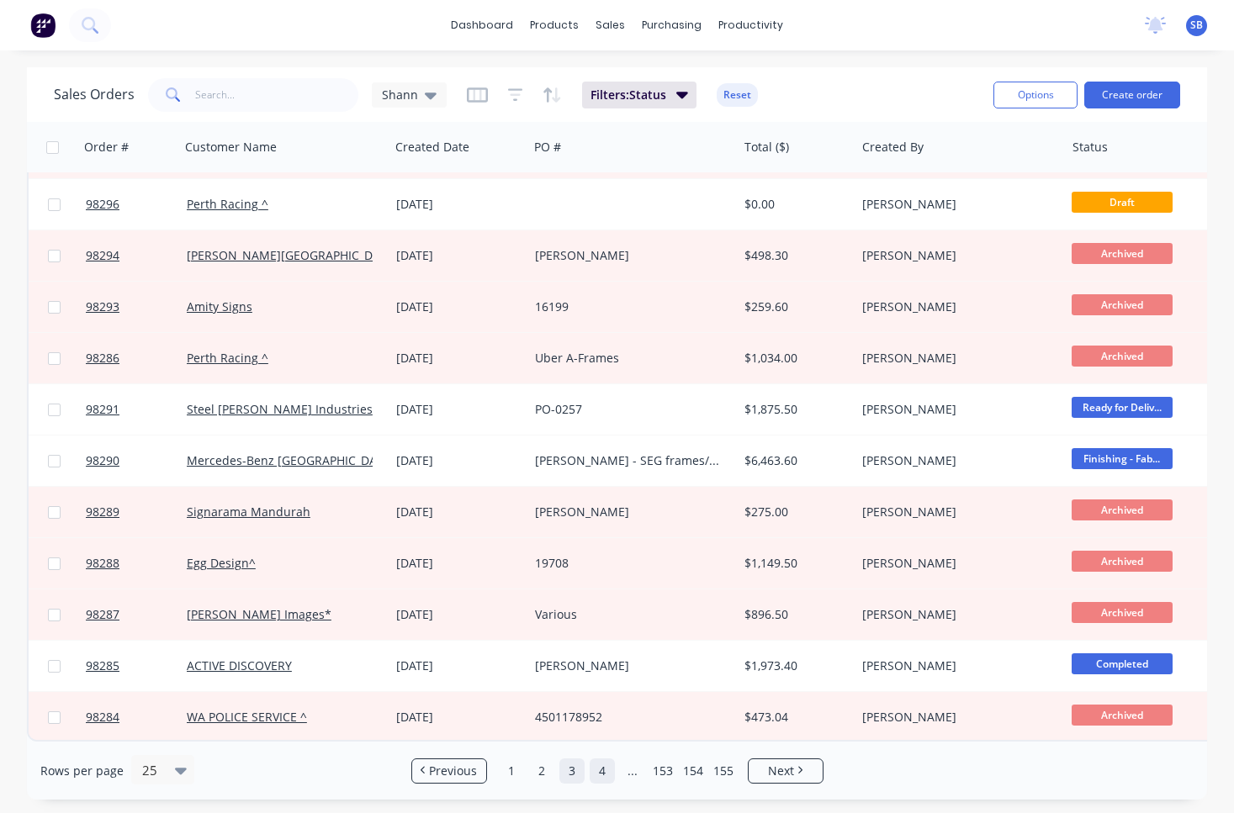
click at [607, 771] on link "4" at bounding box center [602, 771] width 25 height 25
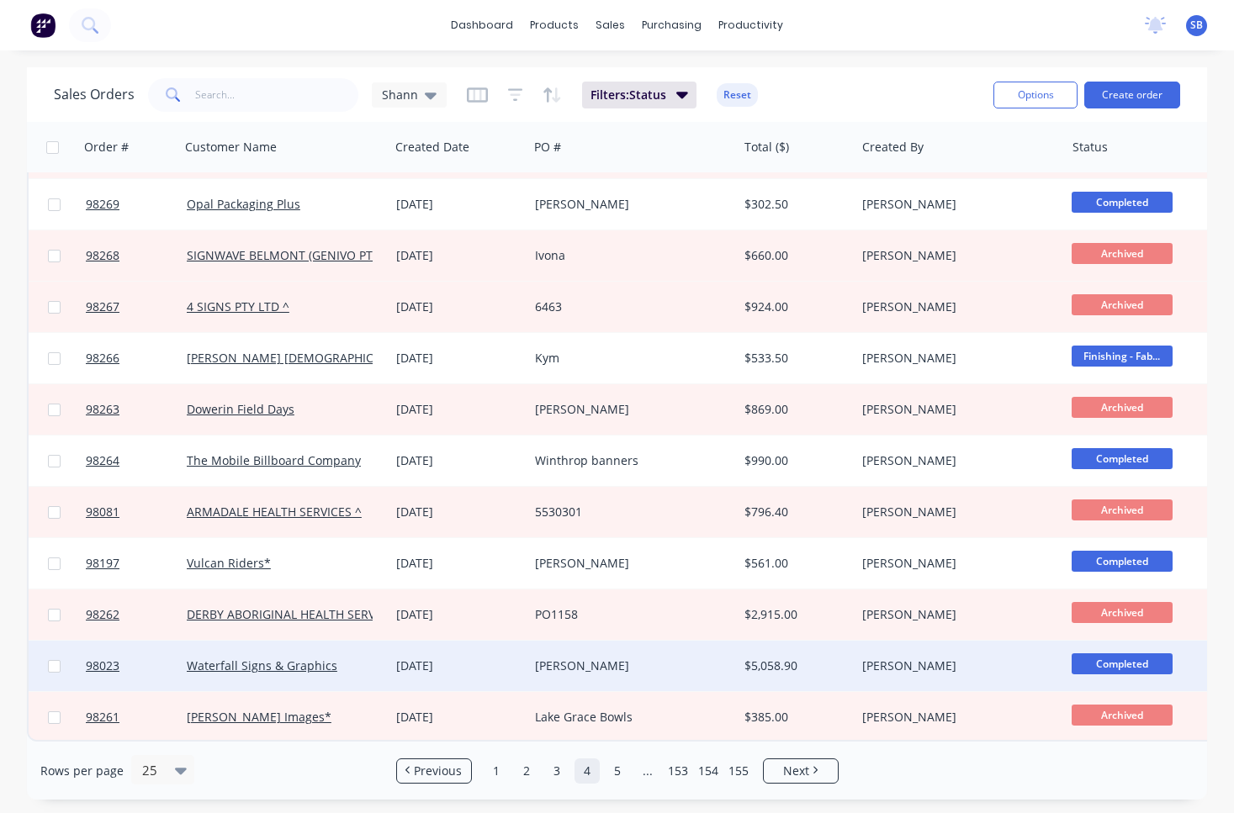
click at [996, 660] on div "[PERSON_NAME]" at bounding box center [955, 666] width 186 height 17
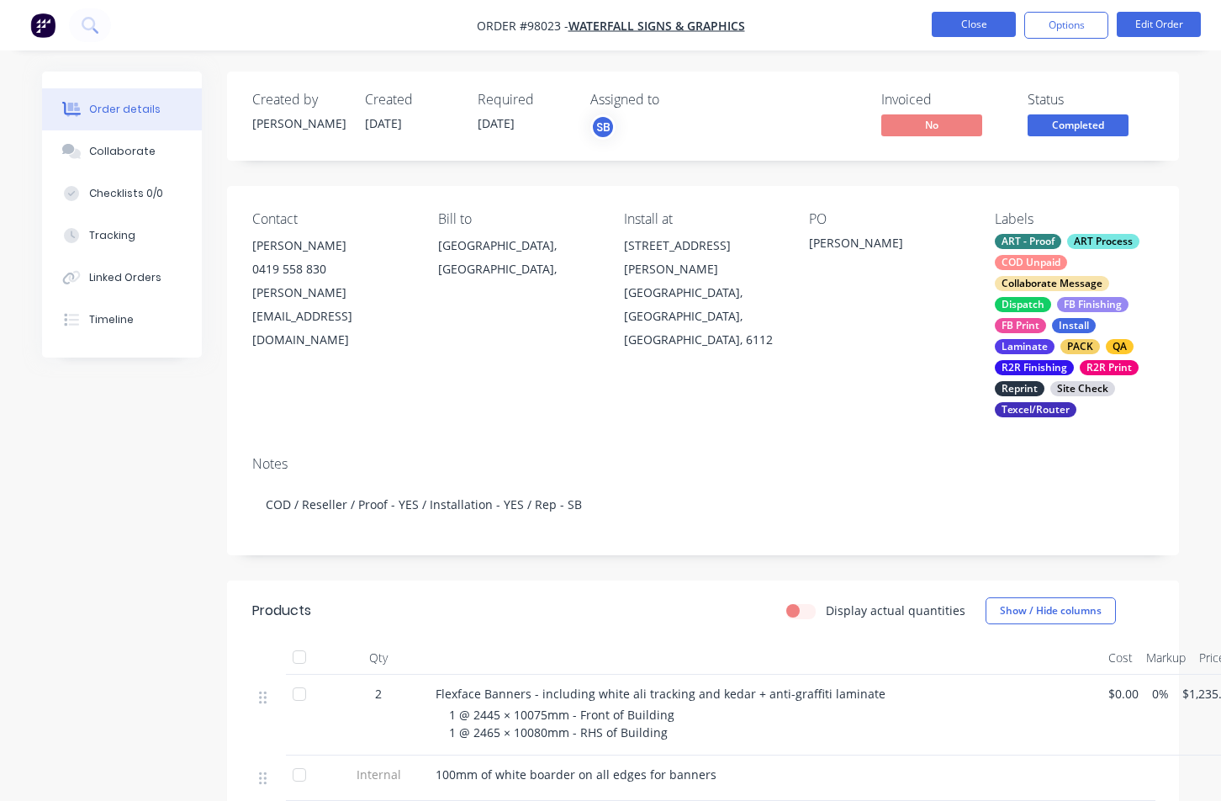
click at [948, 26] on button "Close" at bounding box center [974, 24] width 84 height 25
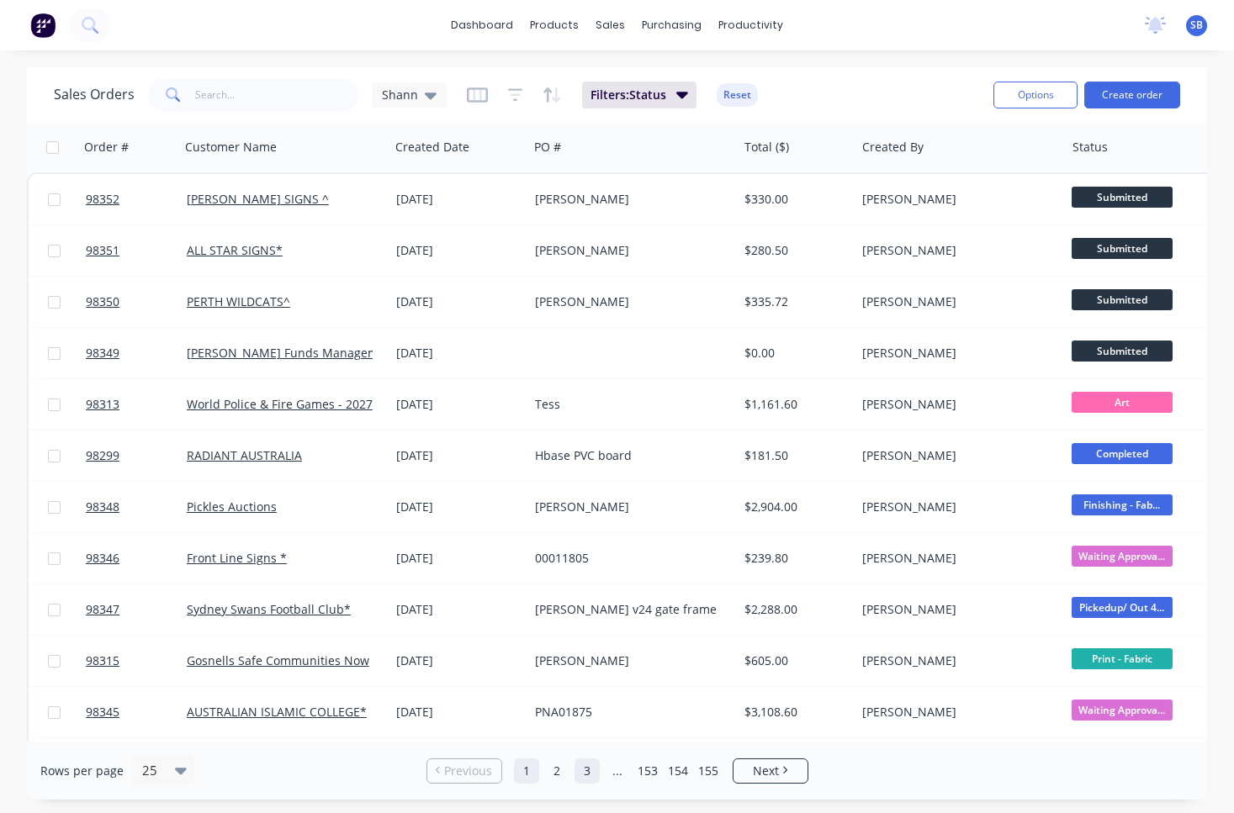
click at [585, 773] on link "3" at bounding box center [587, 771] width 25 height 25
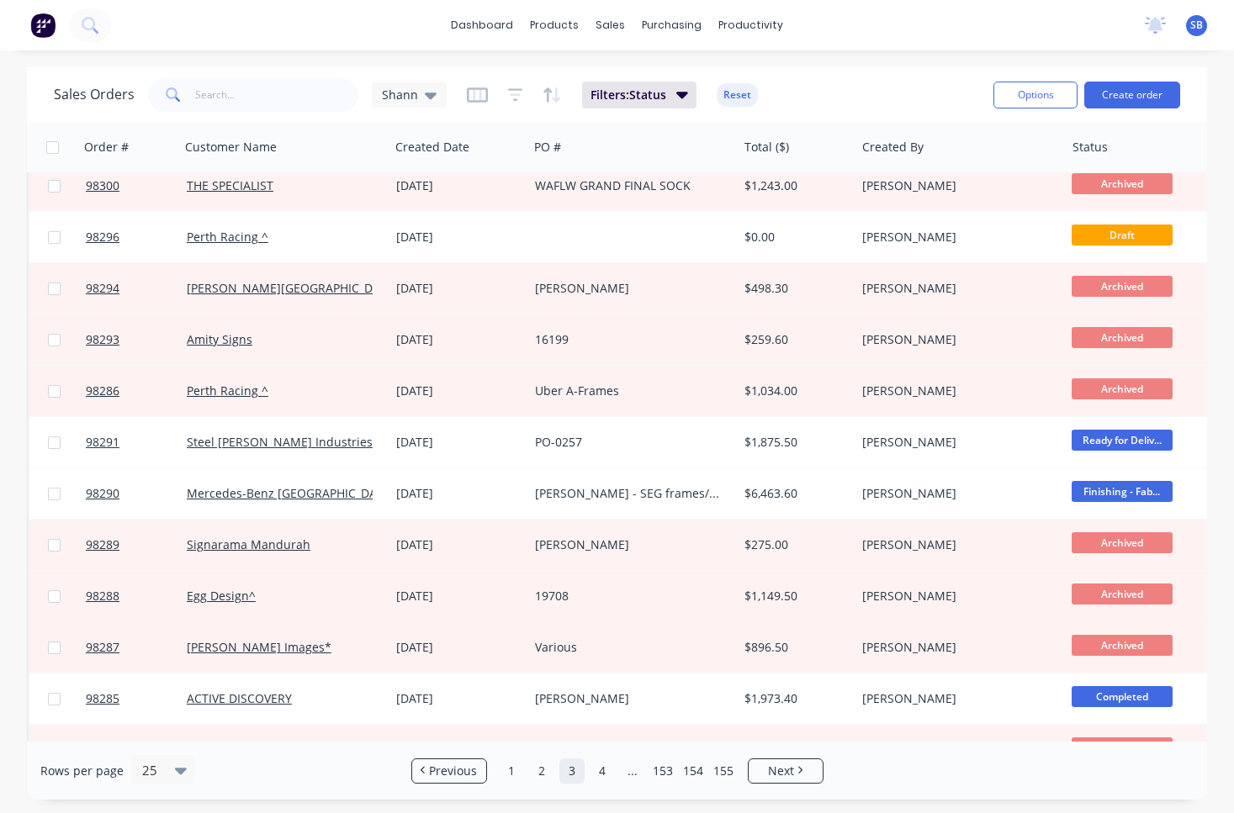
scroll to position [722, 0]
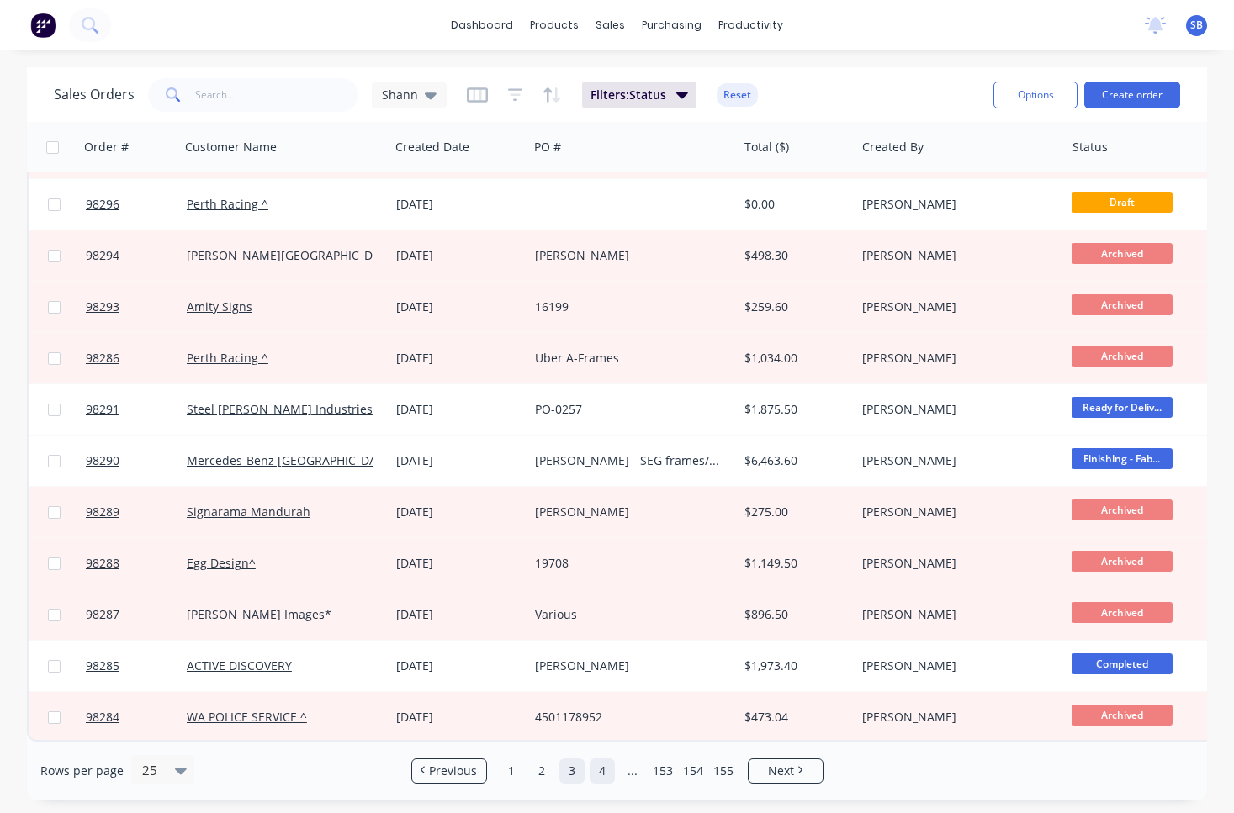
click at [599, 759] on link "4" at bounding box center [602, 771] width 25 height 25
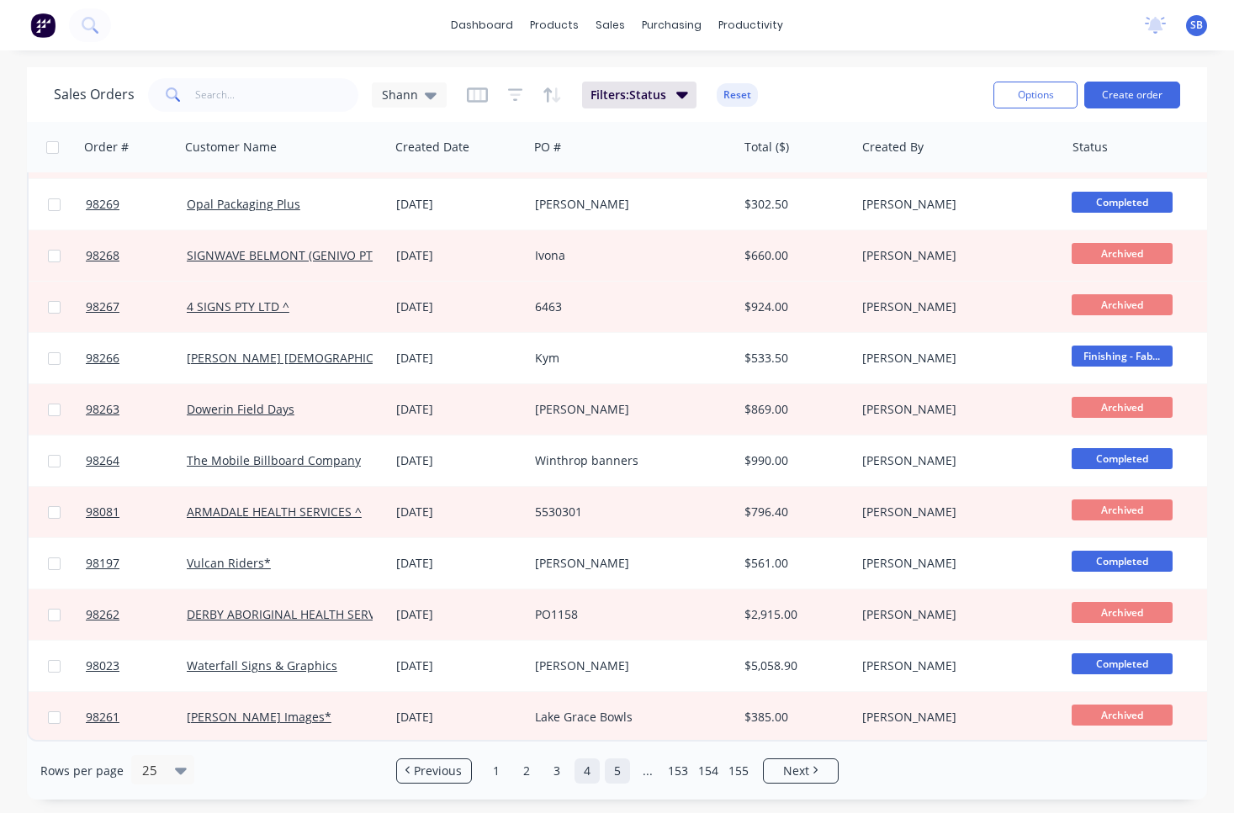
click at [617, 770] on link "5" at bounding box center [617, 771] width 25 height 25
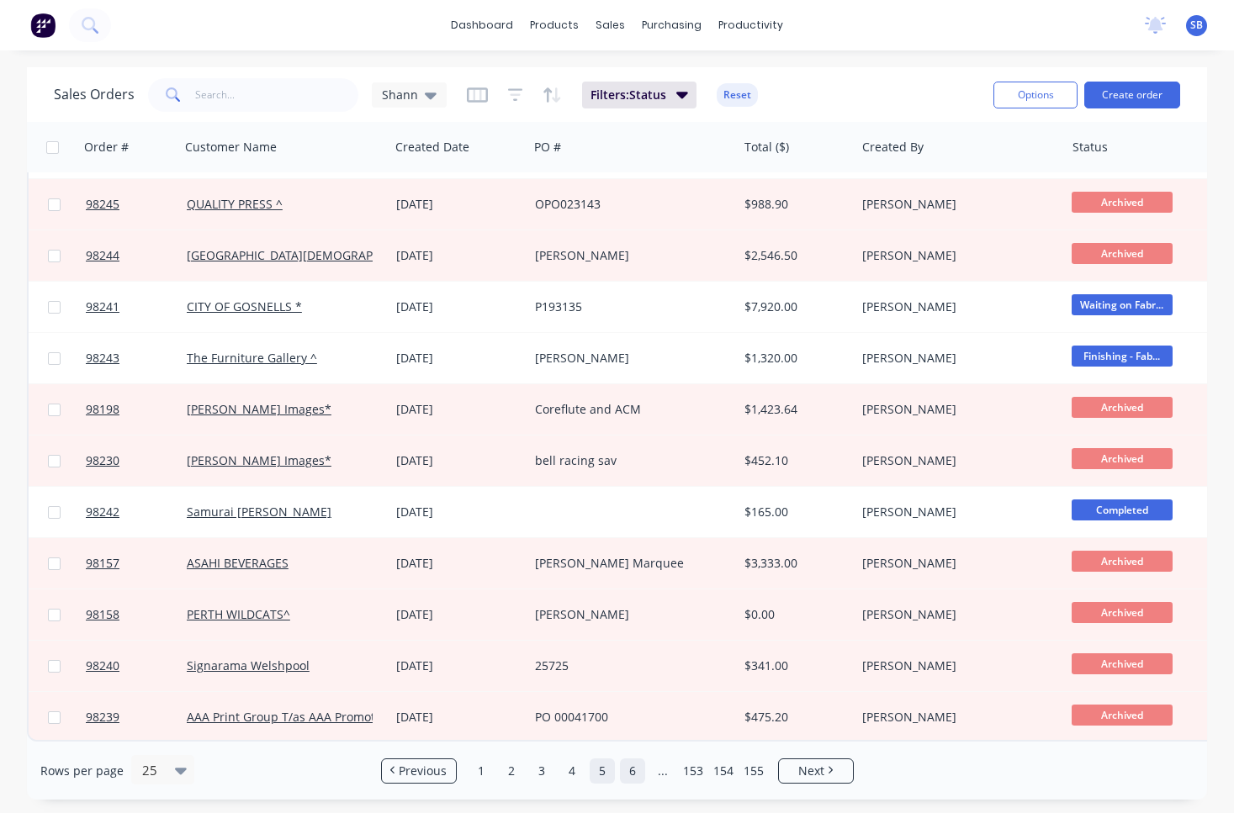
click at [633, 773] on link "6" at bounding box center [632, 771] width 25 height 25
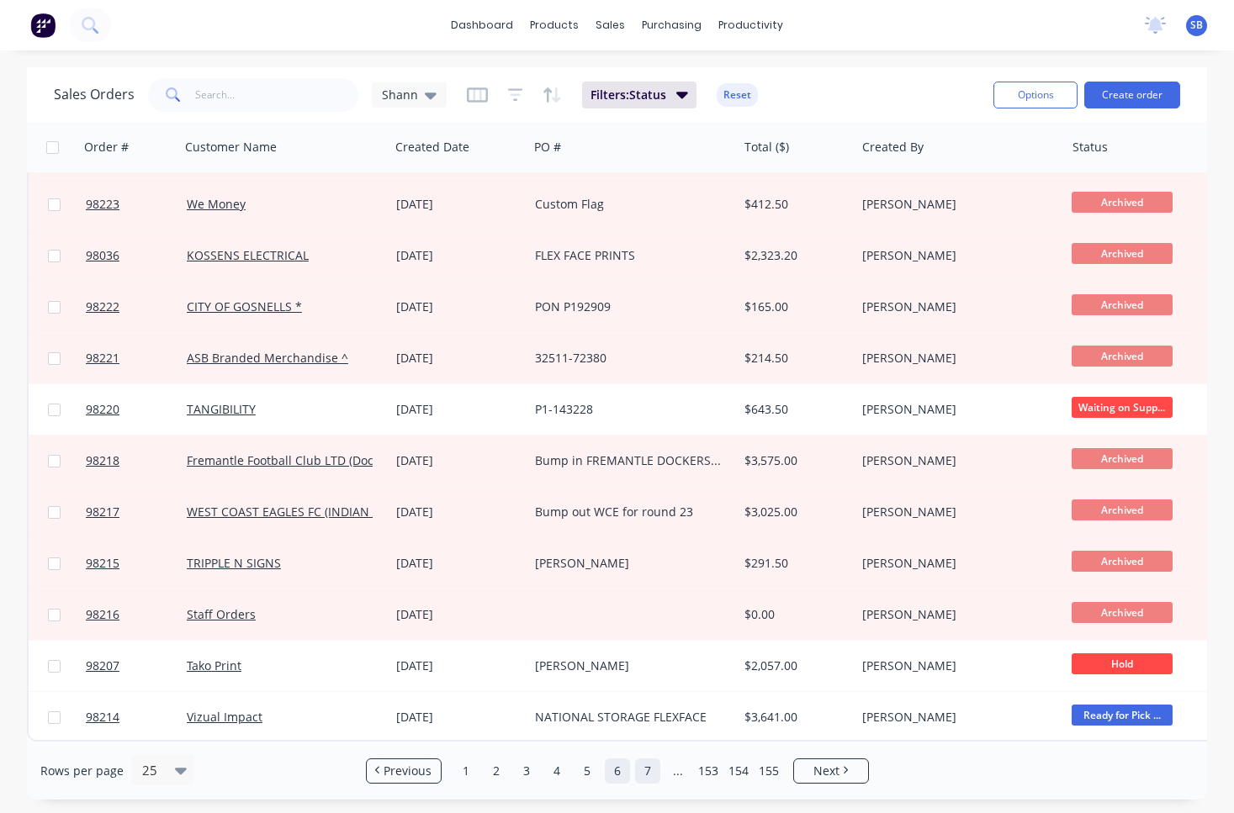
click at [651, 772] on link "7" at bounding box center [647, 771] width 25 height 25
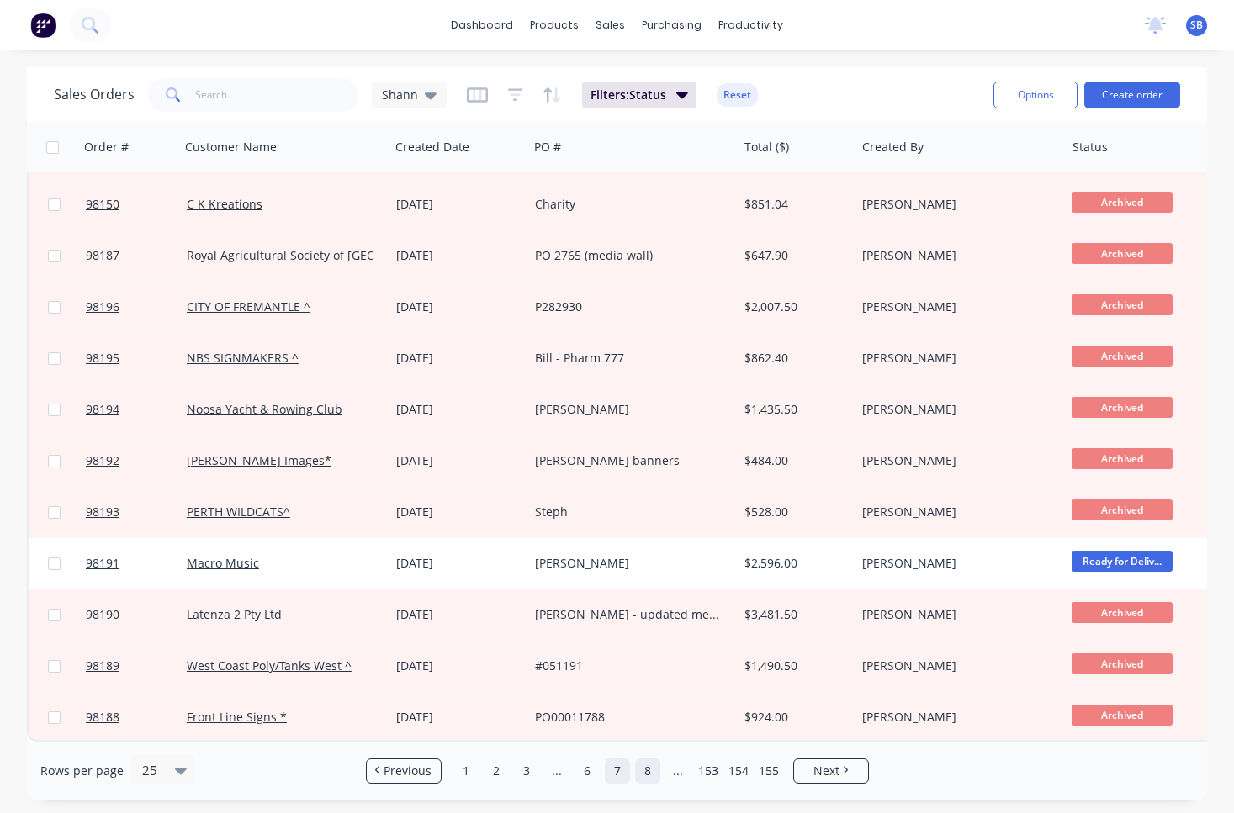
click at [640, 766] on link "8" at bounding box center [647, 771] width 25 height 25
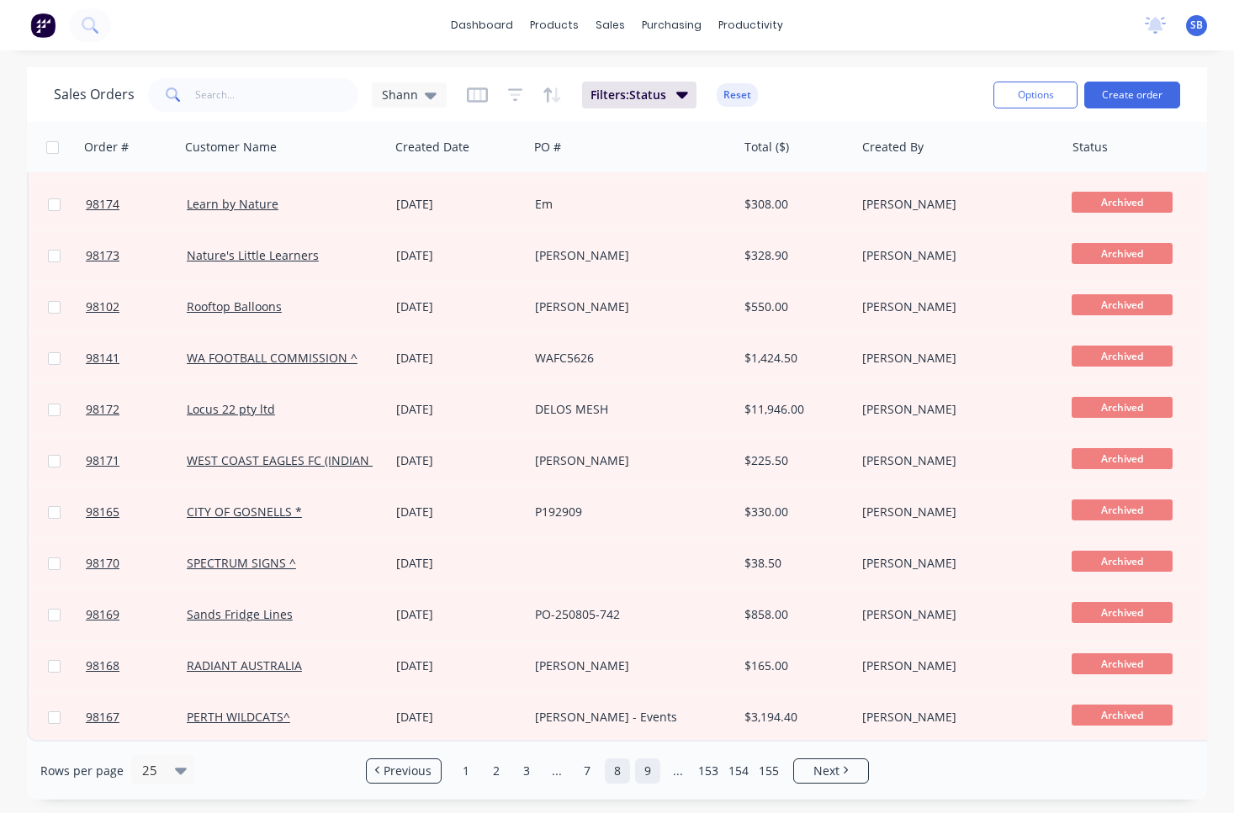
click at [653, 774] on link "9" at bounding box center [647, 771] width 25 height 25
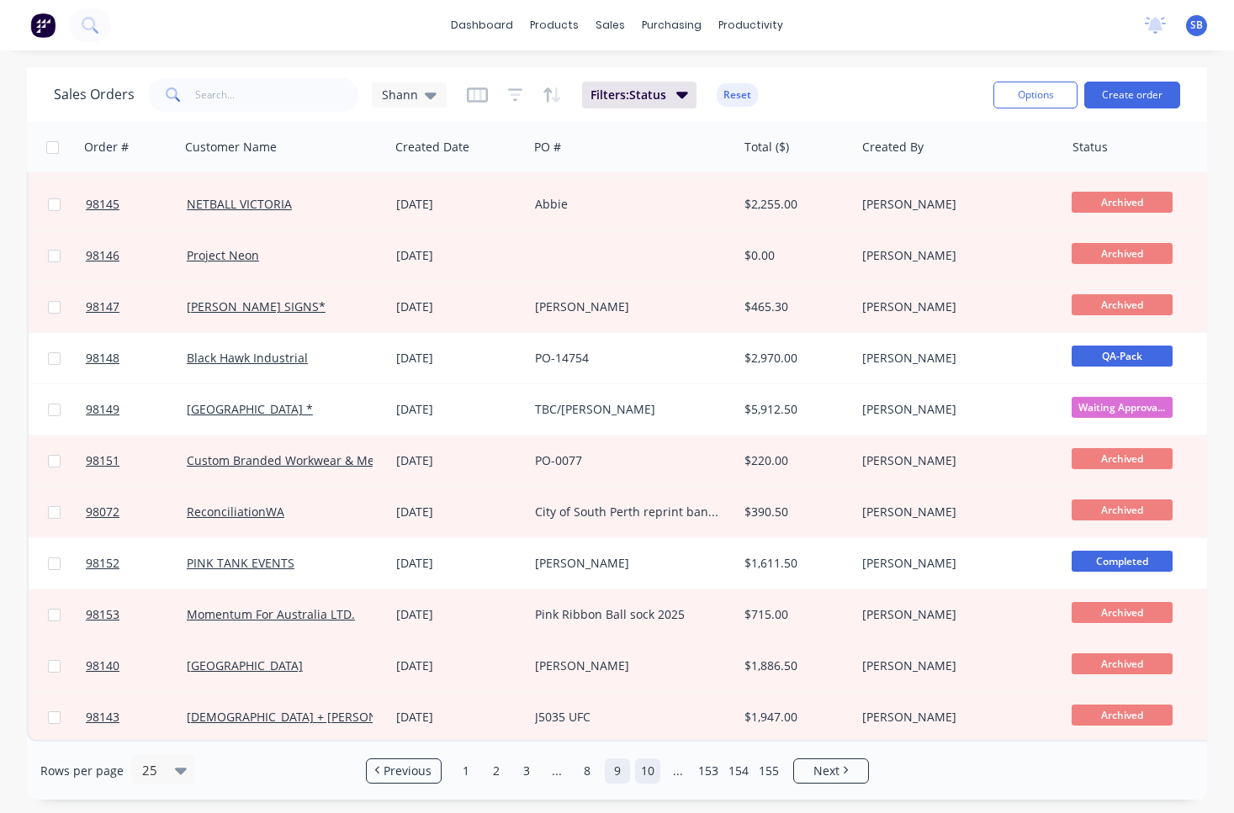
click at [644, 773] on link "10" at bounding box center [647, 771] width 25 height 25
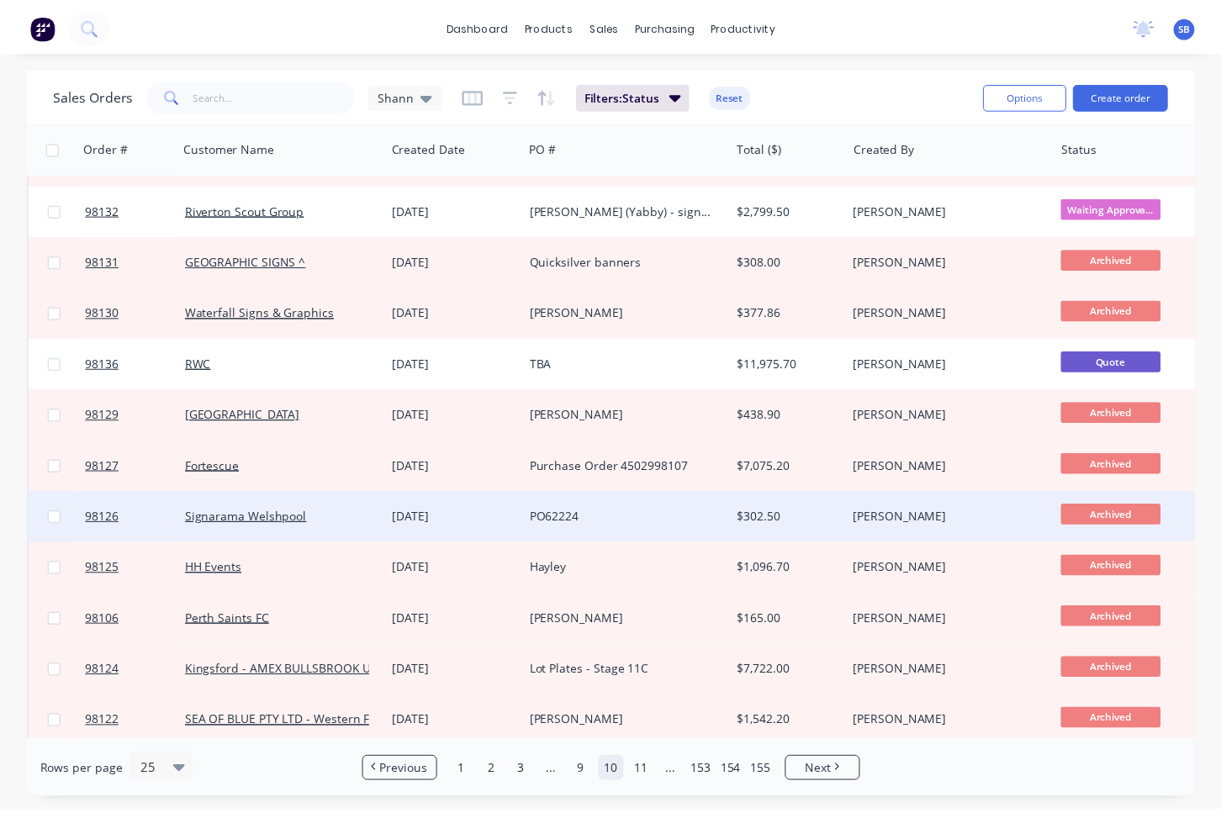
scroll to position [628, 0]
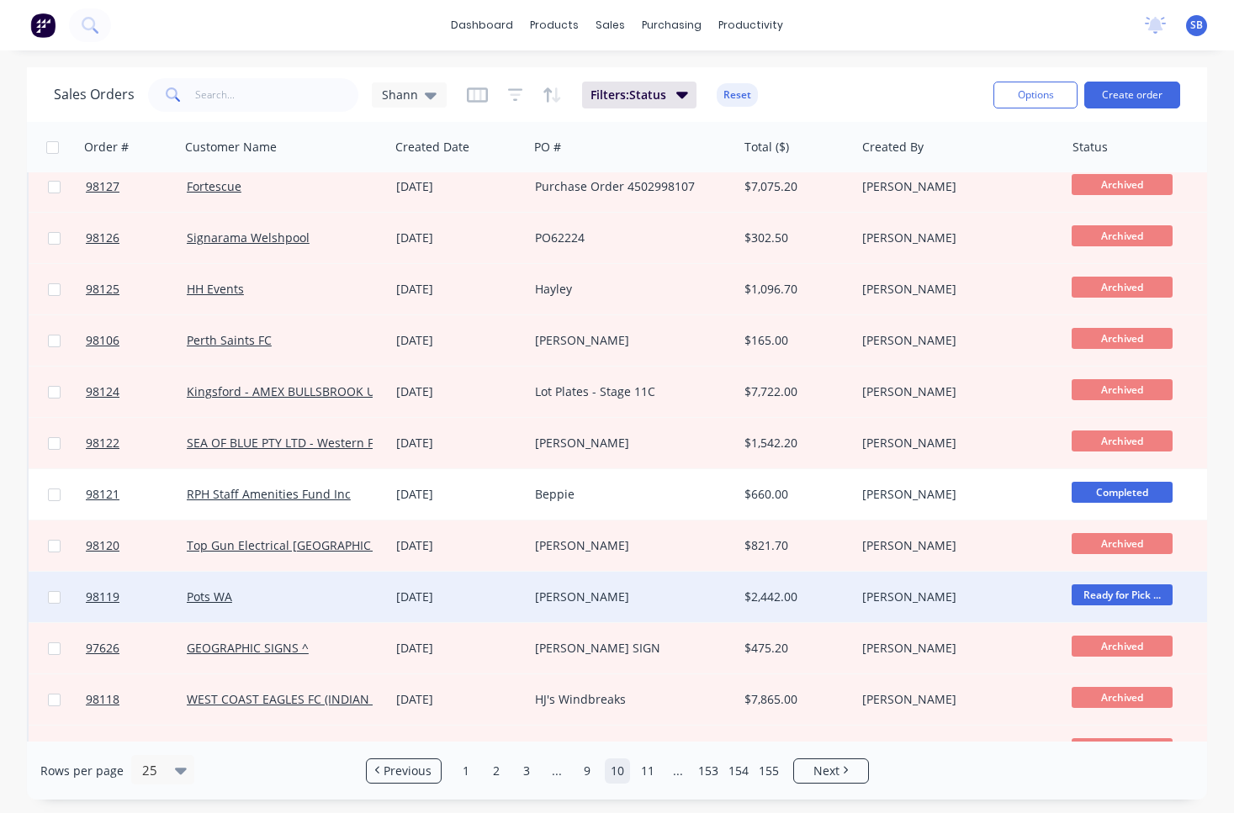
click at [694, 599] on div "[PERSON_NAME]" at bounding box center [628, 597] width 186 height 17
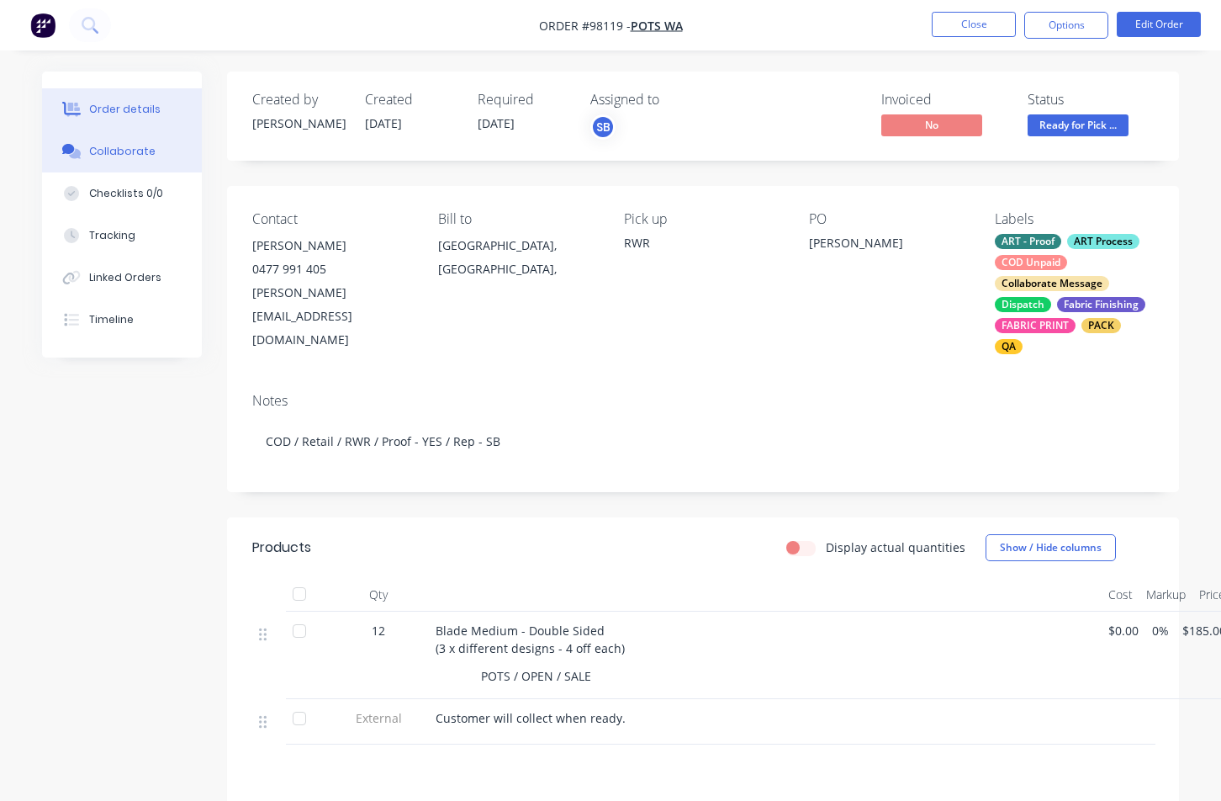
click at [140, 146] on div "Collaborate" at bounding box center [122, 151] width 66 height 15
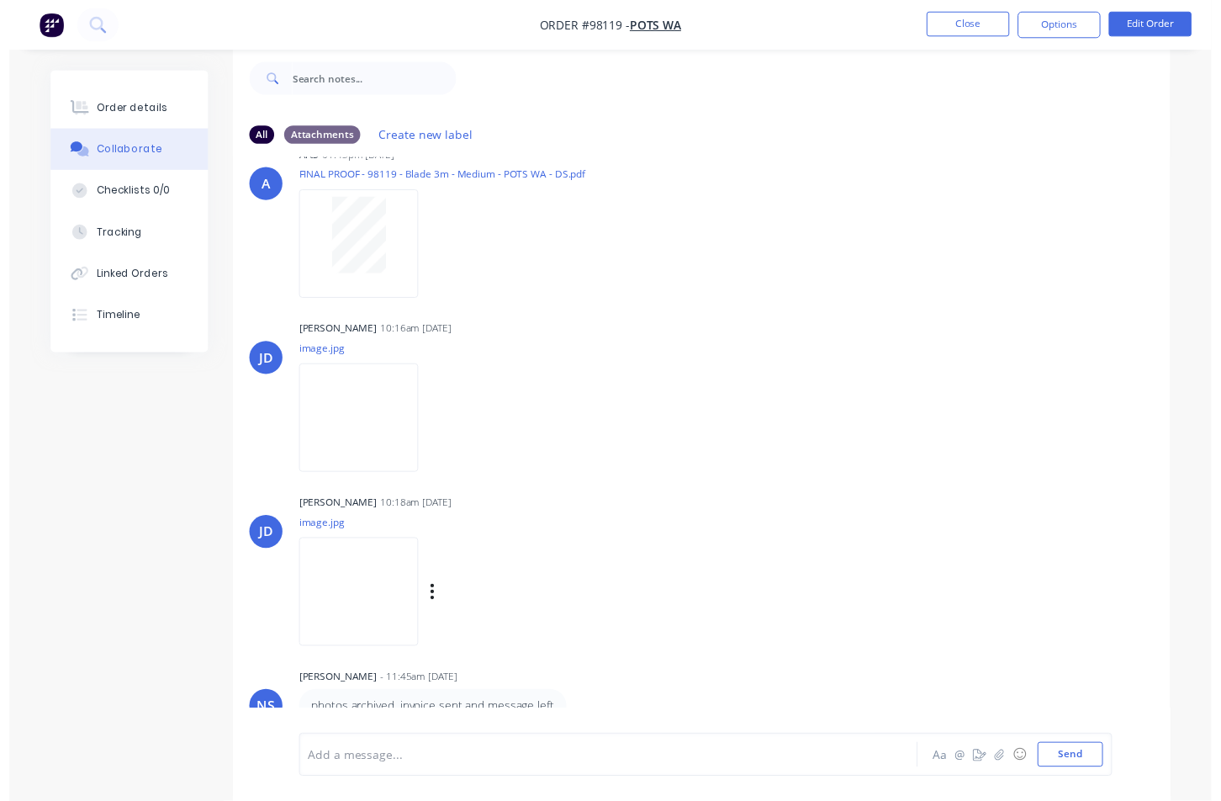
scroll to position [342, 0]
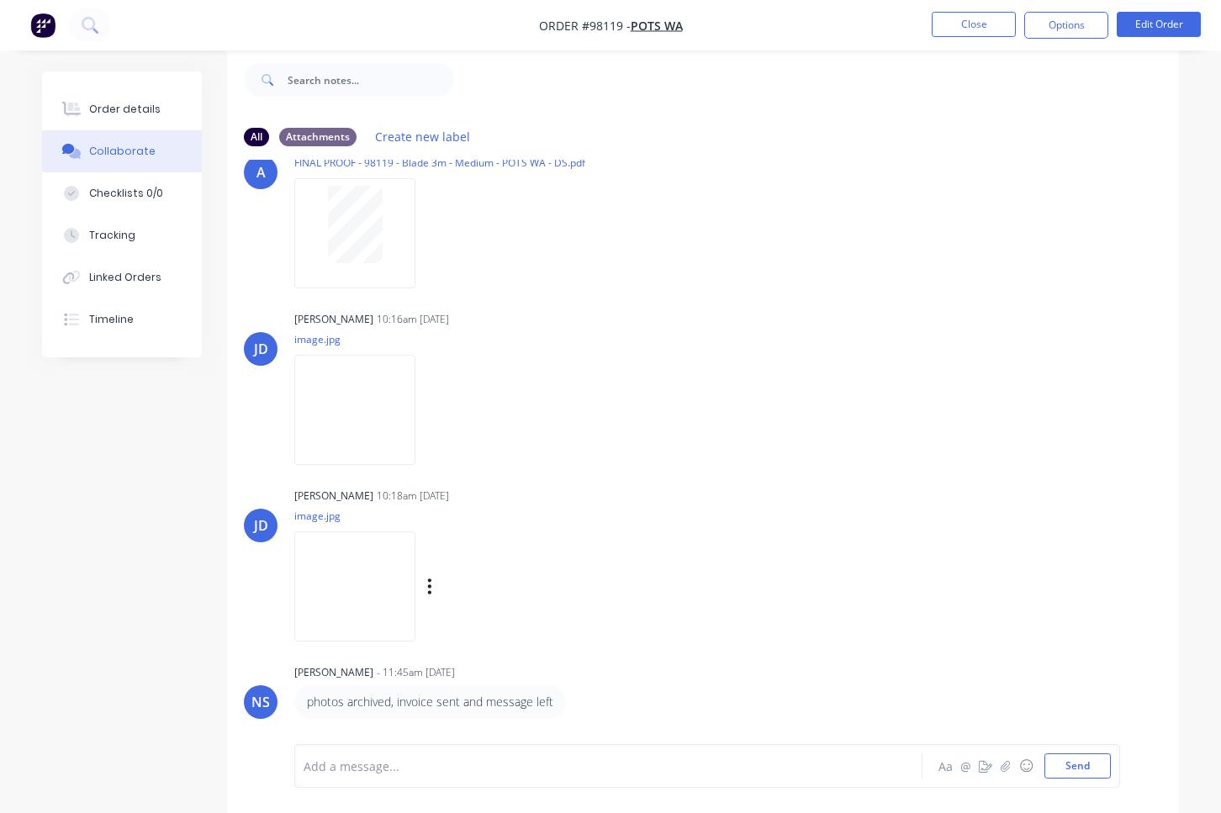
click at [375, 571] on img at bounding box center [354, 587] width 121 height 110
click at [98, 104] on div "Order details" at bounding box center [125, 109] width 72 height 15
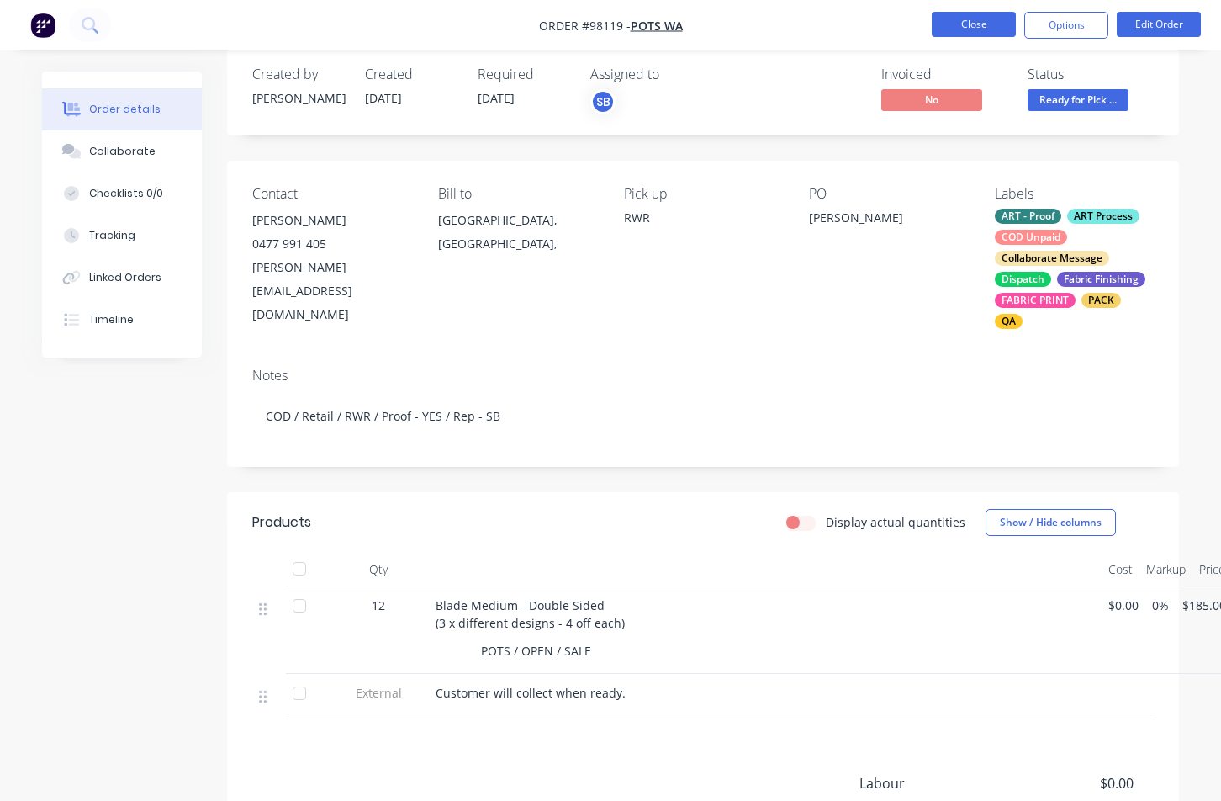
click at [989, 29] on button "Close" at bounding box center [974, 24] width 84 height 25
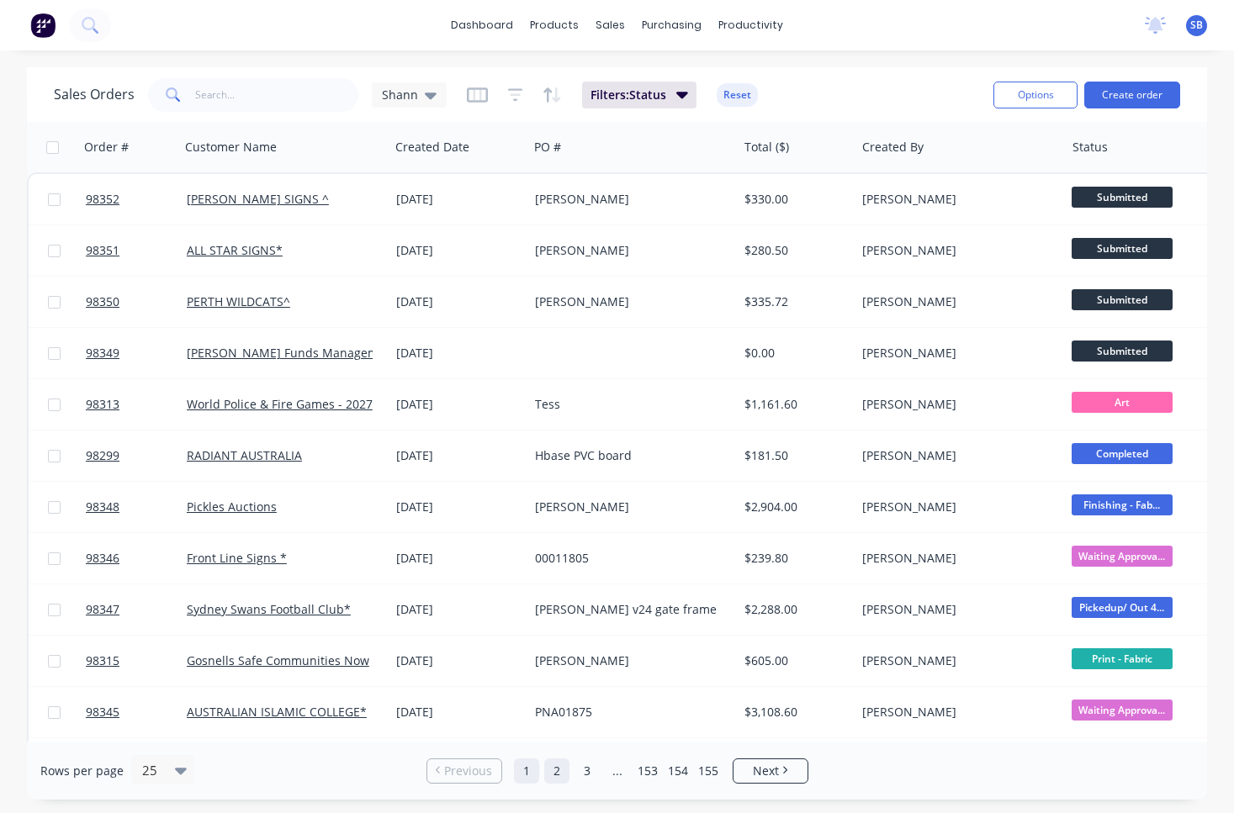
click at [559, 768] on link "2" at bounding box center [556, 771] width 25 height 25
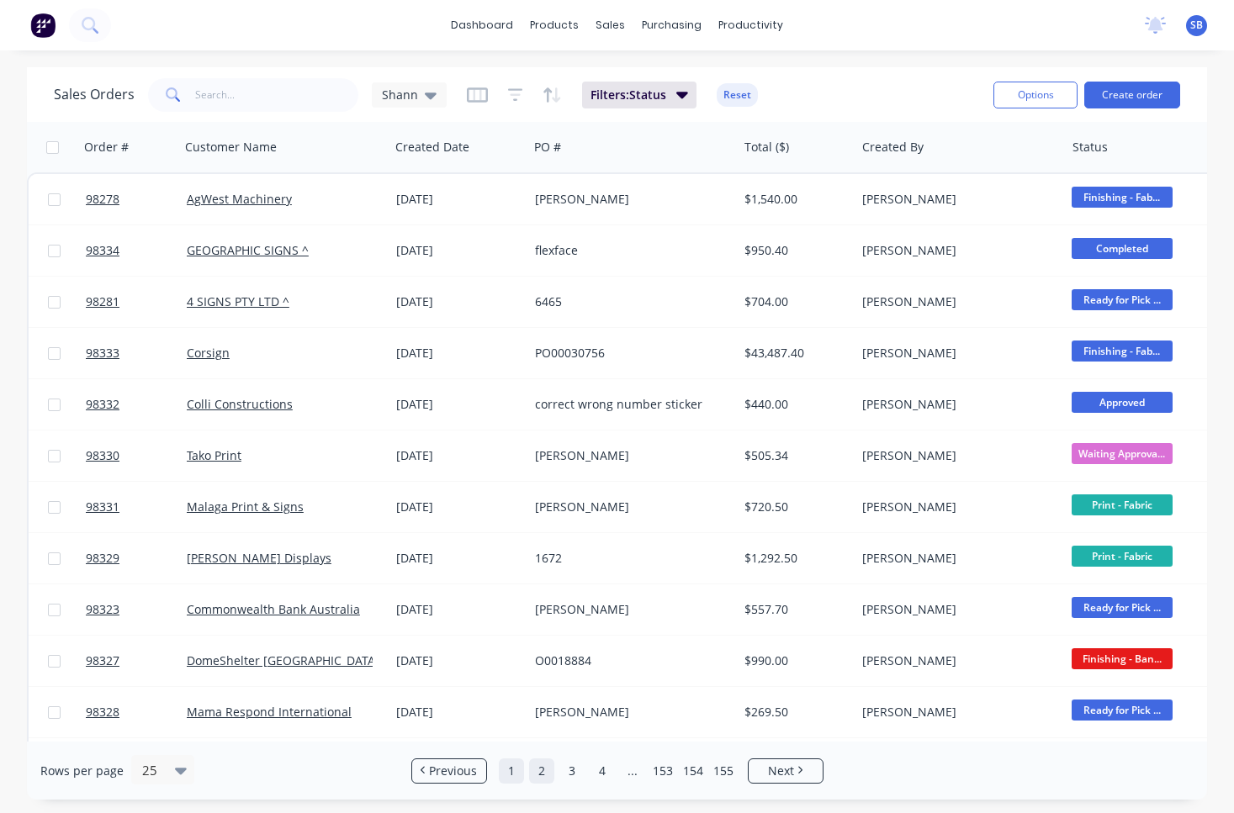
click at [508, 780] on link "1" at bounding box center [511, 771] width 25 height 25
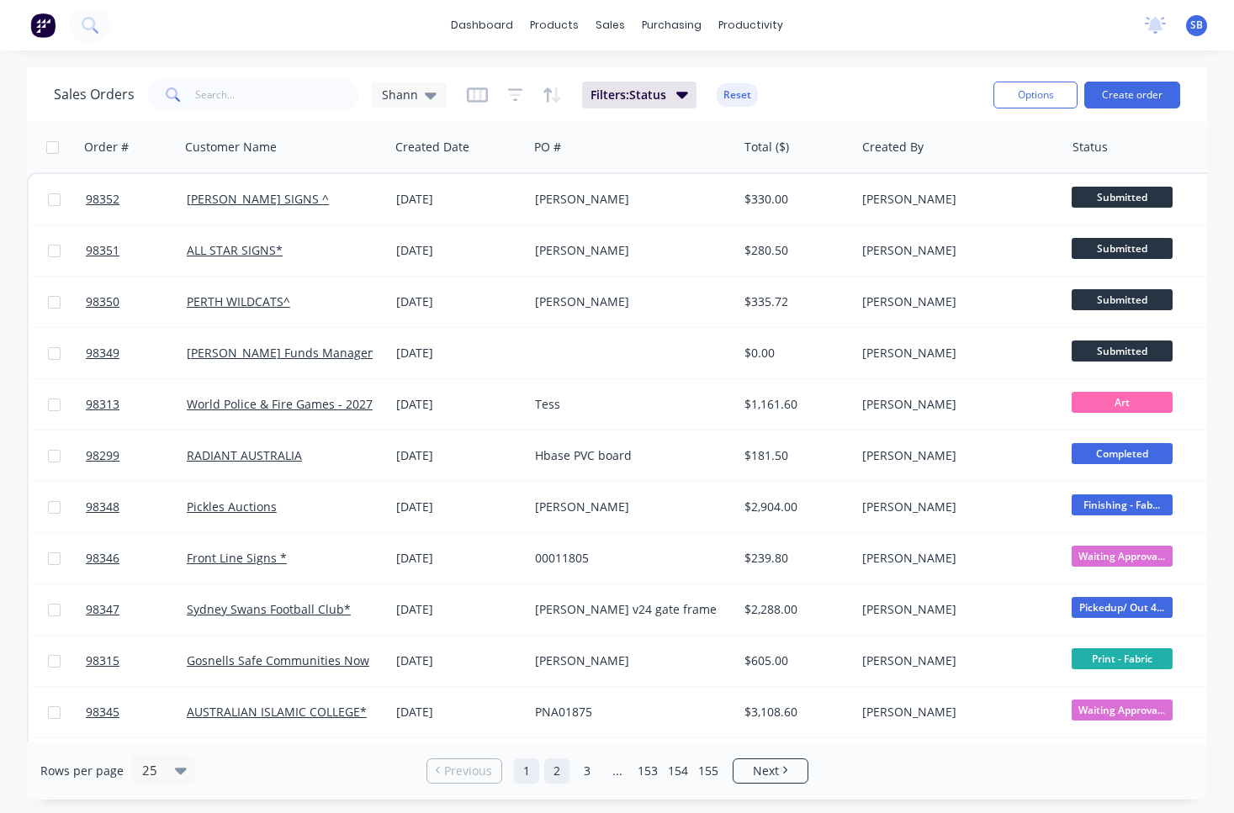
click at [559, 775] on link "2" at bounding box center [556, 771] width 25 height 25
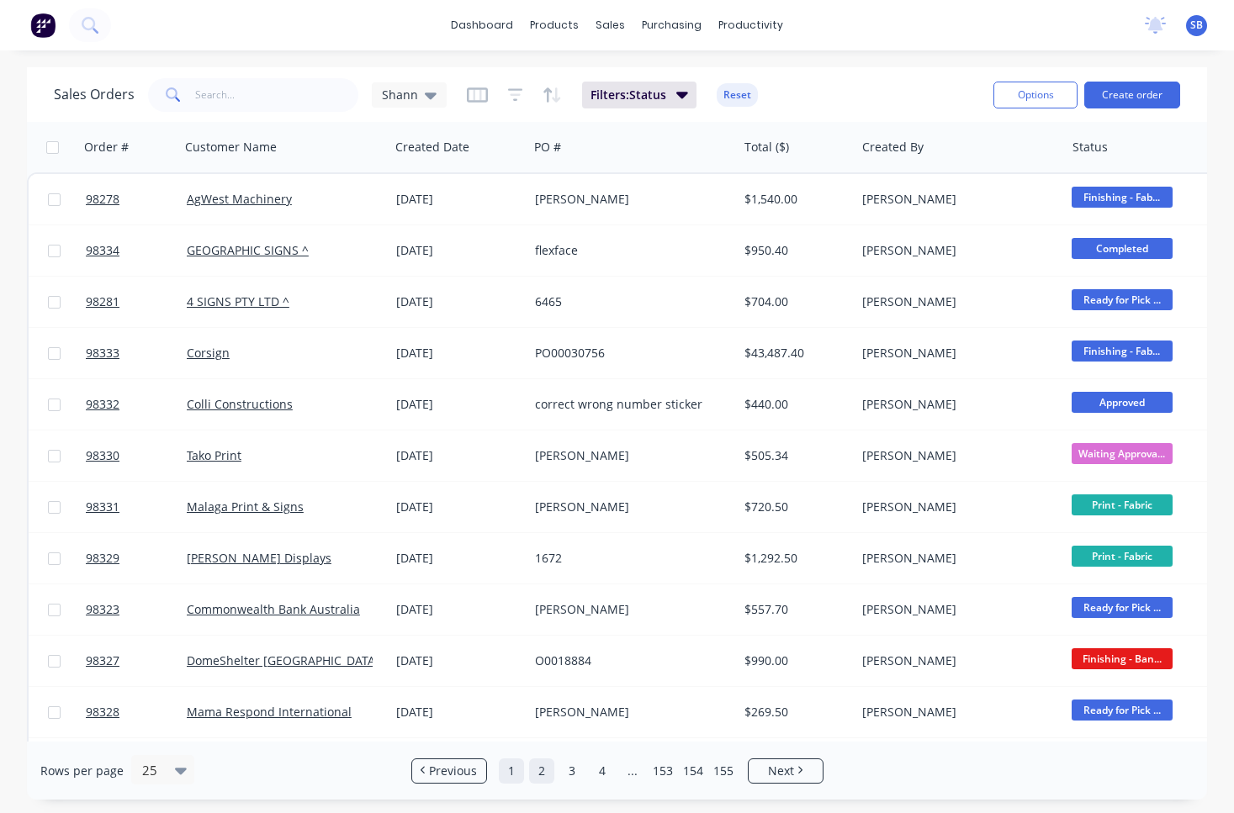
click at [514, 772] on link "1" at bounding box center [511, 771] width 25 height 25
